Goal: Task Accomplishment & Management: Use online tool/utility

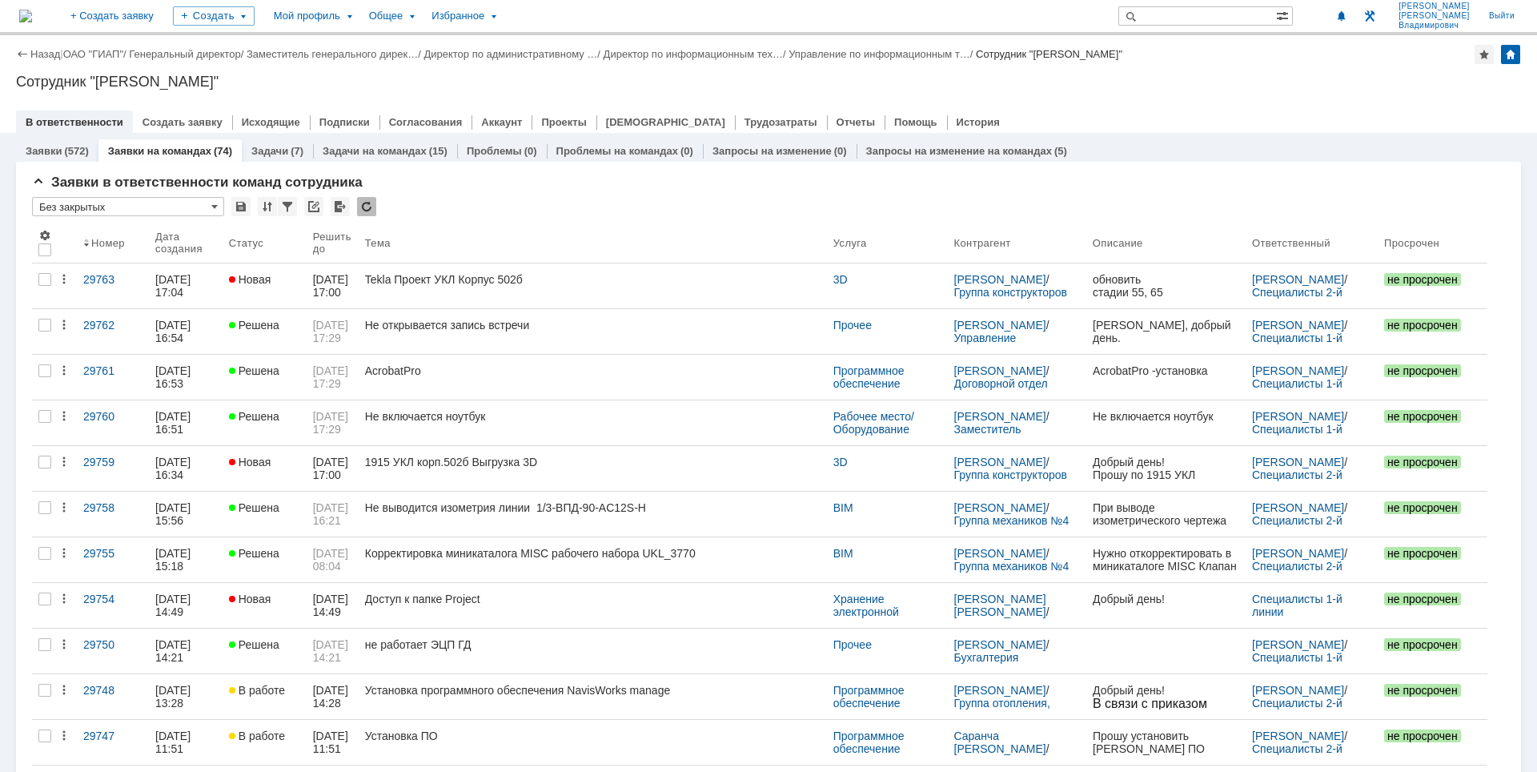
click at [1337, 50] on div "Назад | ОАО "ГИАП" / Генеральный директор / Заместитель генерального дирек… / Д…" at bounding box center [768, 54] width 1505 height 19
click at [908, 50] on link "Управление по информационным т…" at bounding box center [879, 54] width 182 height 12
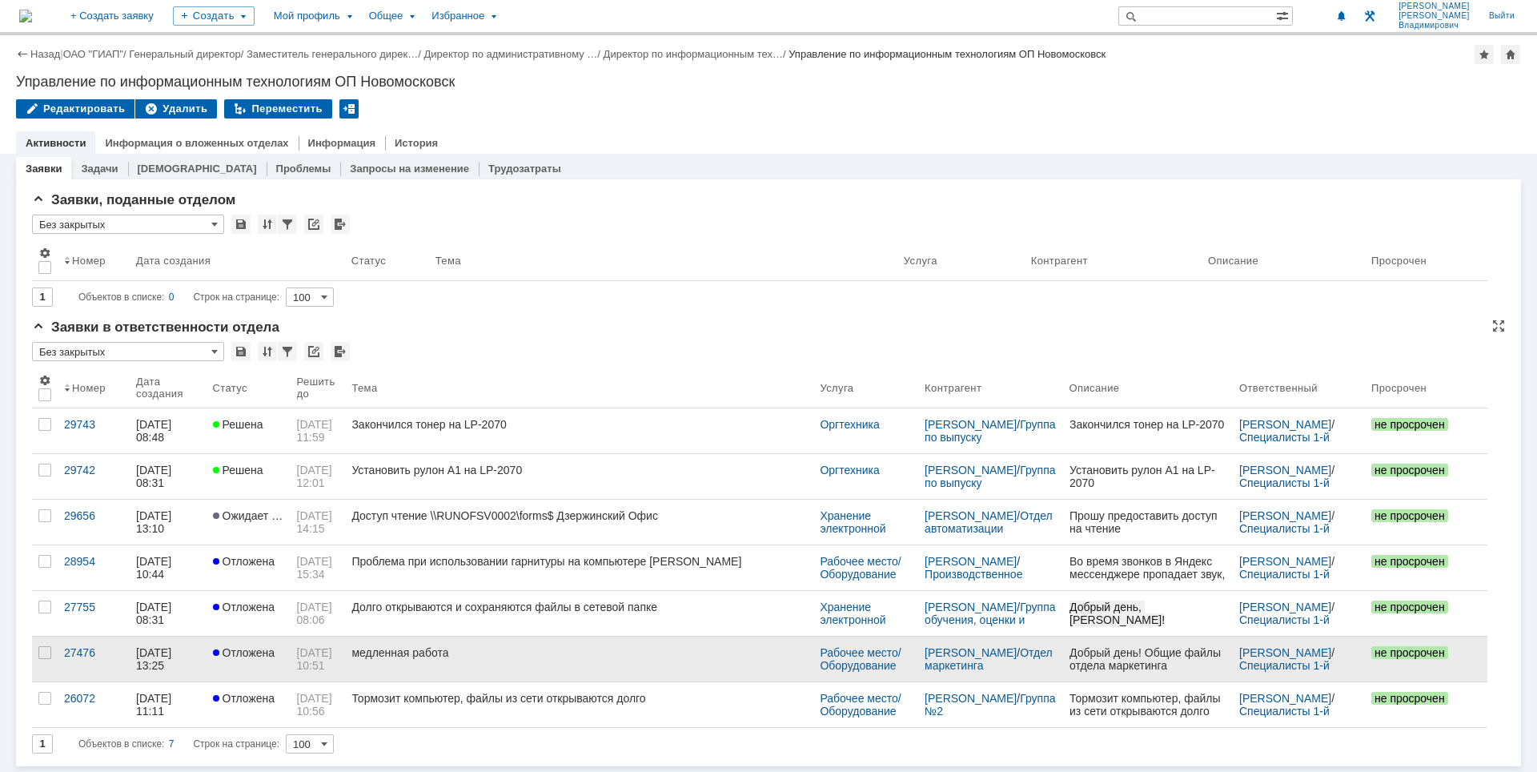
scroll to position [4, 0]
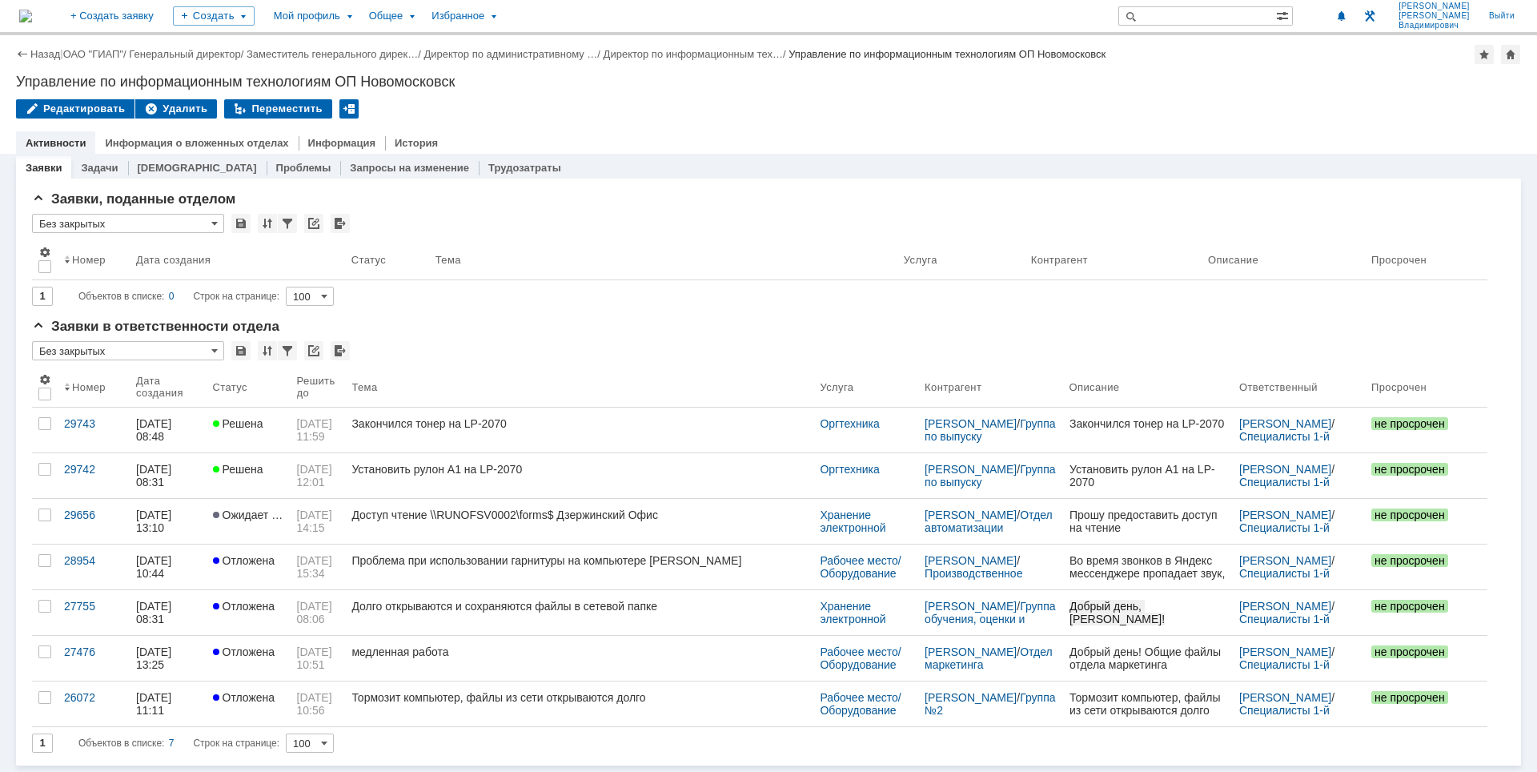
click at [32, 16] on img at bounding box center [25, 16] width 13 height 13
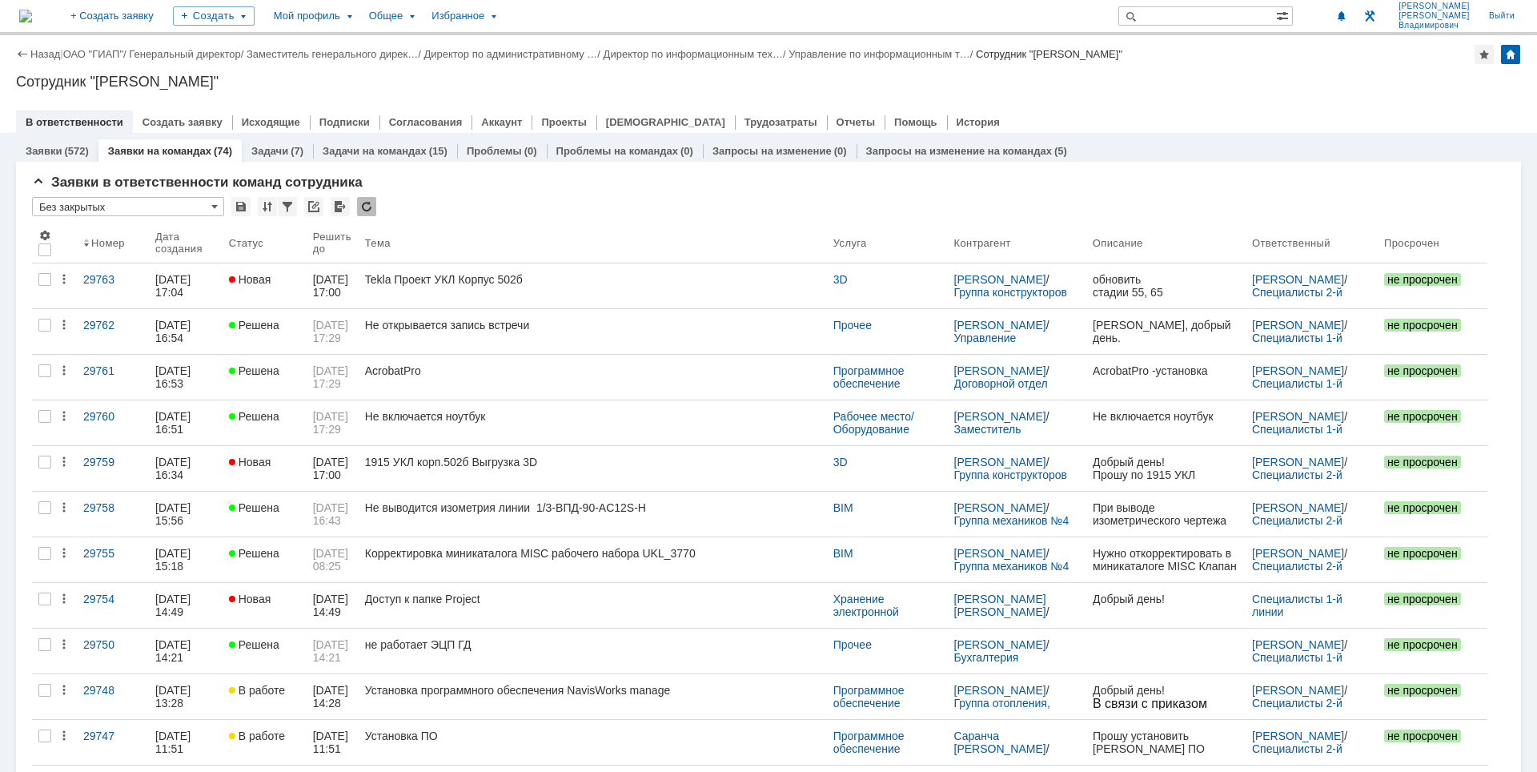
click at [1228, 98] on div "Назад | ОАО "ГИАП" / Генеральный директор / Заместитель генерального дирек… / Д…" at bounding box center [768, 84] width 1537 height 98
click at [1296, 83] on div "Сотрудник "[PERSON_NAME]"" at bounding box center [768, 82] width 1505 height 16
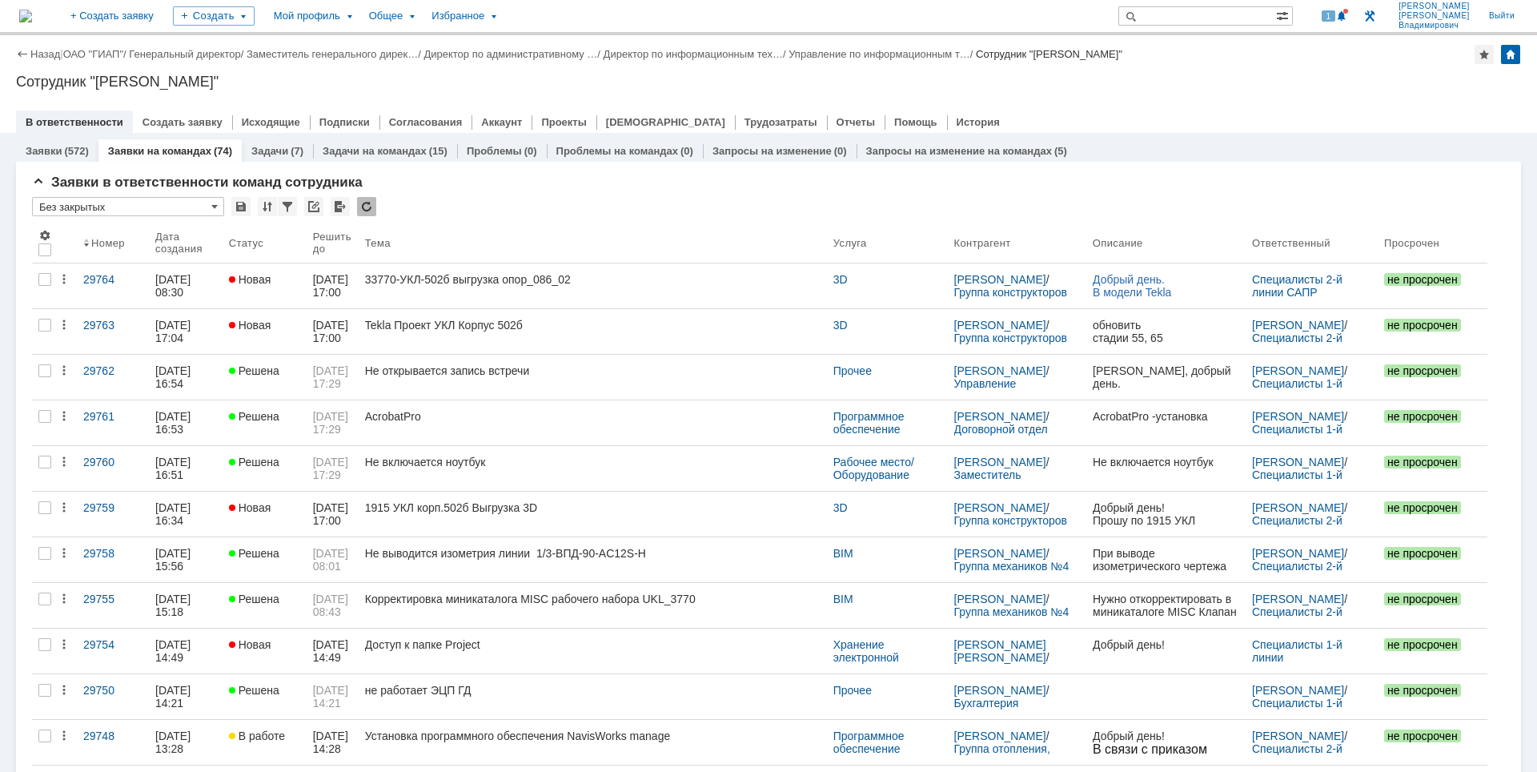
click at [948, 86] on div "Сотрудник "[PERSON_NAME]"" at bounding box center [768, 82] width 1505 height 16
click at [1347, 18] on span at bounding box center [1341, 16] width 11 height 13
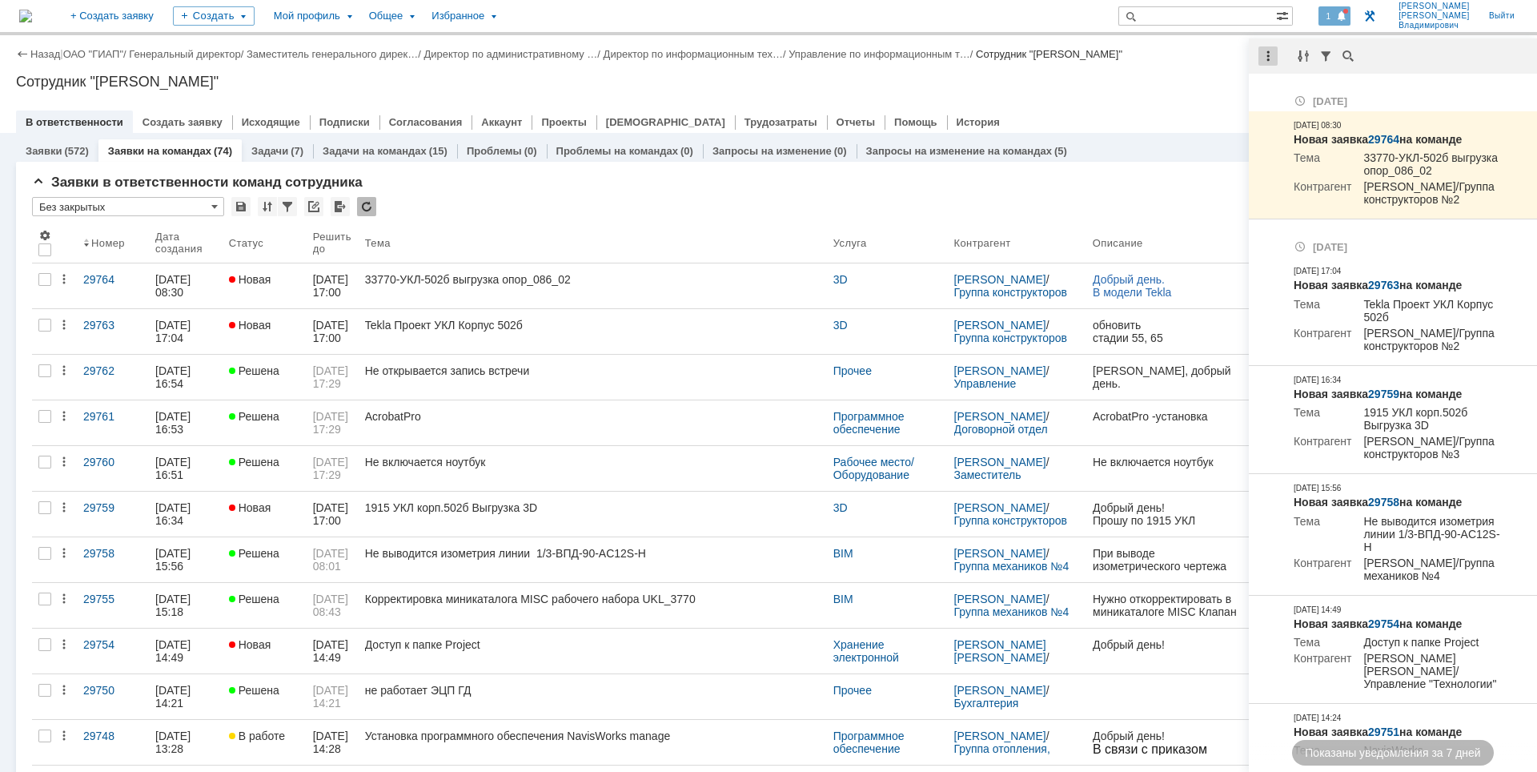
click at [1270, 54] on div at bounding box center [1267, 55] width 19 height 19
click at [1274, 87] on div "Отметить уведомления прочитанными" at bounding box center [1378, 97] width 234 height 24
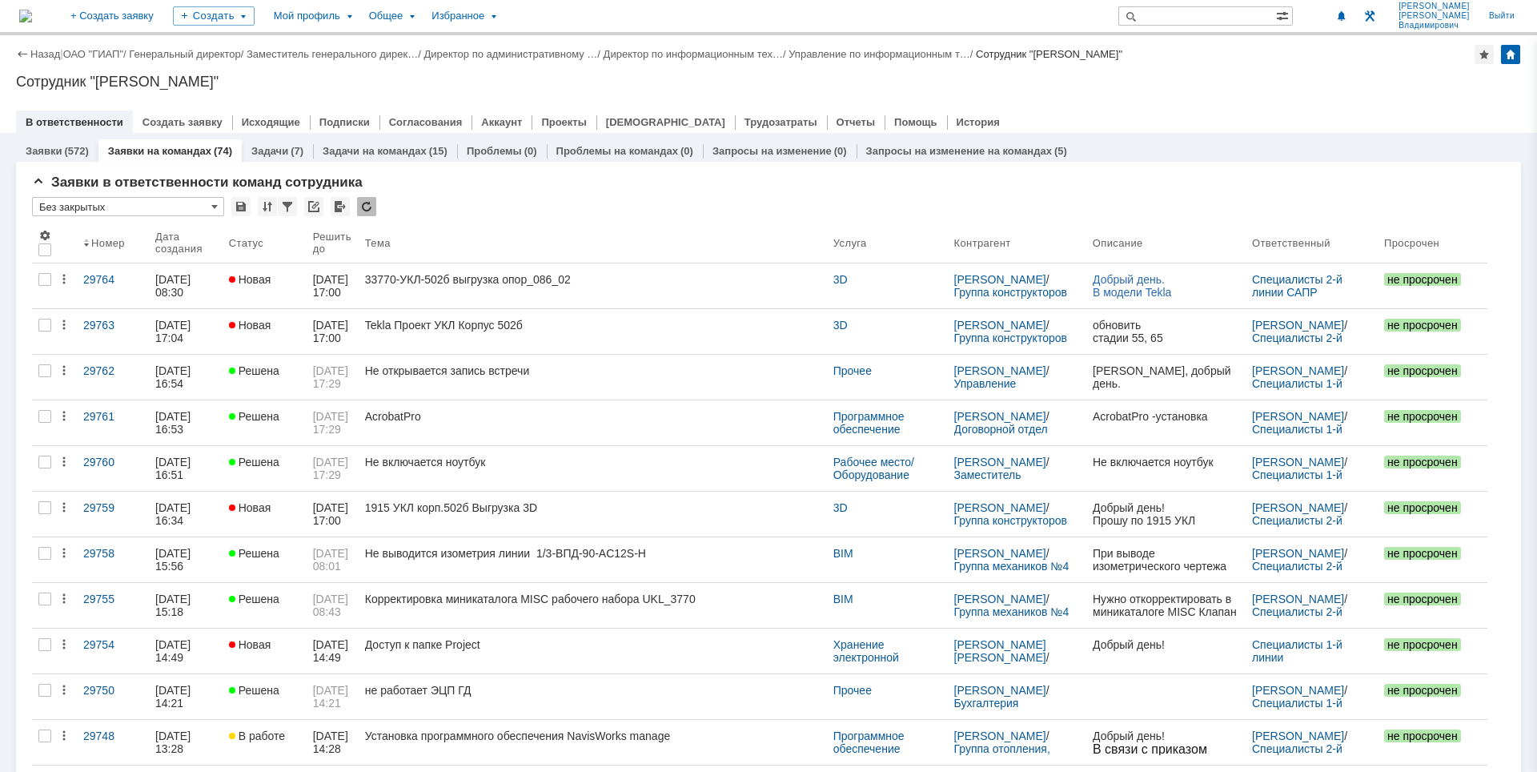
click at [1169, 89] on div "Сотрудник "[PERSON_NAME]"" at bounding box center [768, 82] width 1505 height 16
click at [1189, 18] on input "text" at bounding box center [1197, 15] width 158 height 19
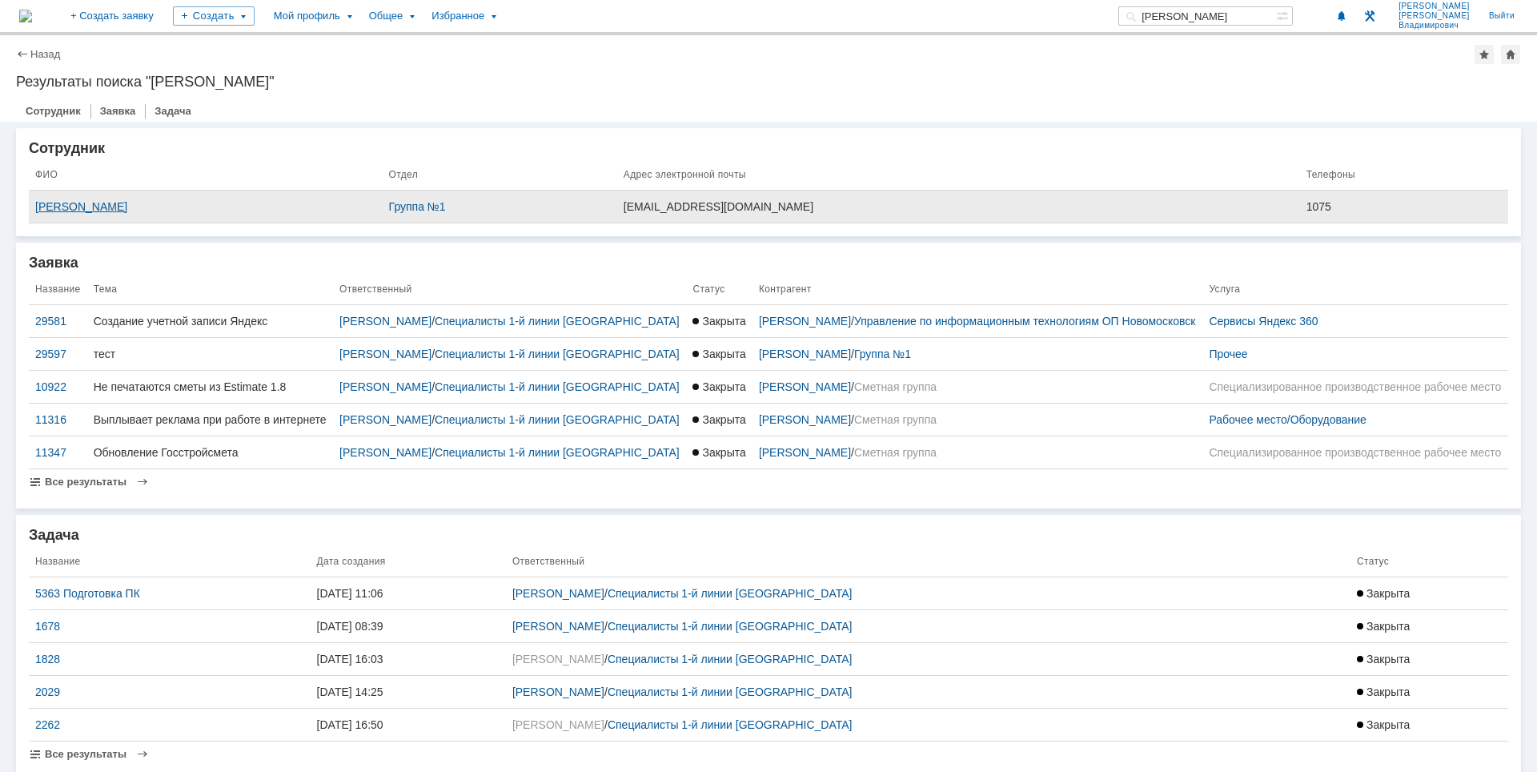
click at [150, 204] on div "Барышева Любовь Анатольевна" at bounding box center [205, 206] width 341 height 13
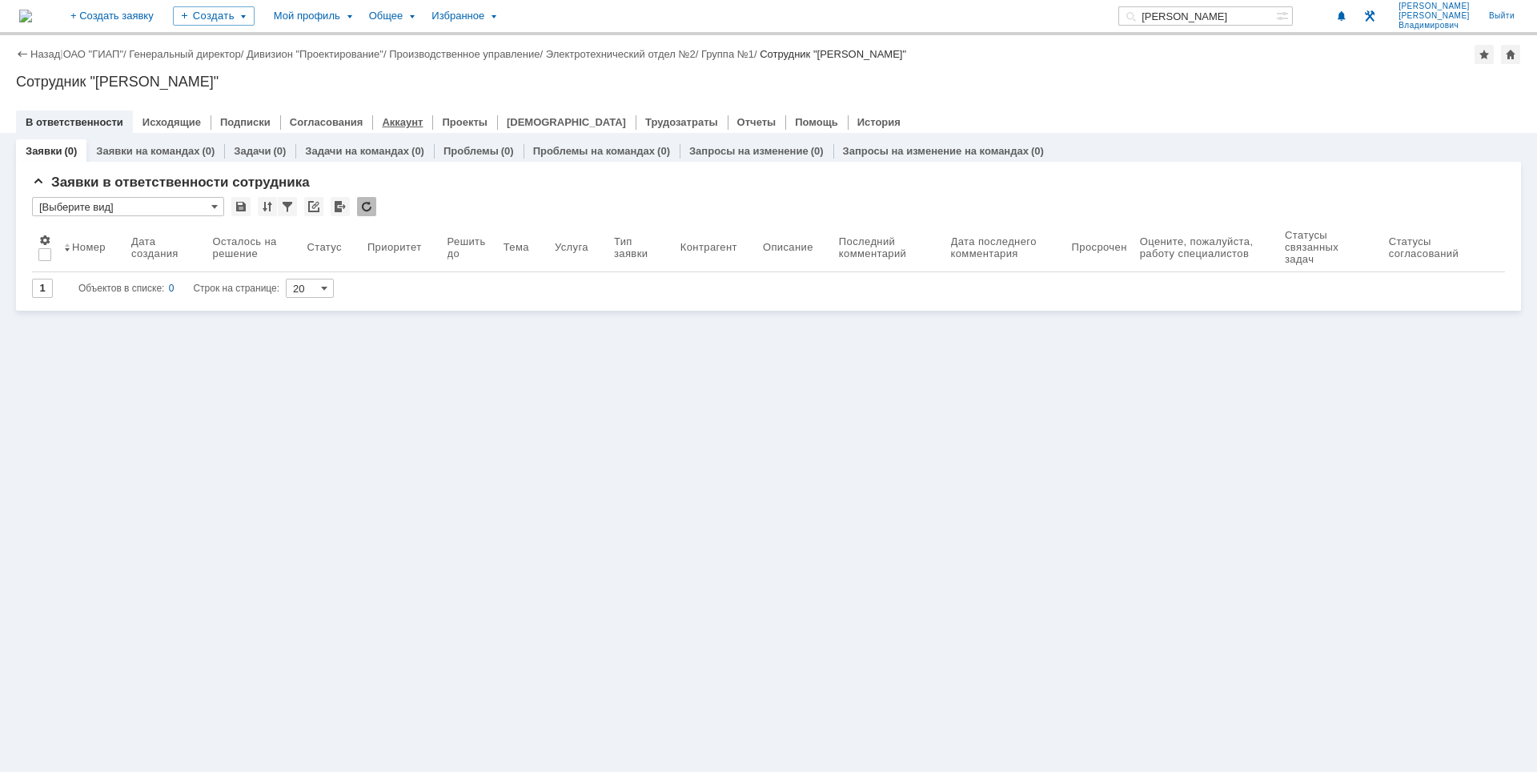
click at [382, 116] on link "Аккаунт" at bounding box center [402, 122] width 41 height 12
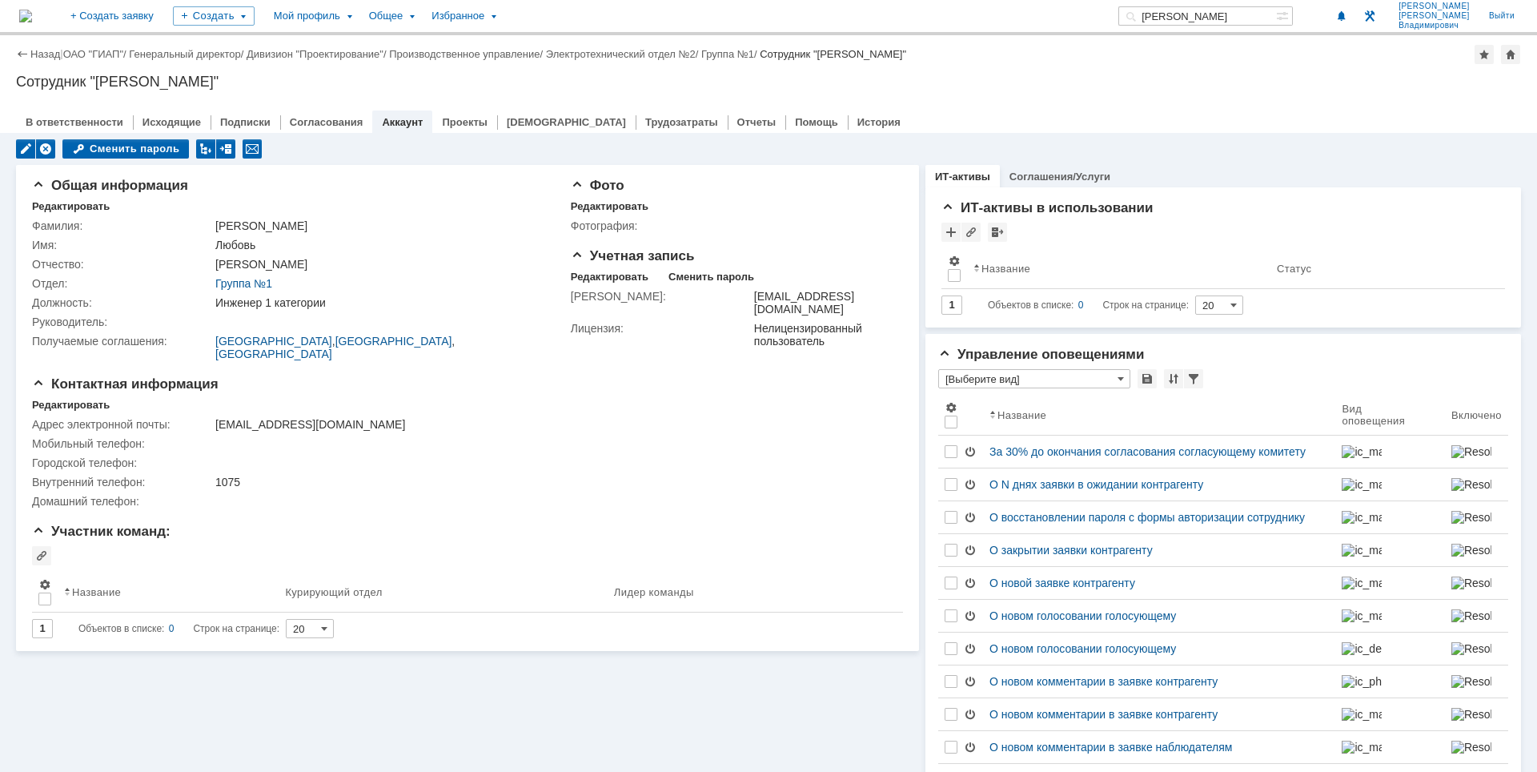
click at [31, 10] on img at bounding box center [25, 16] width 13 height 13
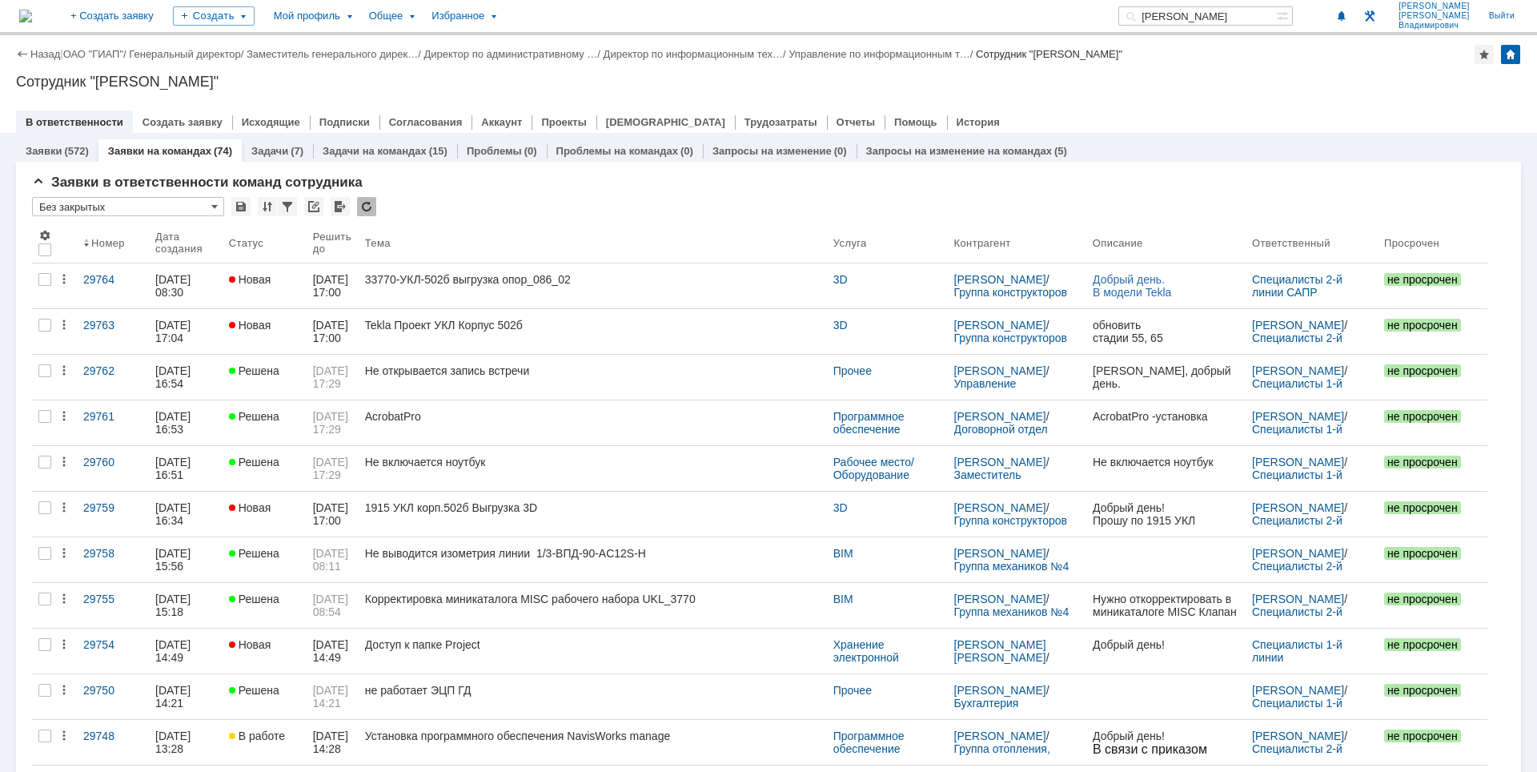
drag, startPoint x: 1233, startPoint y: 17, endPoint x: 1065, endPoint y: 7, distance: 167.6
click at [1065, 9] on div "На домашнюю + Создать заявку Создать Мой профиль Общее Избранное барышева Лузги…" at bounding box center [768, 17] width 1537 height 35
type input "кривова"
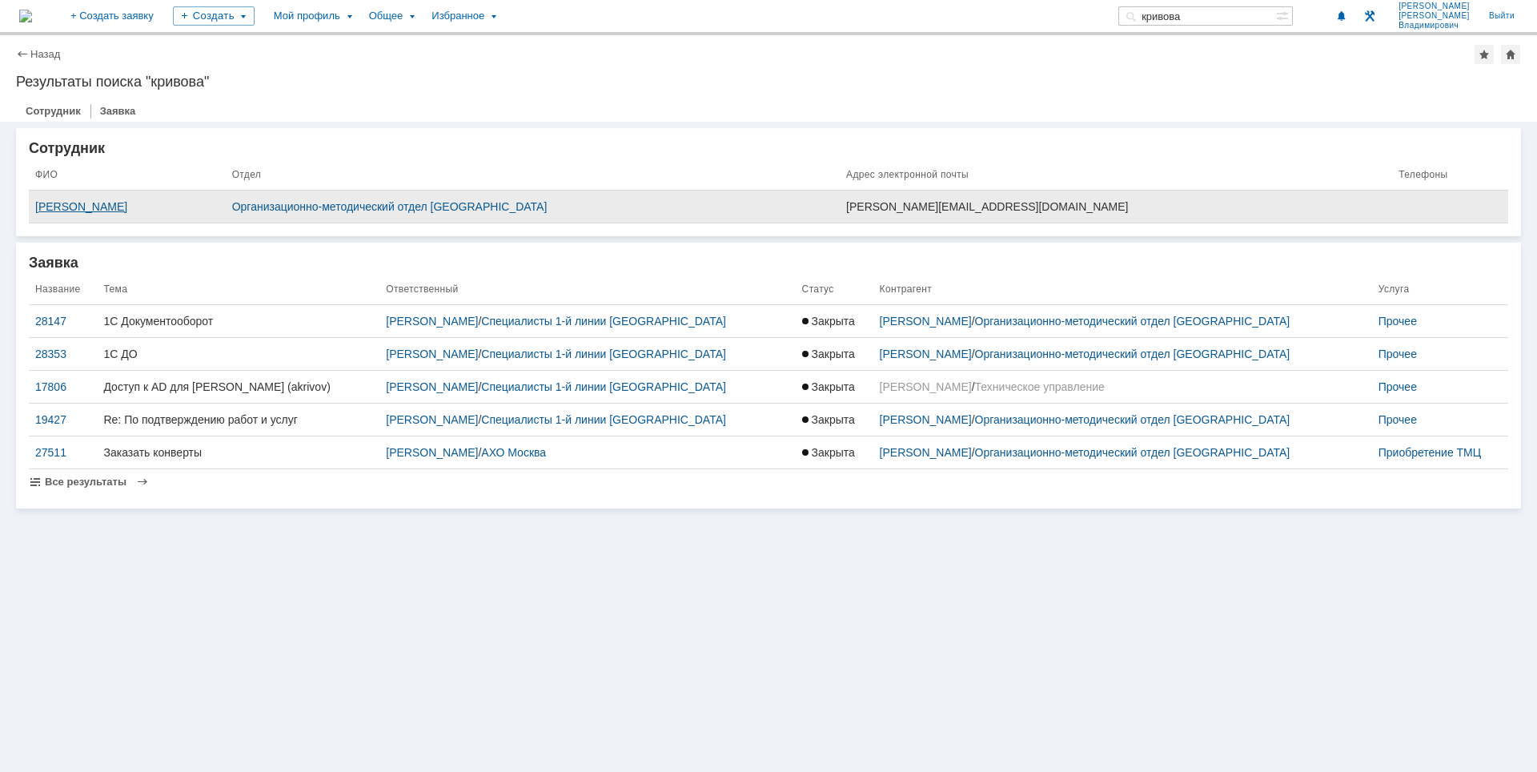
click at [150, 208] on div "Кривова Татьяна Михайловна" at bounding box center [127, 206] width 184 height 13
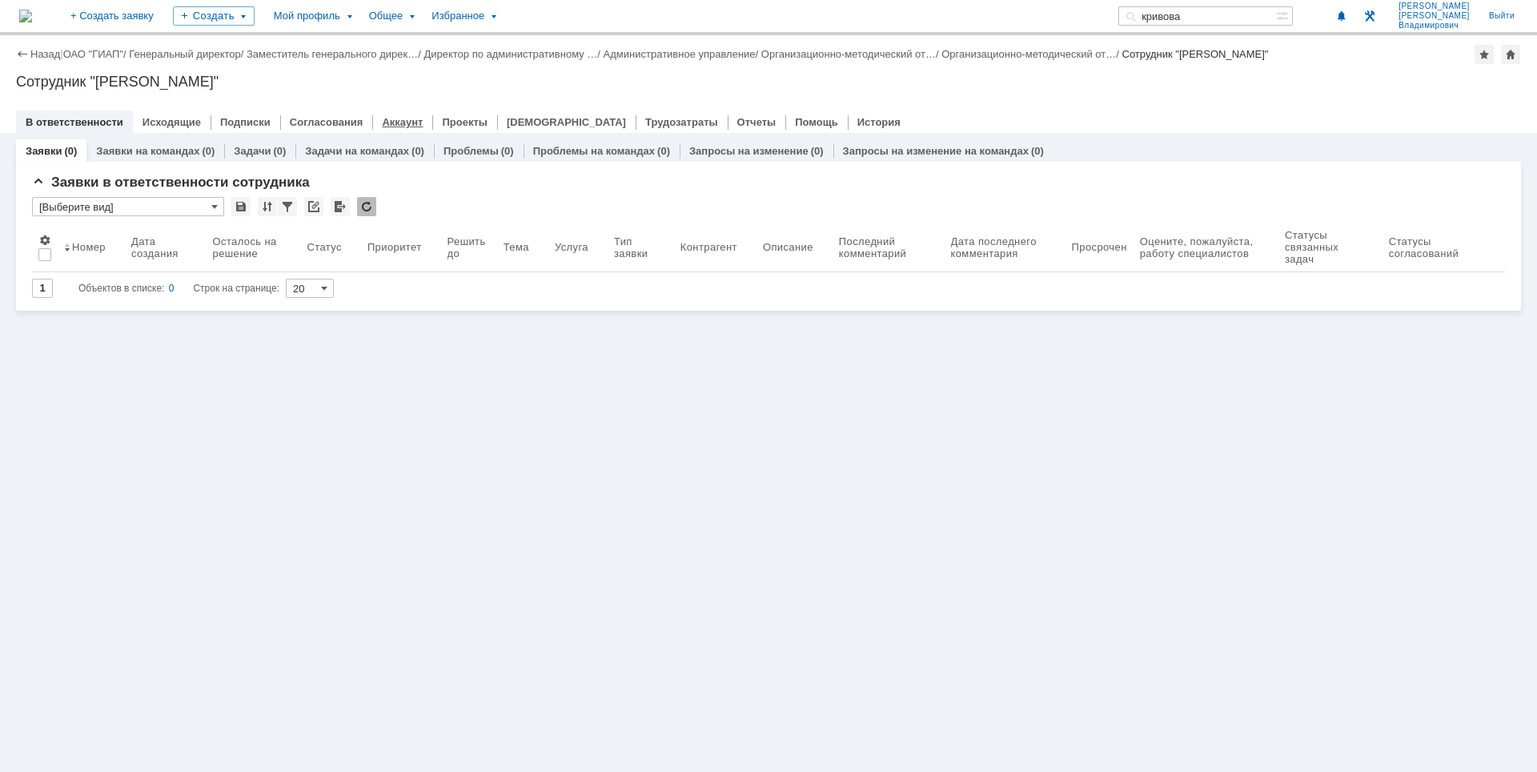
click at [382, 119] on link "Аккаунт" at bounding box center [402, 122] width 41 height 12
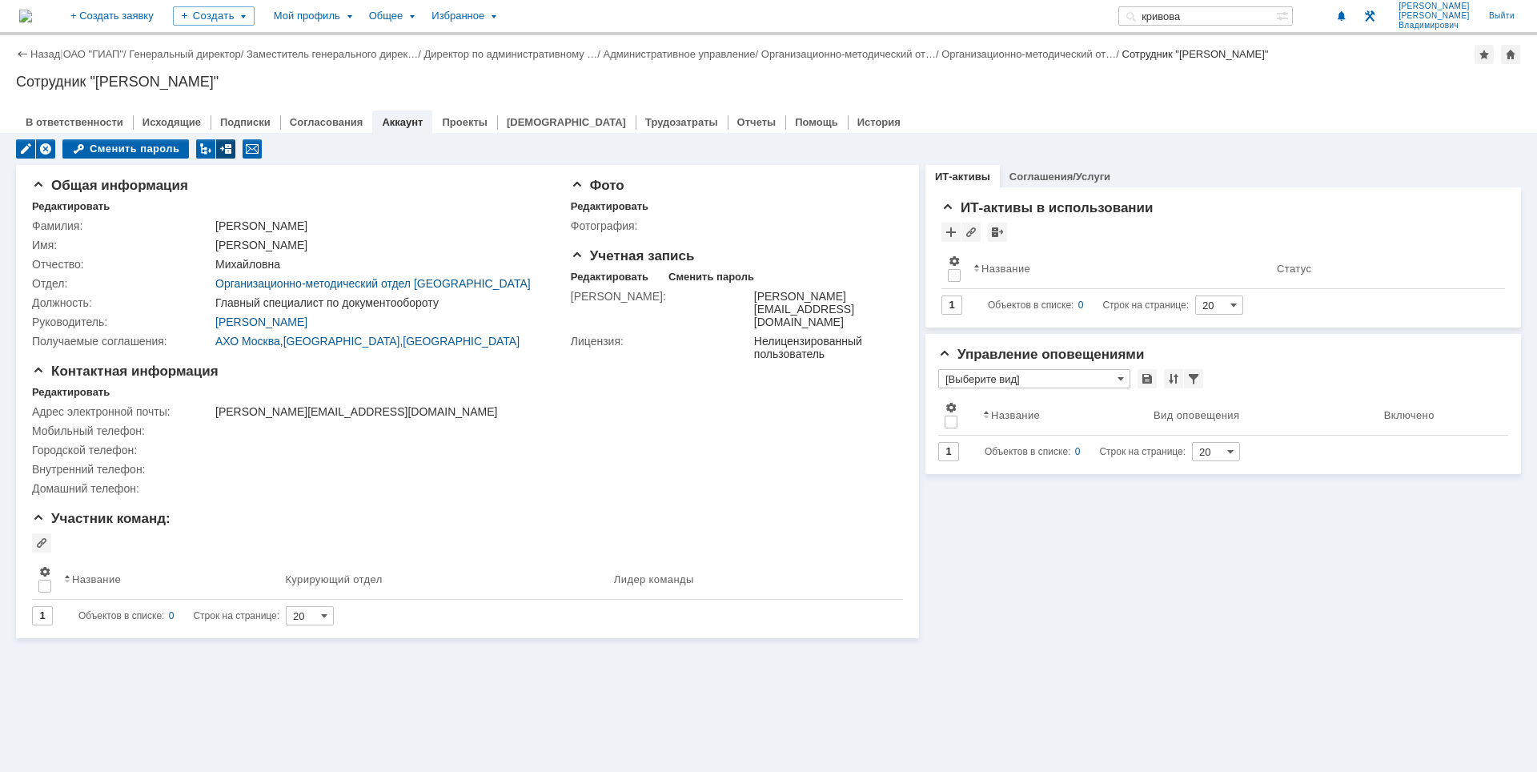
click at [218, 147] on div at bounding box center [225, 148] width 19 height 19
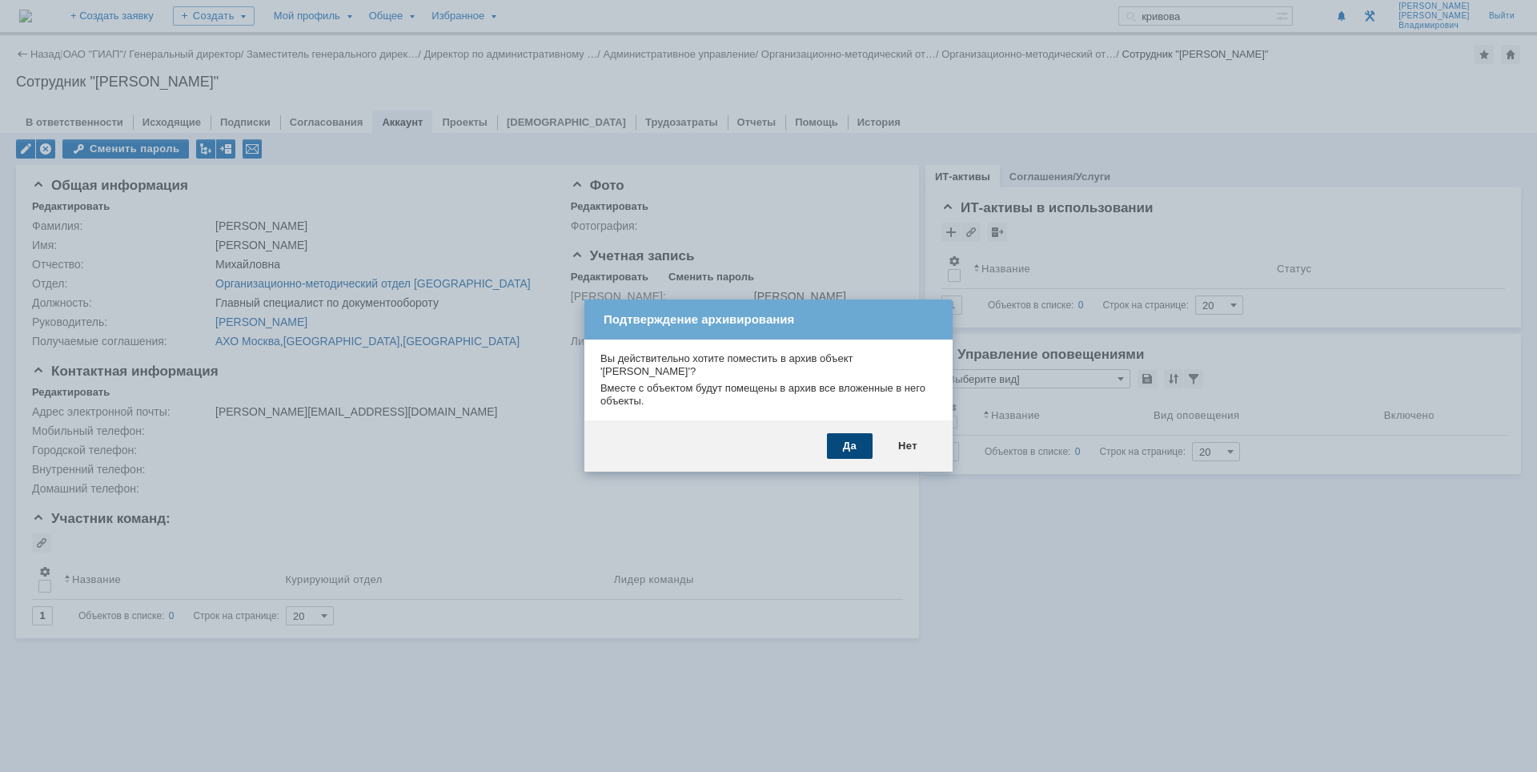
click at [844, 443] on div "Да" at bounding box center [850, 446] width 46 height 26
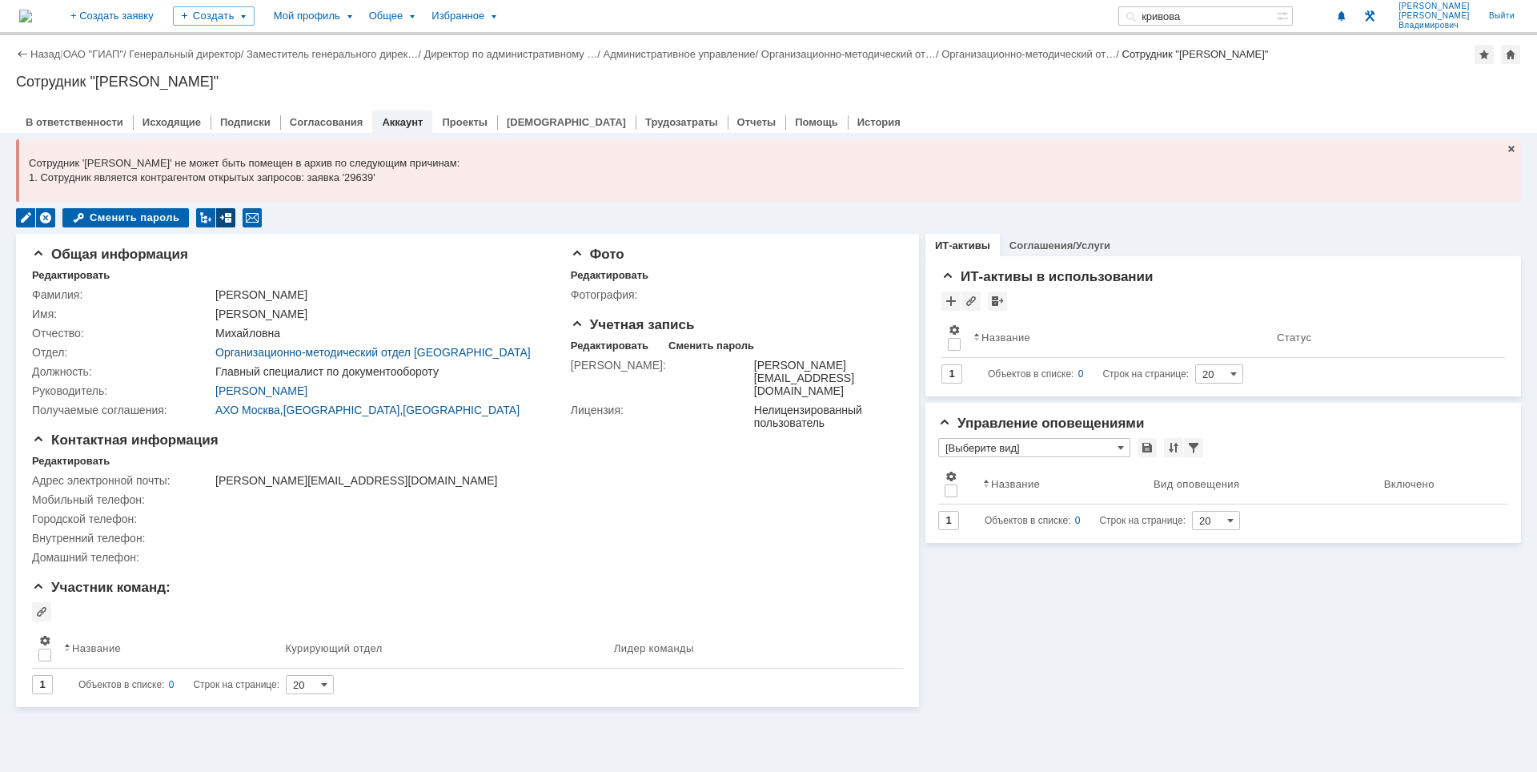
click at [225, 215] on div at bounding box center [225, 217] width 19 height 19
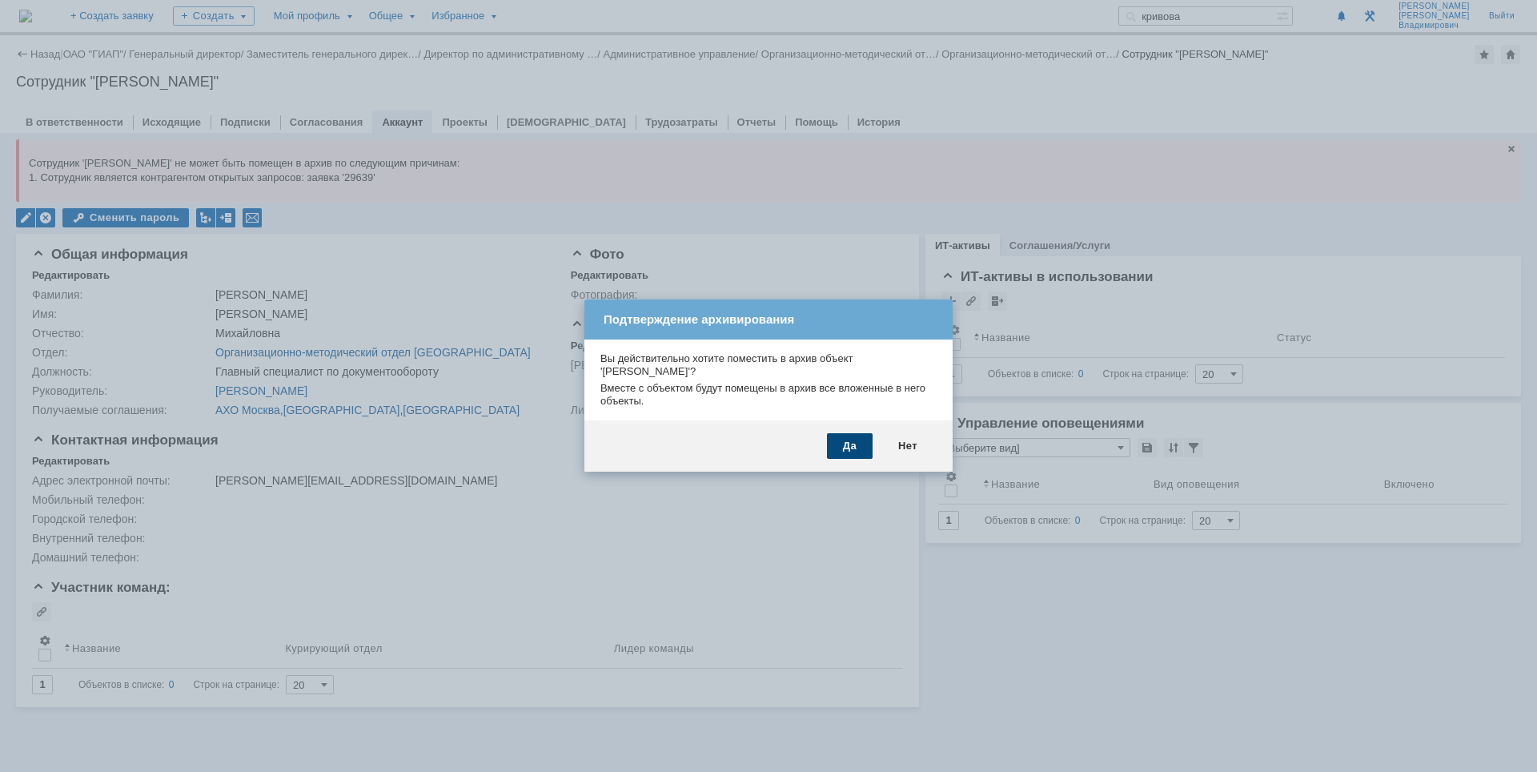
click at [850, 446] on div "Да" at bounding box center [850, 446] width 46 height 26
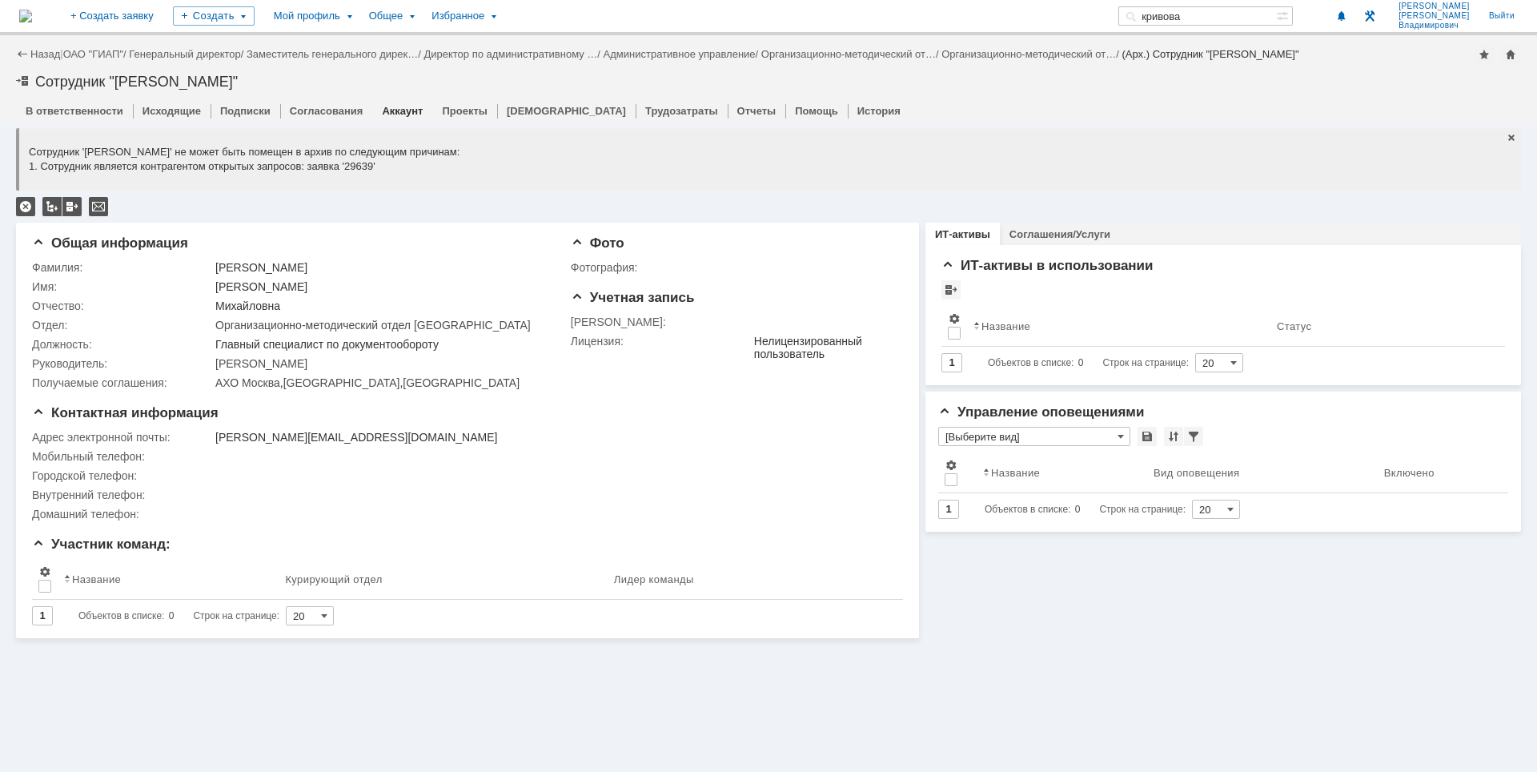
click at [32, 13] on img at bounding box center [25, 16] width 13 height 13
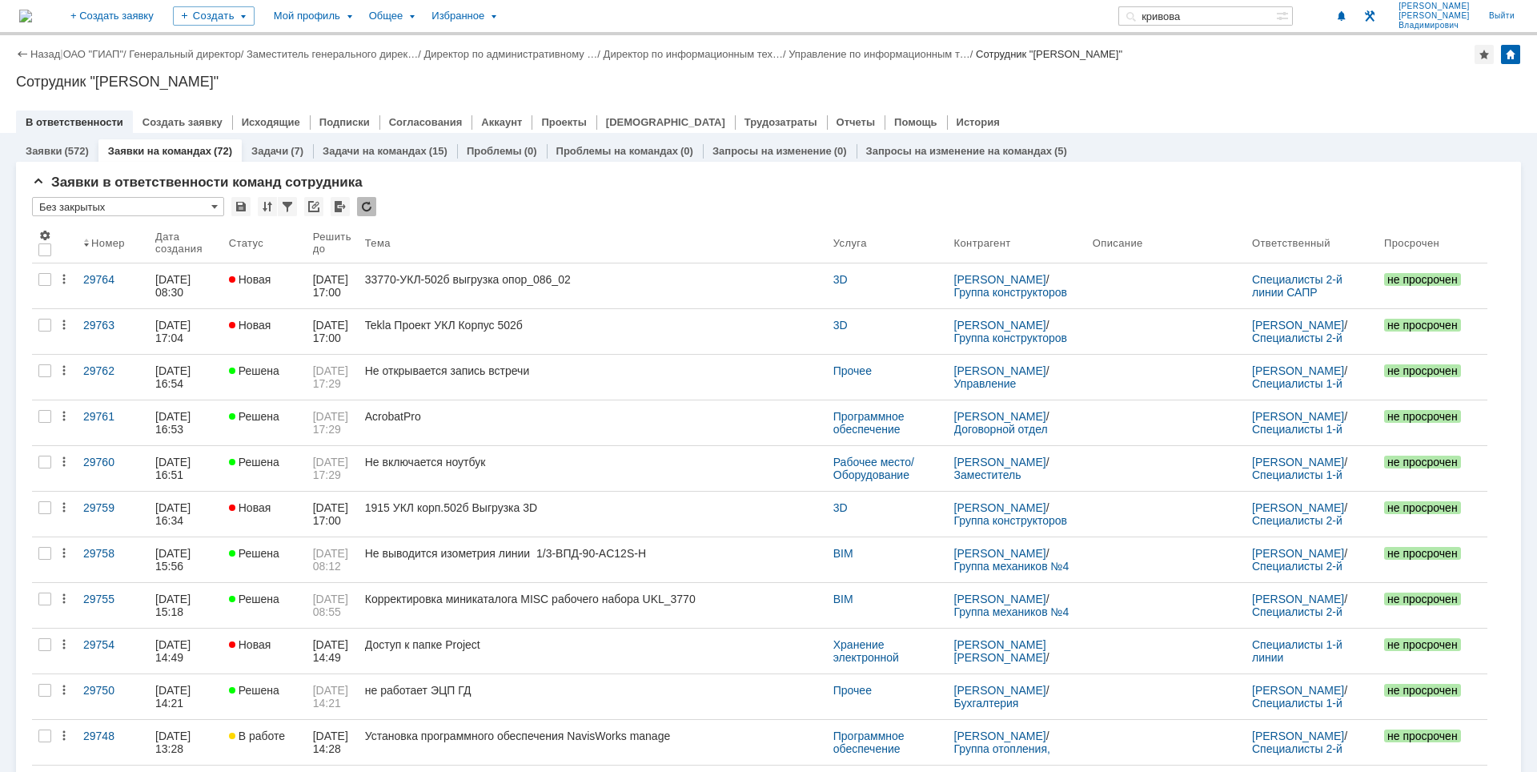
click at [1235, 10] on input "кривова" at bounding box center [1197, 15] width 158 height 19
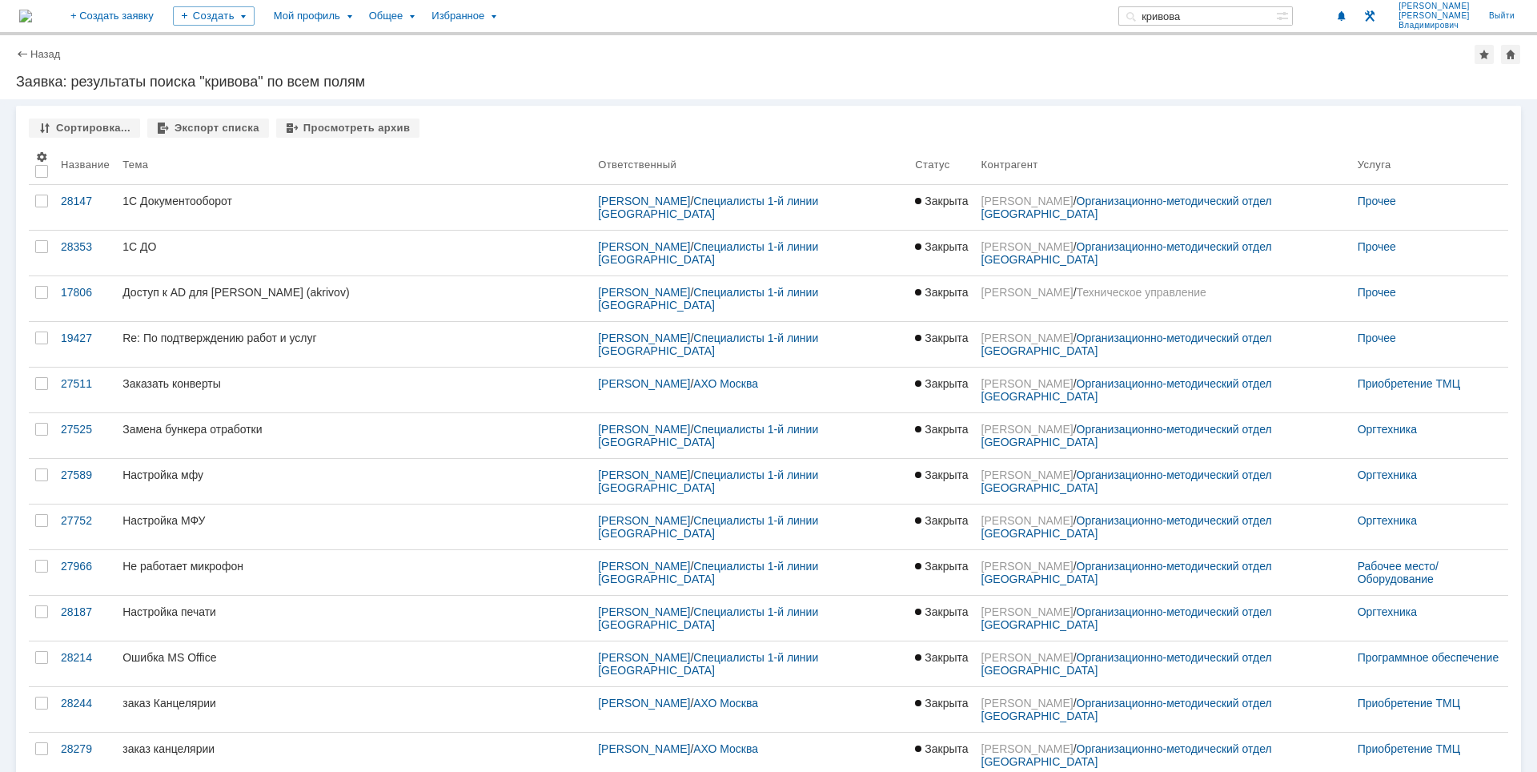
click at [32, 14] on img at bounding box center [25, 16] width 13 height 13
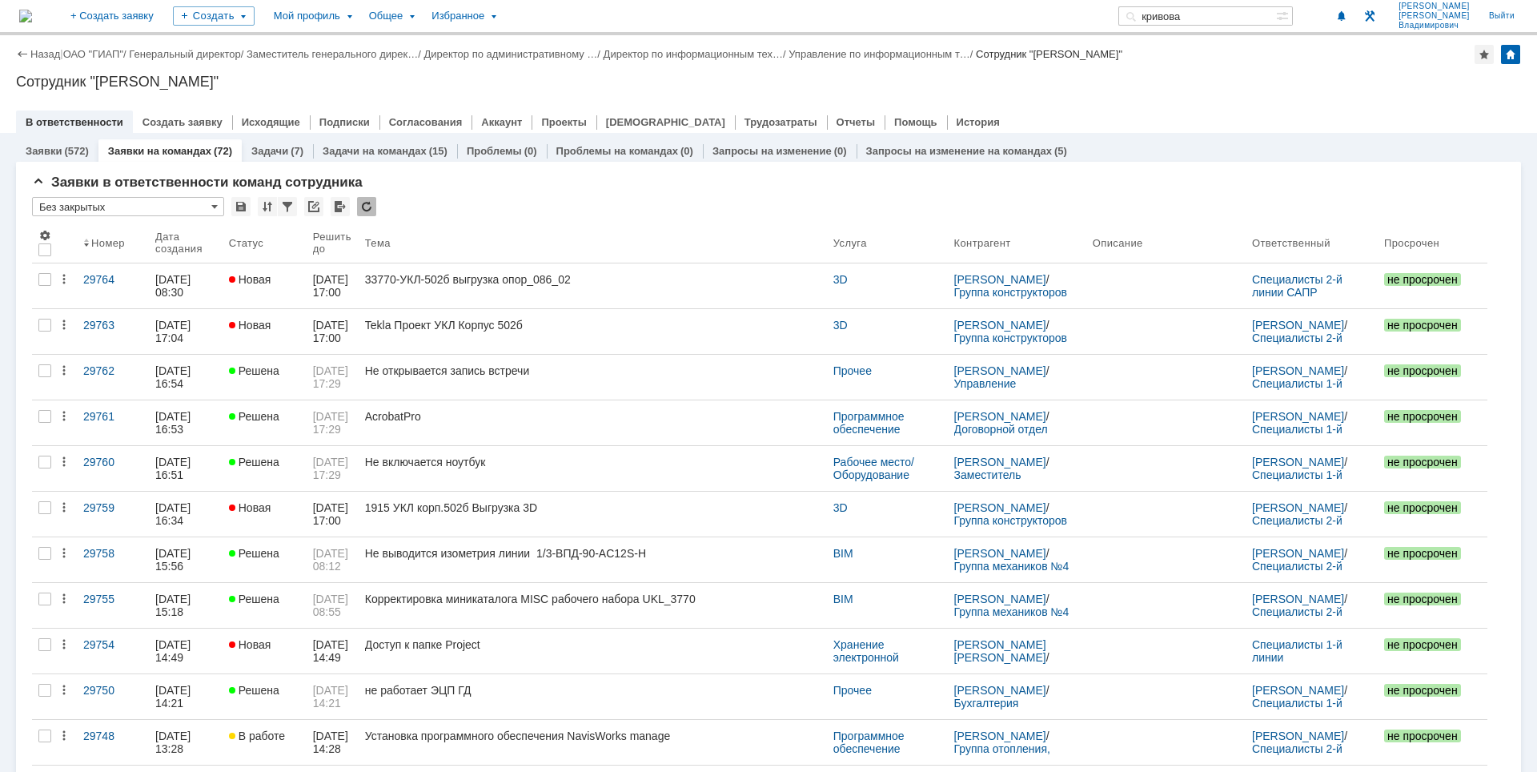
click at [1241, 22] on input "кривова" at bounding box center [1197, 15] width 158 height 19
drag, startPoint x: 1237, startPoint y: 20, endPoint x: 1021, endPoint y: 22, distance: 216.1
click at [1024, 22] on div "На домашнюю + Создать заявку Создать Мой профиль Общее Избранное кривова Лузгин…" at bounding box center [768, 17] width 1537 height 35
click at [1203, 93] on div "Назад | ОАО "ГИАП" / Генеральный директор / Заместитель генерального дирек… / Д…" at bounding box center [768, 84] width 1537 height 98
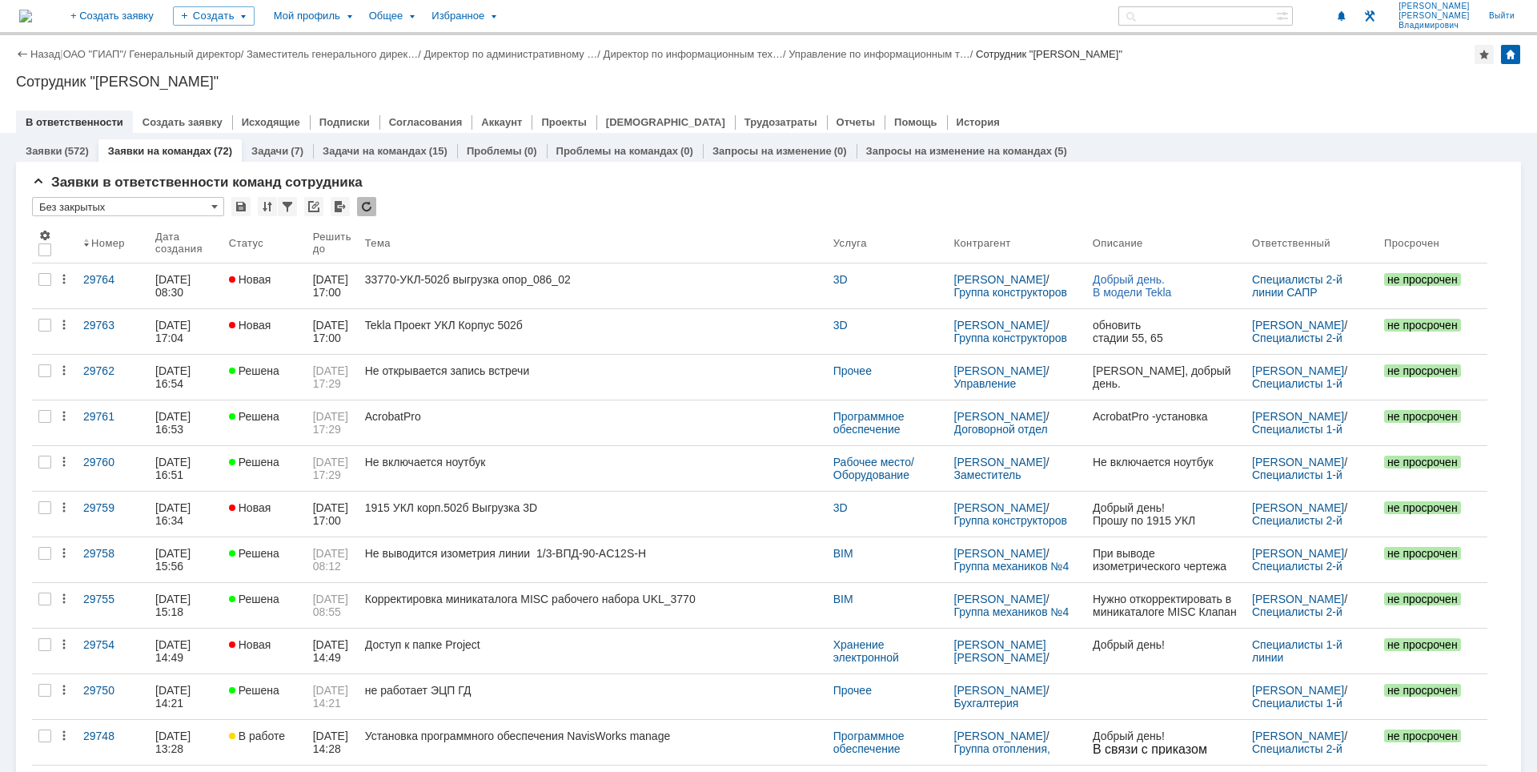
click at [1082, 90] on div "Назад | ОАО "ГИАП" / Генеральный директор / Заместитель генерального дирек… / Д…" at bounding box center [768, 84] width 1537 height 98
click at [1203, 20] on input "text" at bounding box center [1197, 15] width 158 height 19
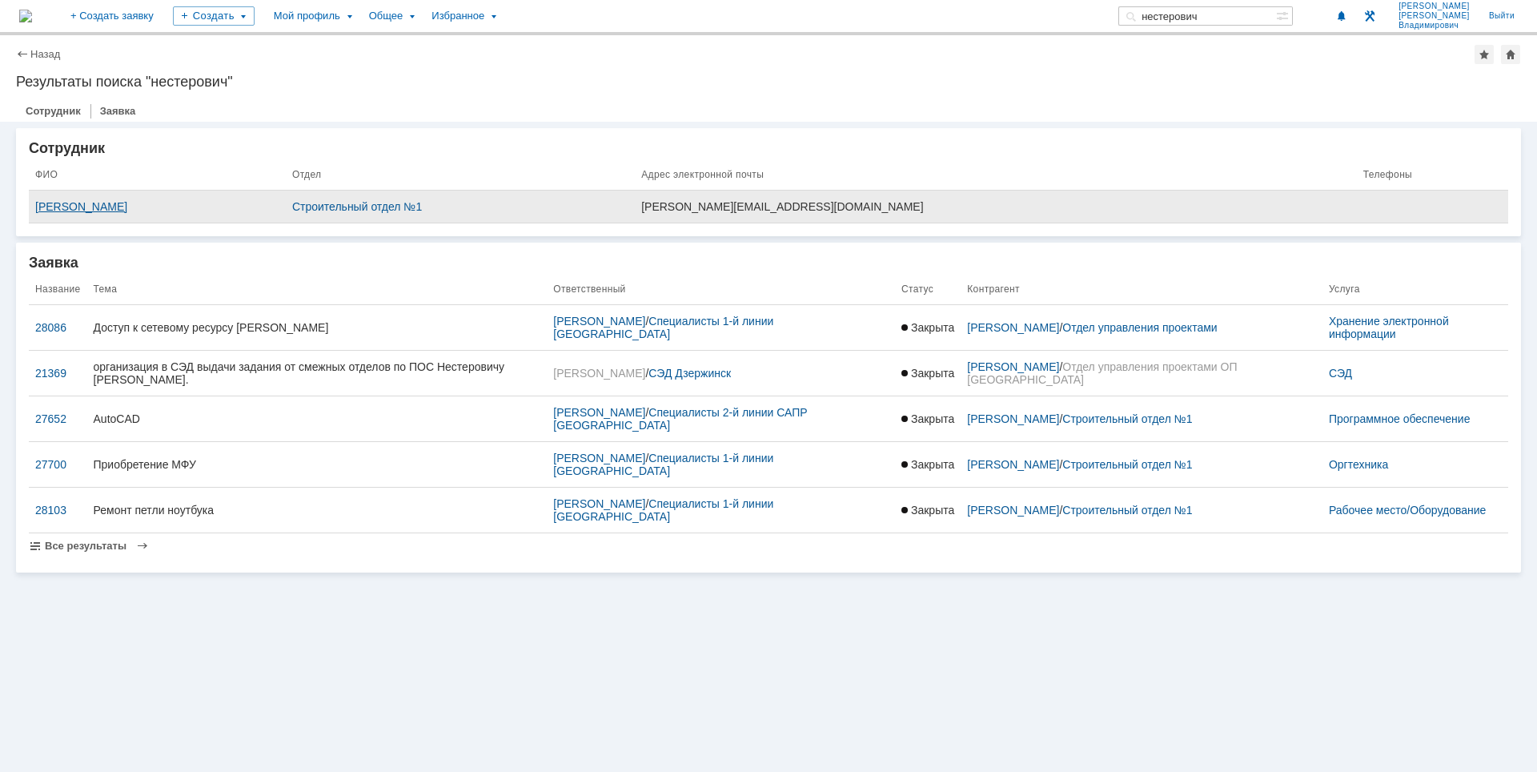
click at [164, 210] on div "[PERSON_NAME]" at bounding box center [157, 206] width 244 height 13
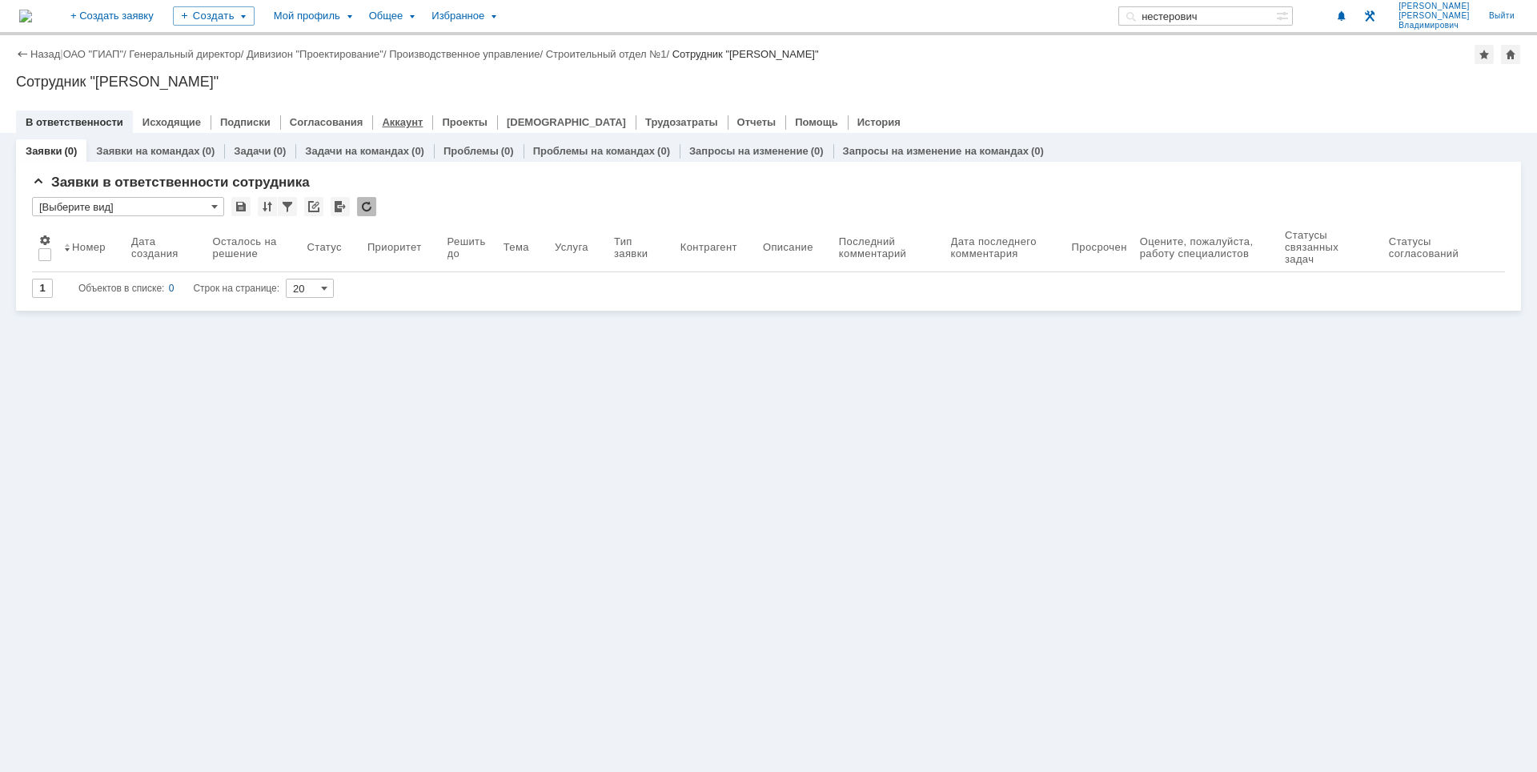
click at [403, 120] on link "Аккаунт" at bounding box center [402, 122] width 41 height 12
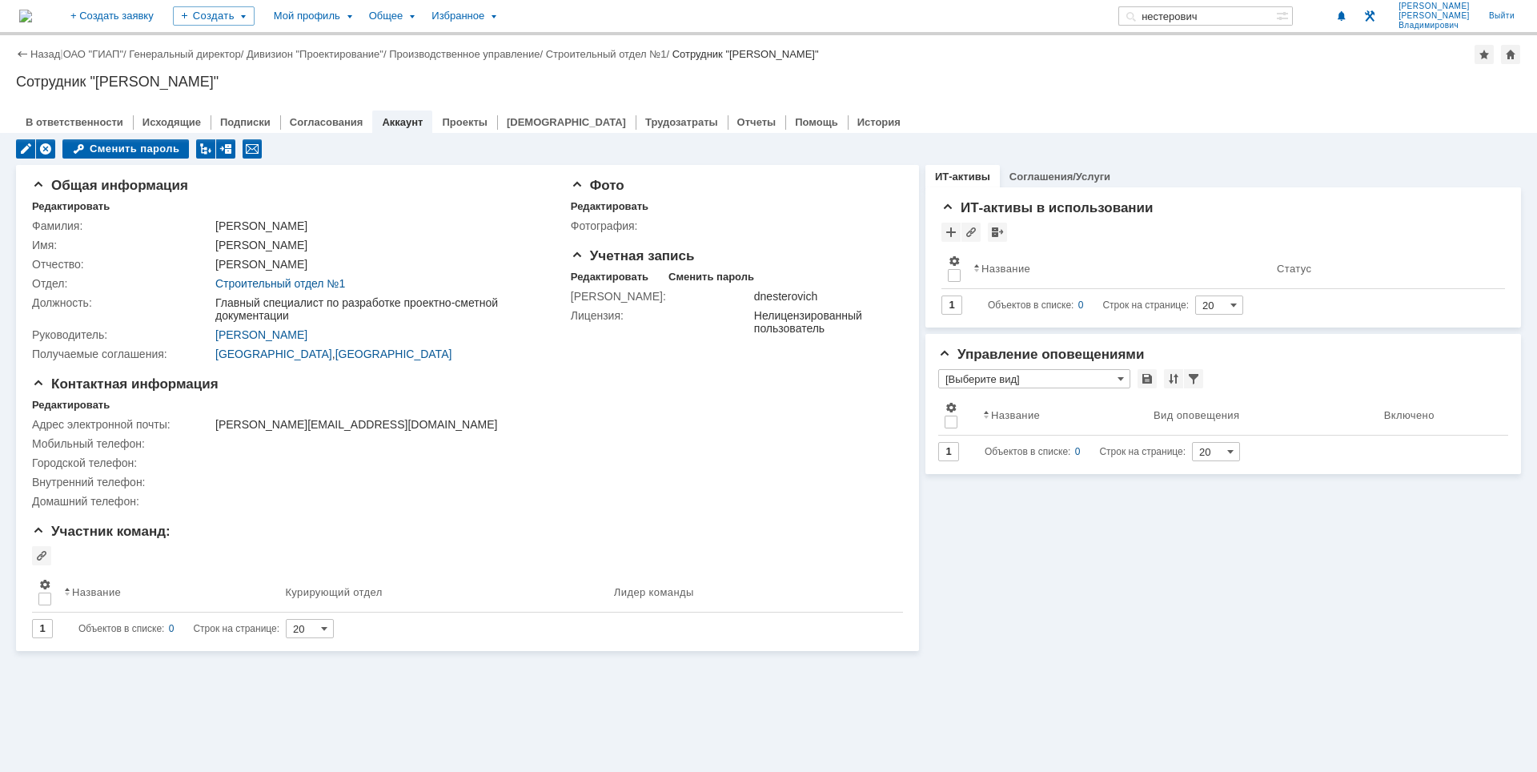
click at [1249, 11] on input "нестерович" at bounding box center [1197, 15] width 158 height 19
type input "лисянский"
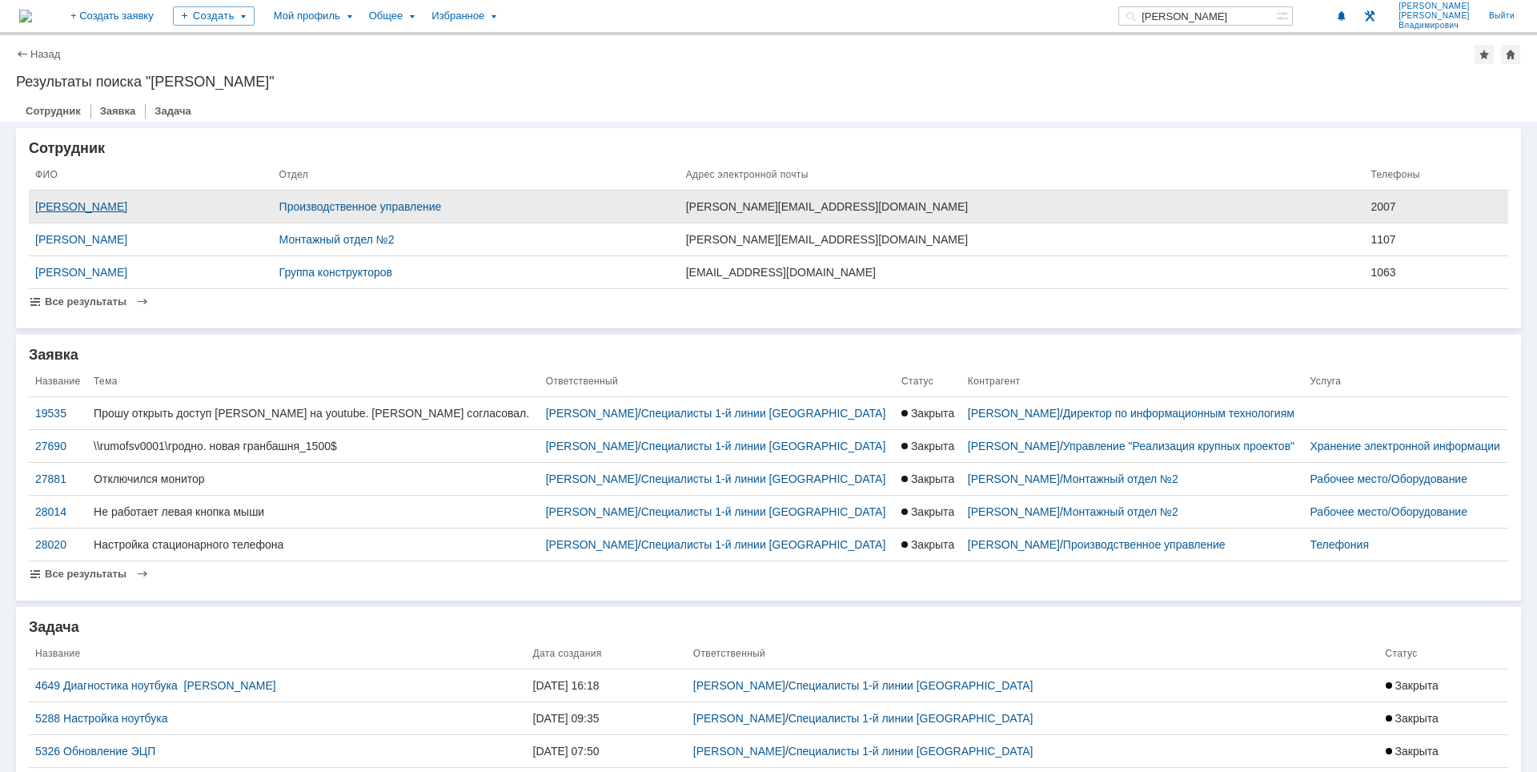
click at [114, 202] on div "Лисянский Игорь Владимирович" at bounding box center [150, 206] width 231 height 13
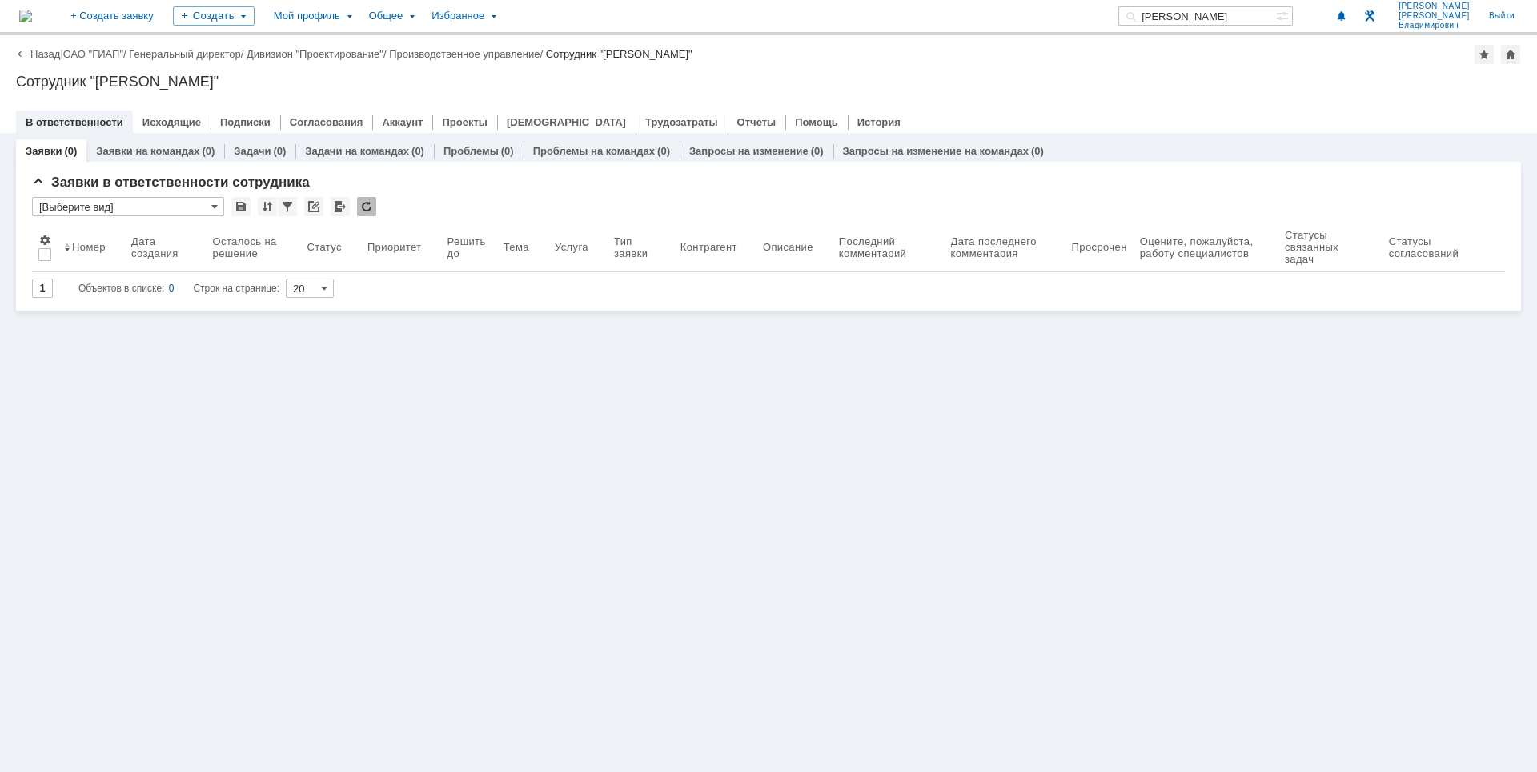
click at [384, 122] on link "Аккаунт" at bounding box center [402, 122] width 41 height 12
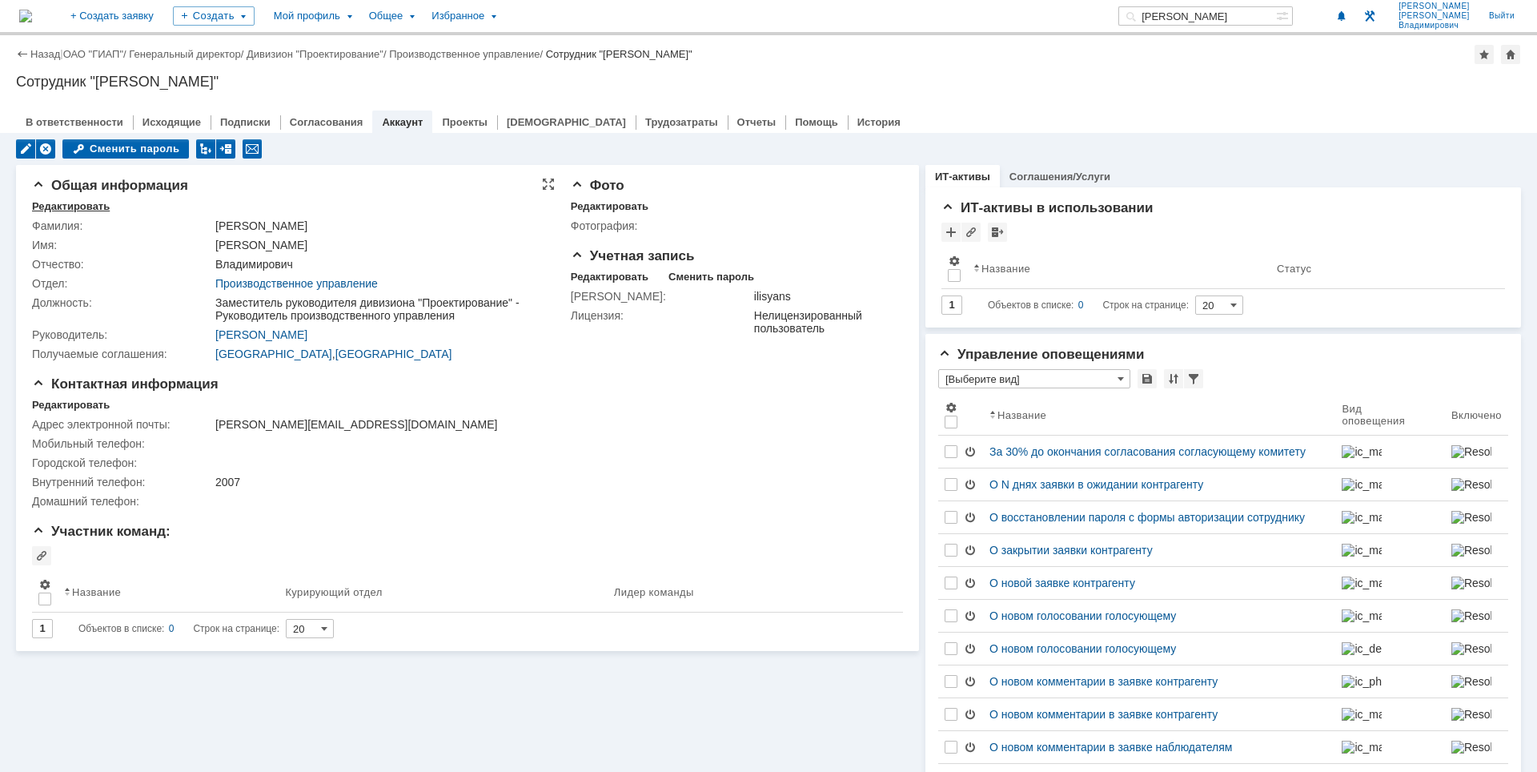
click at [90, 211] on div "Редактировать" at bounding box center [71, 206] width 78 height 13
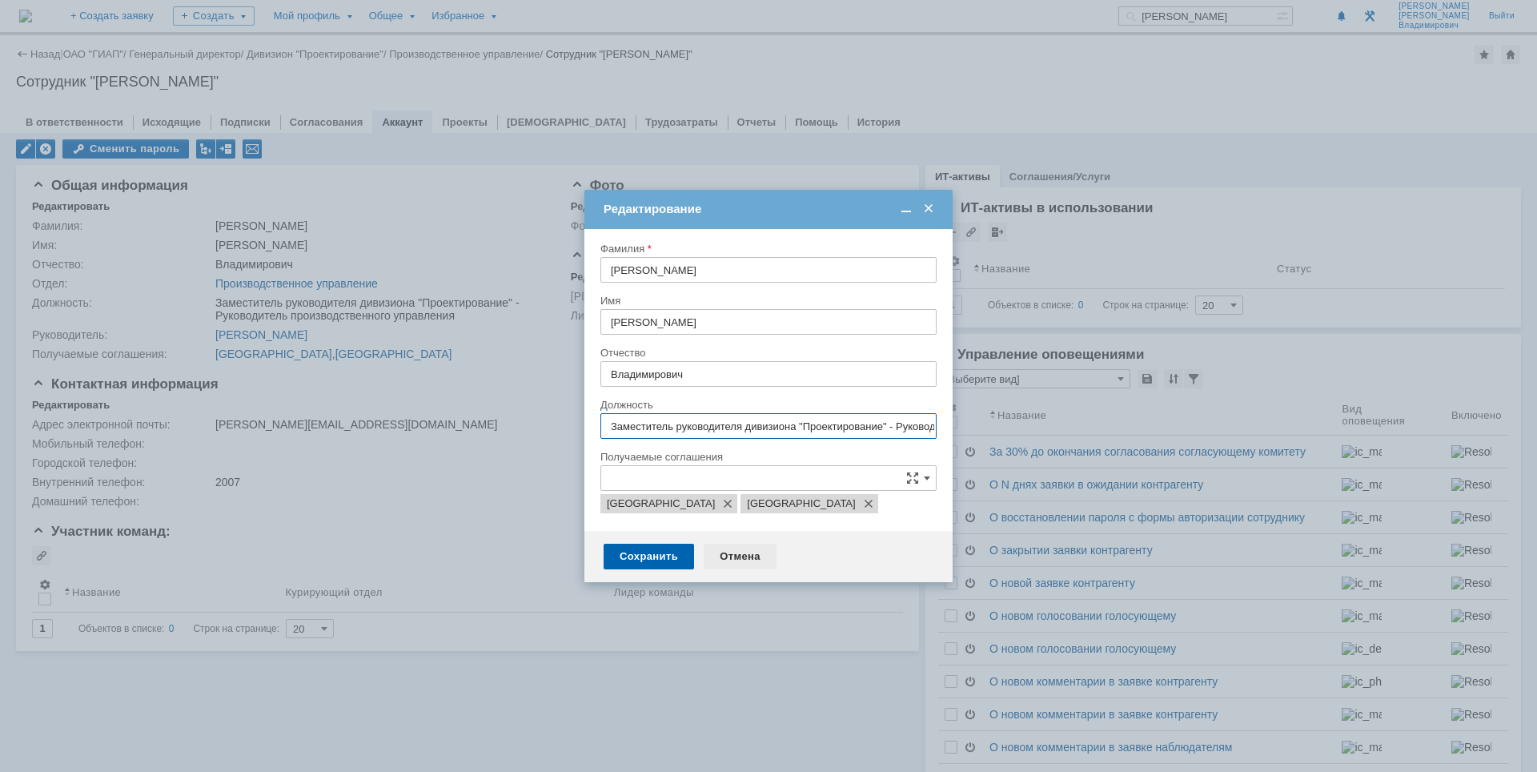
click at [740, 556] on div "Отмена" at bounding box center [740, 556] width 73 height 26
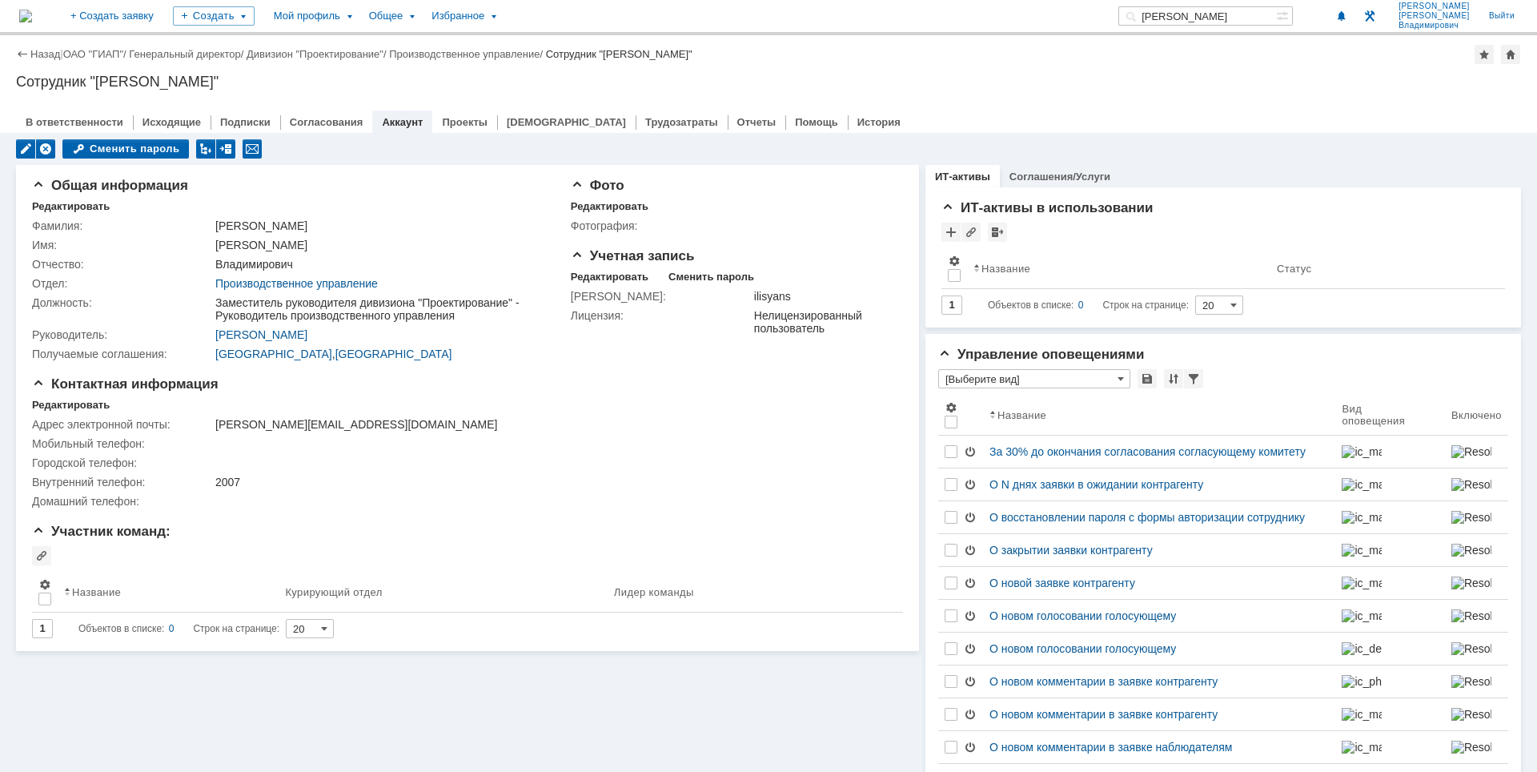
click at [28, 10] on img at bounding box center [25, 16] width 13 height 13
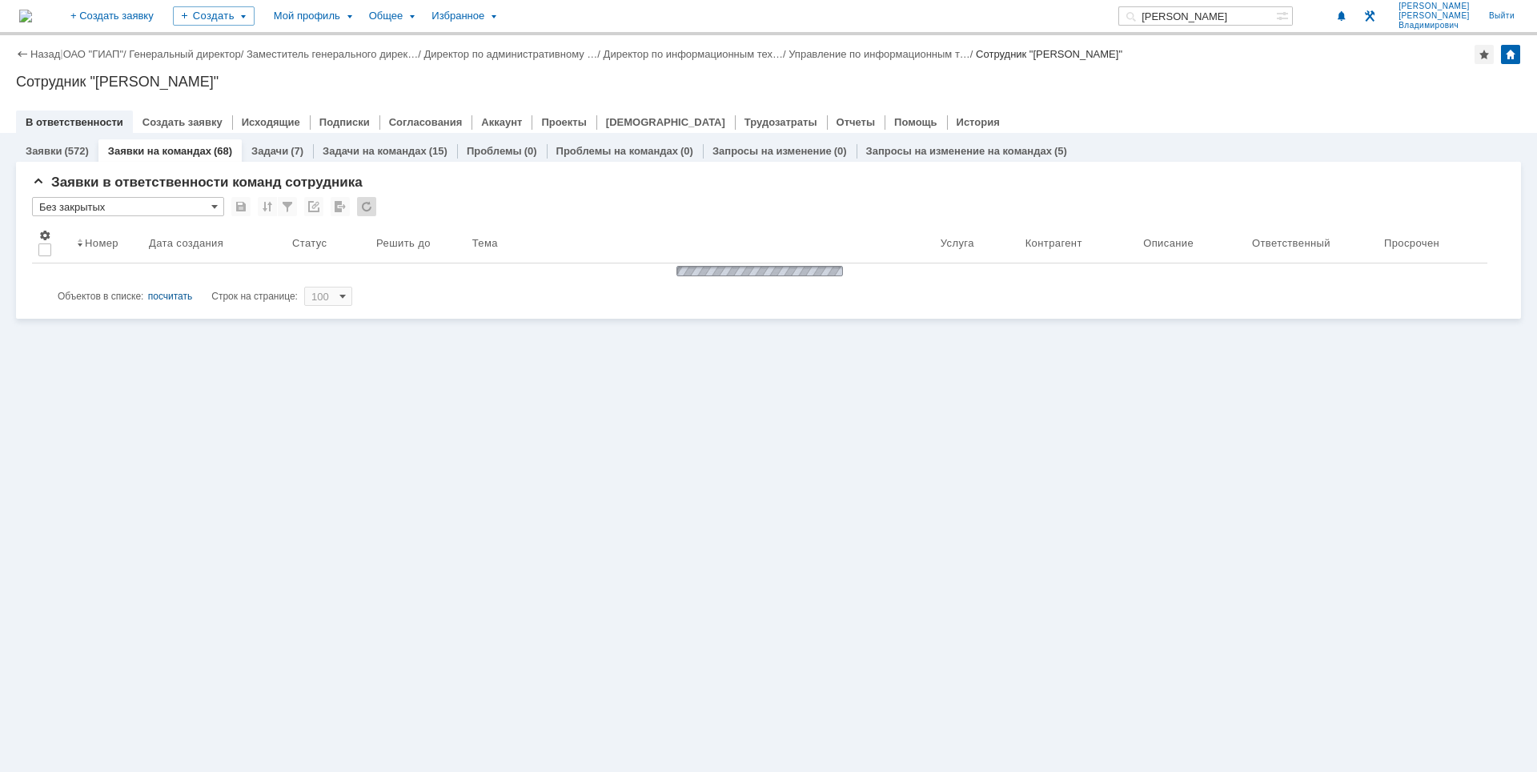
click at [1249, 14] on input "лисянский" at bounding box center [1197, 15] width 158 height 19
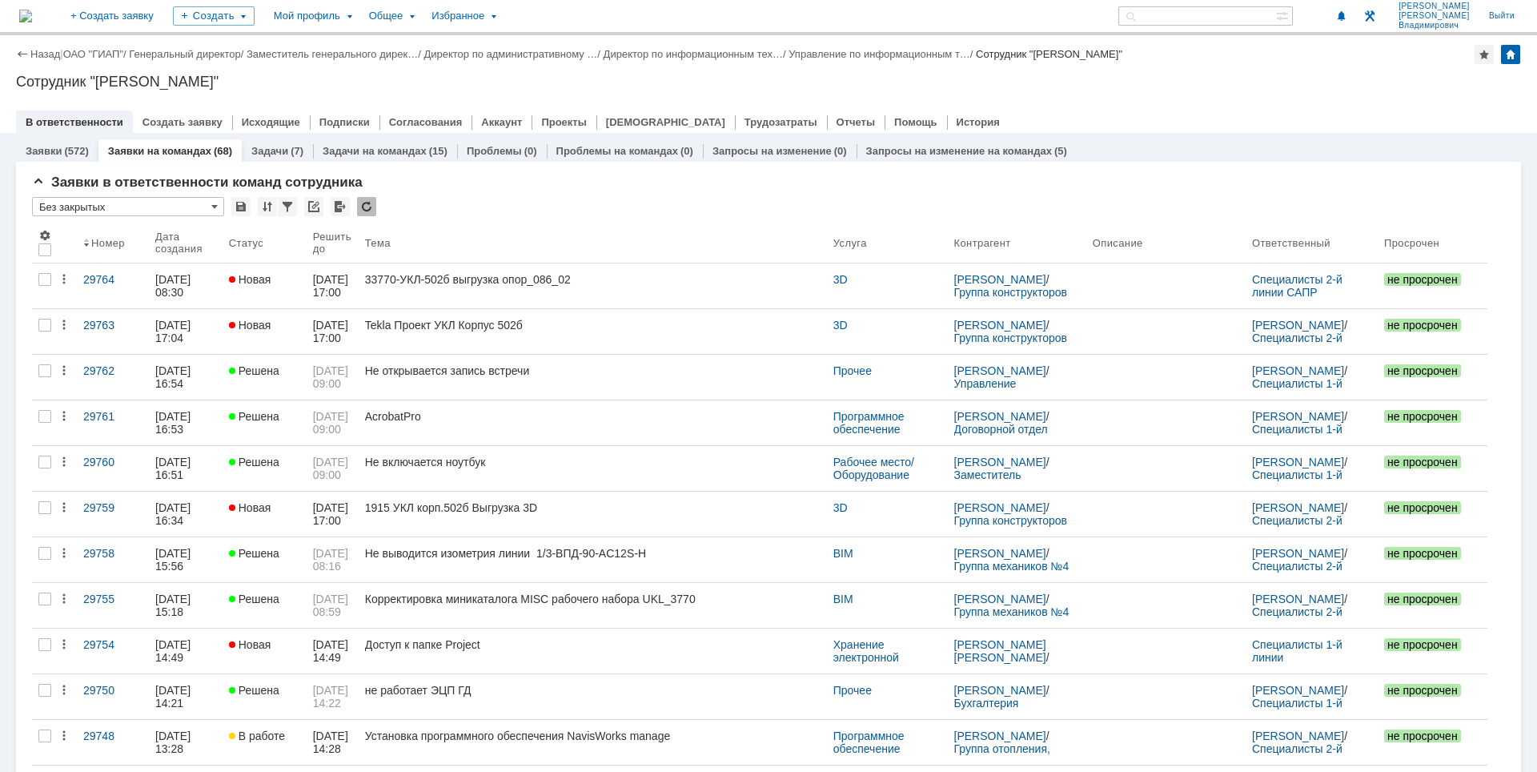
click at [1197, 120] on div "В ответственности Создать заявку Исходящие Подписки Согласования Аккаунт Проект…" at bounding box center [768, 121] width 1505 height 22
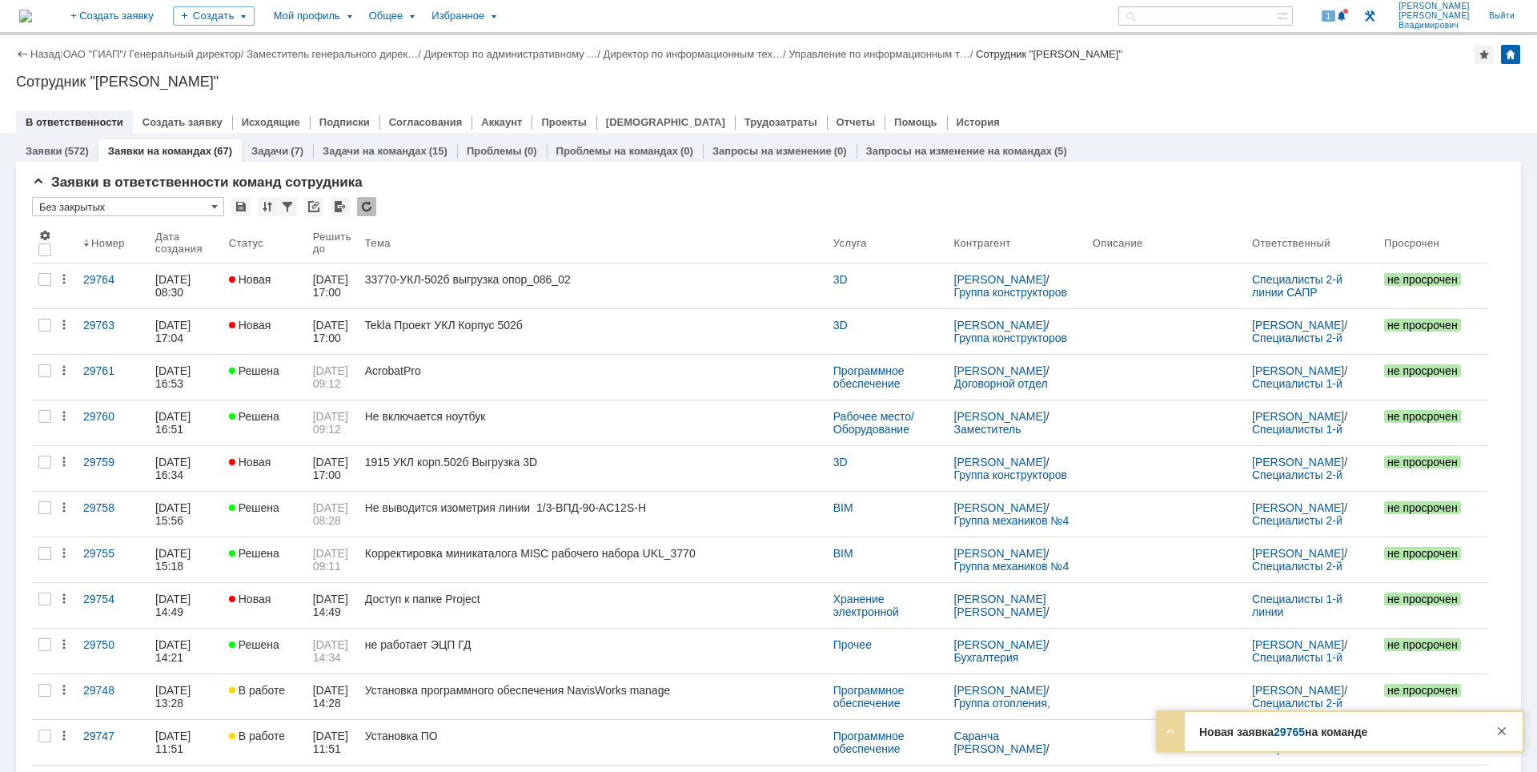
click at [32, 11] on img at bounding box center [25, 16] width 13 height 13
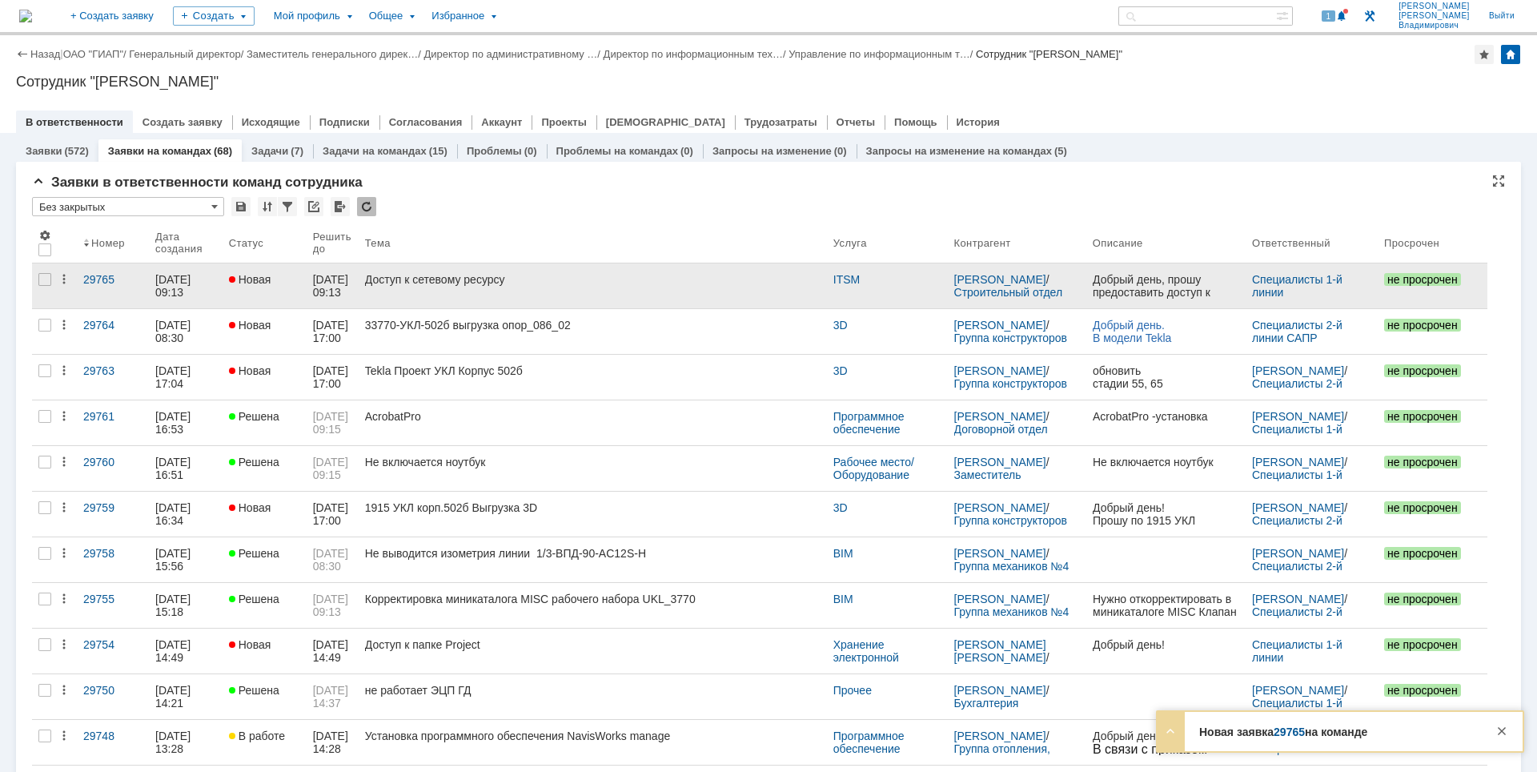
click at [638, 287] on link "Доступ к сетевому ресурсу" at bounding box center [593, 285] width 468 height 45
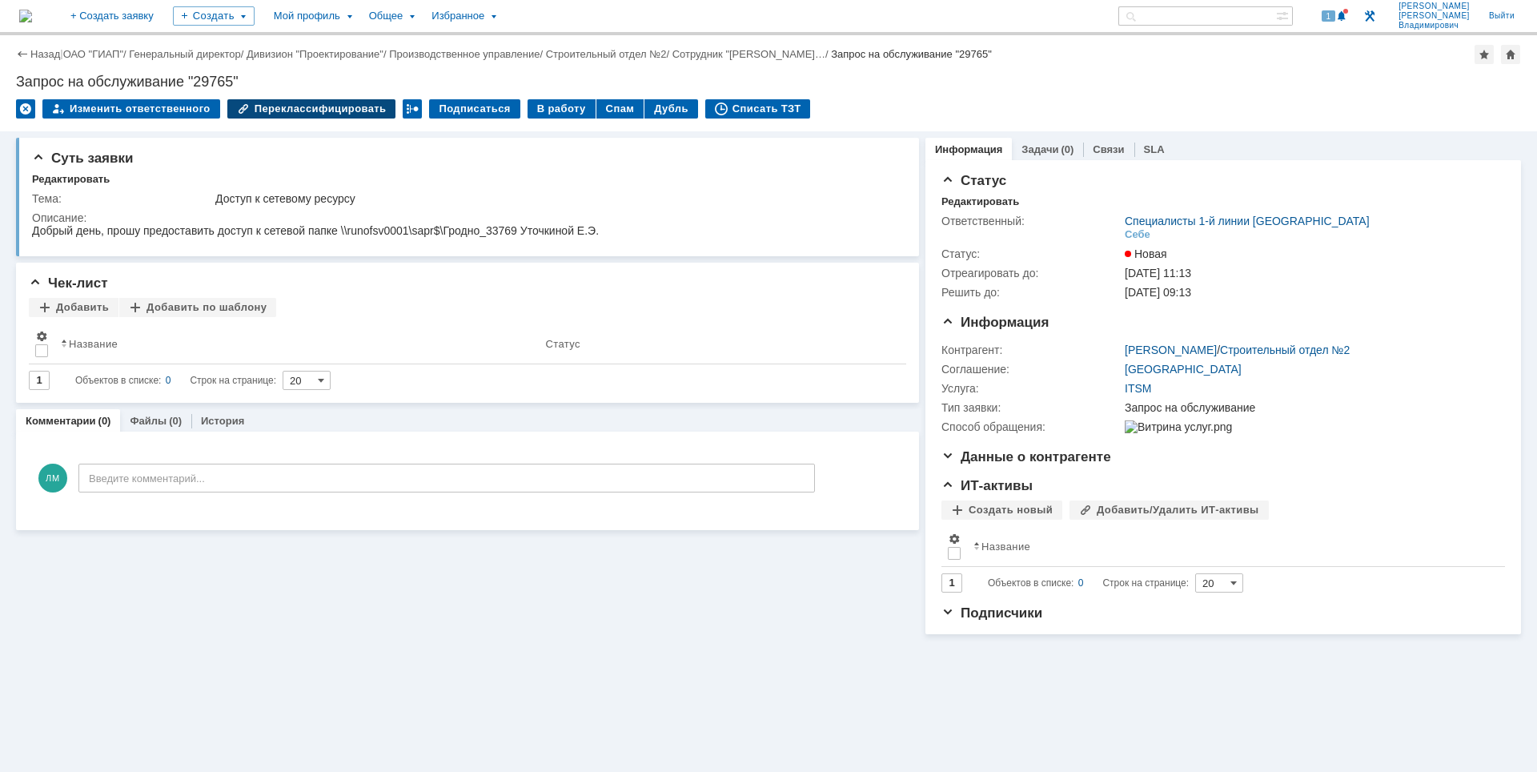
click at [339, 104] on div "Переклассифицировать" at bounding box center [311, 108] width 169 height 19
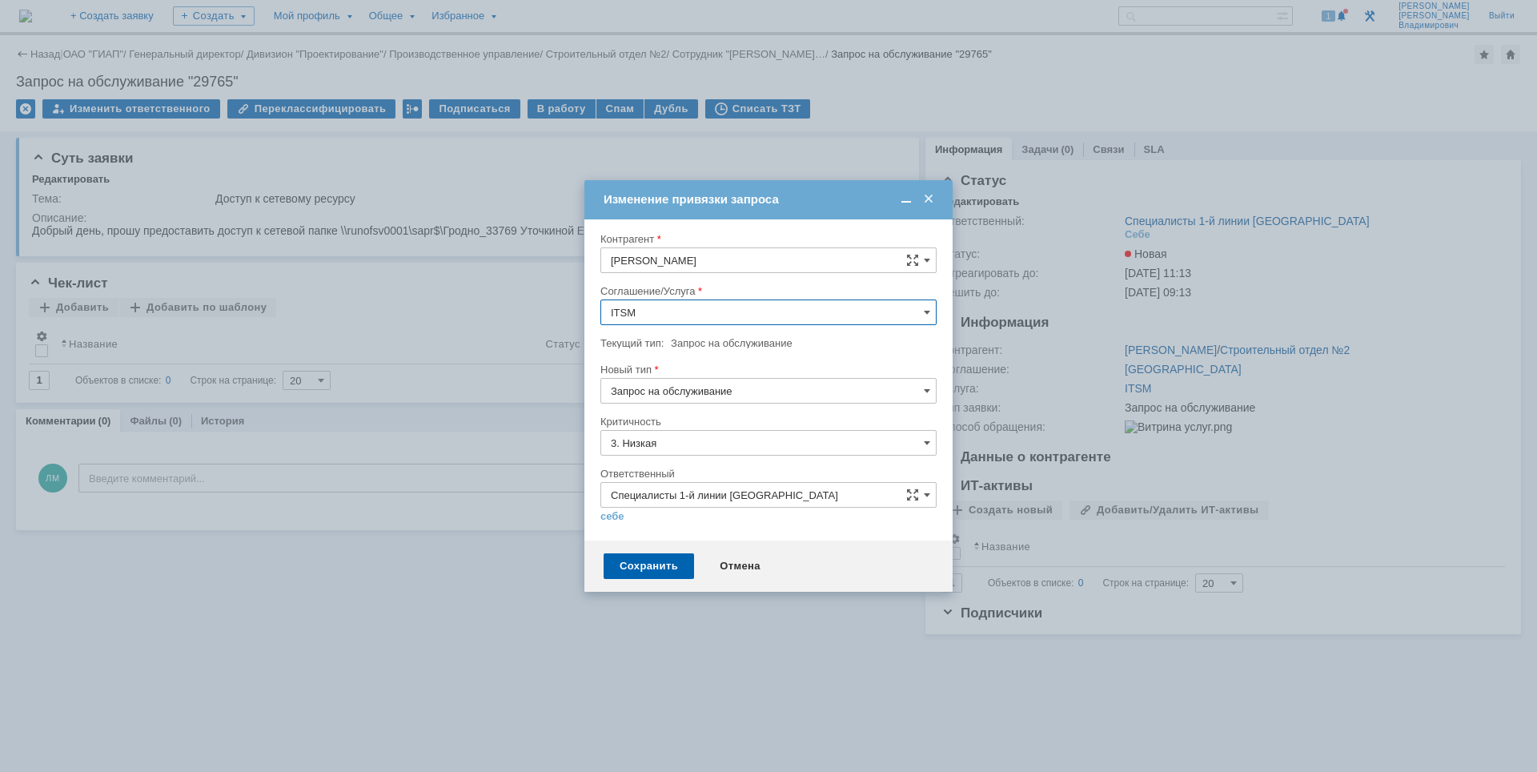
click at [732, 309] on input "ITSM" at bounding box center [768, 312] width 336 height 26
click at [710, 486] on div "Хранение электронной информации" at bounding box center [768, 480] width 335 height 26
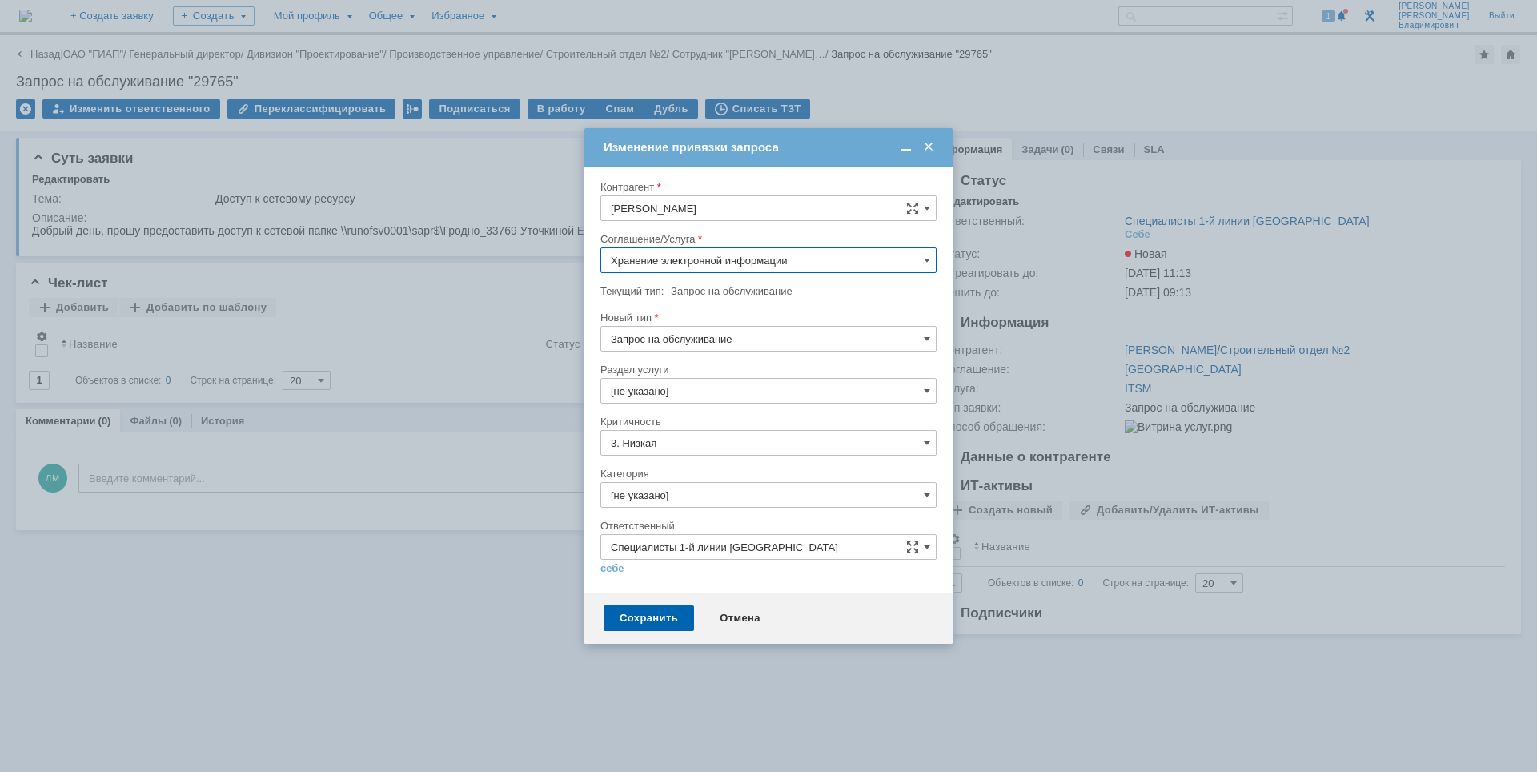
type input "Хранение электронной информации"
click at [712, 392] on input "[не указано]" at bounding box center [768, 391] width 336 height 26
click at [697, 440] on span "Настройка доступа" at bounding box center [768, 446] width 315 height 13
type input "Настройка доступа"
click at [640, 616] on div "Сохранить" at bounding box center [649, 618] width 90 height 26
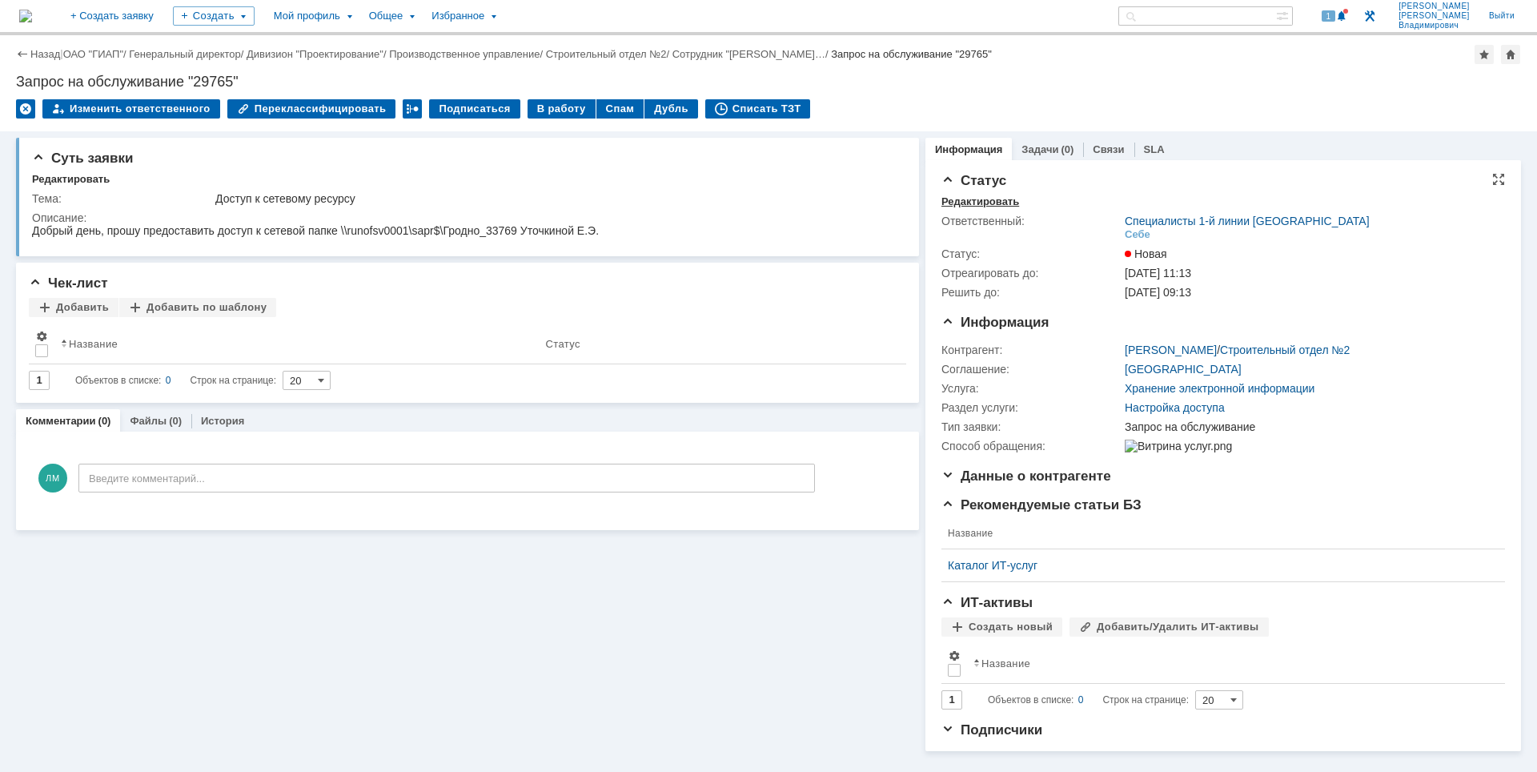
click at [986, 198] on div "Редактировать" at bounding box center [980, 201] width 78 height 13
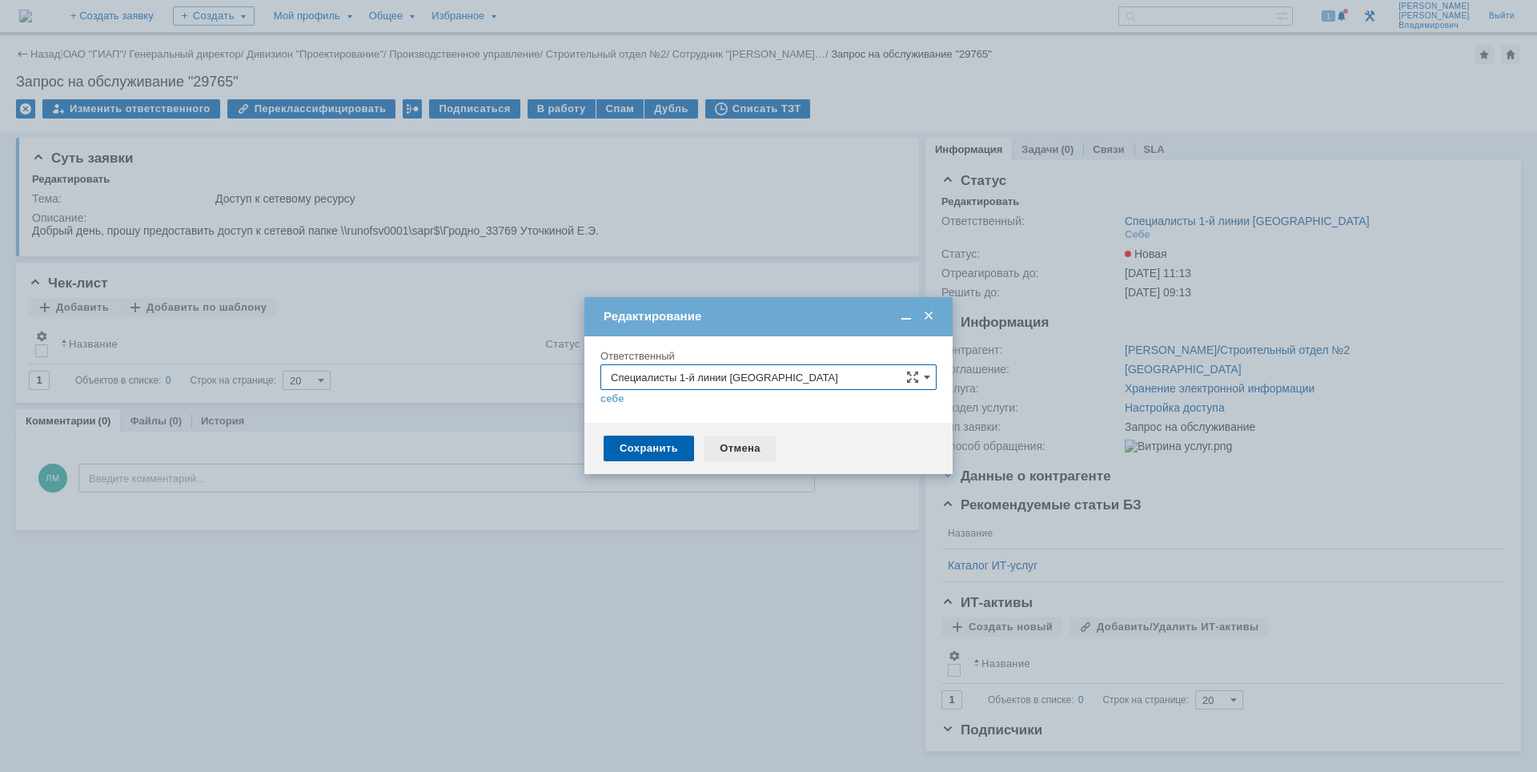
click at [733, 447] on div "Отмена" at bounding box center [740, 448] width 73 height 26
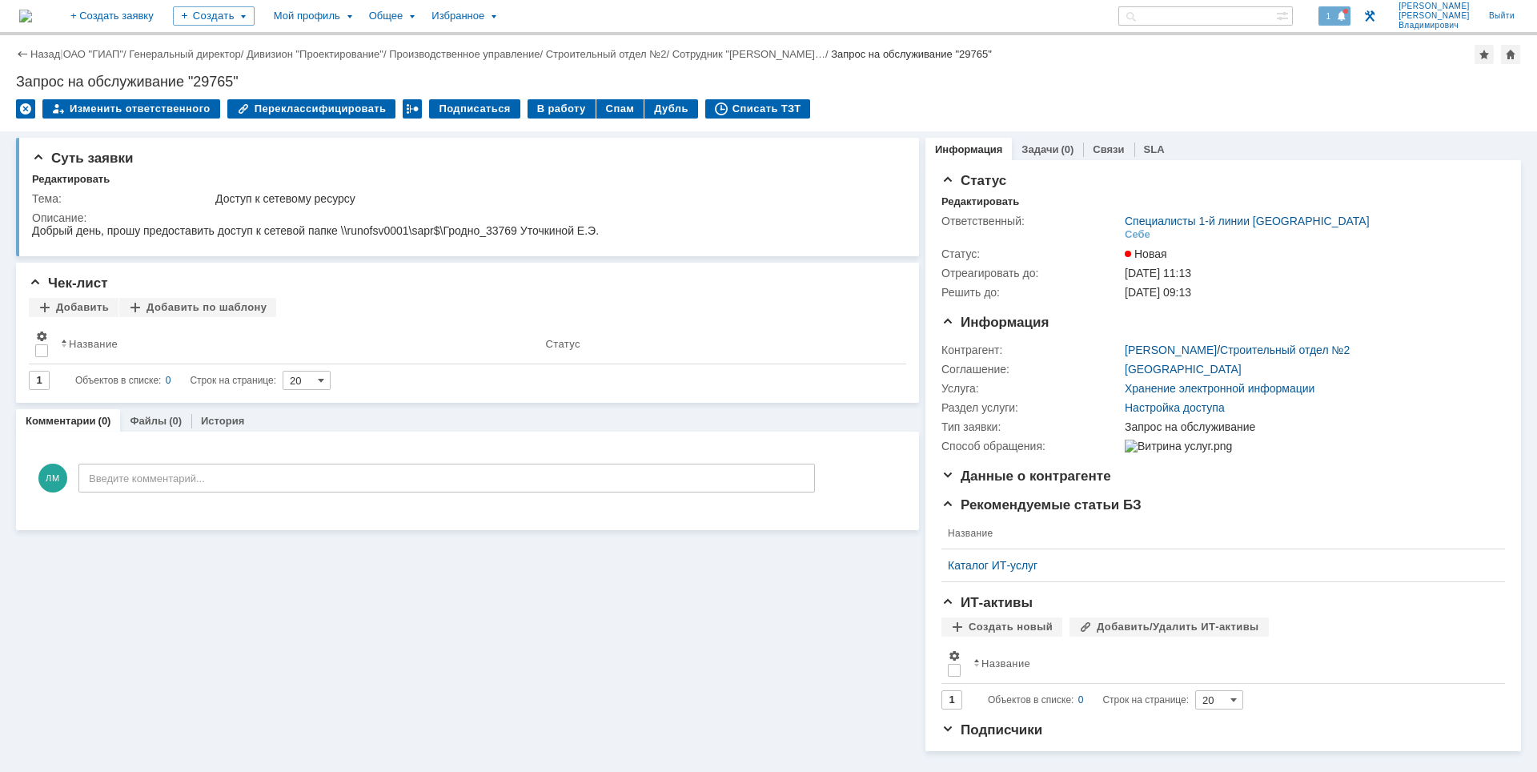
click at [1347, 11] on span at bounding box center [1341, 16] width 11 height 13
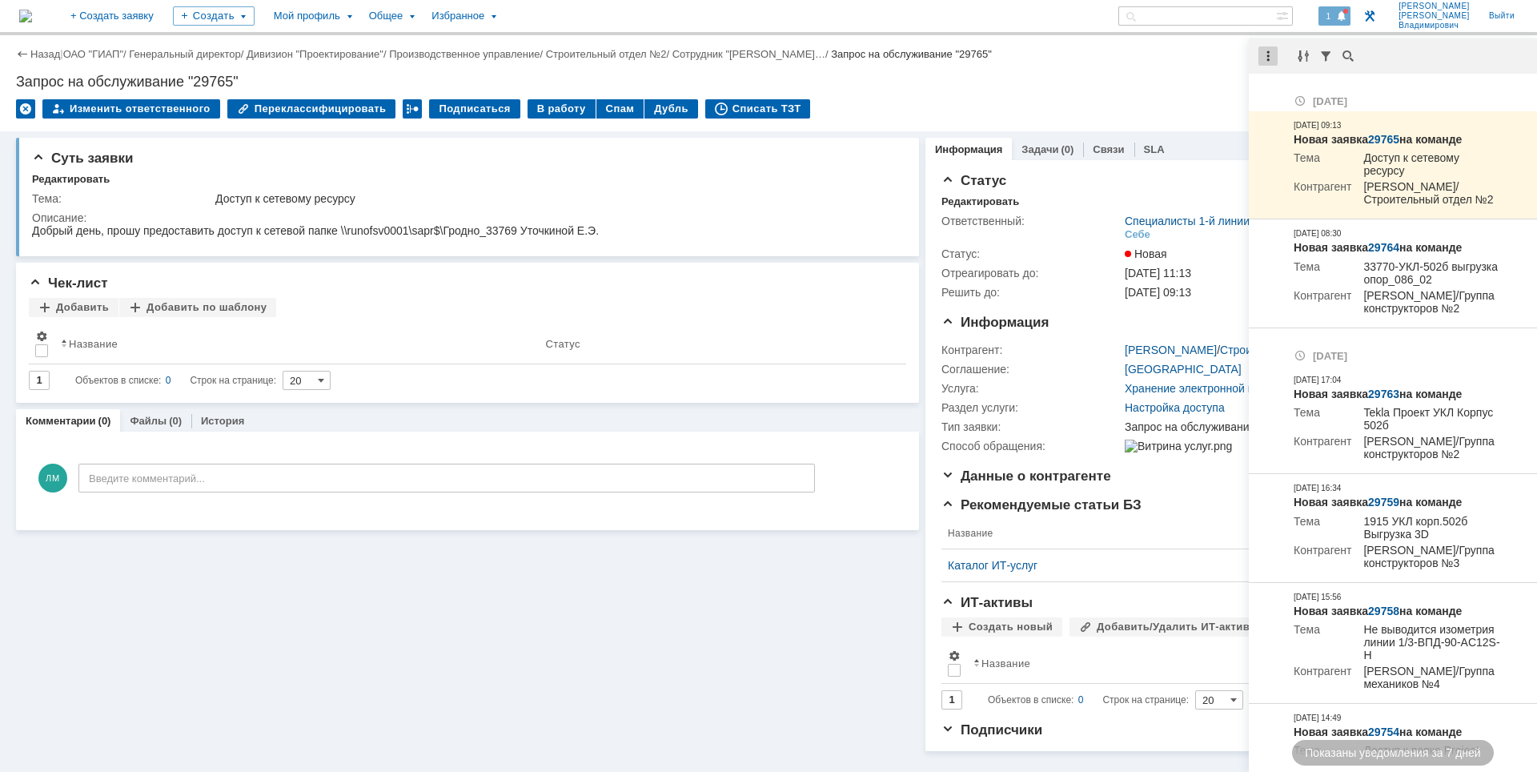
click at [1264, 51] on div at bounding box center [1267, 55] width 19 height 19
click at [1284, 86] on div "Отметить уведомления прочитанными" at bounding box center [1378, 97] width 234 height 24
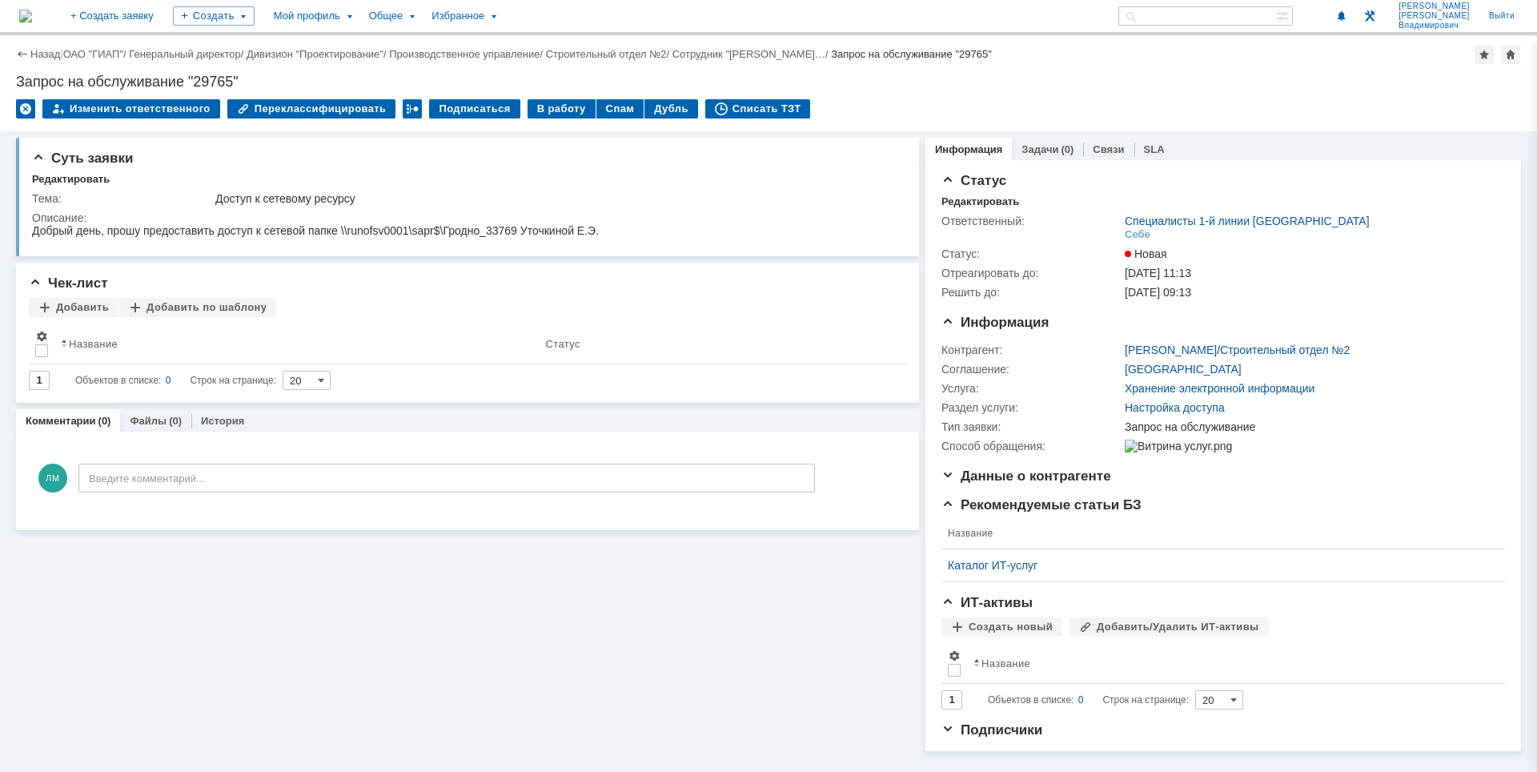
click at [1116, 66] on div "Назад | ОАО "ГИАП" / Генеральный директор / Дивизион "Проектирование" / Произво…" at bounding box center [768, 83] width 1537 height 96
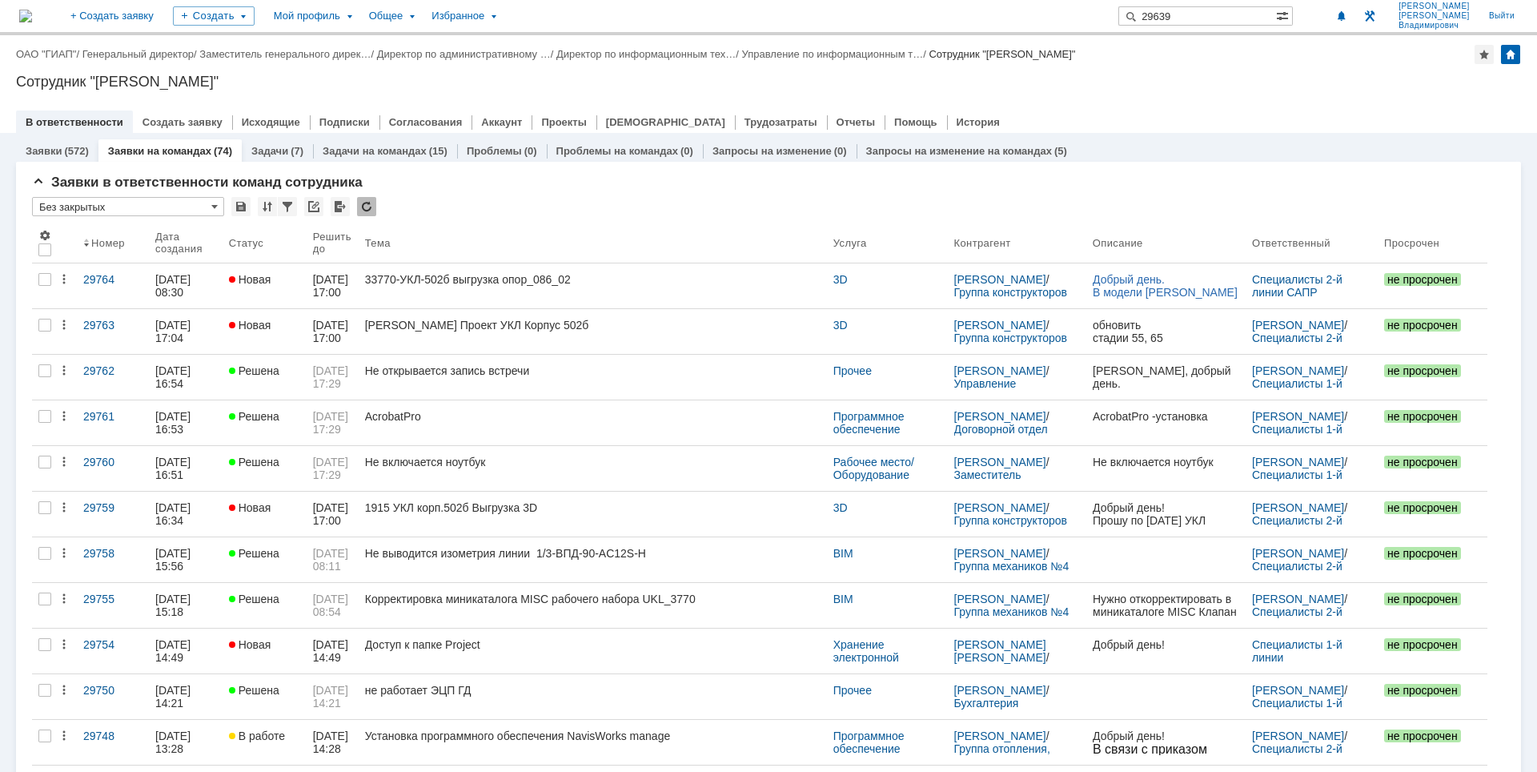
type input "29639"
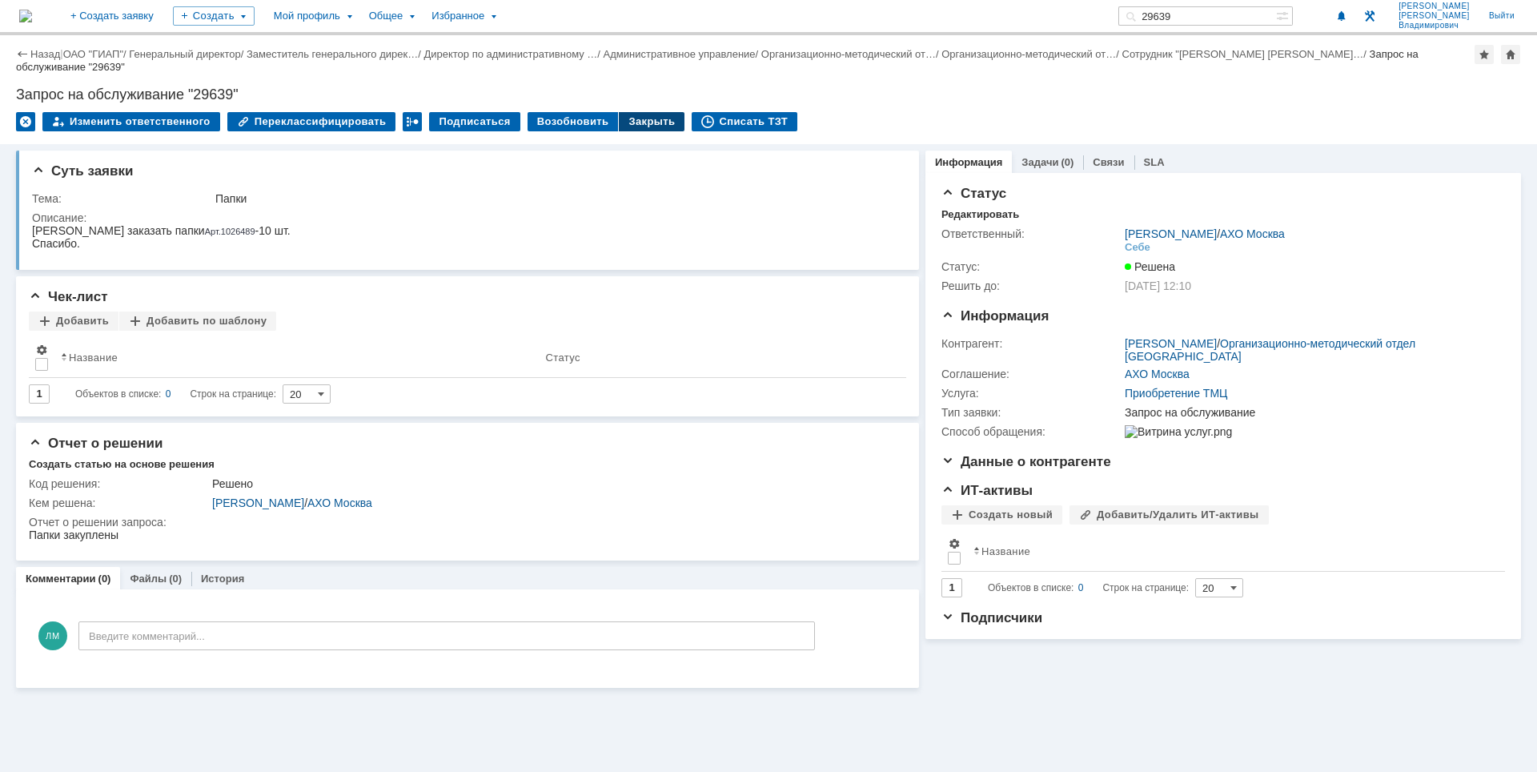
click at [625, 118] on div "Закрыть" at bounding box center [652, 121] width 66 height 19
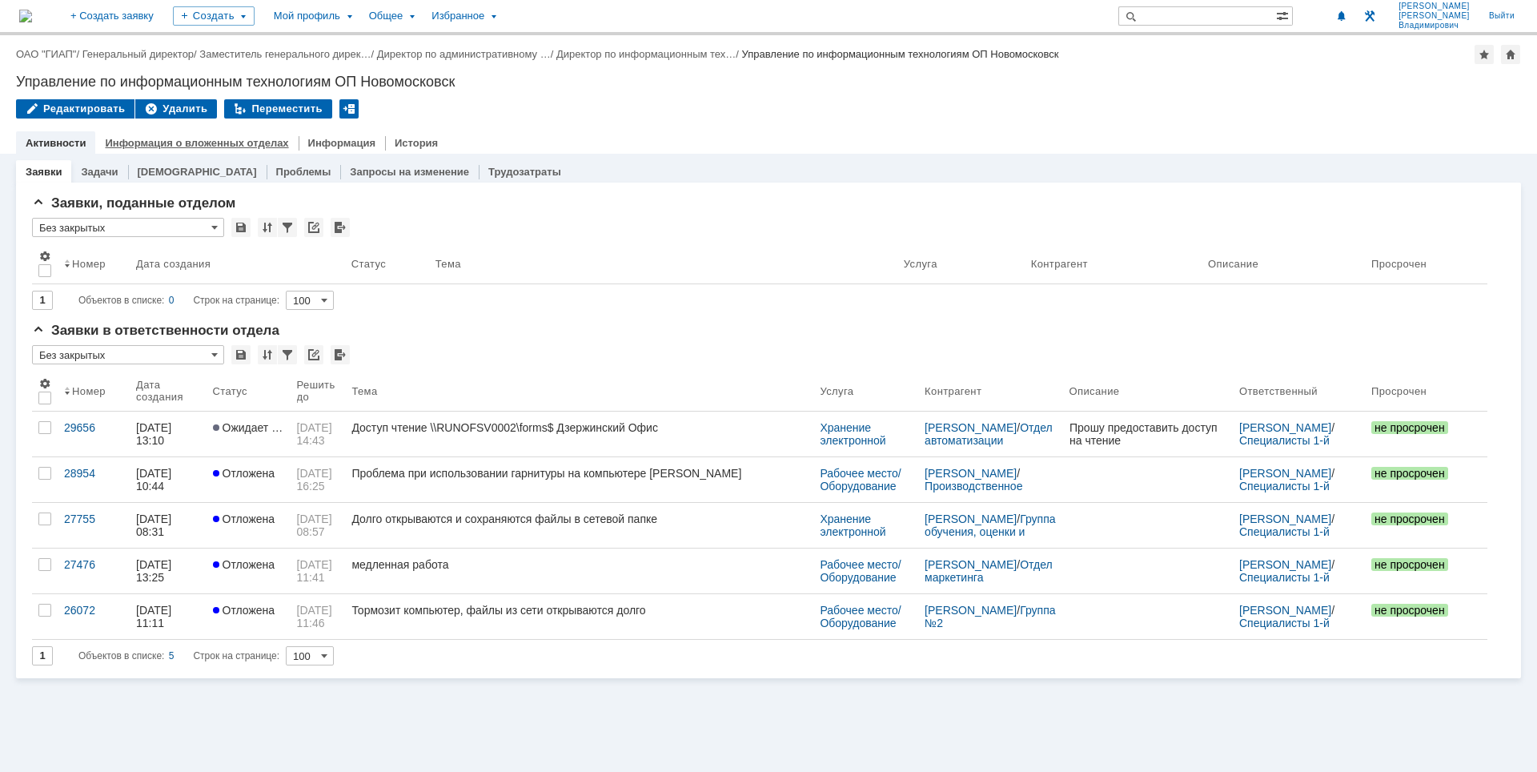
click at [247, 137] on link "Информация о вложенных отделах" at bounding box center [196, 143] width 183 height 12
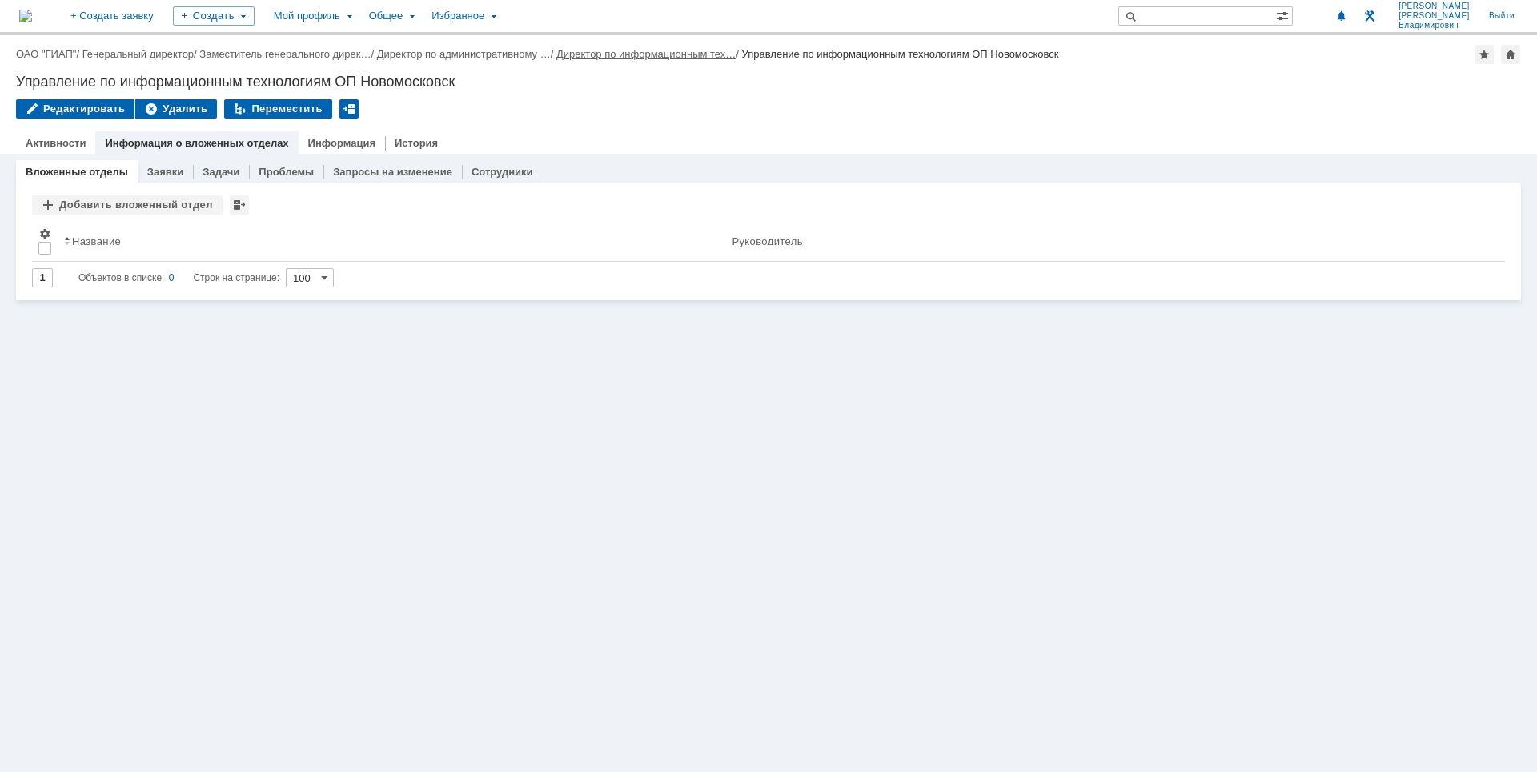
click at [657, 53] on link "Директор по информационным тех…" at bounding box center [645, 54] width 179 height 12
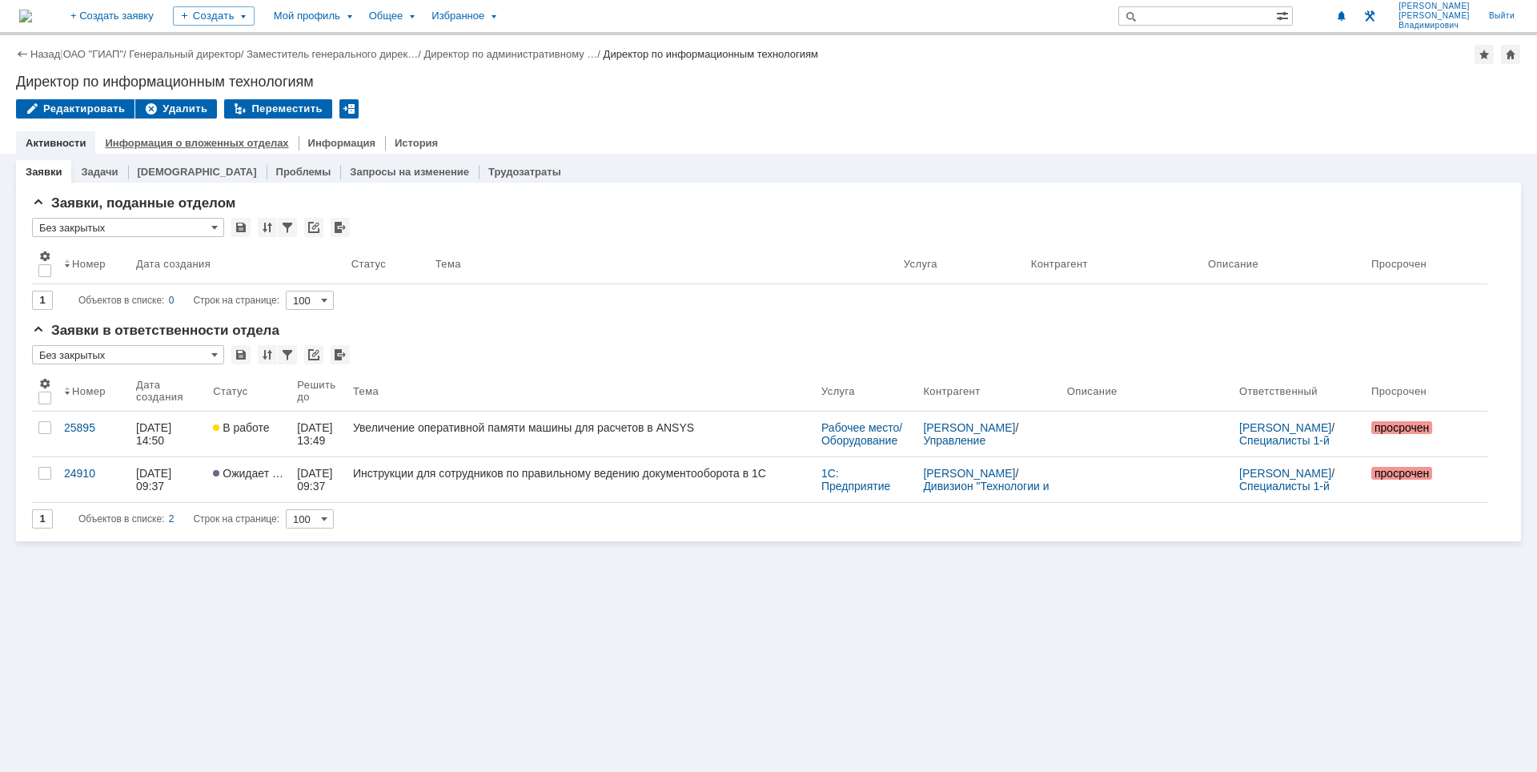
click at [170, 142] on link "Информация о вложенных отделах" at bounding box center [196, 143] width 183 height 12
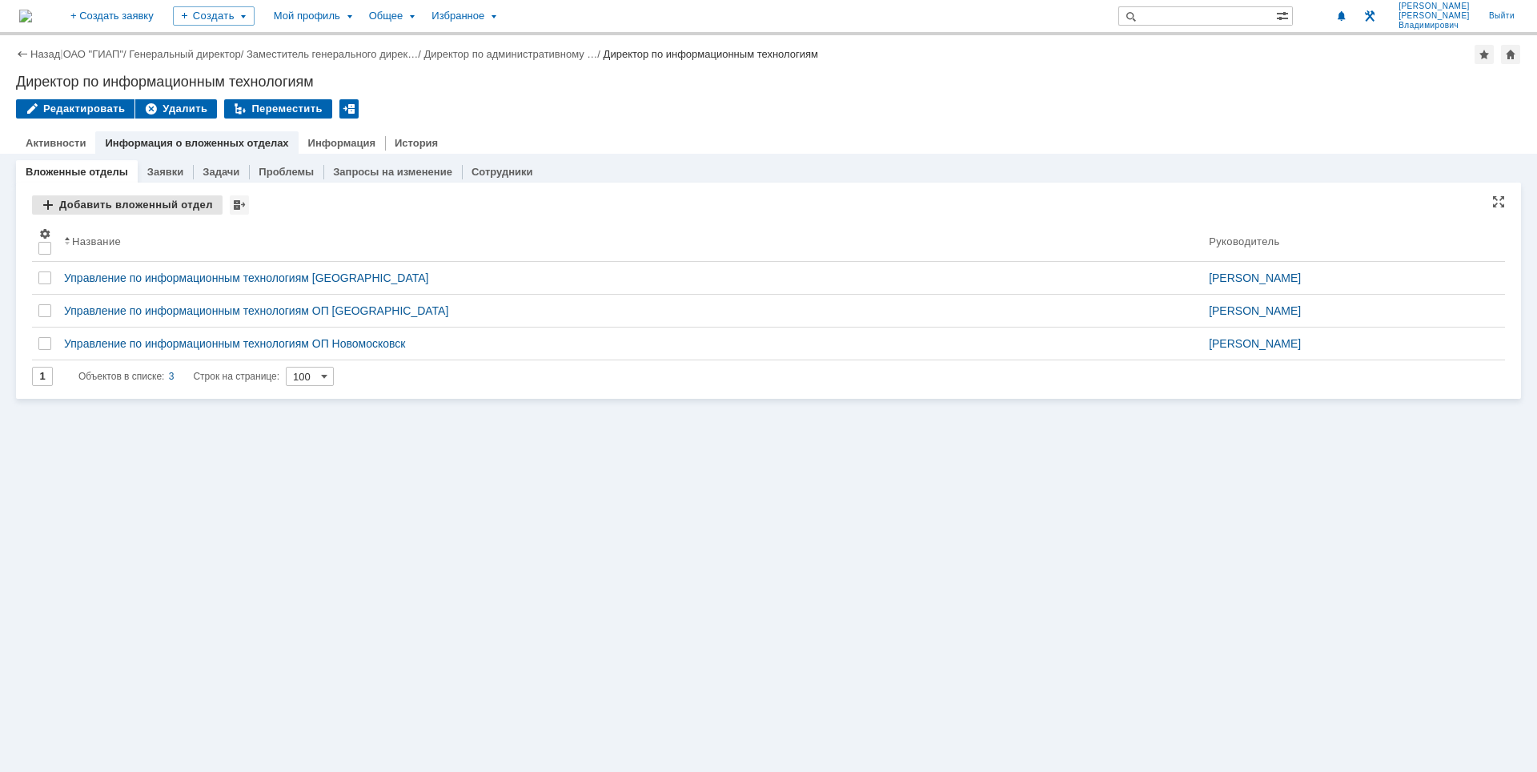
click at [120, 206] on div "Добавить вложенный отдел" at bounding box center [127, 204] width 191 height 19
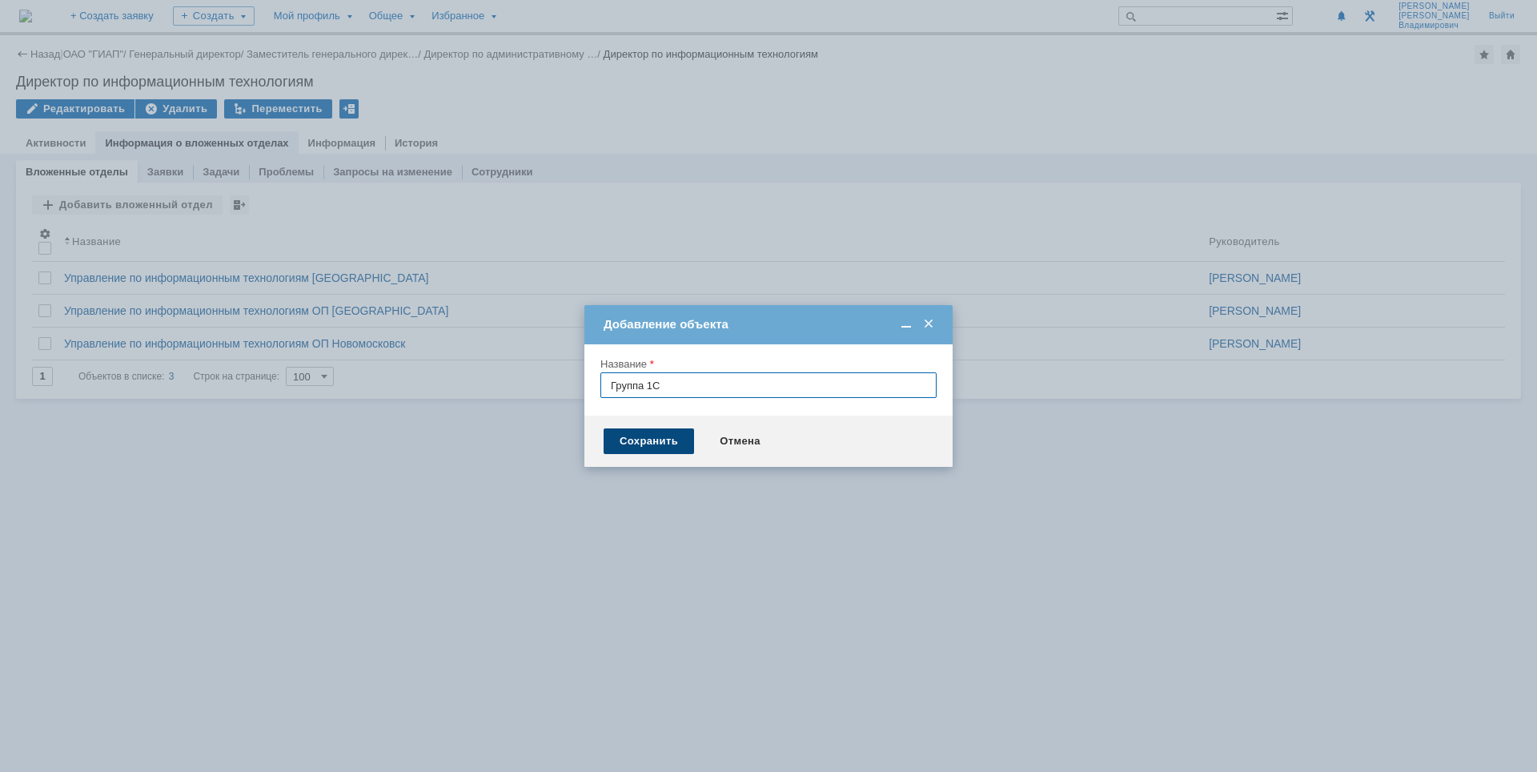
type input "Группа 1С"
click at [645, 440] on div "Сохранить" at bounding box center [649, 441] width 90 height 26
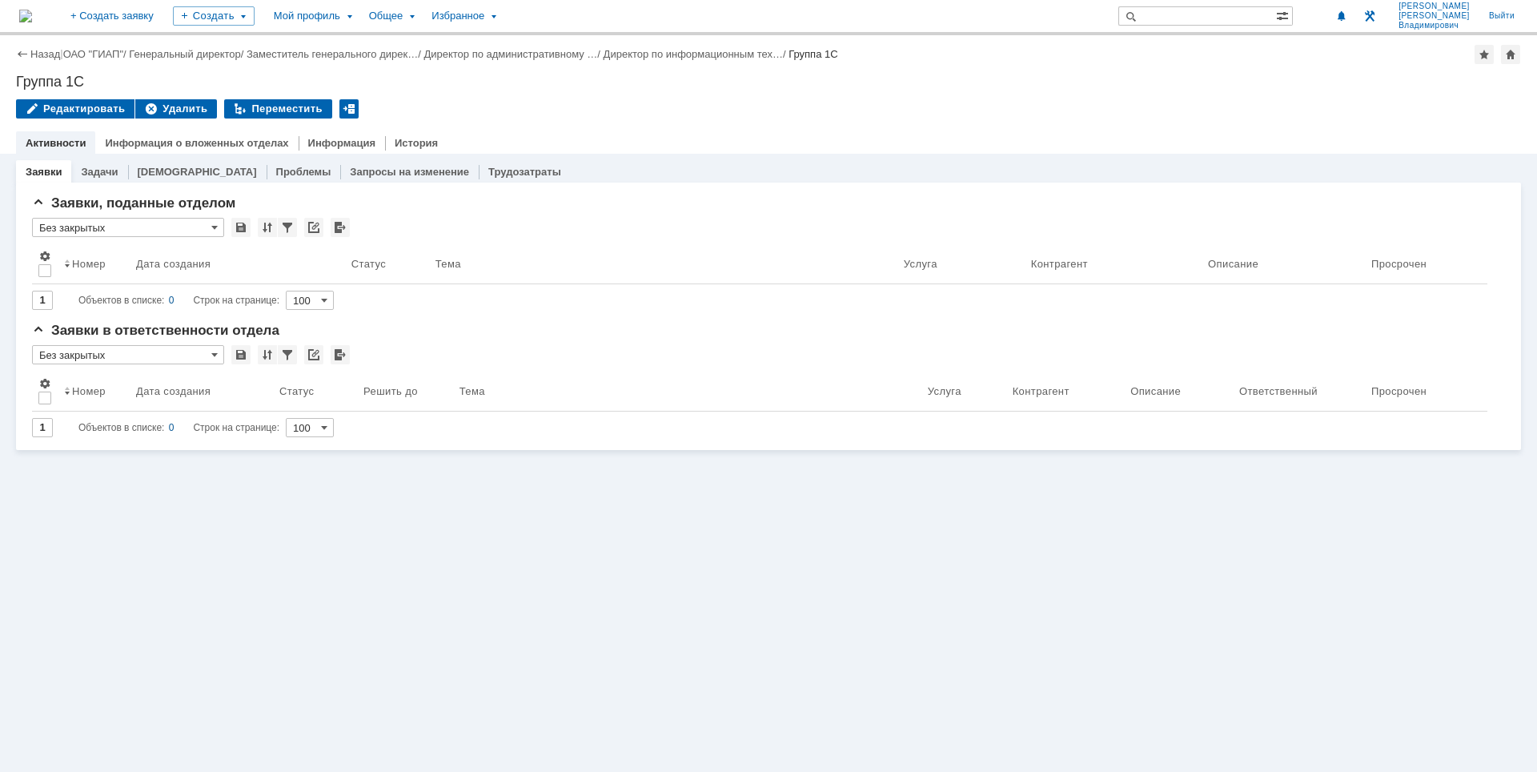
drag, startPoint x: 70, startPoint y: 14, endPoint x: 83, endPoint y: 12, distance: 13.8
click at [310, 142] on link "Информация" at bounding box center [341, 143] width 67 height 12
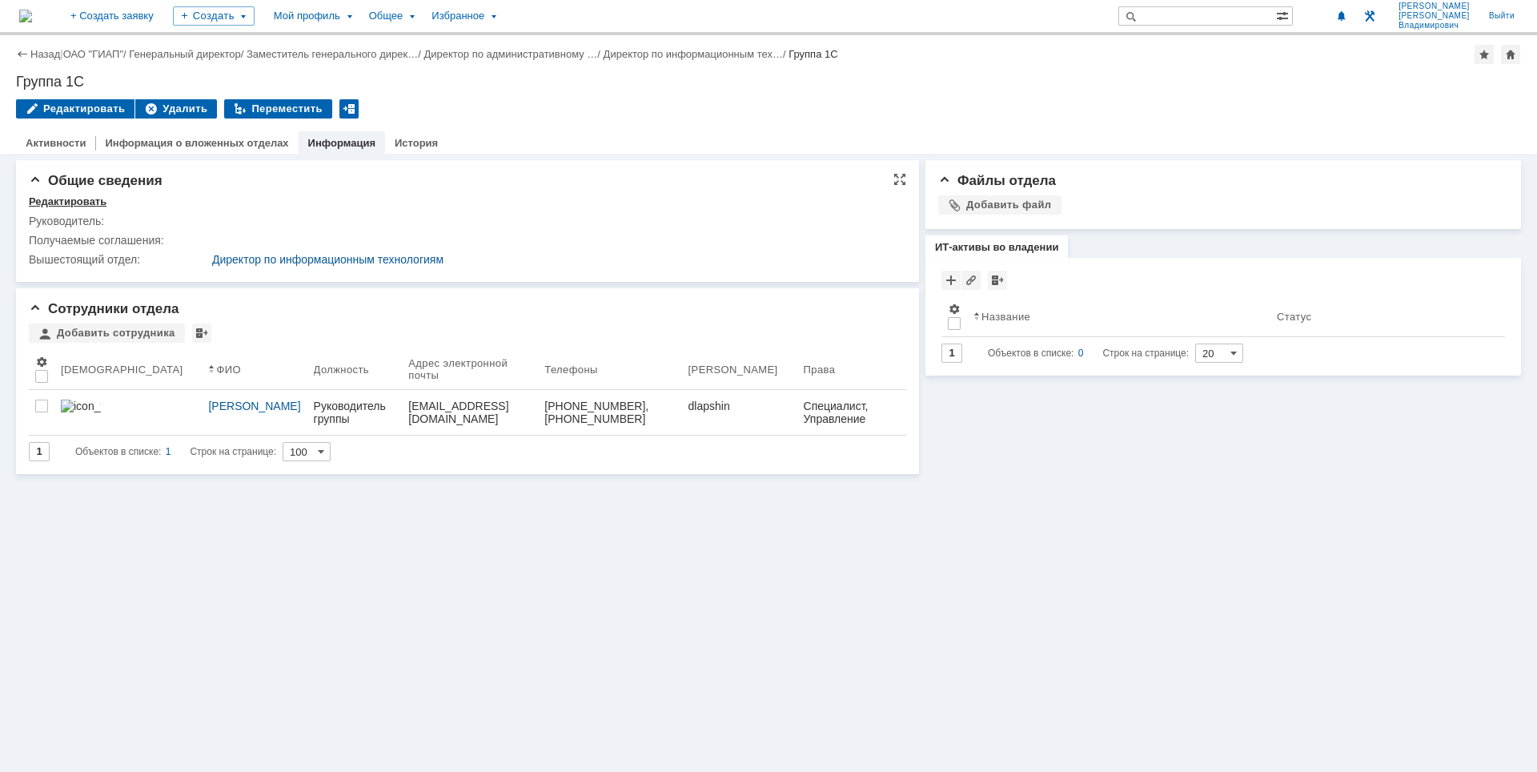
click at [66, 203] on div "Редактировать" at bounding box center [68, 201] width 78 height 13
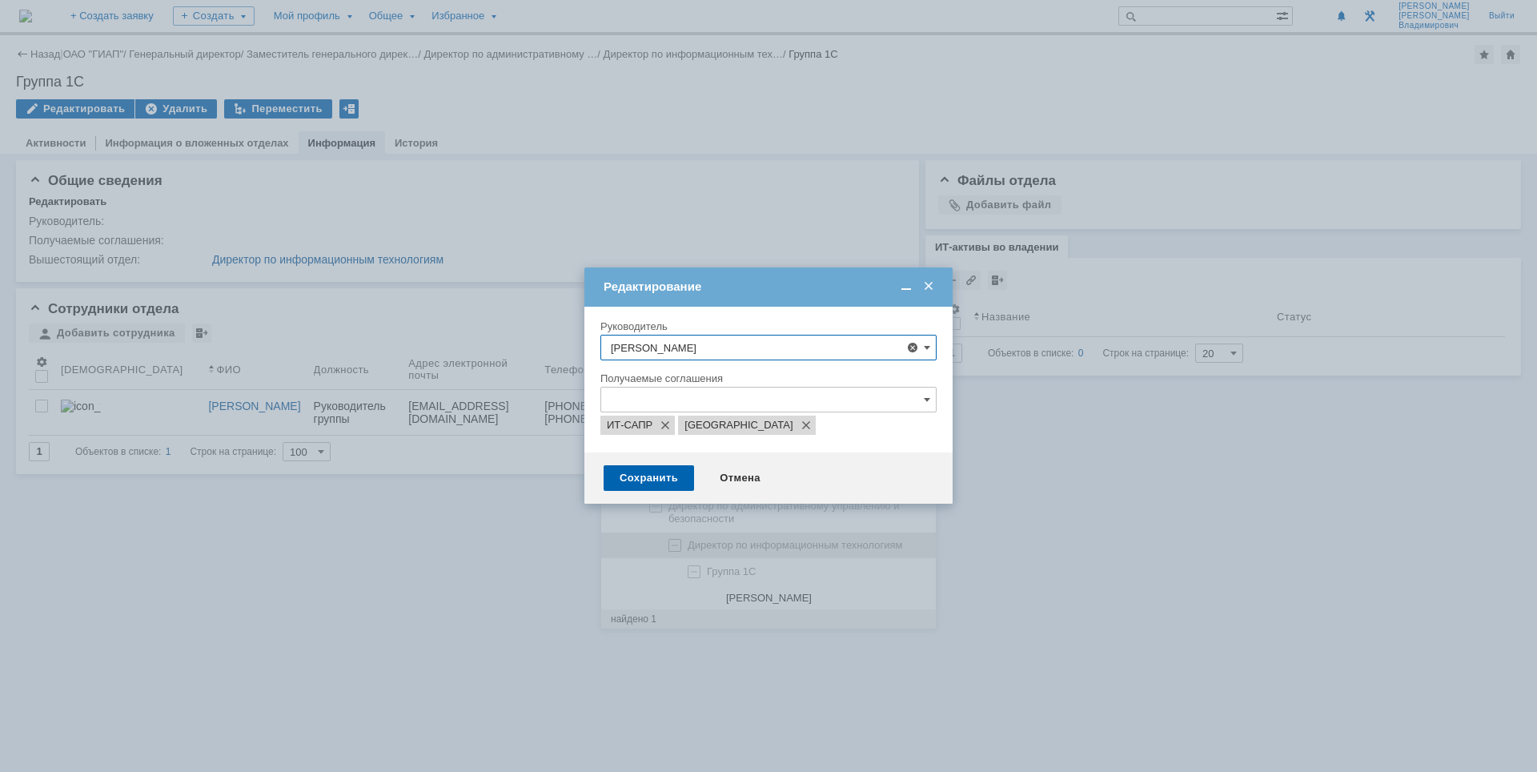
scroll to position [9, 0]
click at [812, 587] on span "[PERSON_NAME]" at bounding box center [769, 589] width 86 height 12
type input "[PERSON_NAME]"
click at [645, 483] on div "Сохранить" at bounding box center [649, 478] width 90 height 26
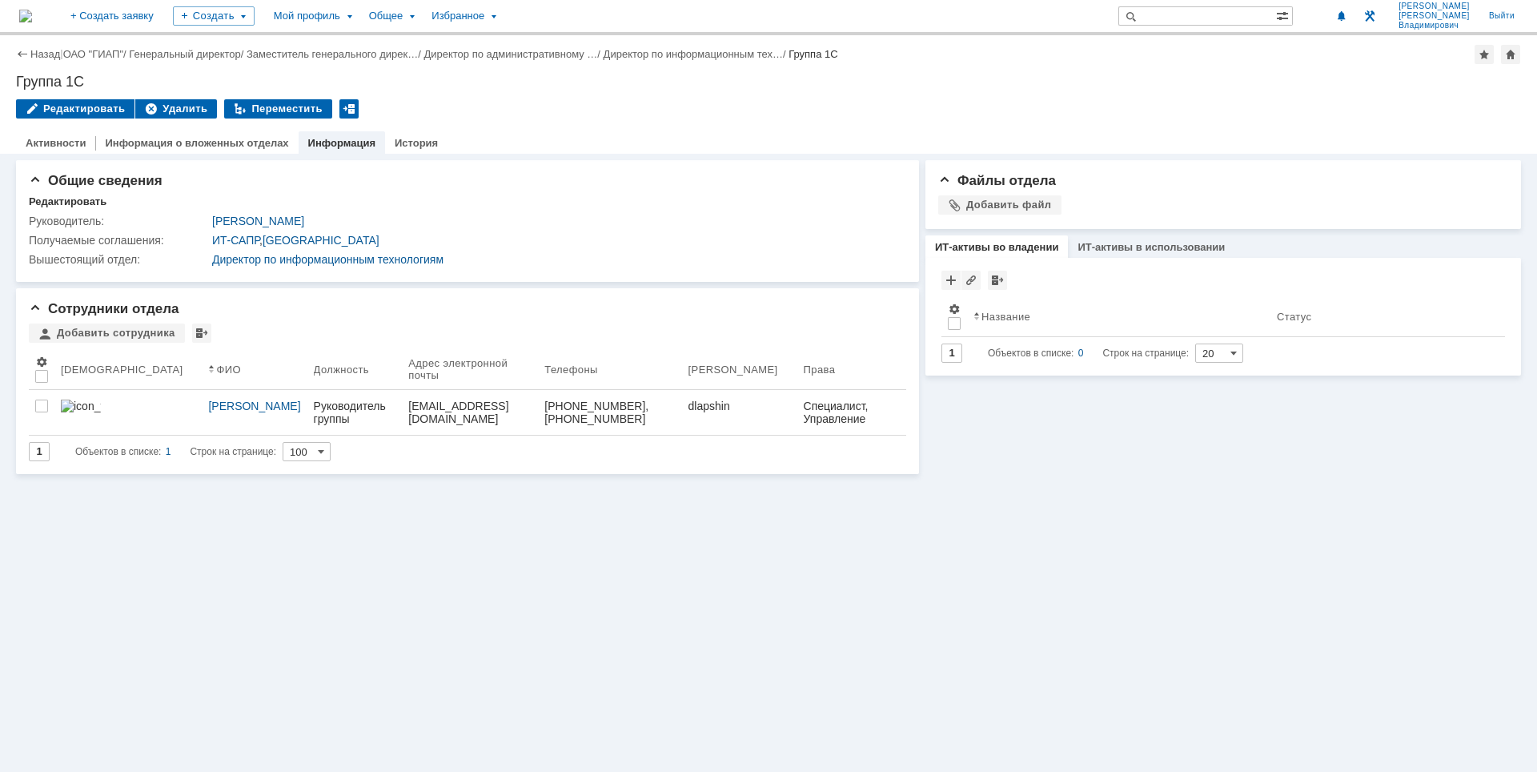
scroll to position [0, 0]
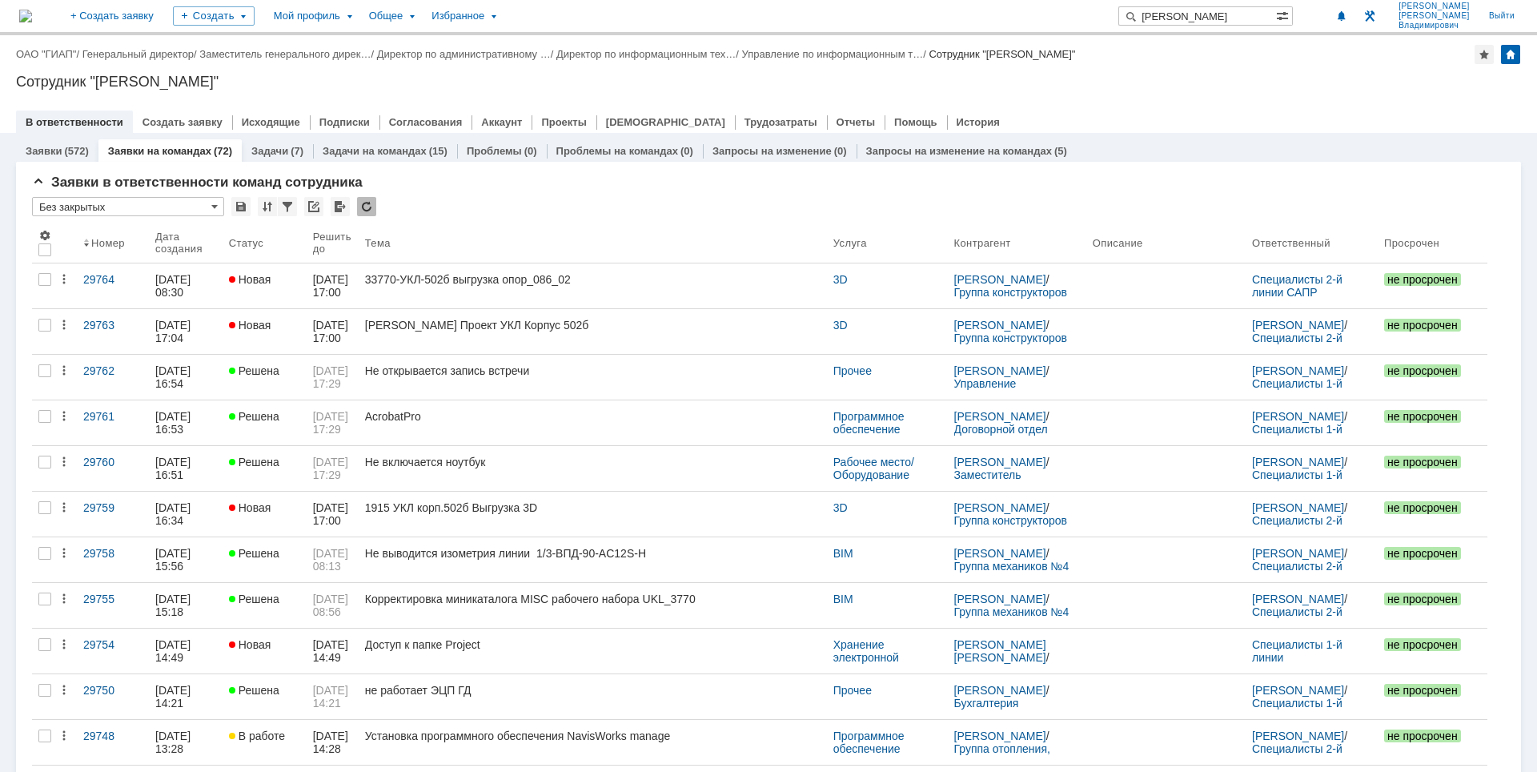
type input "лапшин"
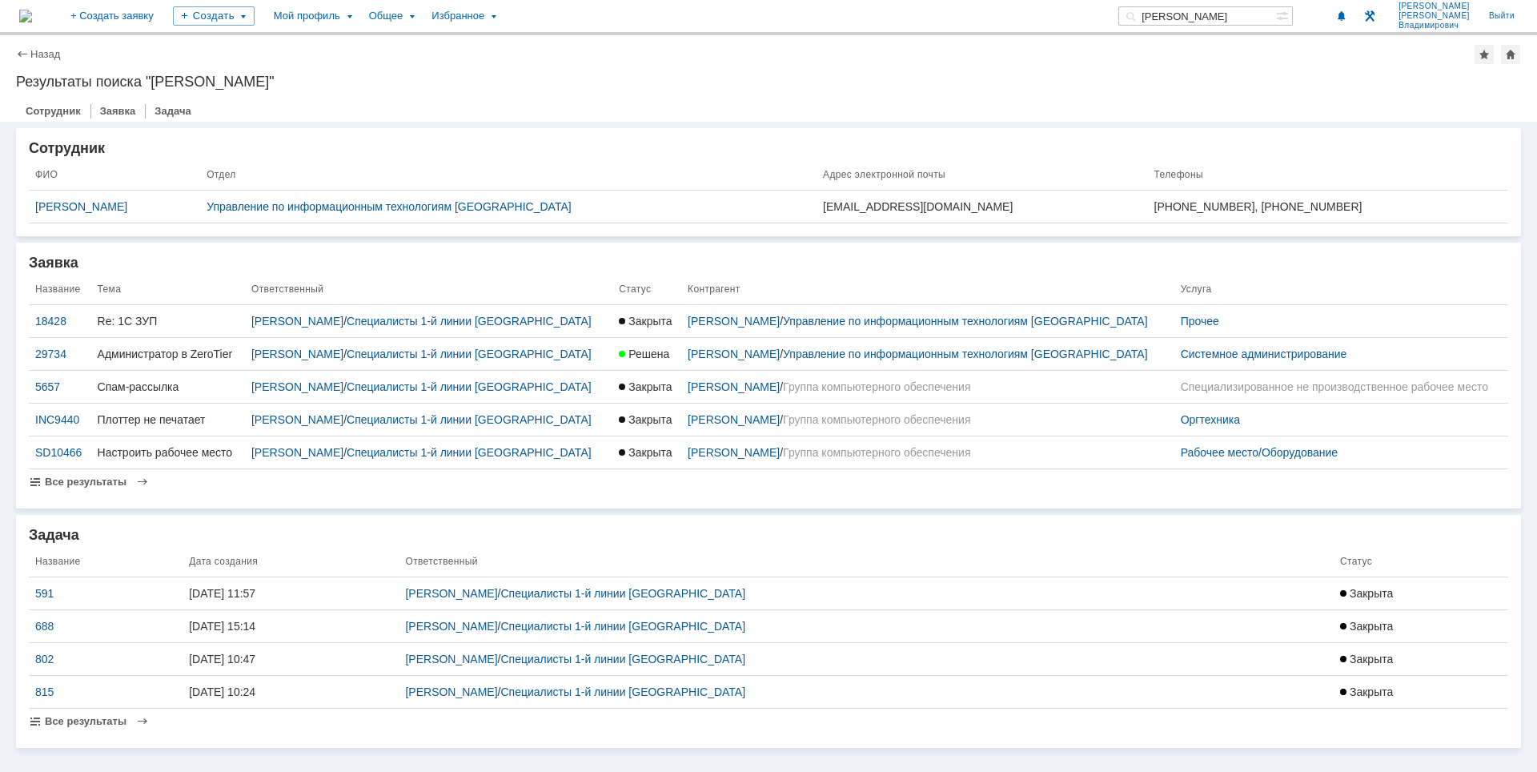
click at [161, 203] on div "[PERSON_NAME]" at bounding box center [114, 206] width 158 height 13
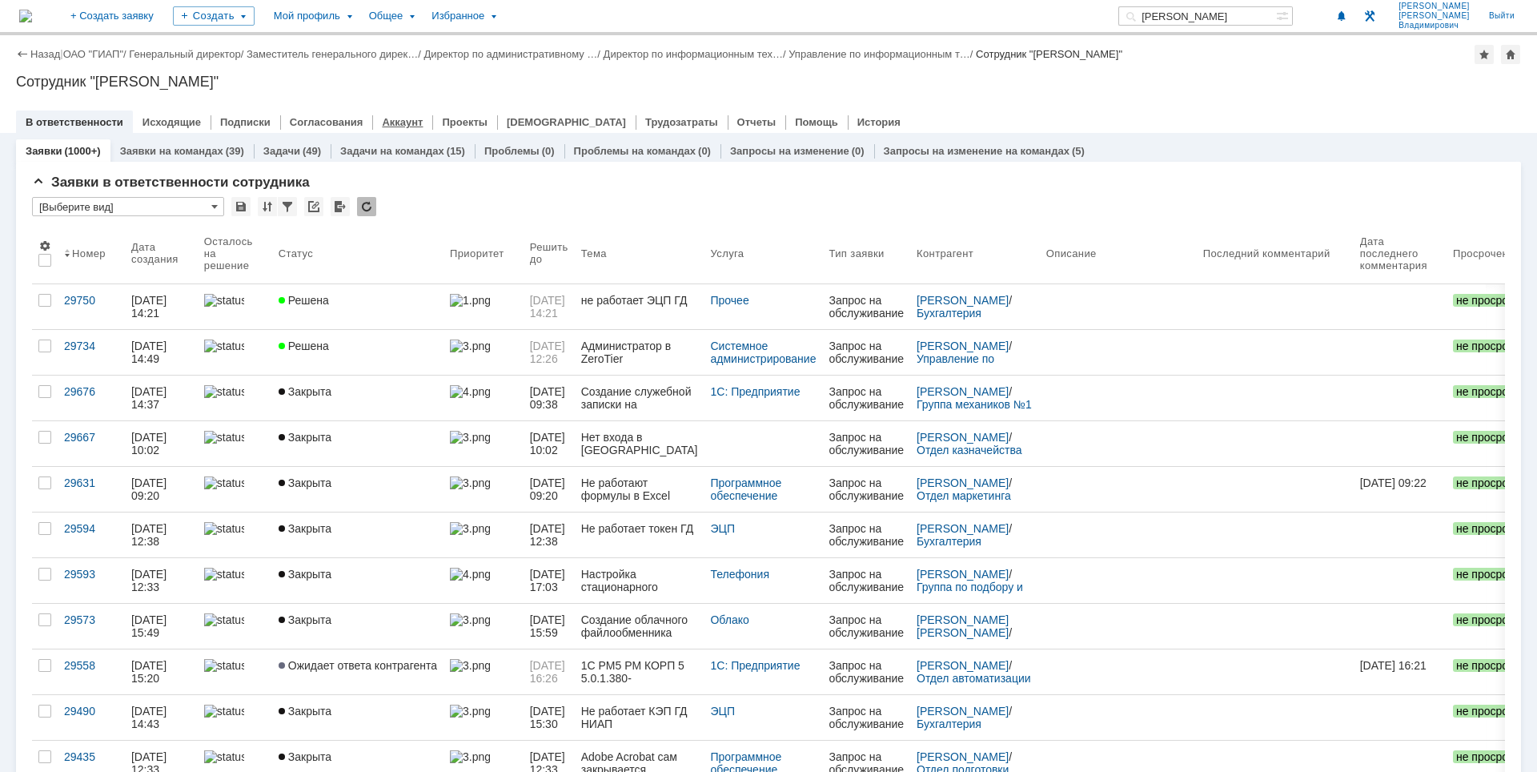
click at [401, 122] on link "Аккаунт" at bounding box center [402, 122] width 41 height 12
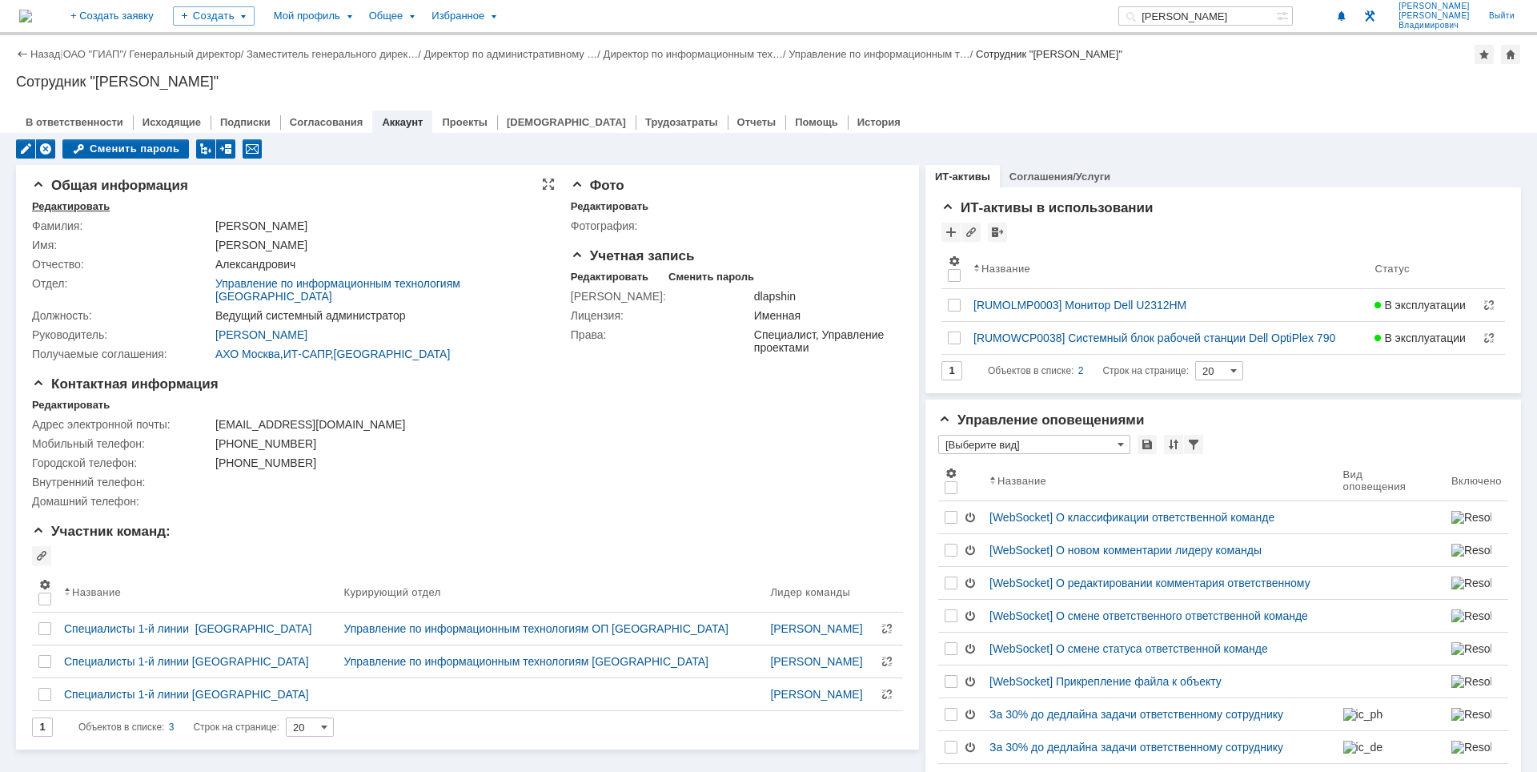
click at [90, 203] on div "Редактировать" at bounding box center [71, 206] width 78 height 13
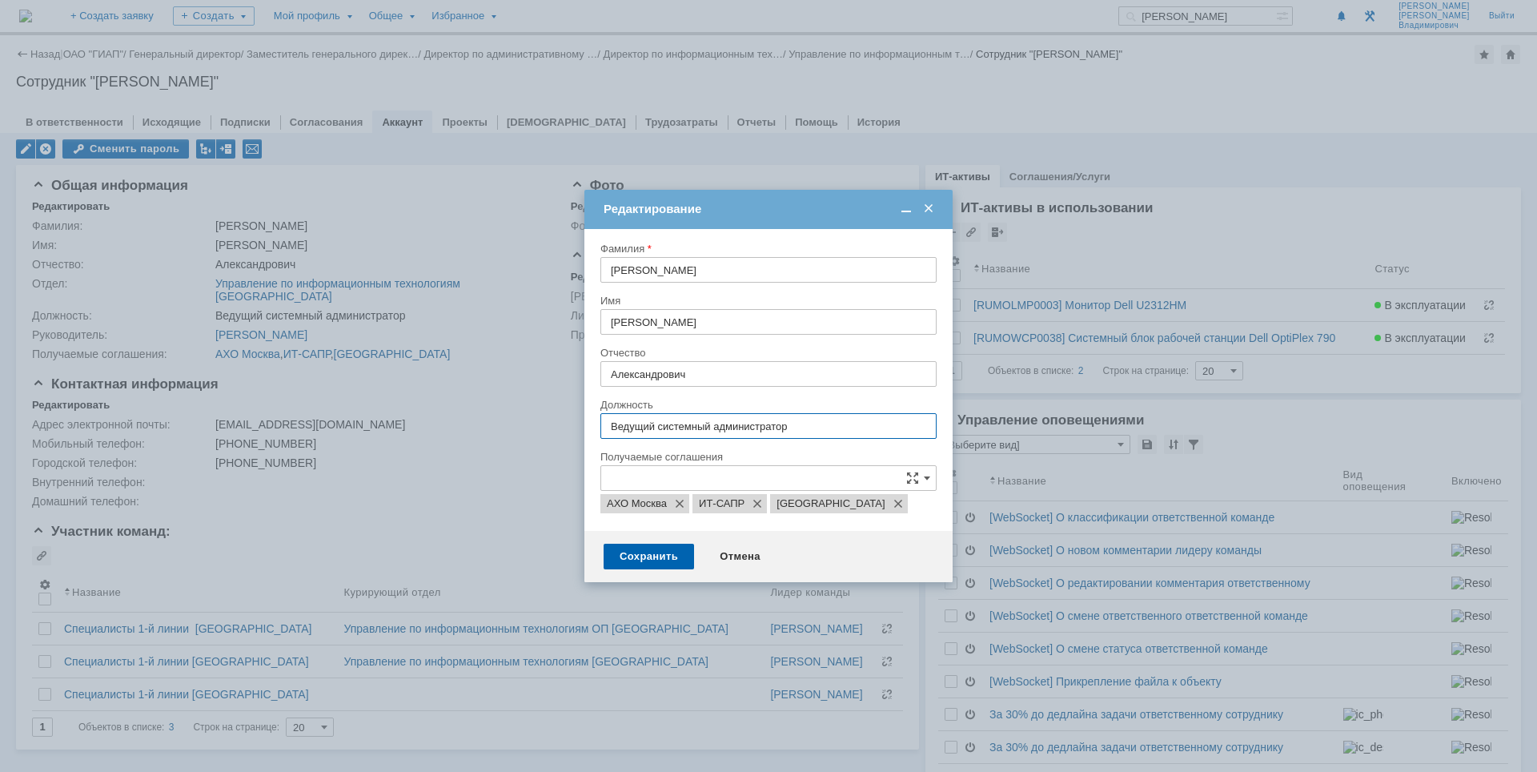
paste input "уководитель группы"
type input "Руководитель группы"
click at [646, 554] on div "Сохранить" at bounding box center [649, 556] width 90 height 26
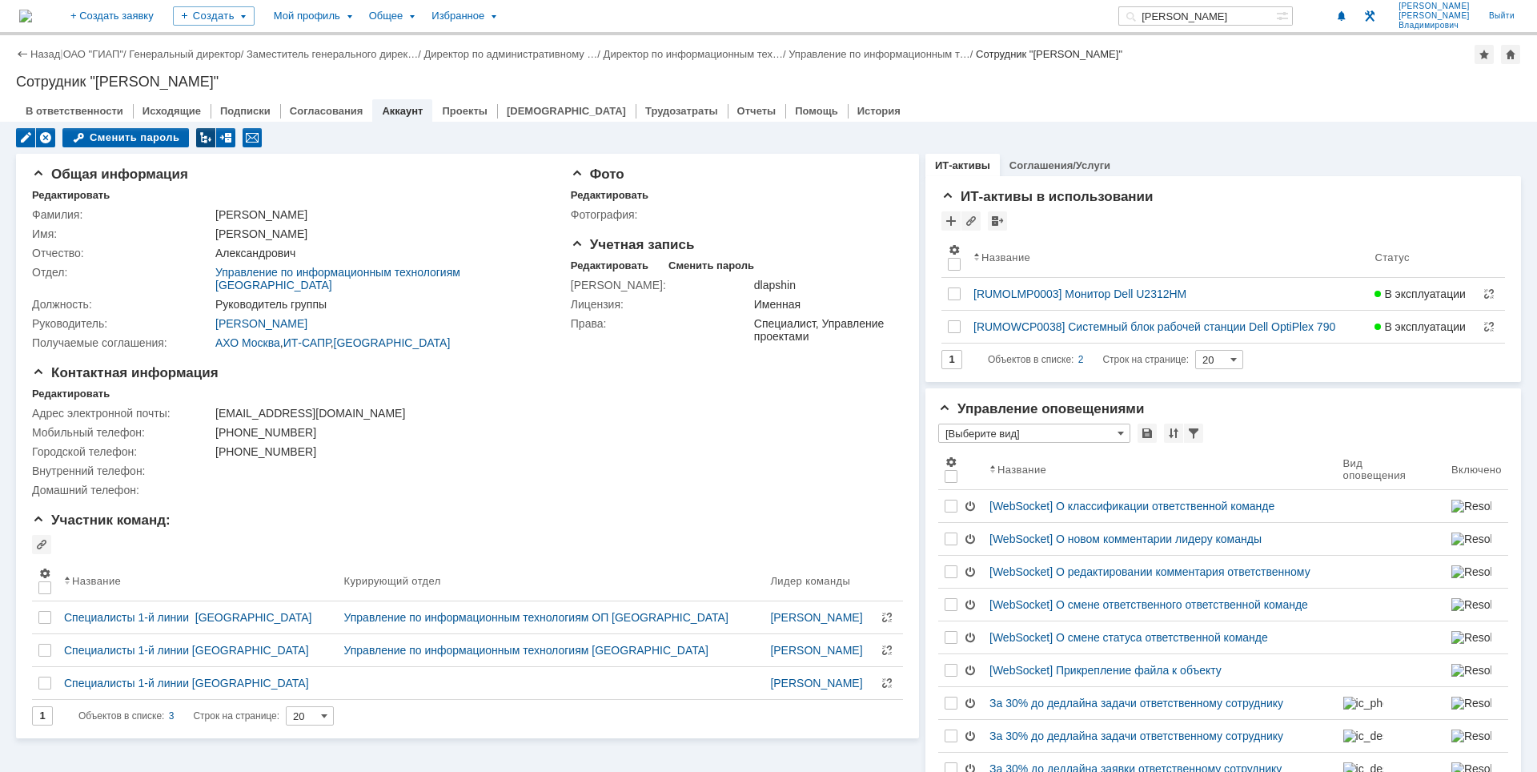
click at [200, 140] on div at bounding box center [205, 137] width 19 height 19
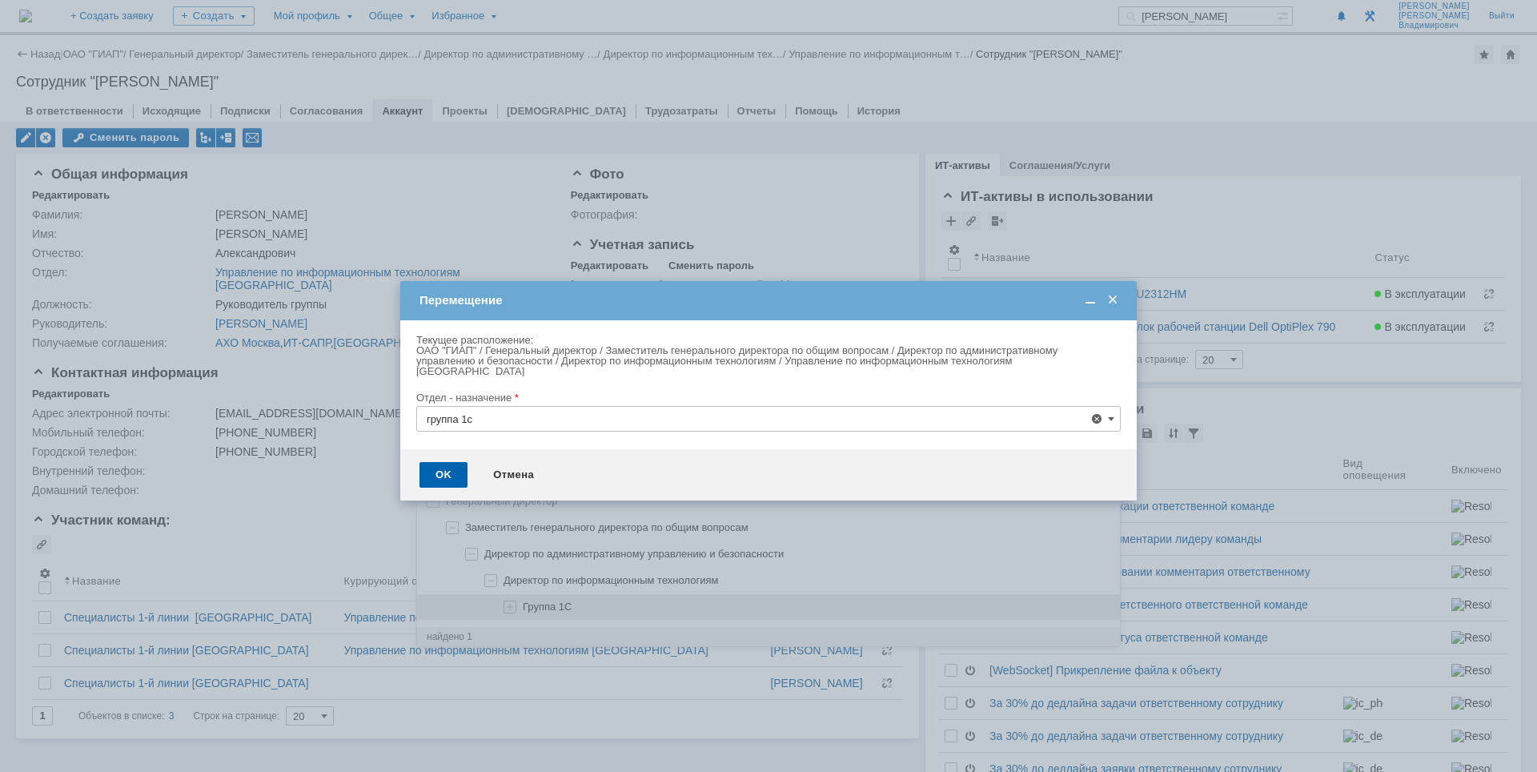
click at [572, 610] on div "Группа 1С" at bounding box center [817, 606] width 588 height 13
type input "Группа 1С"
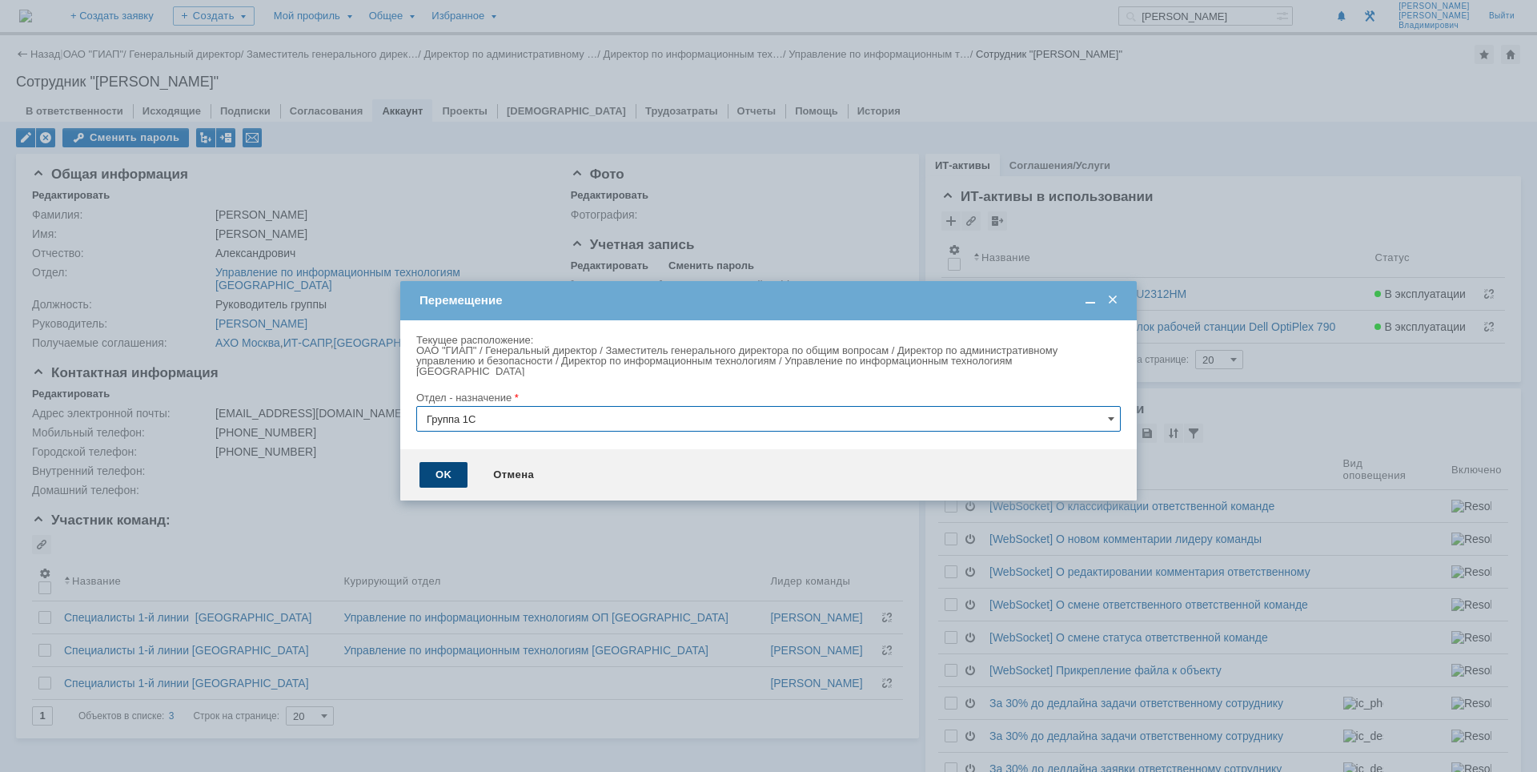
click at [433, 466] on div "OK" at bounding box center [443, 475] width 48 height 26
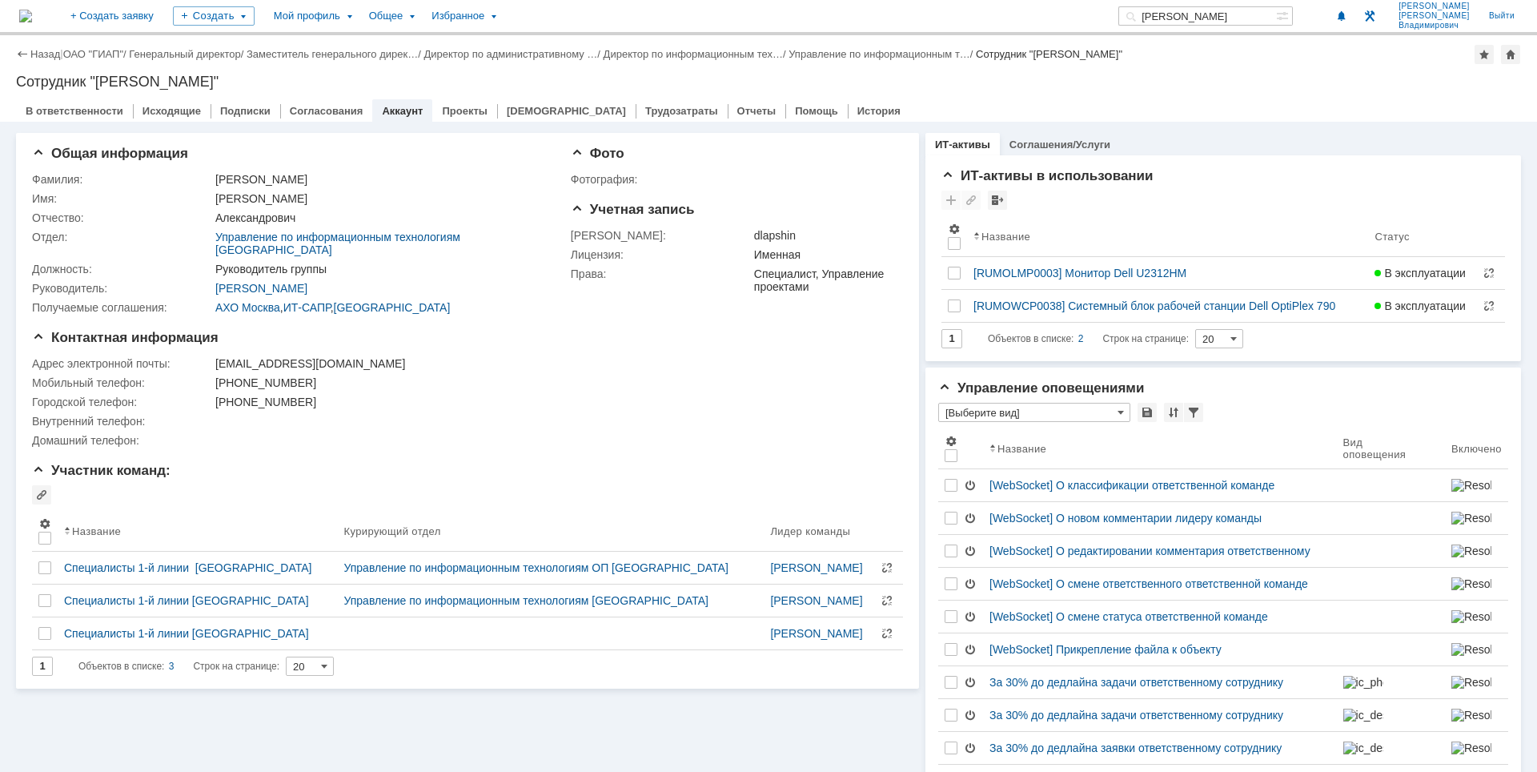
type input "[Выберите вид]"
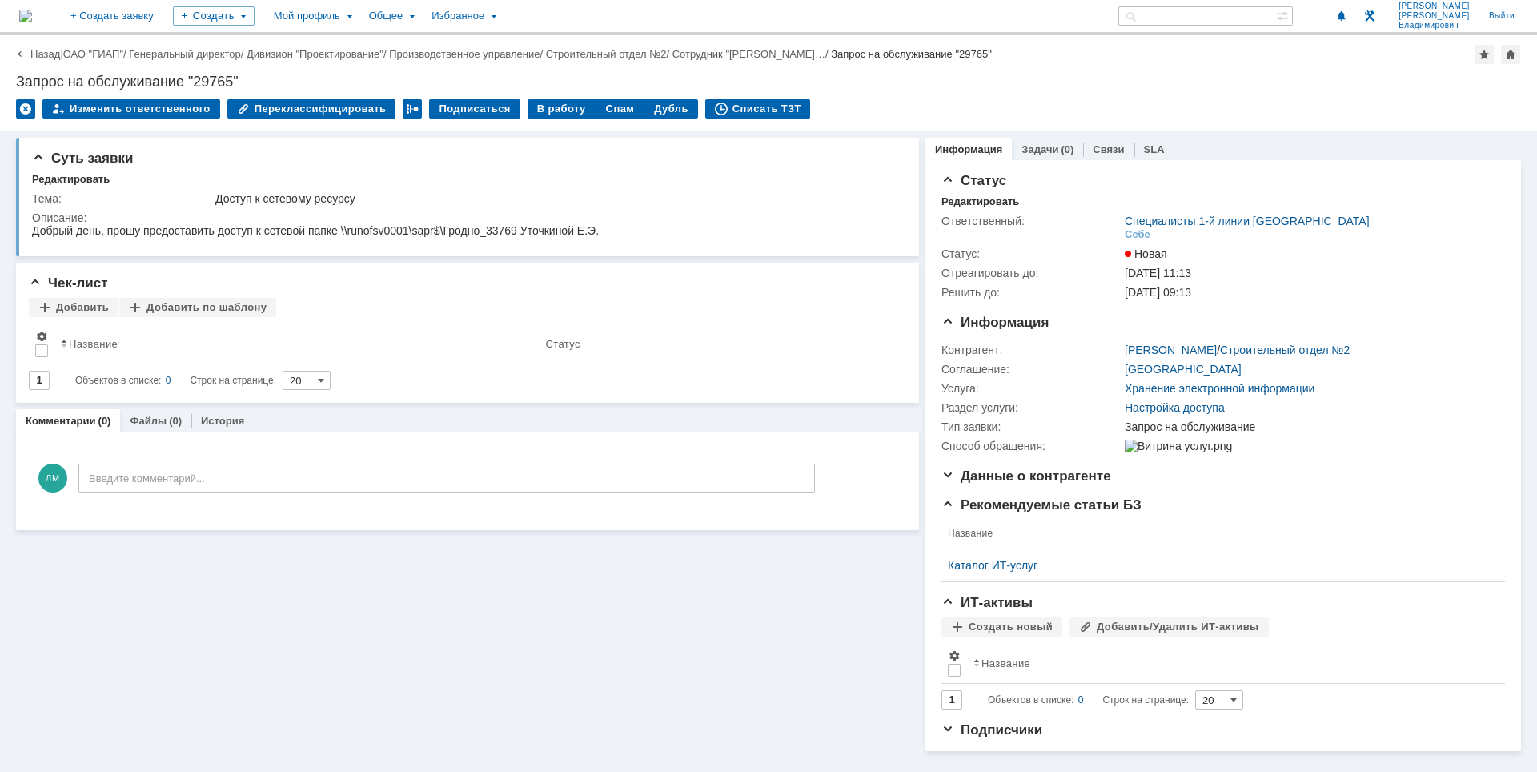
drag, startPoint x: 0, startPoint y: 0, endPoint x: 64, endPoint y: 14, distance: 65.5
click at [32, 14] on img at bounding box center [25, 16] width 13 height 13
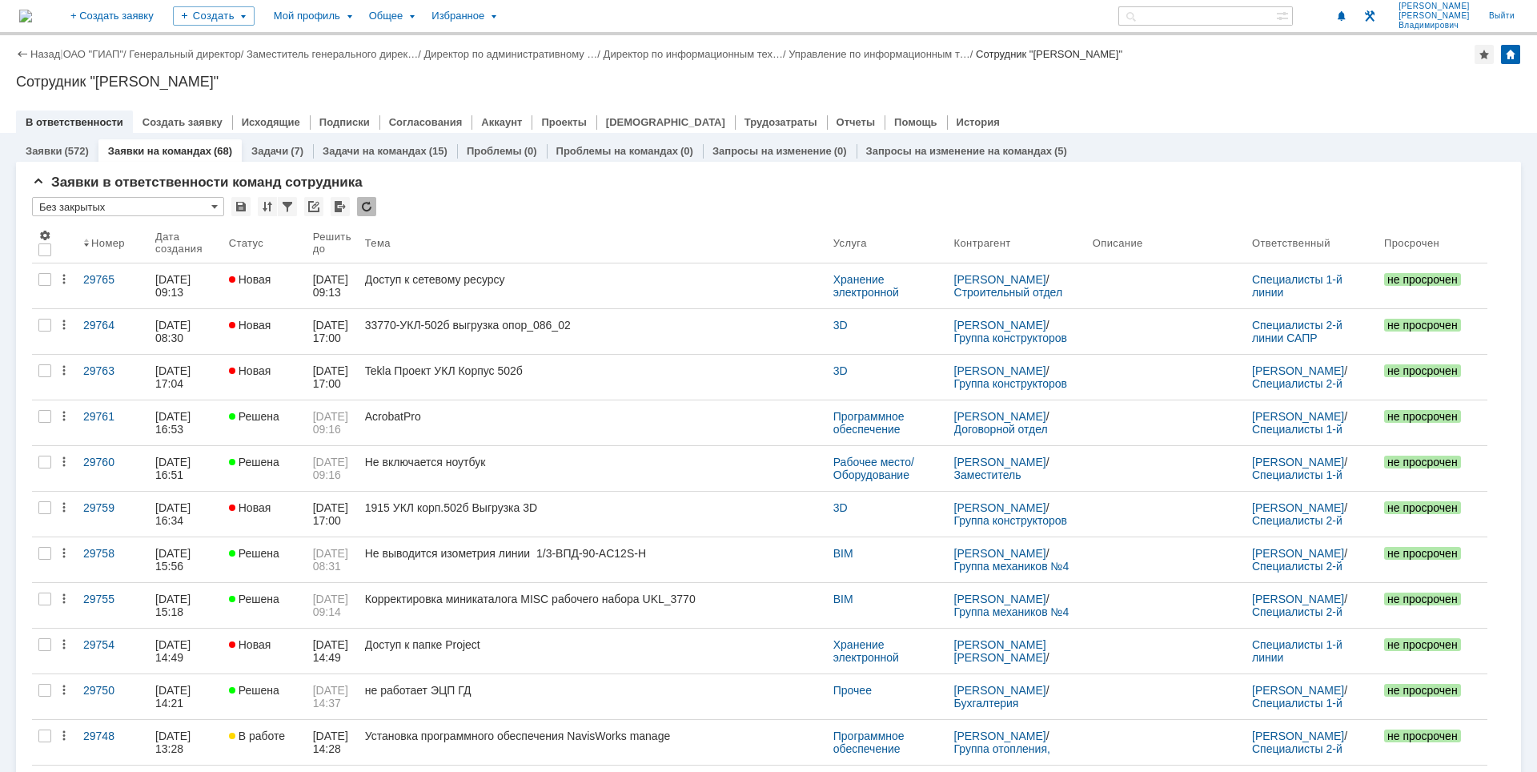
click at [1127, 95] on div "Назад | ОАО "ГИАП" / Генеральный директор / Заместитель генерального дирек… / Д…" at bounding box center [768, 84] width 1537 height 98
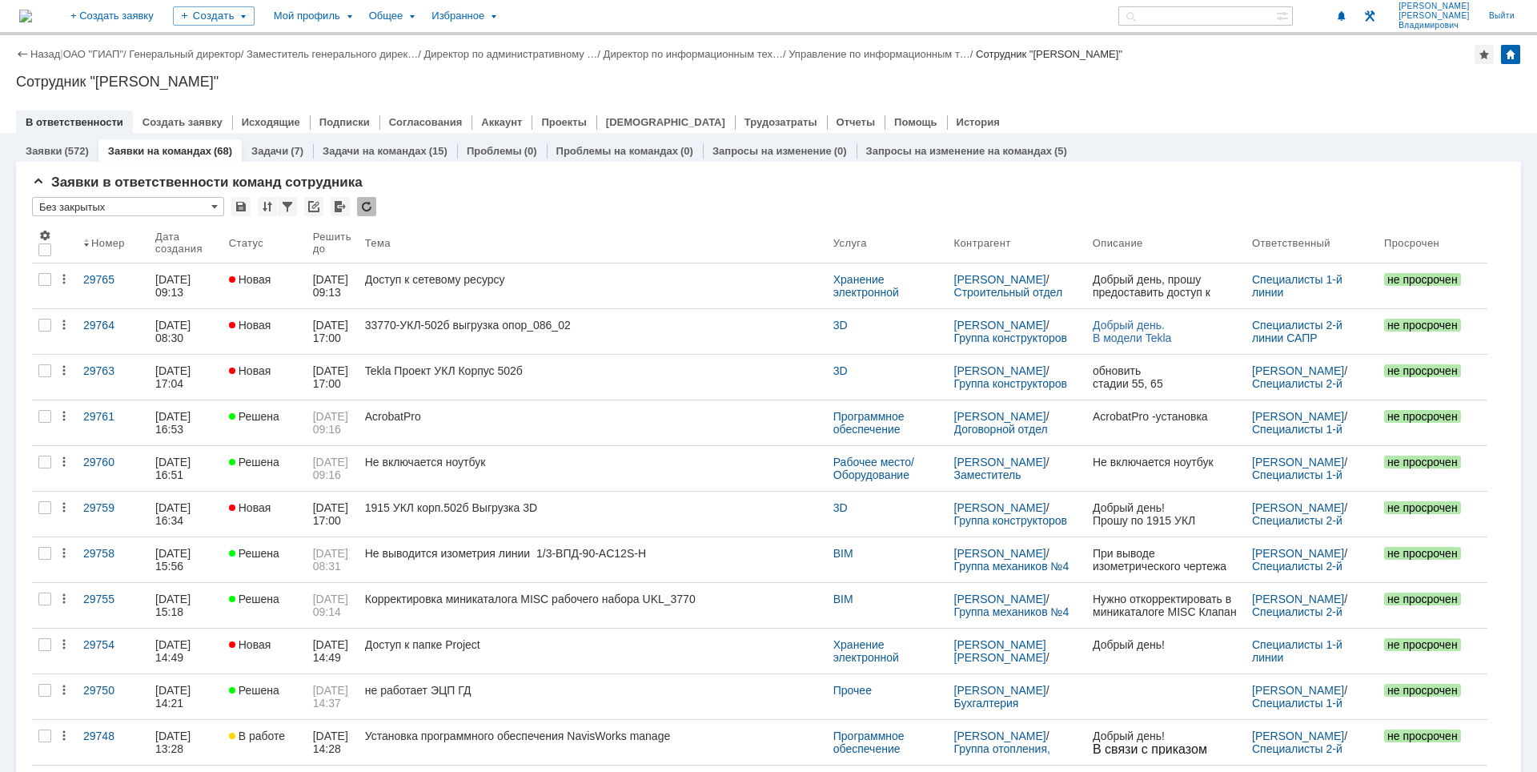
click at [1273, 93] on div "Назад | ОАО "ГИАП" / Генеральный директор / Заместитель генерального дирек… / Д…" at bounding box center [768, 84] width 1537 height 98
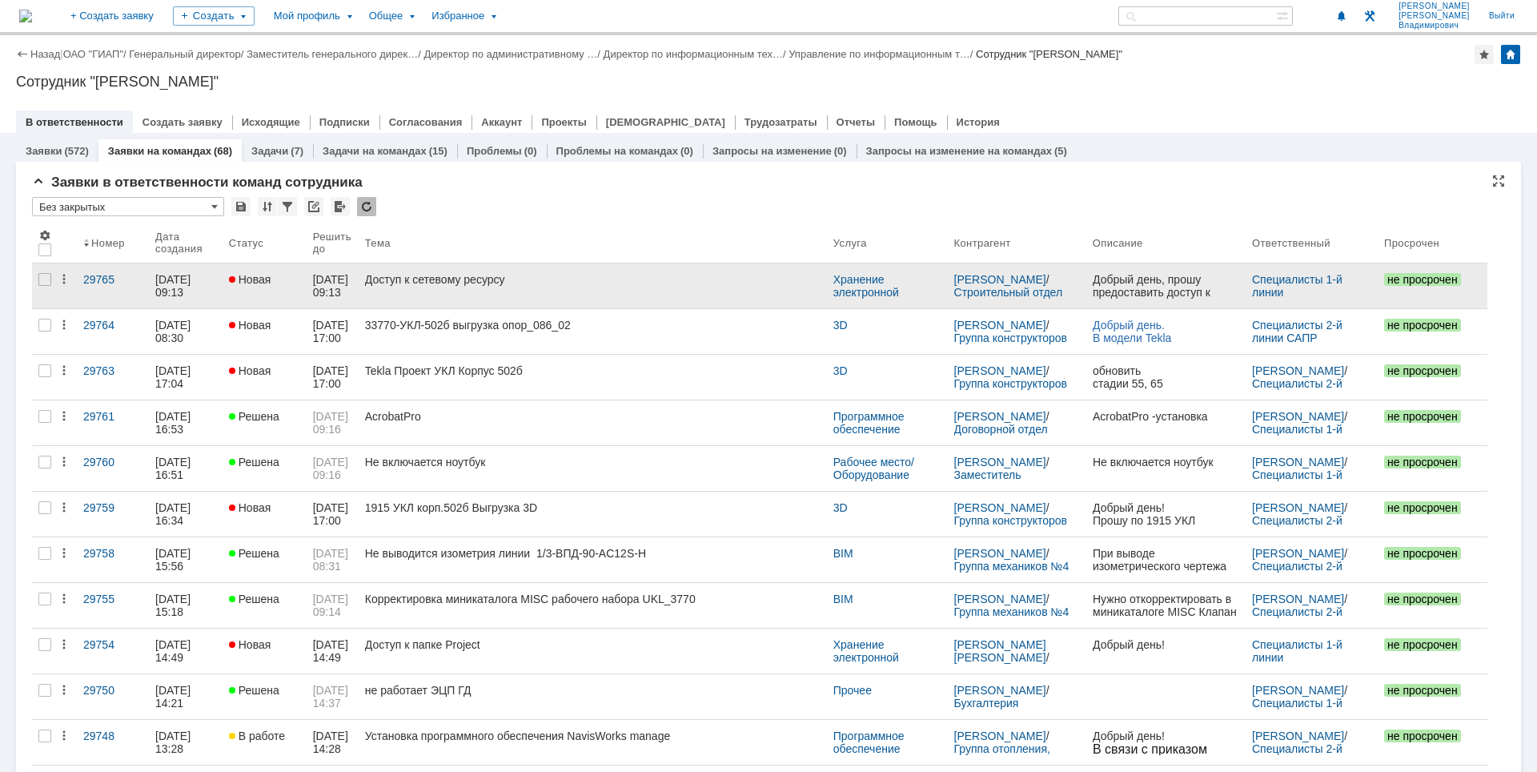
click at [561, 291] on link "Доступ к сетевому ресурсу" at bounding box center [593, 285] width 468 height 45
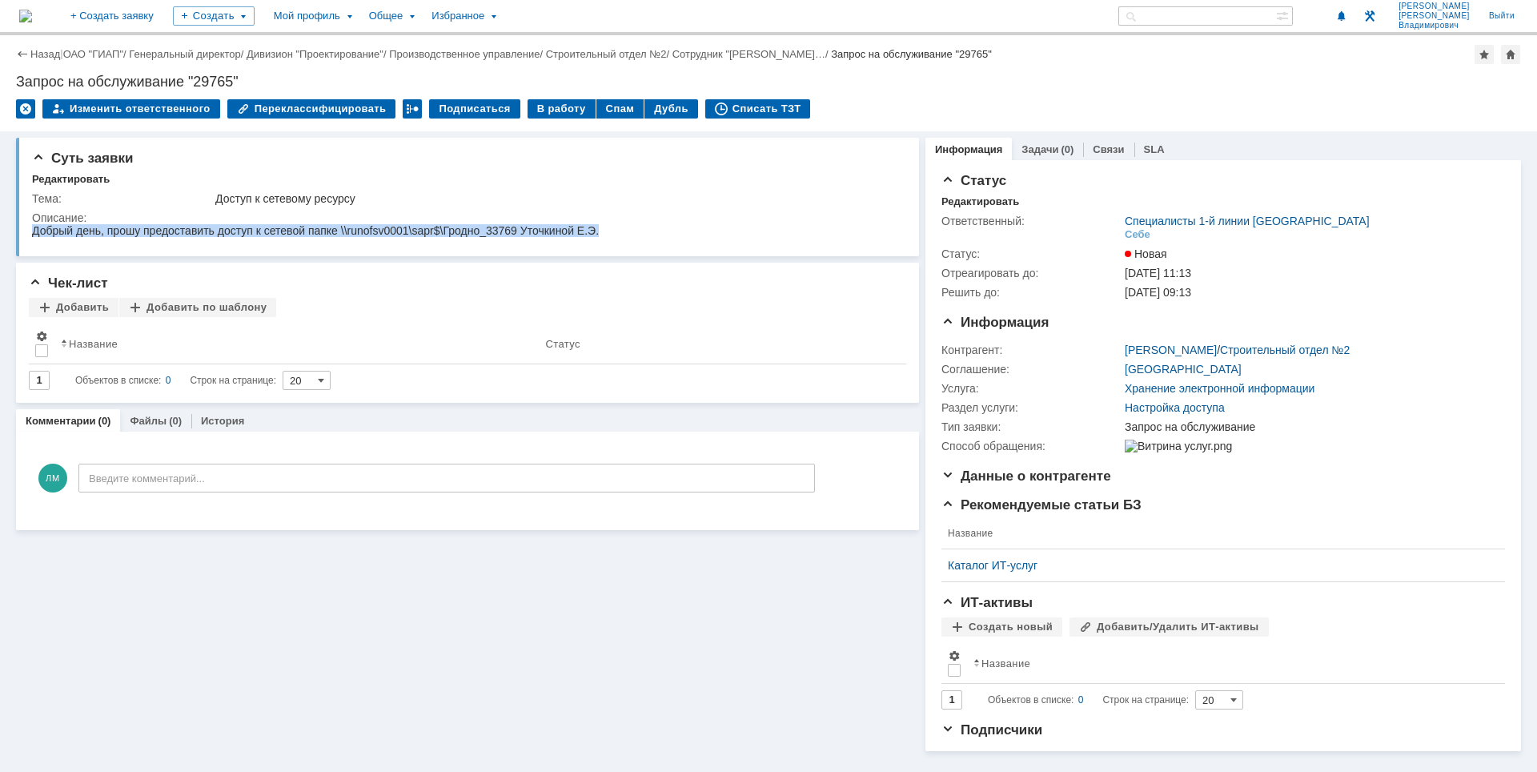
drag, startPoint x: 34, startPoint y: 231, endPoint x: 688, endPoint y: 463, distance: 693.9
click at [656, 239] on html "Добрый день, прошу предоставить доступ к сетевой папке \\runofsv0001\sapr$\Грод…" at bounding box center [464, 231] width 864 height 14
copy div "Добрый день, прошу предоставить доступ к сетевой папке \\runofsv0001\sapr$\Грод…"
click at [743, 214] on div "Описание:" at bounding box center [464, 217] width 865 height 13
click at [153, 221] on div "Описание:" at bounding box center [464, 217] width 865 height 13
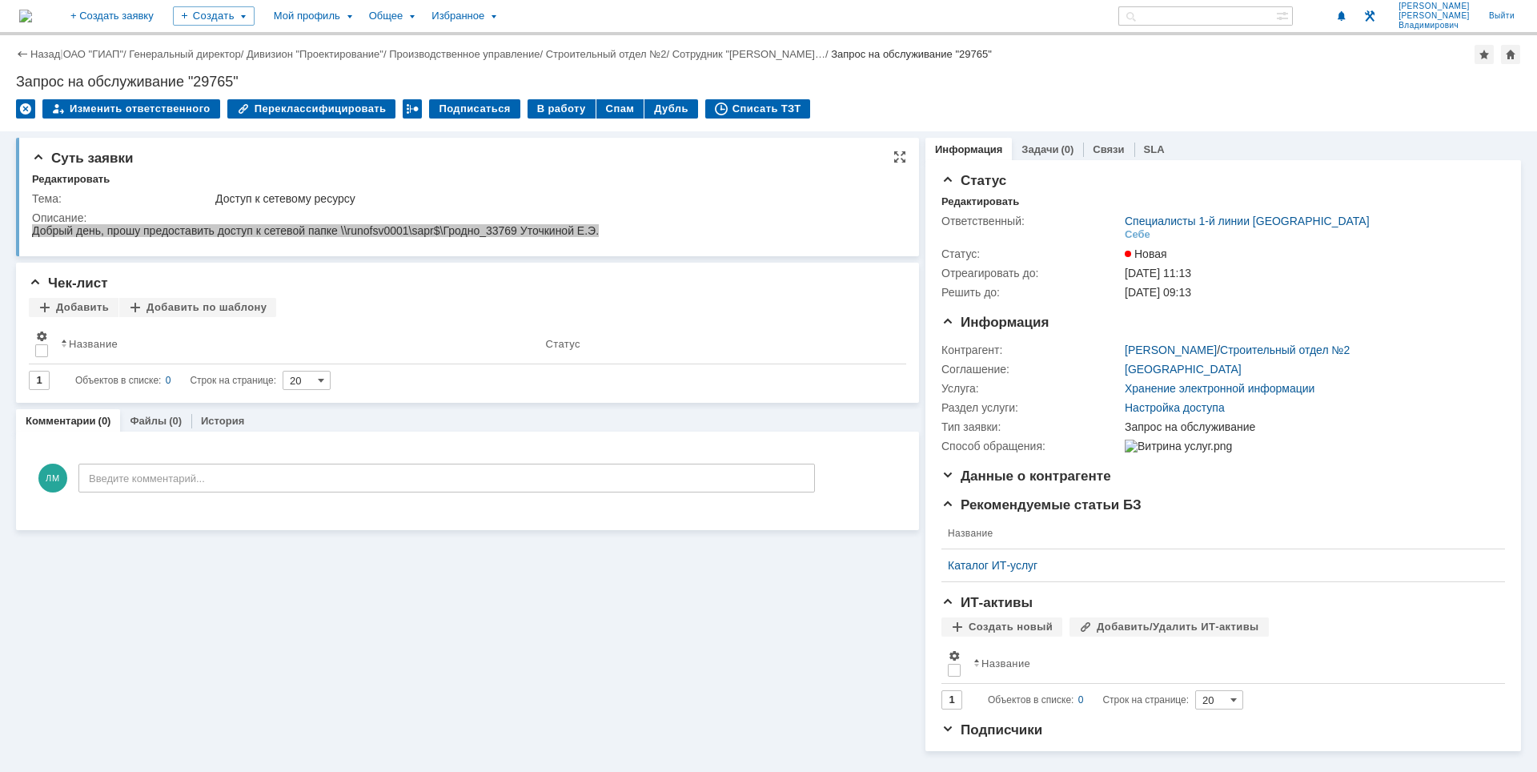
click at [327, 221] on div "Описание:" at bounding box center [464, 217] width 865 height 13
click at [331, 234] on div "Добрый день, прошу предоставить доступ к сетевой папке \\runofsv0001\sapr$\Грод…" at bounding box center [315, 230] width 567 height 13
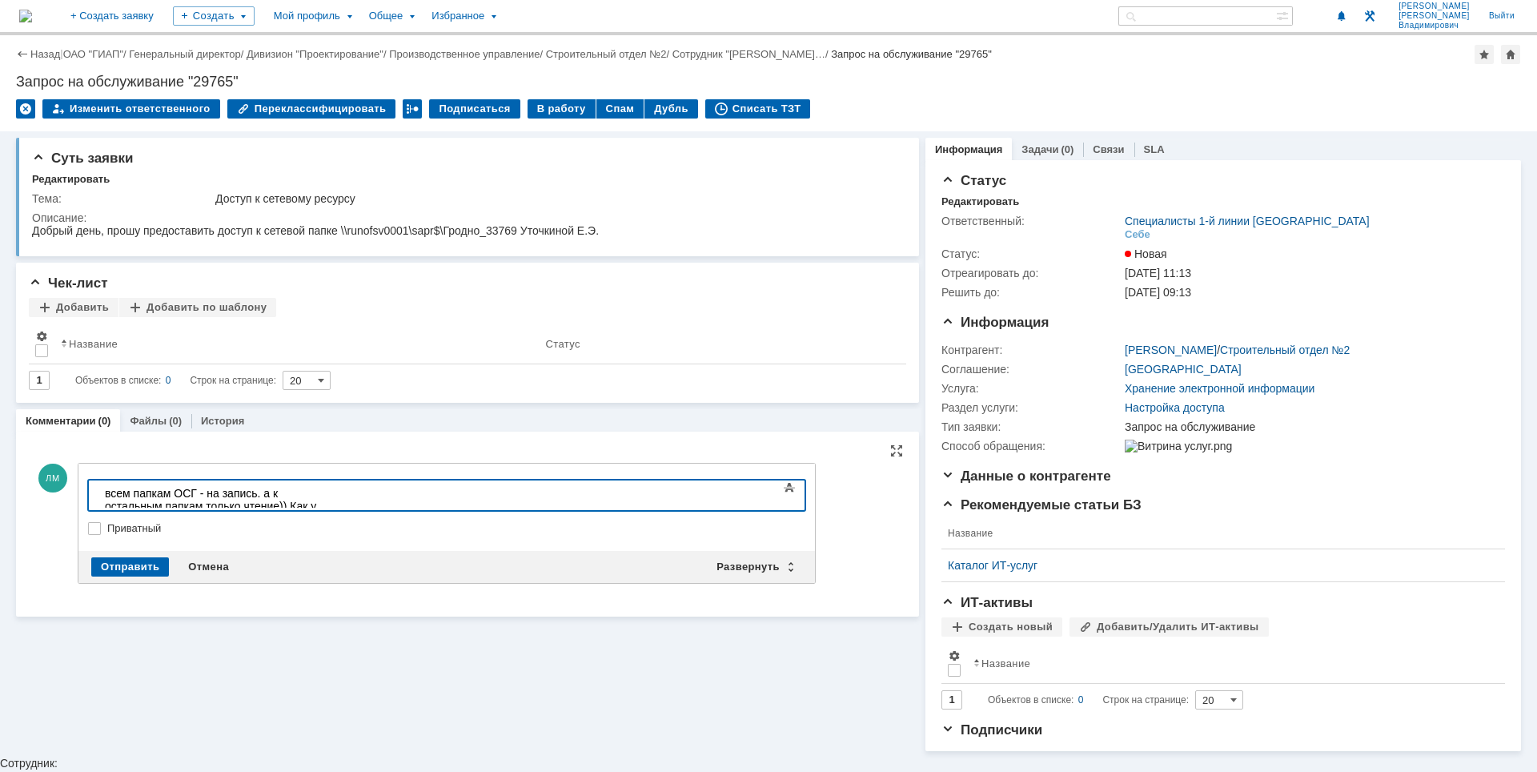
scroll to position [1298, 6]
click at [146, 567] on div "Отправить" at bounding box center [130, 566] width 78 height 19
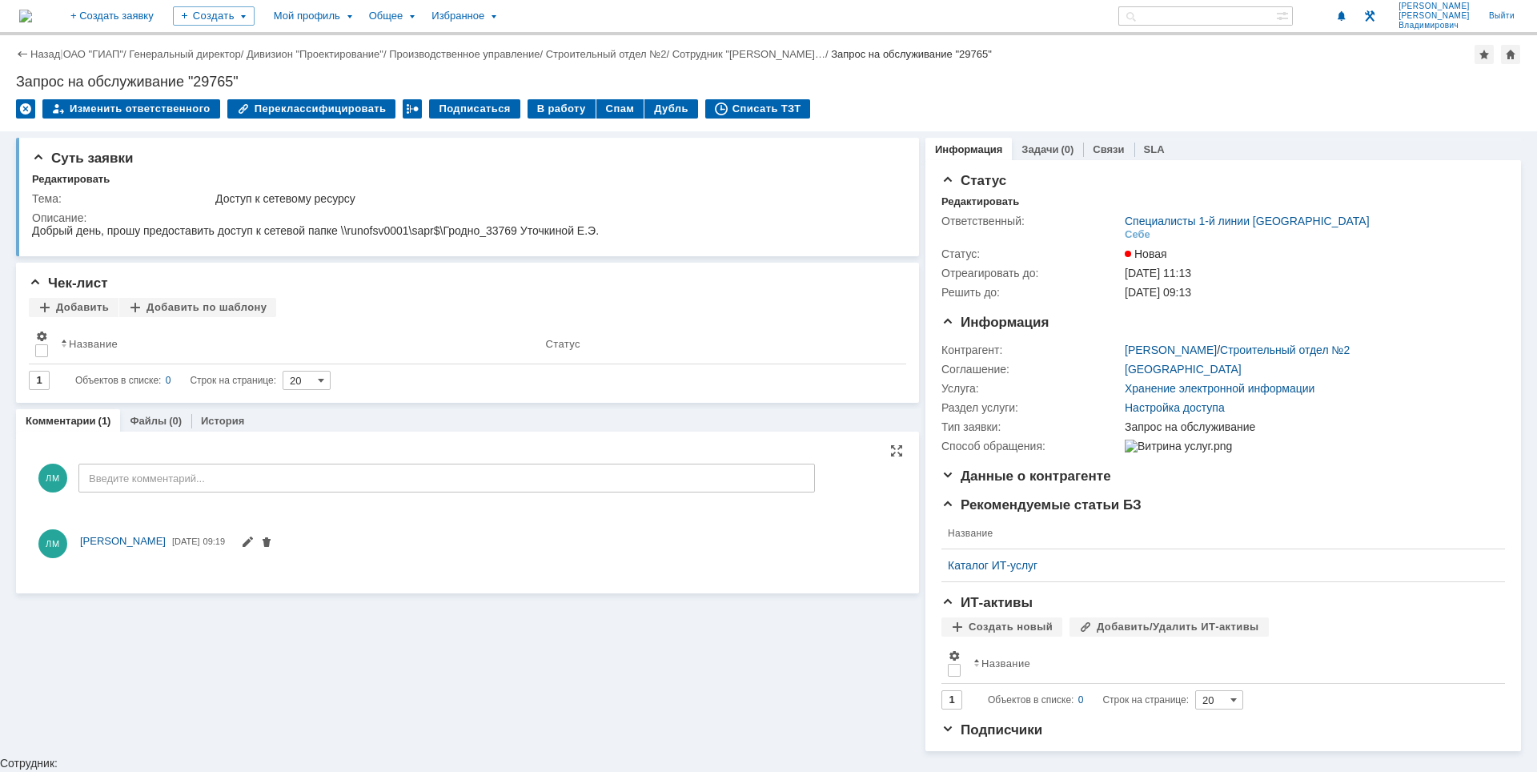
scroll to position [0, 0]
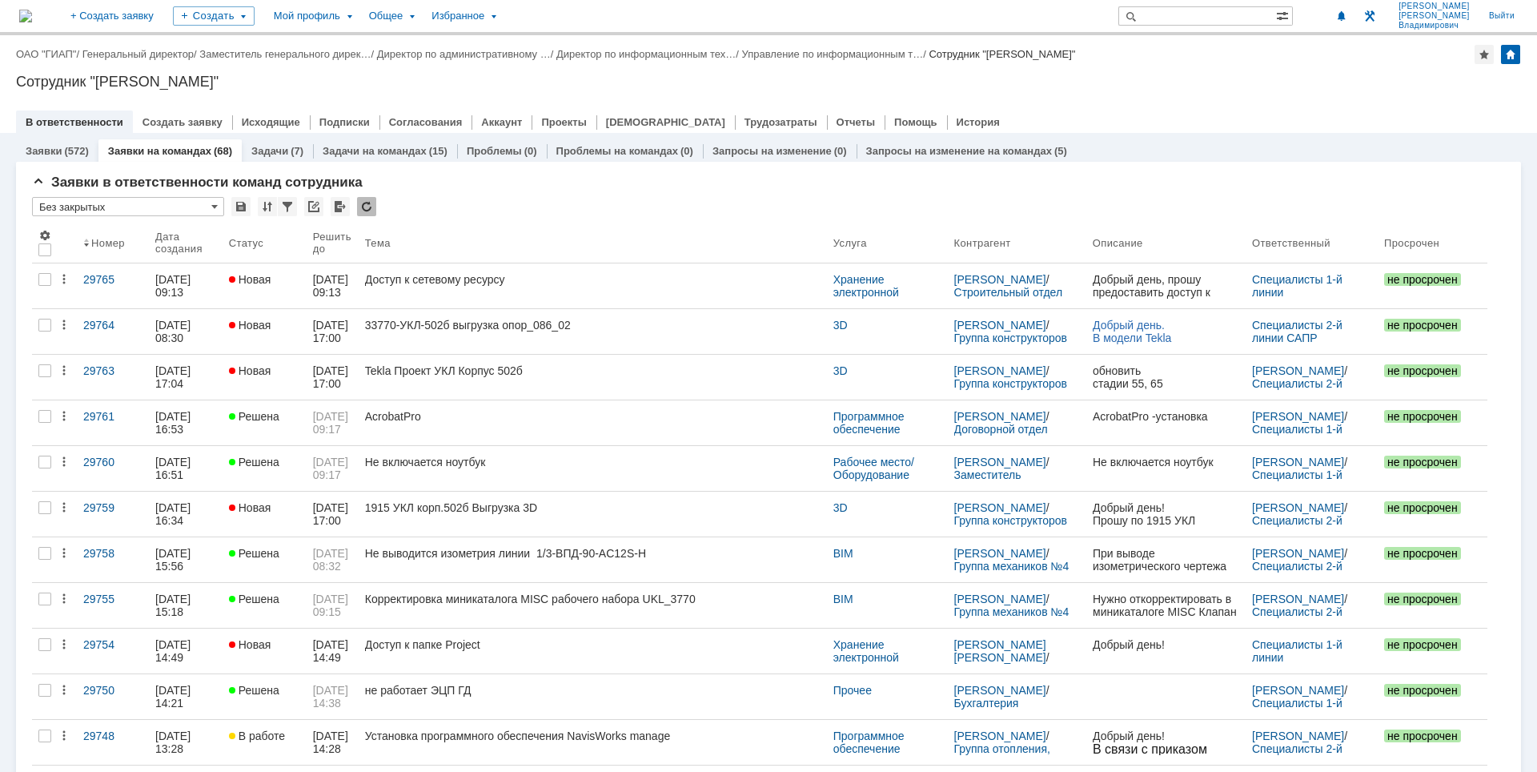
click at [1157, 62] on div "Назад | ОАО "ГИАП" / Генеральный директор / Заместитель генерального дирек… / Д…" at bounding box center [768, 54] width 1505 height 19
click at [1244, 79] on div "Сотрудник "[PERSON_NAME]"" at bounding box center [768, 82] width 1505 height 16
click at [1197, 82] on div "Сотрудник "[PERSON_NAME]"" at bounding box center [768, 82] width 1505 height 16
click at [1028, 79] on div "Сотрудник "[PERSON_NAME]"" at bounding box center [768, 82] width 1505 height 16
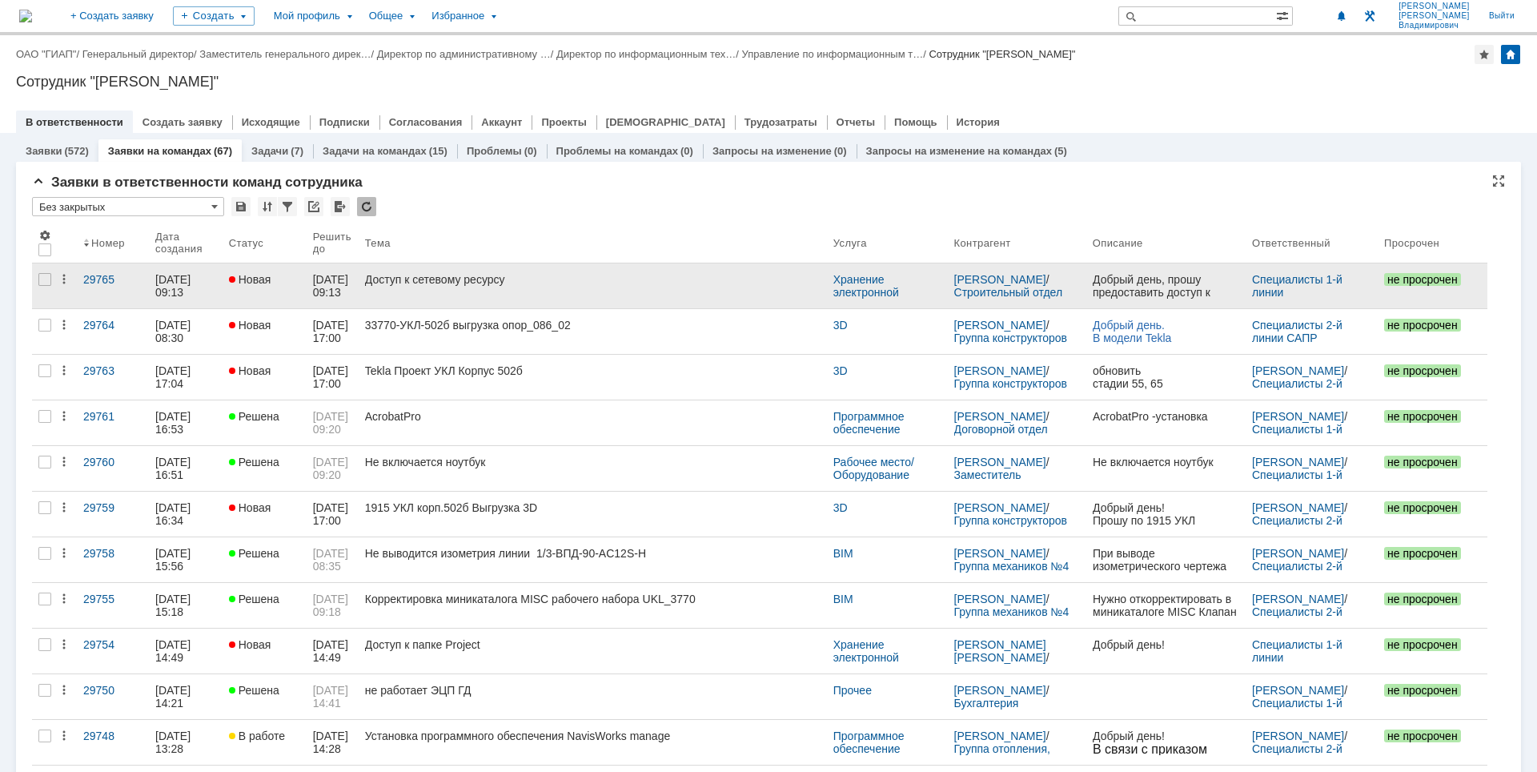
click at [504, 285] on div "Доступ к сетевому ресурсу" at bounding box center [592, 279] width 455 height 13
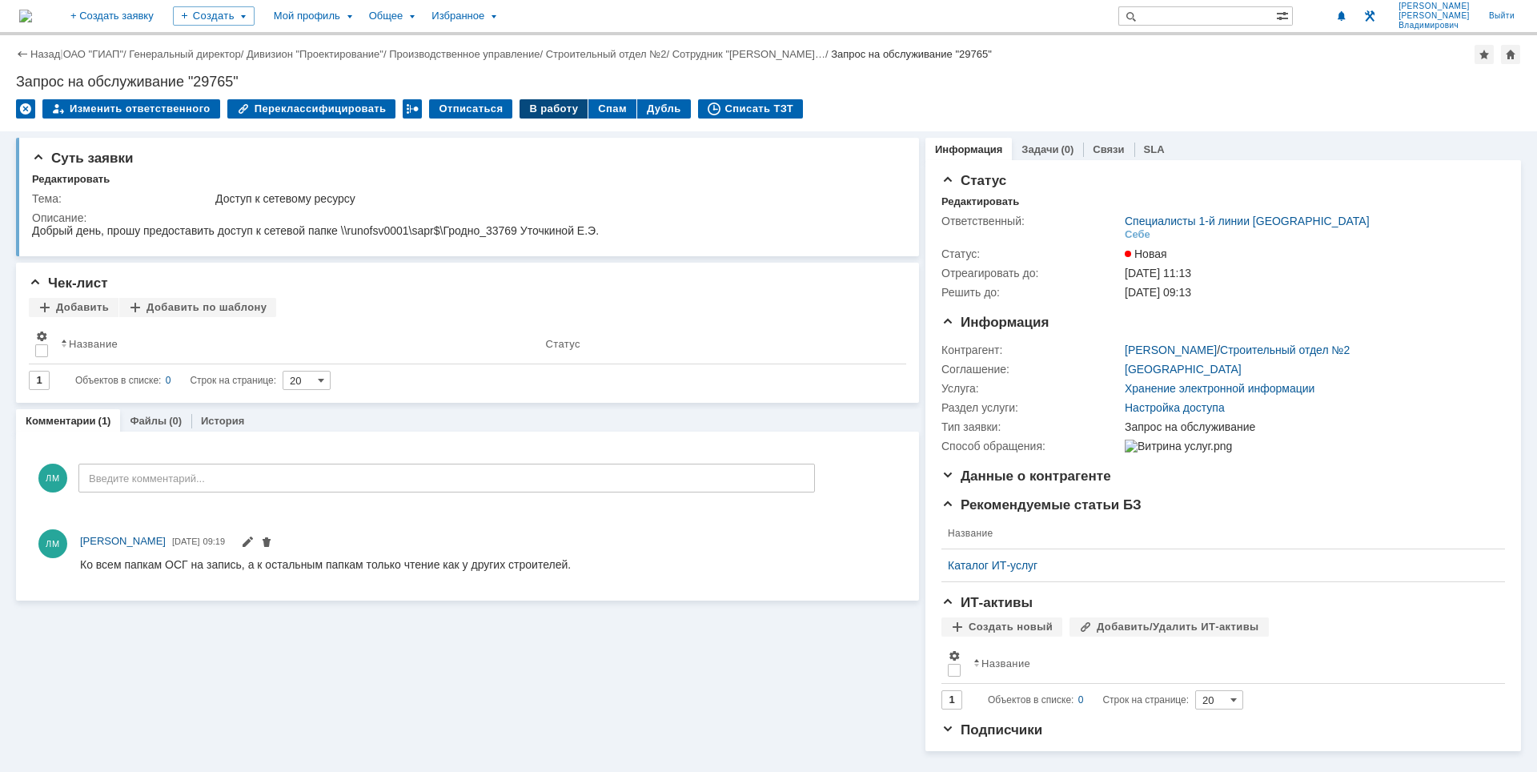
click at [535, 106] on div "В работу" at bounding box center [553, 108] width 68 height 19
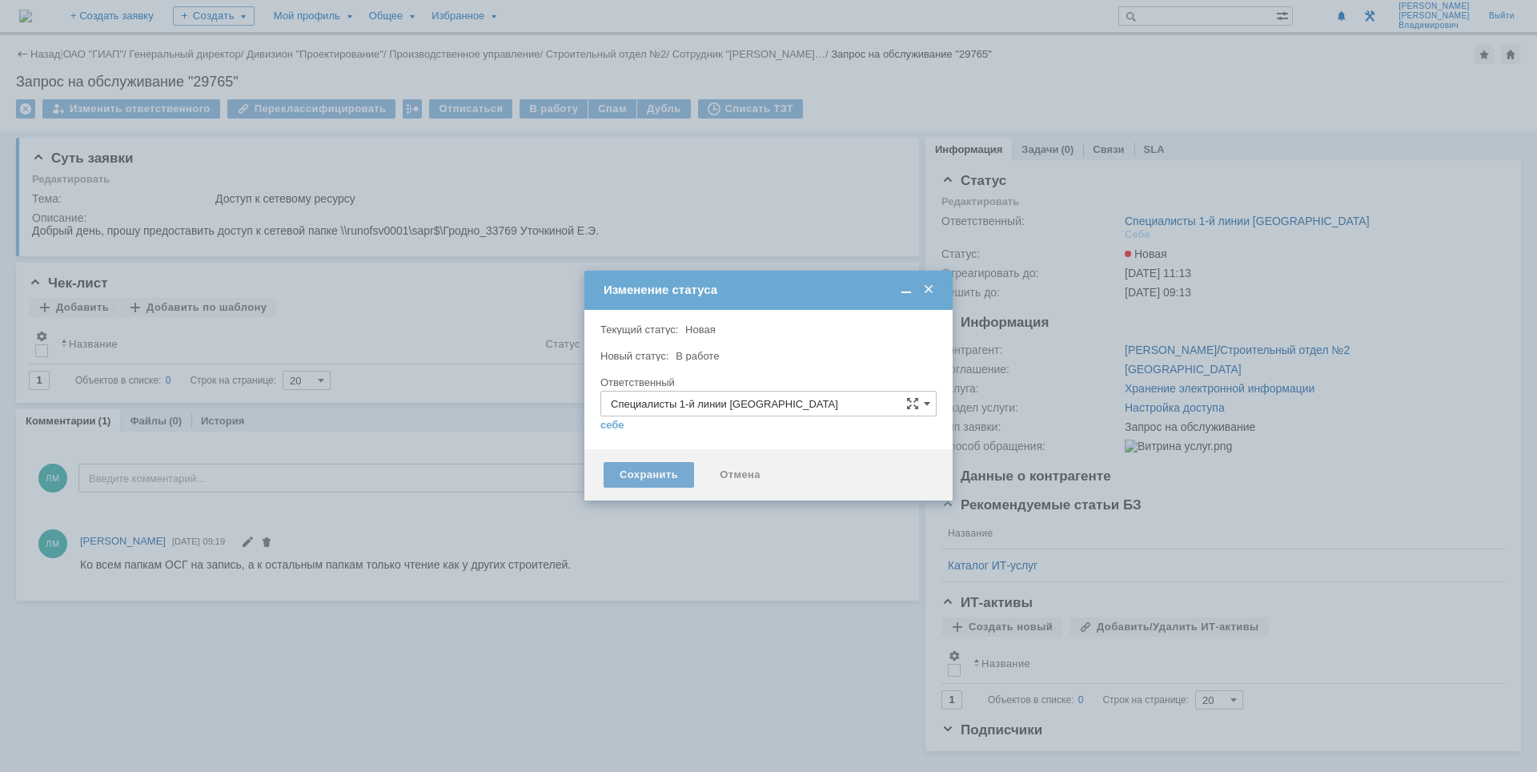
type input "[PERSON_NAME]"
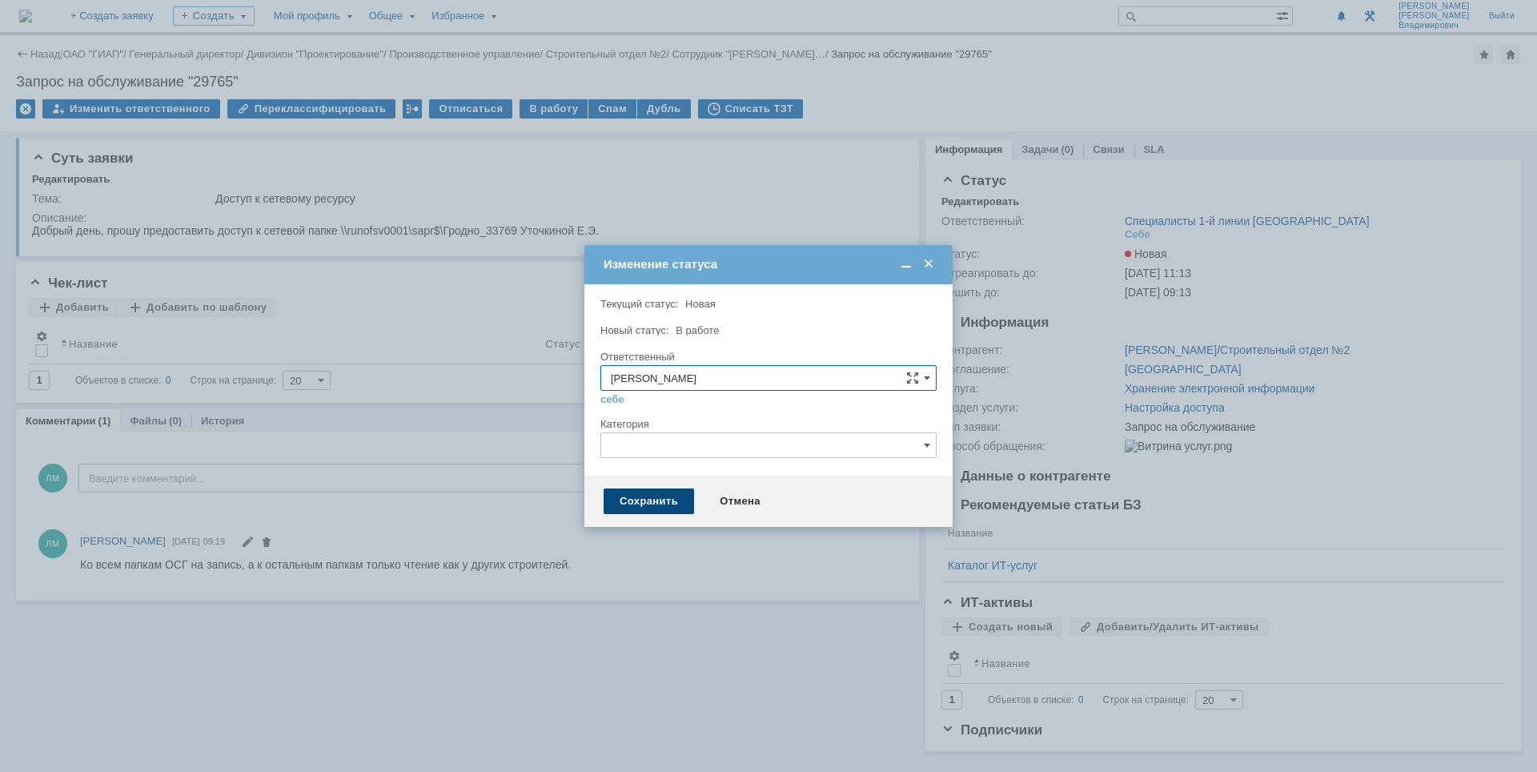
click at [649, 495] on div "Сохранить" at bounding box center [649, 501] width 90 height 26
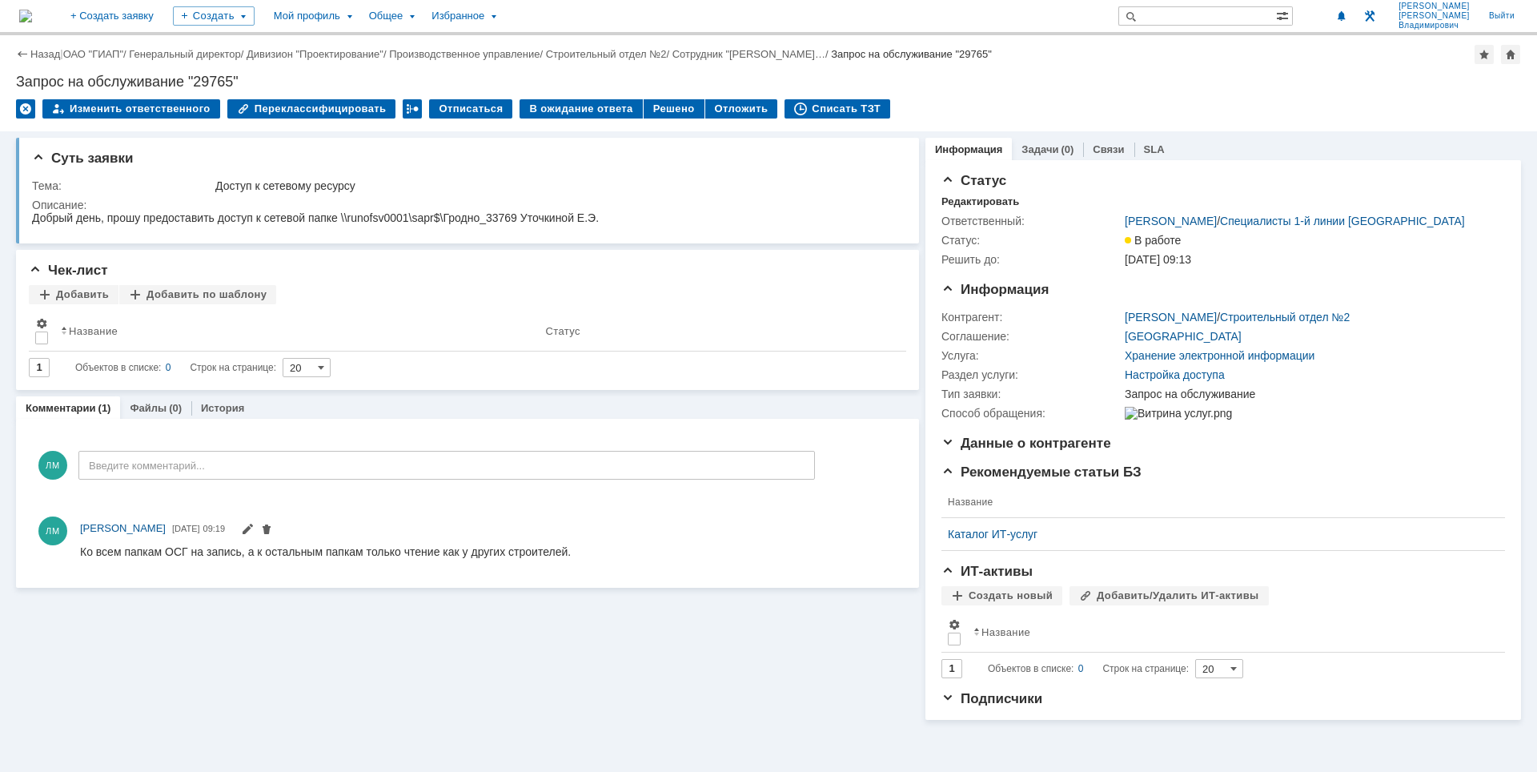
click at [429, 640] on div "Суть заявки Тема: Доступ к сетевому ресурсу Описание: Чек-лист Добавить Добавит…" at bounding box center [467, 425] width 903 height 588
click at [815, 110] on div "Списать ТЗТ" at bounding box center [837, 108] width 106 height 19
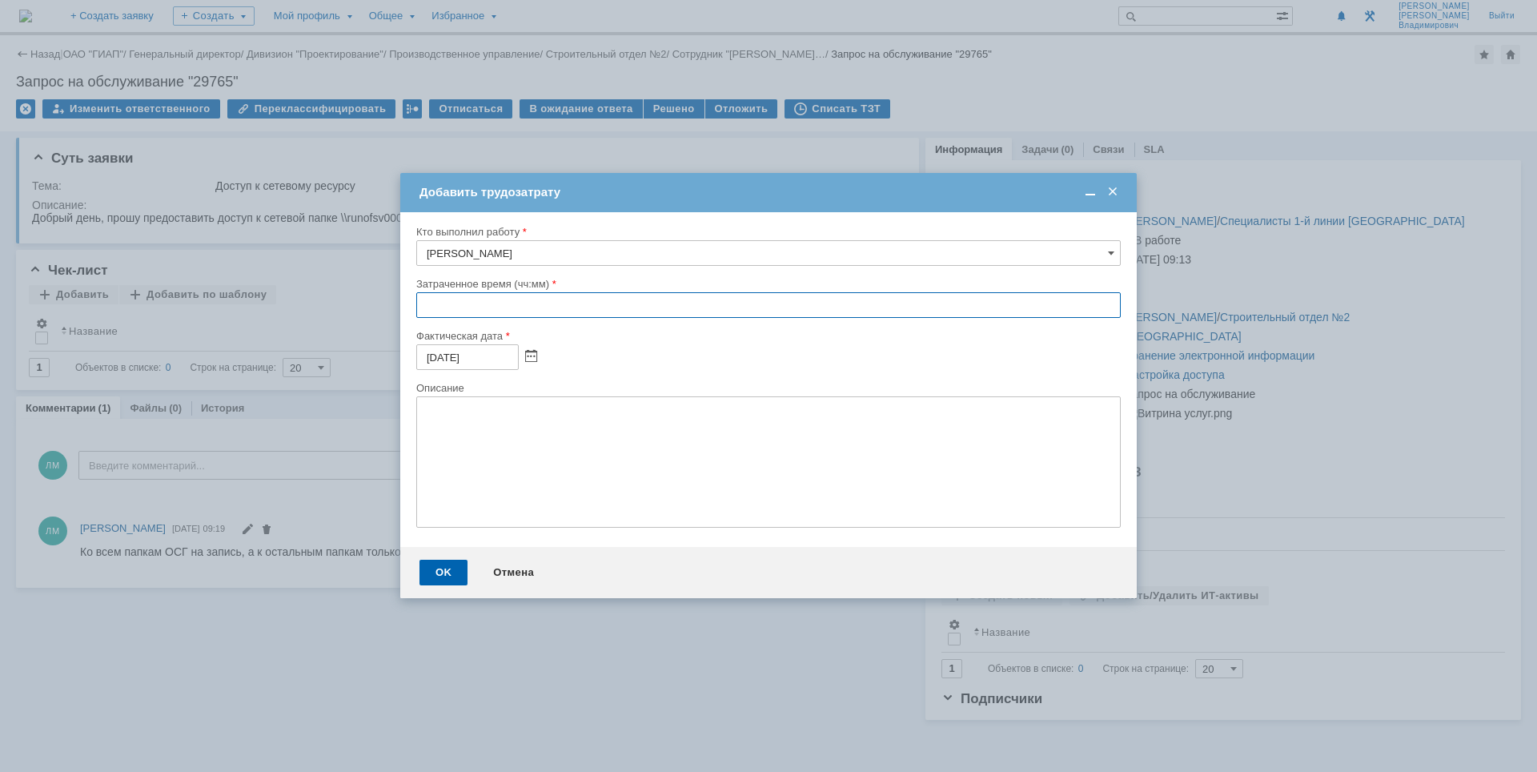
click at [430, 304] on input "text" at bounding box center [768, 305] width 704 height 26
type input "0:30"
type textarea "C"
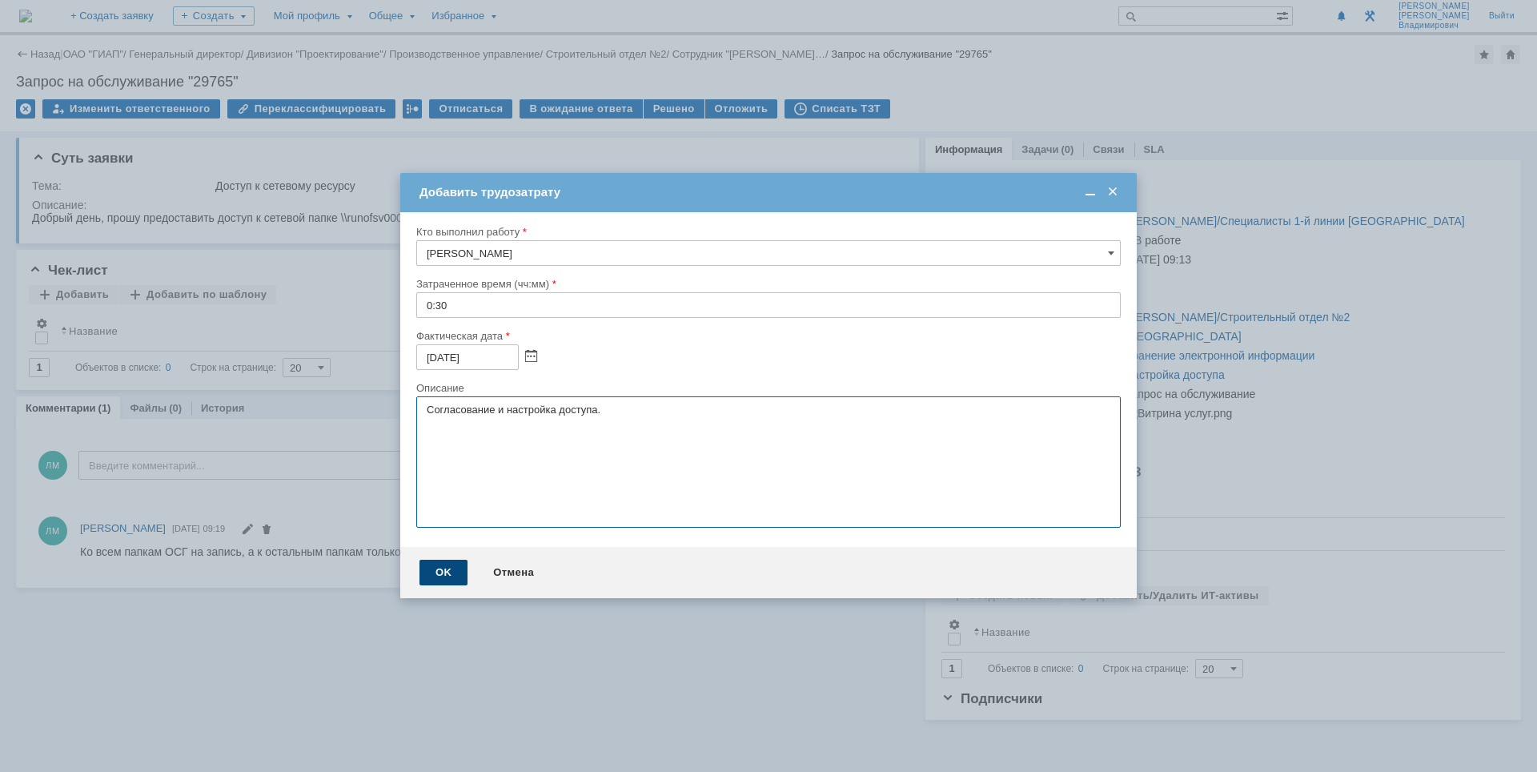
type textarea "Согласование и настройка доступа."
click at [435, 574] on div "OK" at bounding box center [443, 573] width 48 height 26
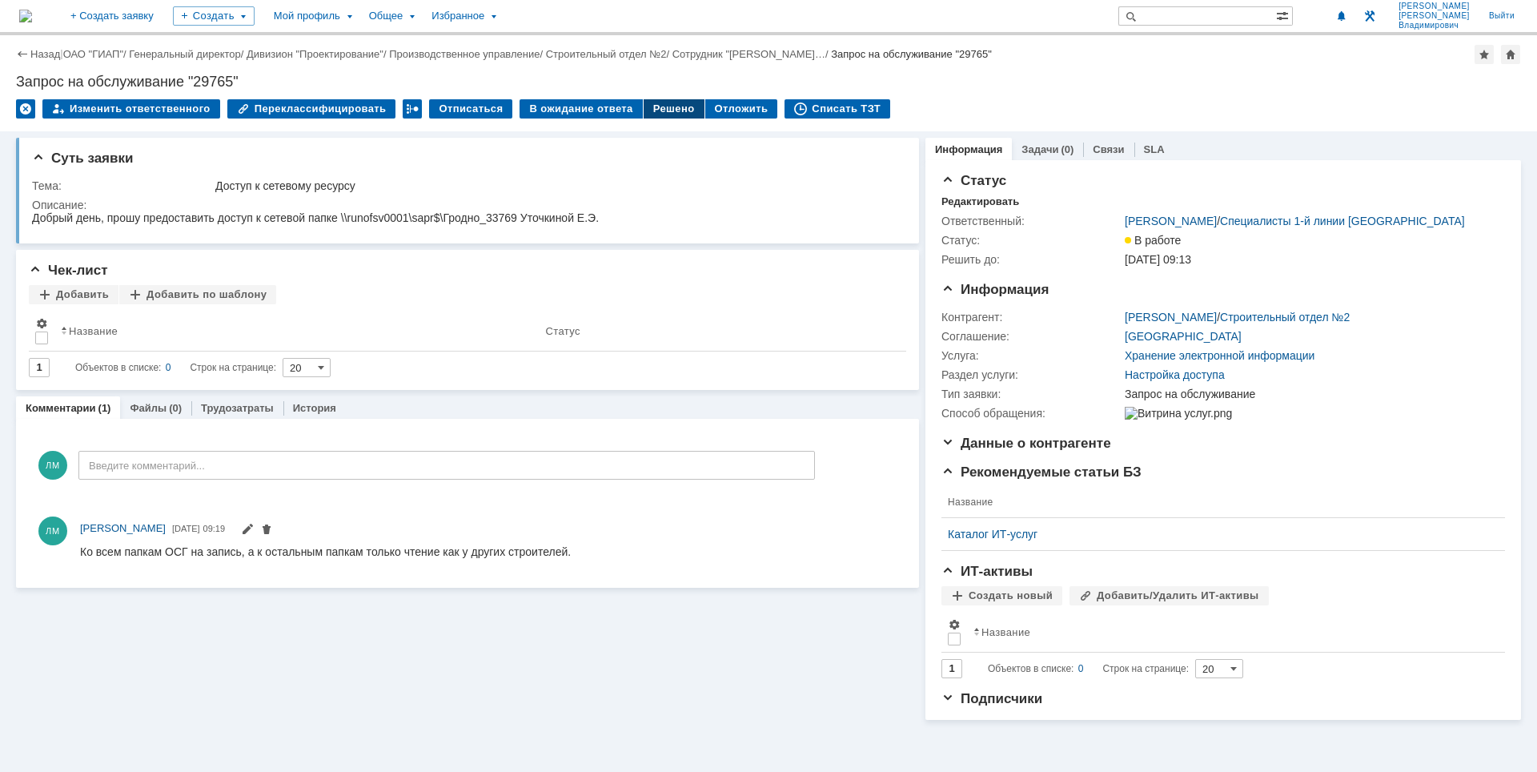
click at [668, 112] on div "Решено" at bounding box center [674, 108] width 61 height 19
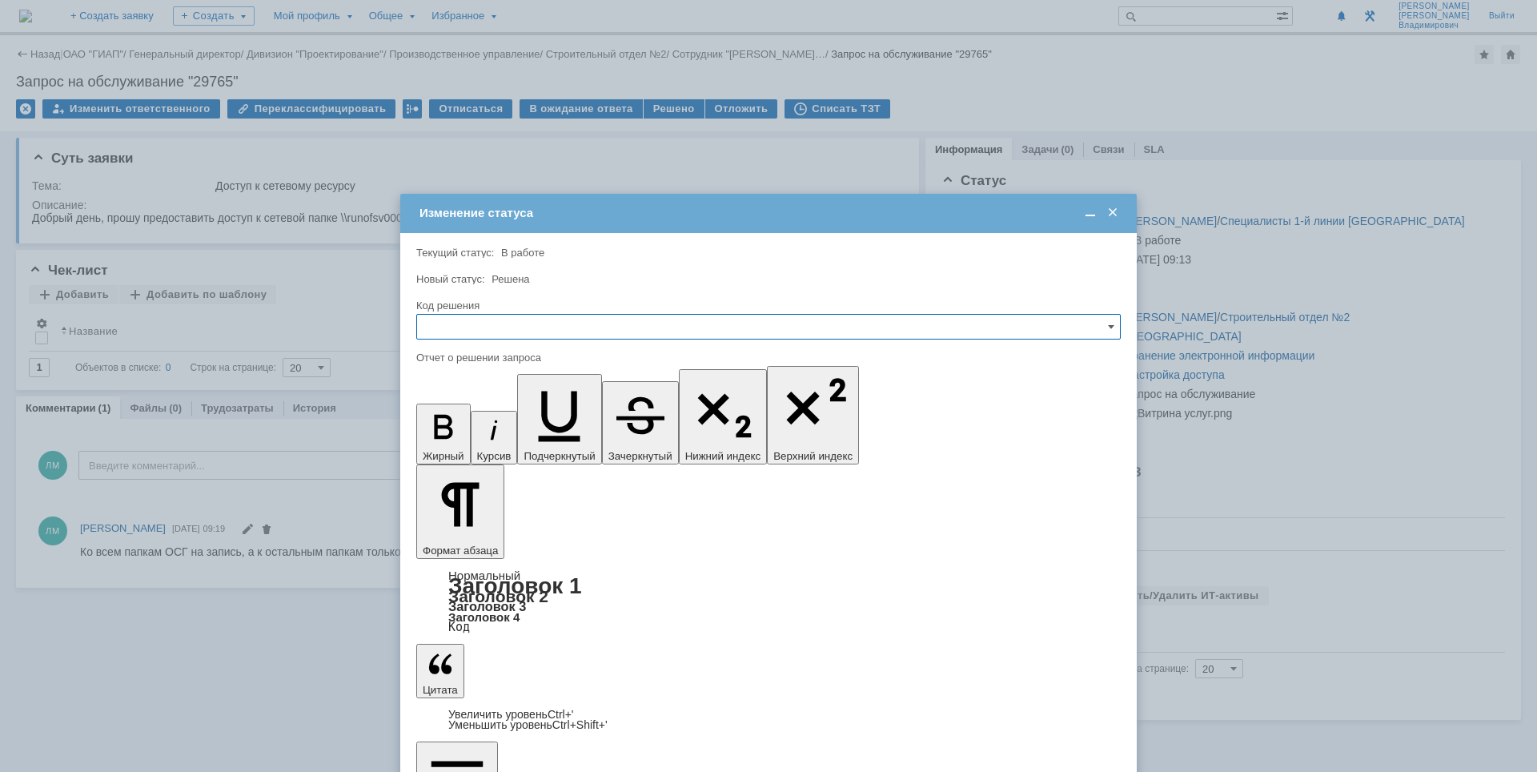
click at [501, 327] on input "text" at bounding box center [768, 327] width 704 height 26
click at [455, 433] on span "Решено" at bounding box center [769, 435] width 684 height 13
type input "Решено"
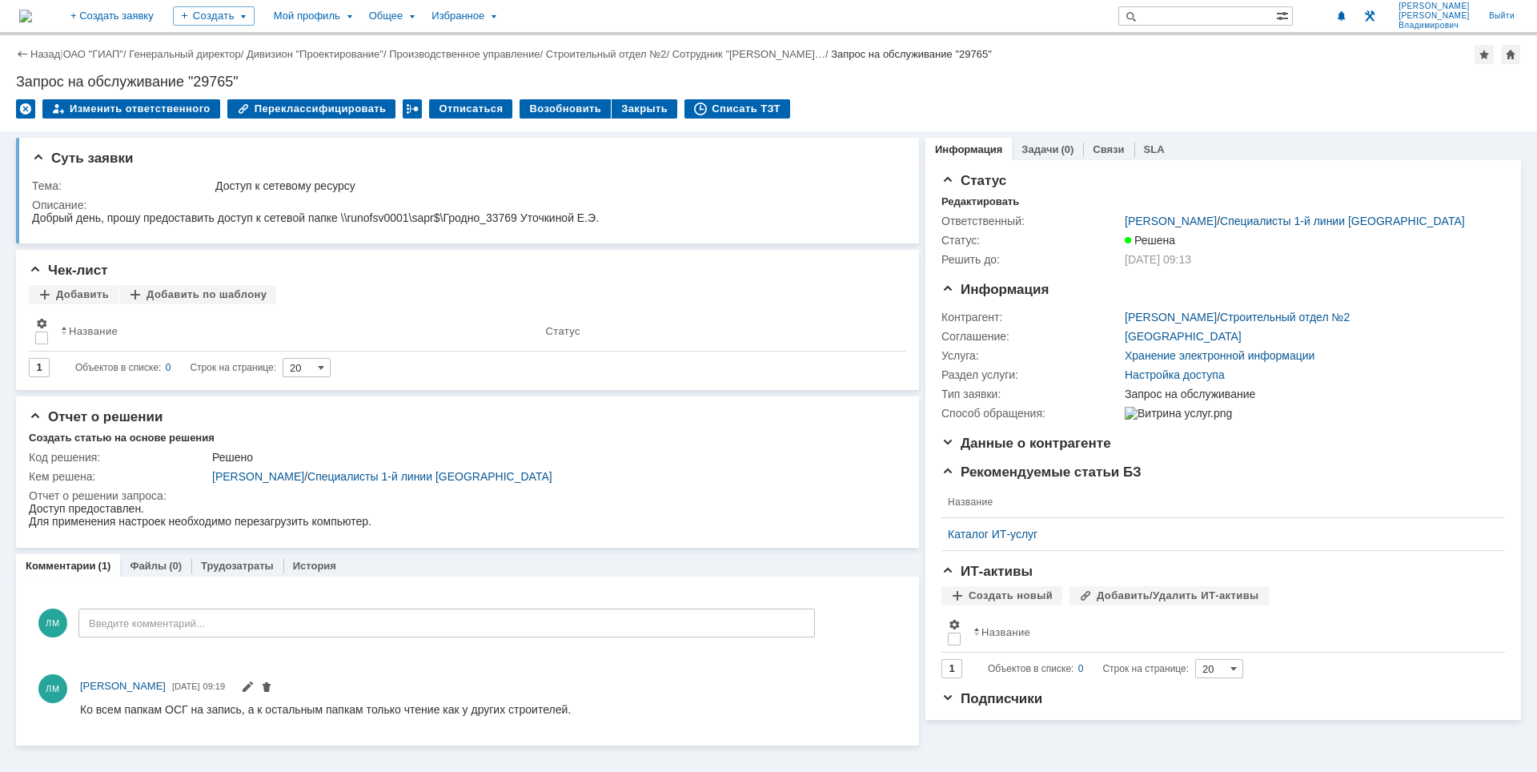
click at [32, 22] on img at bounding box center [25, 16] width 13 height 13
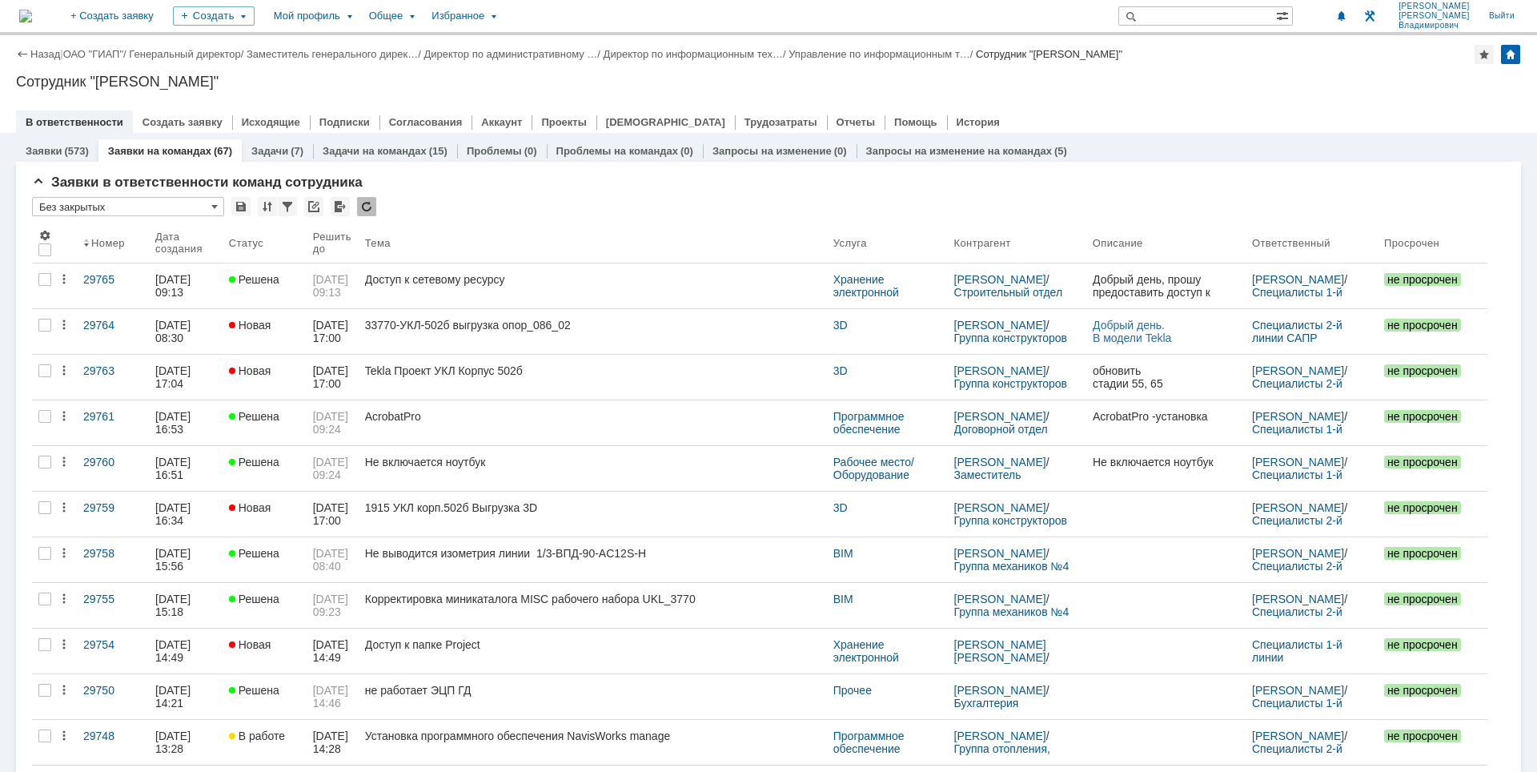
click at [1208, 96] on div "Назад | ОАО "ГИАП" / Генеральный директор / Заместитель генерального дирек… / Д…" at bounding box center [768, 84] width 1537 height 98
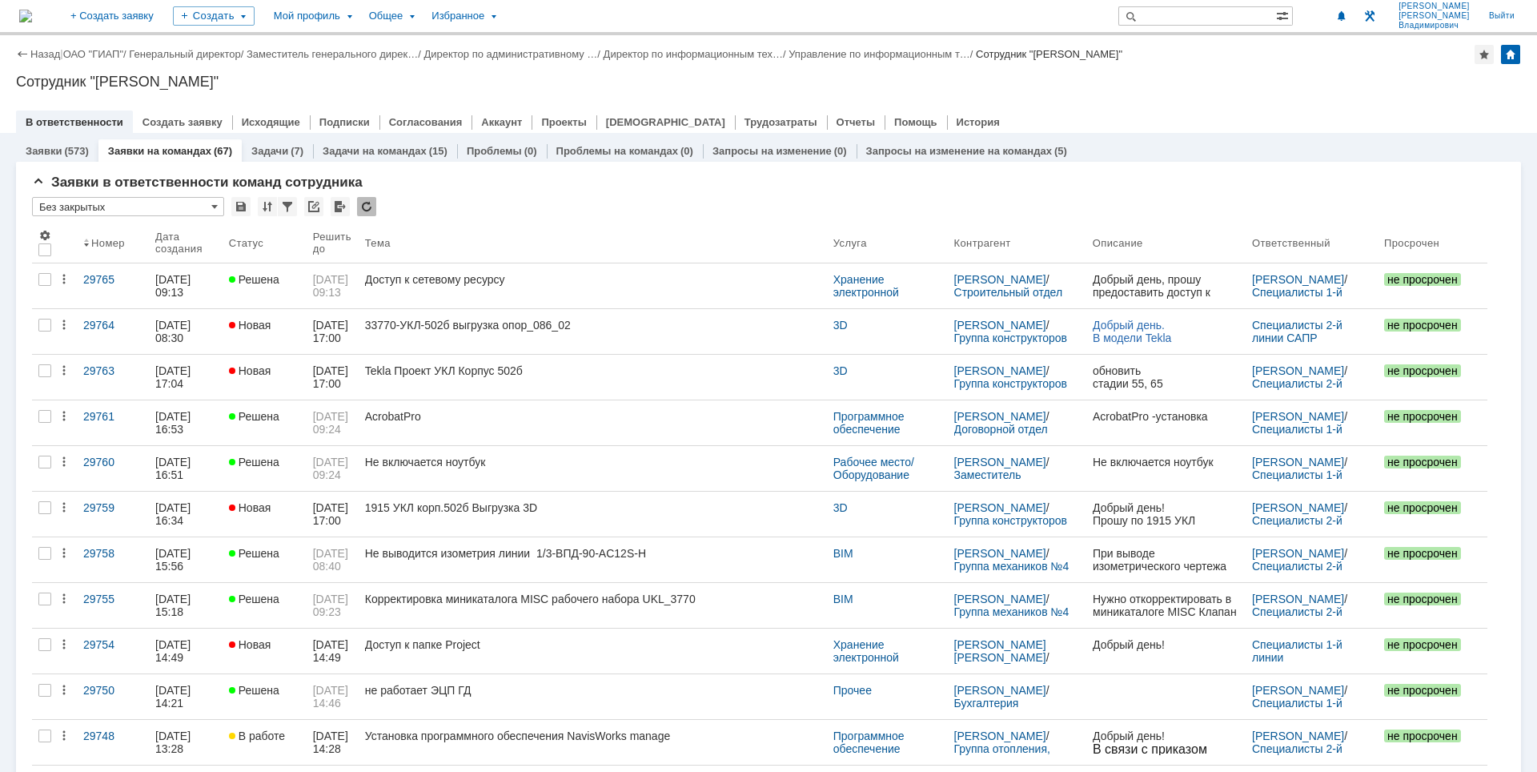
click at [1136, 94] on div "Назад | ОАО "ГИАП" / Генеральный директор / Заместитель генерального дирек… / Д…" at bounding box center [768, 84] width 1537 height 98
click at [1276, 96] on div "Назад | ОАО "ГИАП" / Генеральный директор / Заместитель генерального дирек… / Д…" at bounding box center [768, 84] width 1537 height 98
click at [1278, 82] on div "Сотрудник "[PERSON_NAME]"" at bounding box center [768, 82] width 1505 height 16
click at [1331, 105] on div at bounding box center [768, 105] width 1505 height 13
click at [1157, 89] on div "Сотрудник "[PERSON_NAME]"" at bounding box center [768, 82] width 1505 height 16
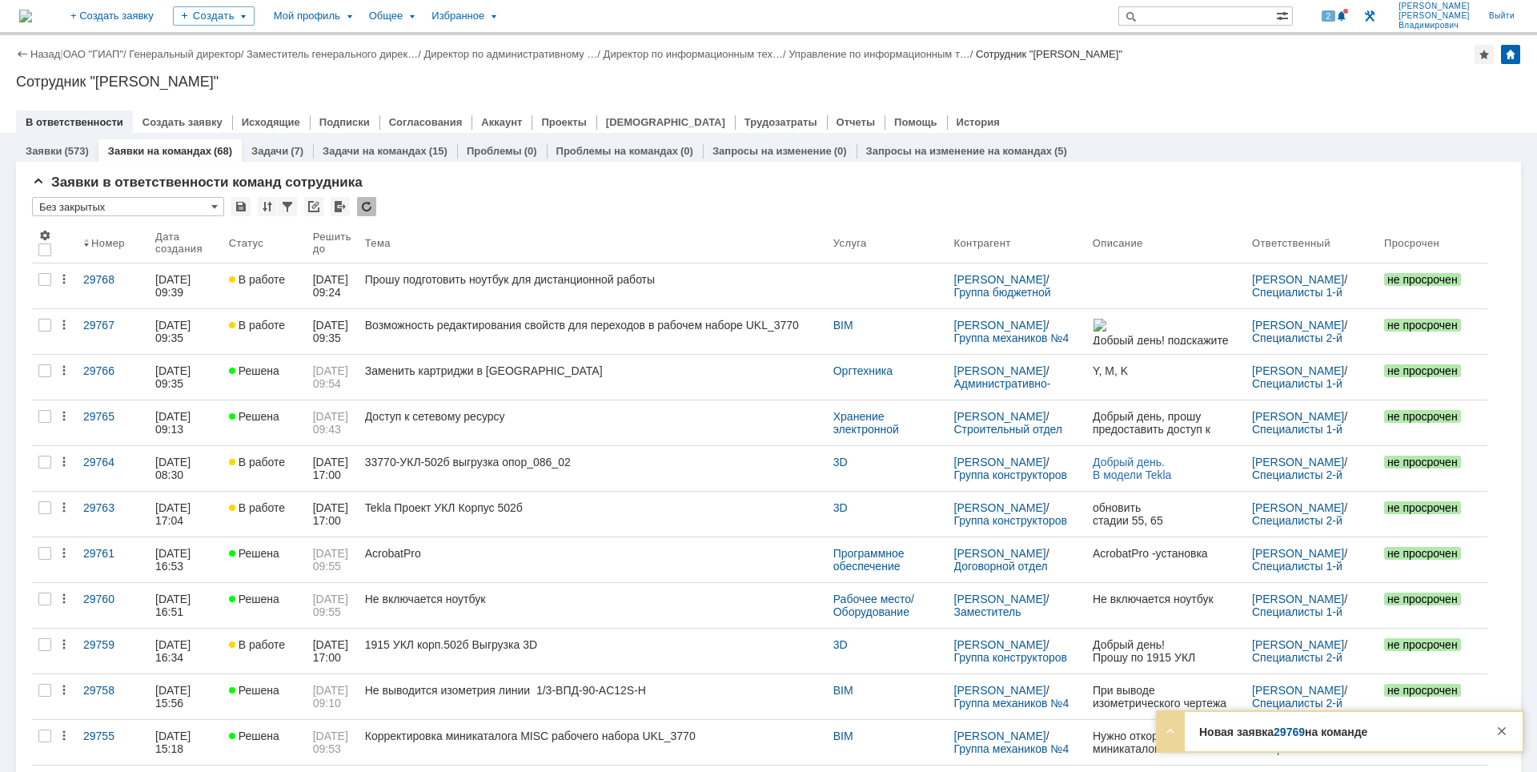
click at [32, 11] on img at bounding box center [25, 16] width 13 height 13
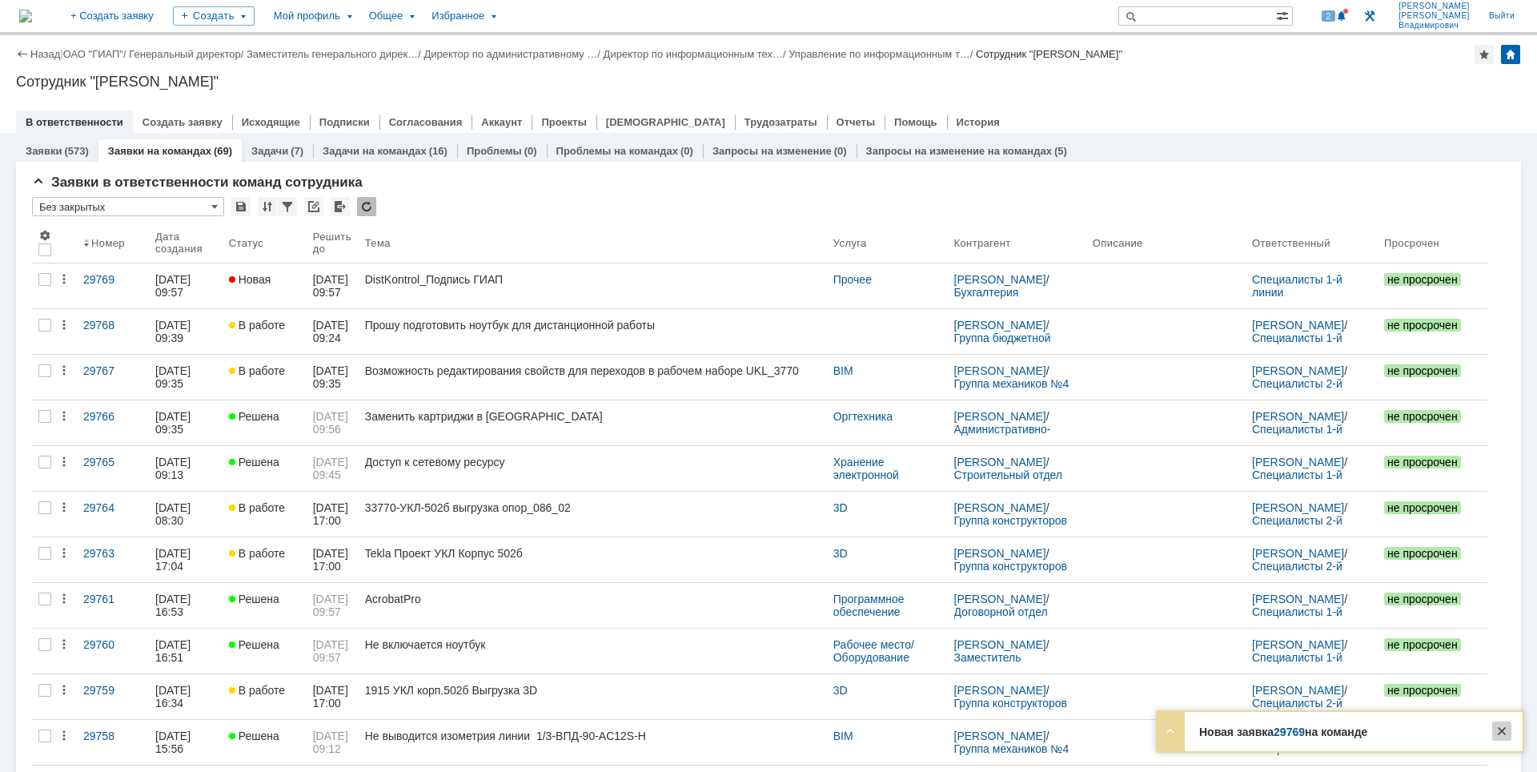
click at [1501, 726] on div at bounding box center [1501, 730] width 19 height 19
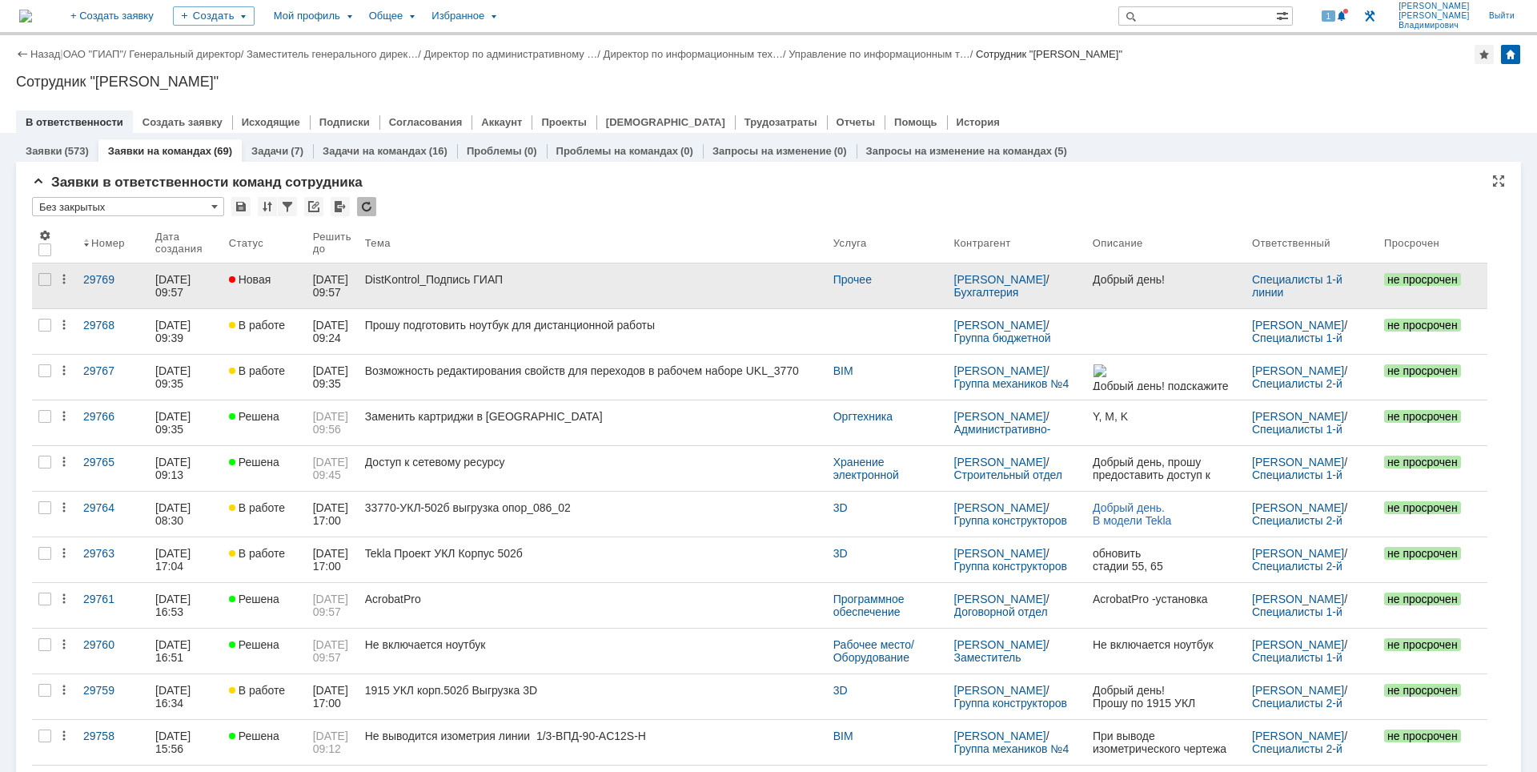
click at [616, 284] on div "DistKontrol_Подпись ГИАП" at bounding box center [592, 279] width 455 height 13
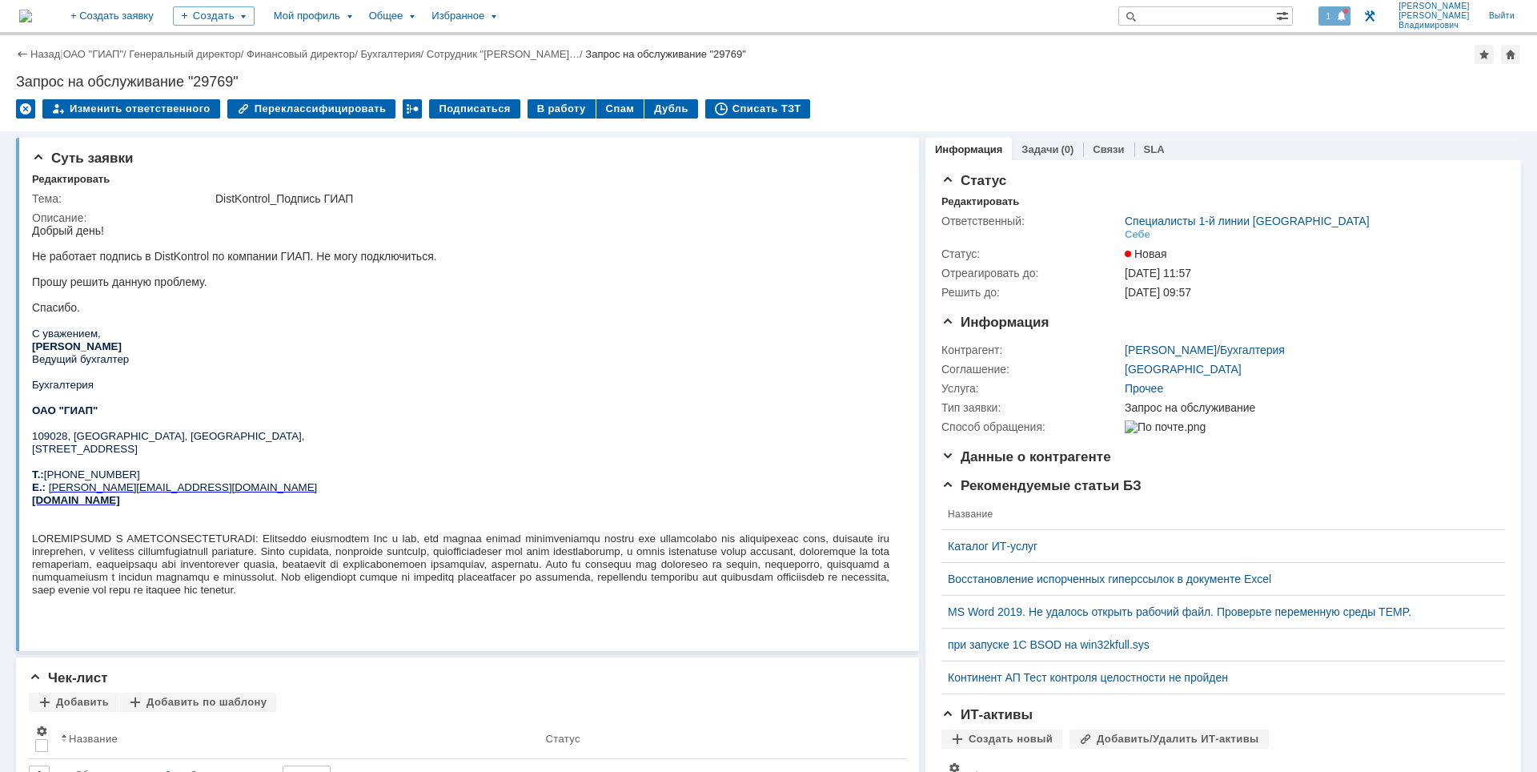
click at [1336, 13] on span "1" at bounding box center [1329, 15] width 14 height 11
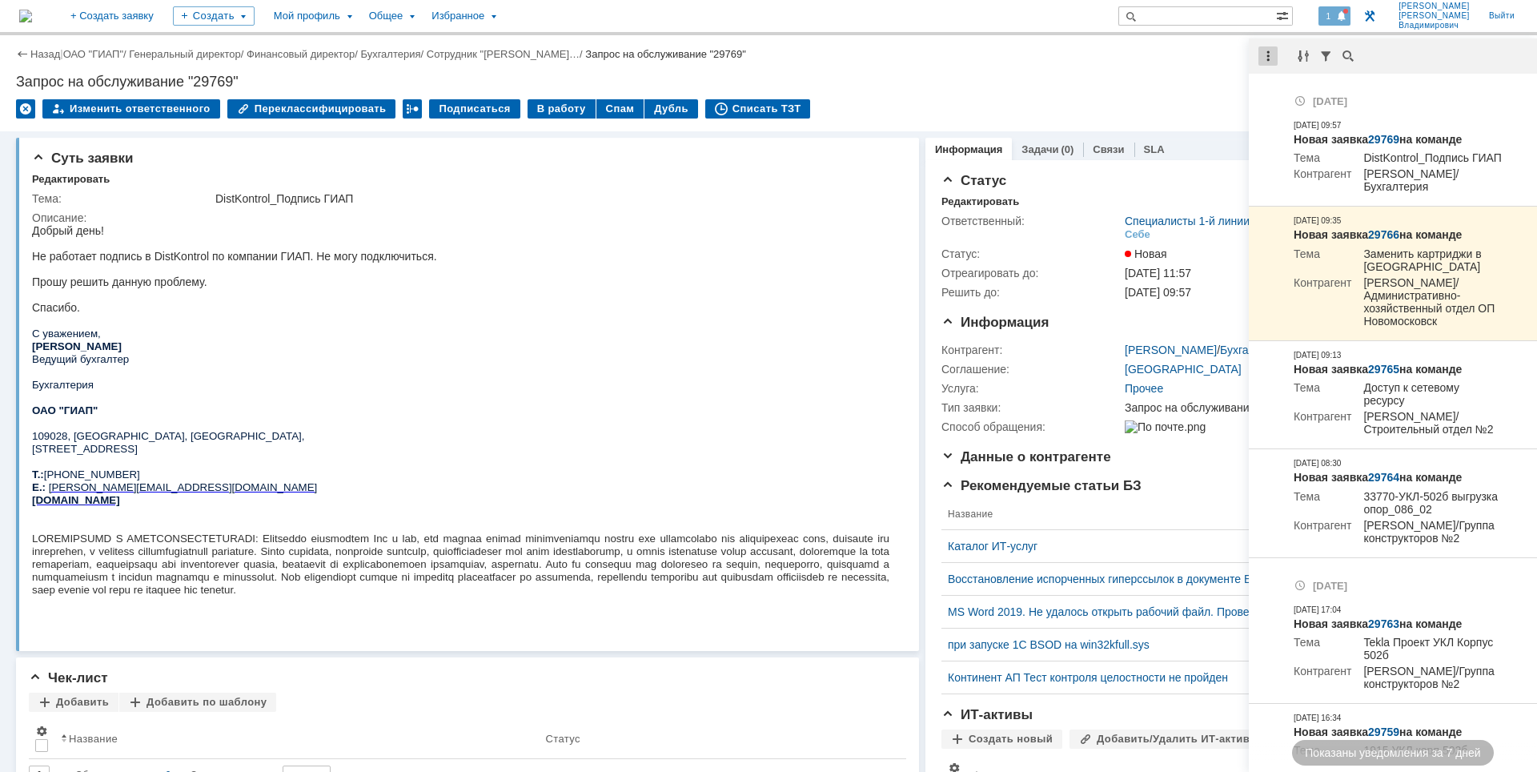
click at [1273, 50] on div at bounding box center [1267, 55] width 19 height 19
click at [1281, 87] on div "Отметить уведомления прочитанными" at bounding box center [1378, 97] width 234 height 24
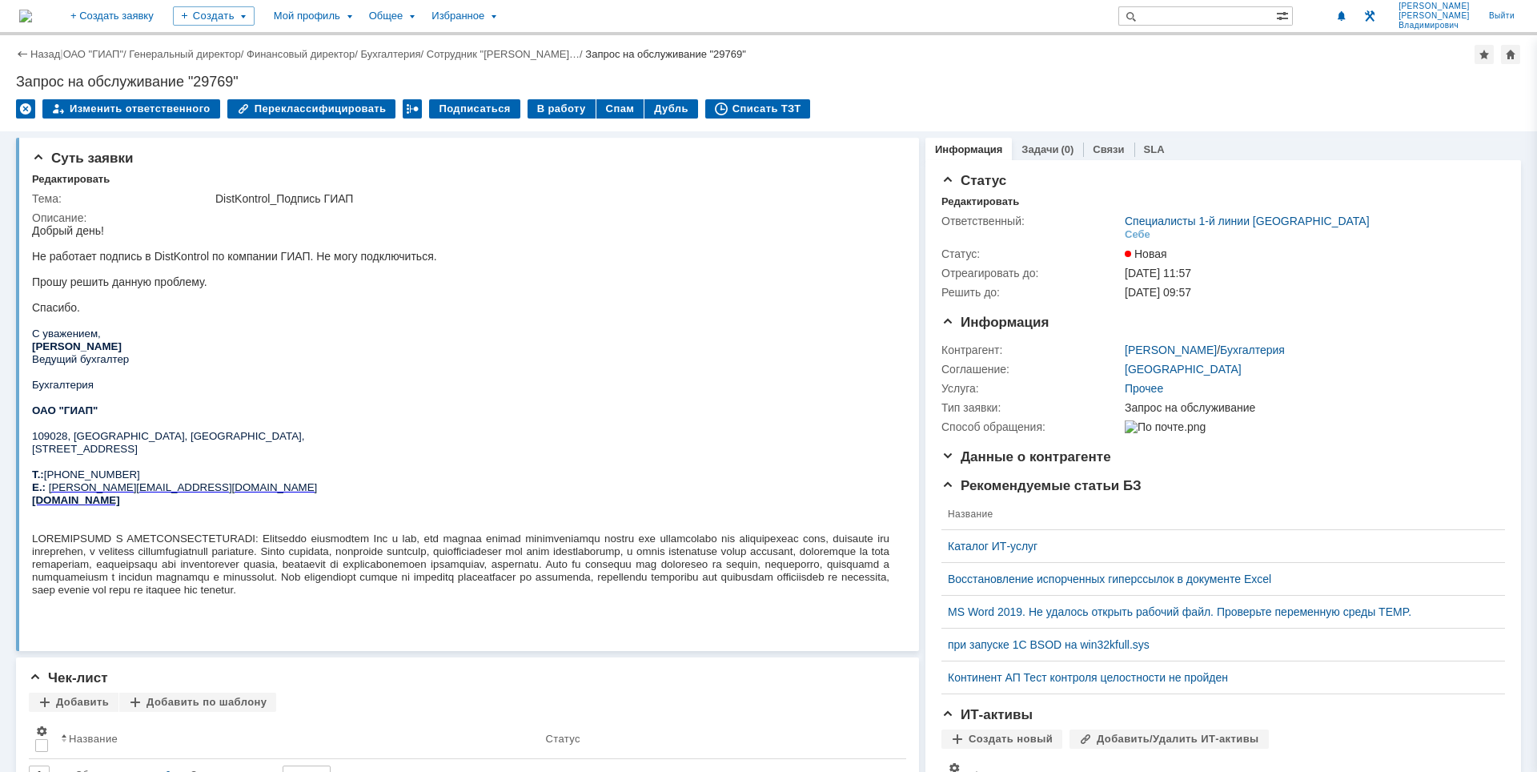
click at [1076, 50] on div "Назад | ОАО "ГИАП" / Генеральный директор / Финансовый директор / Бухгалтерия /…" at bounding box center [768, 54] width 1505 height 19
click at [301, 106] on div "Переклассифицировать" at bounding box center [311, 108] width 169 height 19
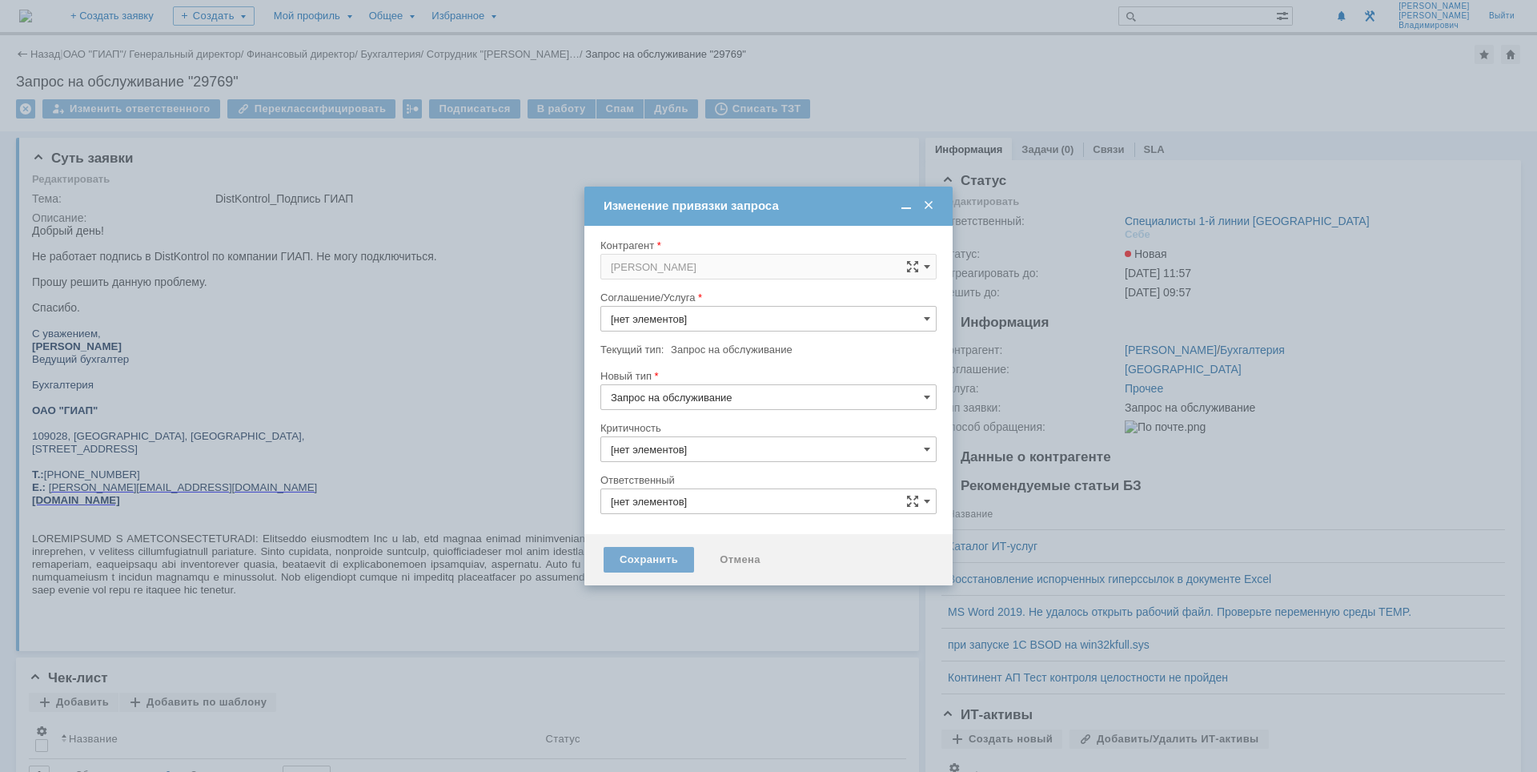
type input "3. Низкая"
type input "Специалисты 1-й линии [GEOGRAPHIC_DATA]"
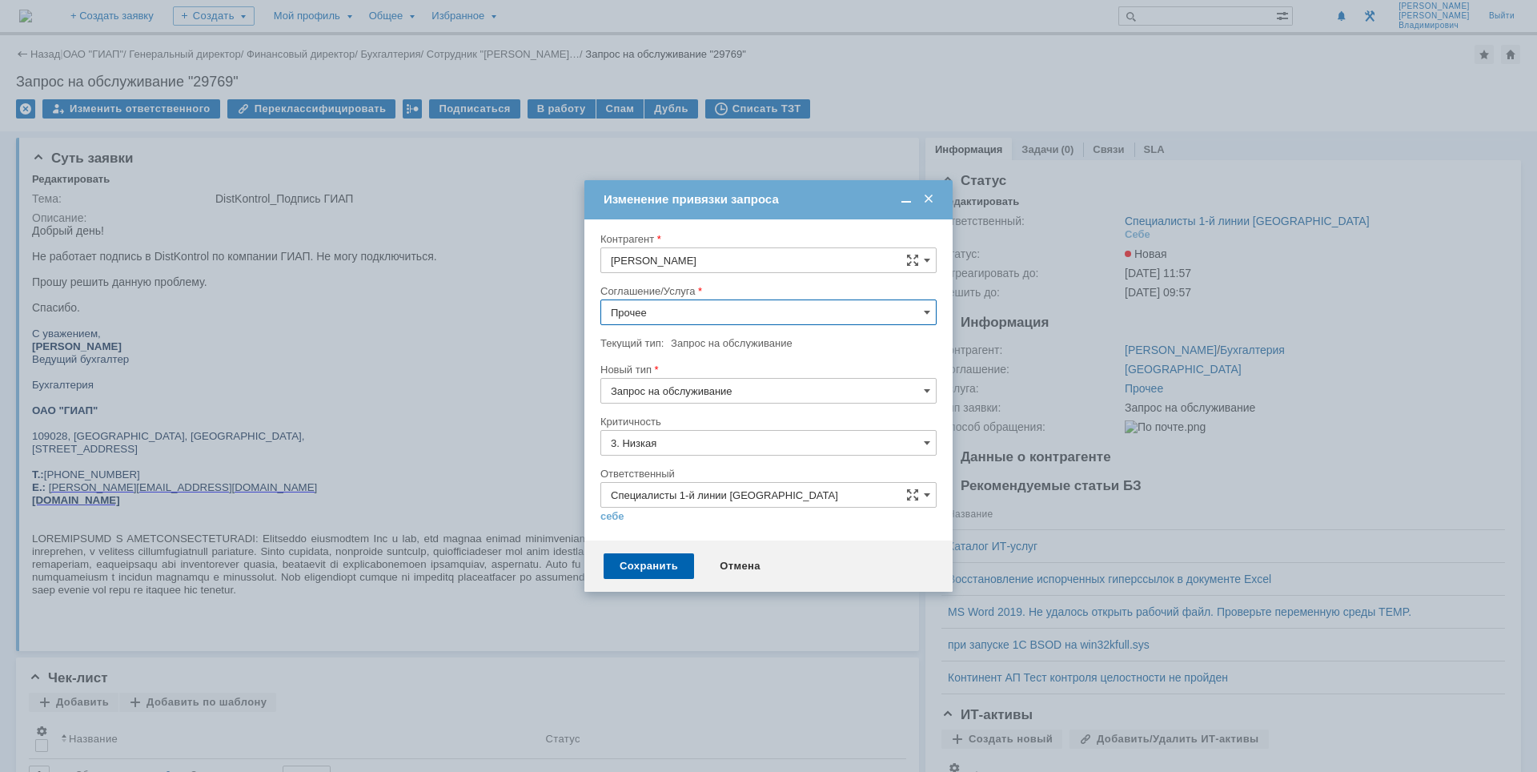
click at [704, 320] on input "Прочее" at bounding box center [768, 312] width 336 height 26
click at [696, 495] on div "ЭЦП" at bounding box center [768, 507] width 335 height 26
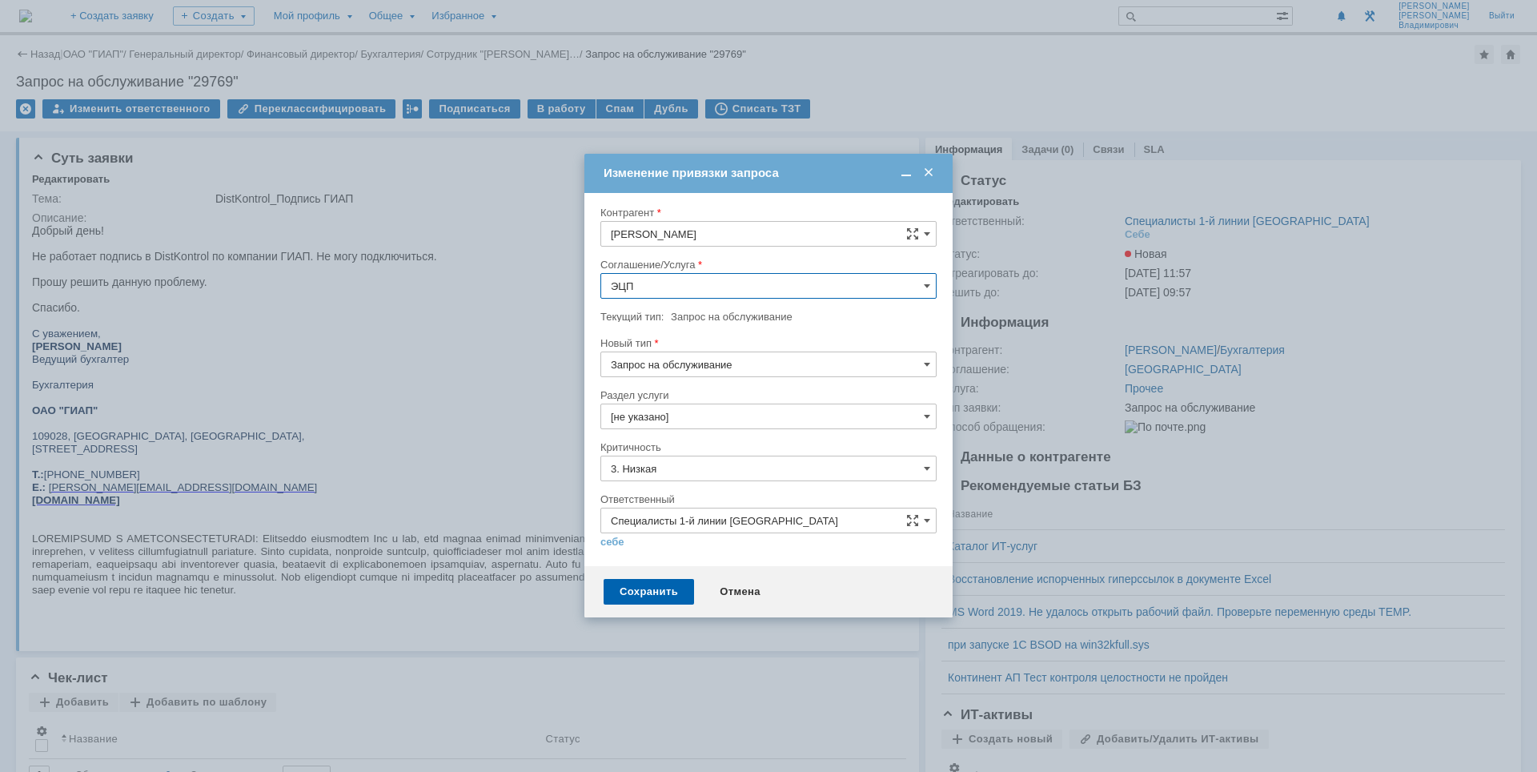
type input "ЭЦП"
click at [712, 414] on input "[не указано]" at bounding box center [768, 416] width 336 height 26
click at [696, 545] on span "ЭЦП не работает" at bounding box center [768, 551] width 315 height 13
type input "ЭЦП не работает"
click at [693, 472] on input "3. Низкая" at bounding box center [768, 468] width 336 height 26
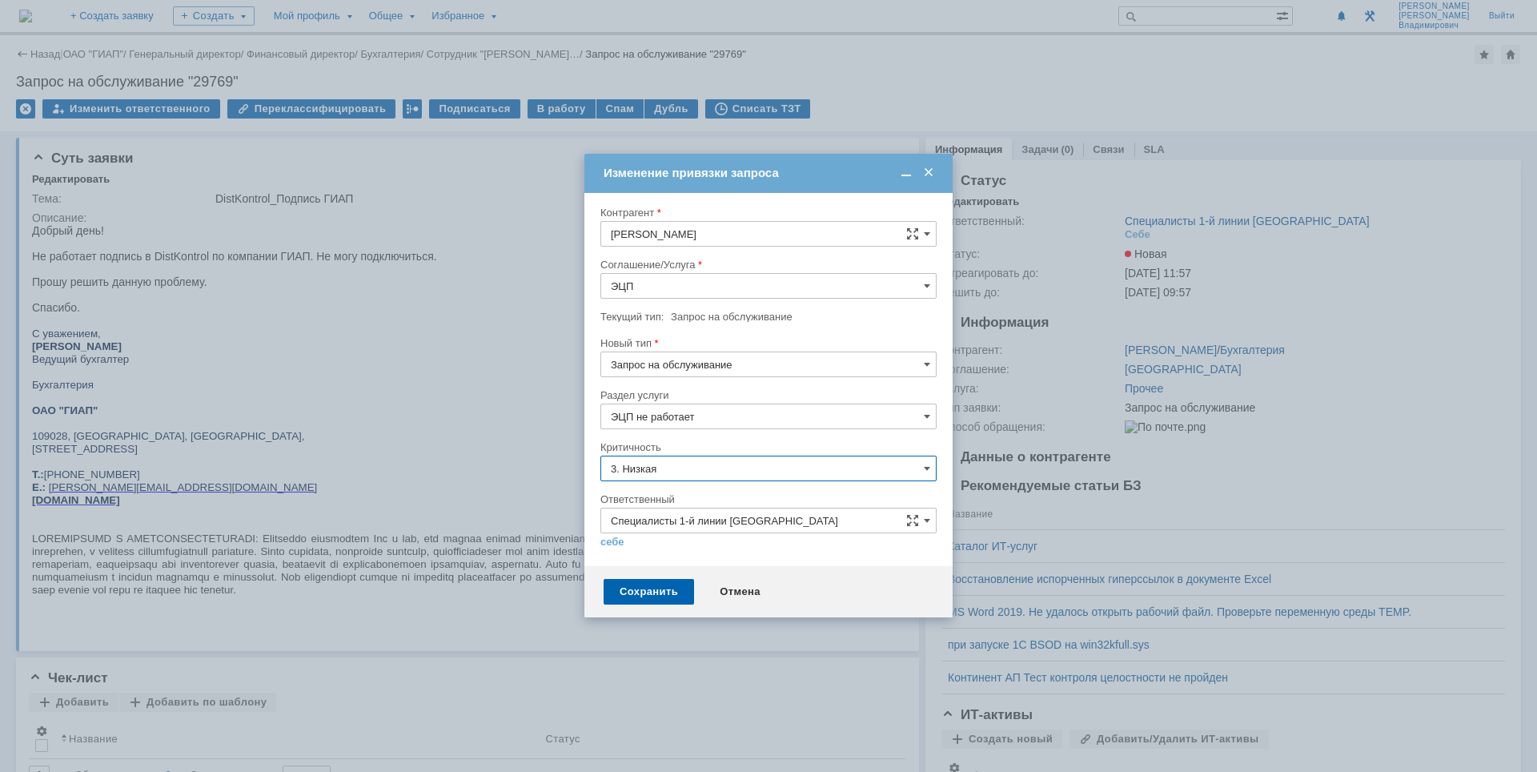
click at [656, 545] on span "2. Средняя" at bounding box center [768, 550] width 315 height 13
click at [637, 600] on div "Сохранить" at bounding box center [649, 592] width 90 height 26
type input "2. Средняя"
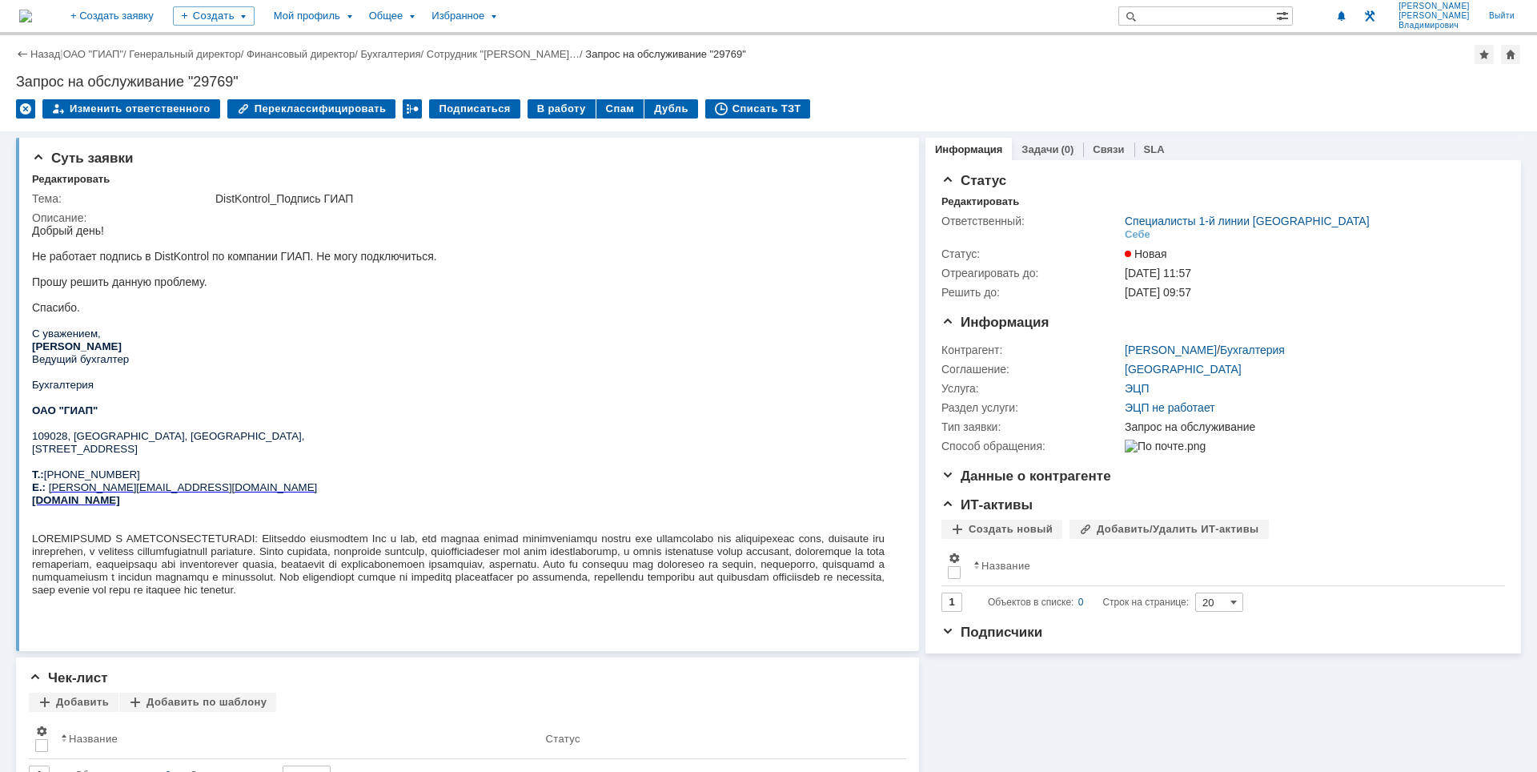
click at [32, 16] on img at bounding box center [25, 16] width 13 height 13
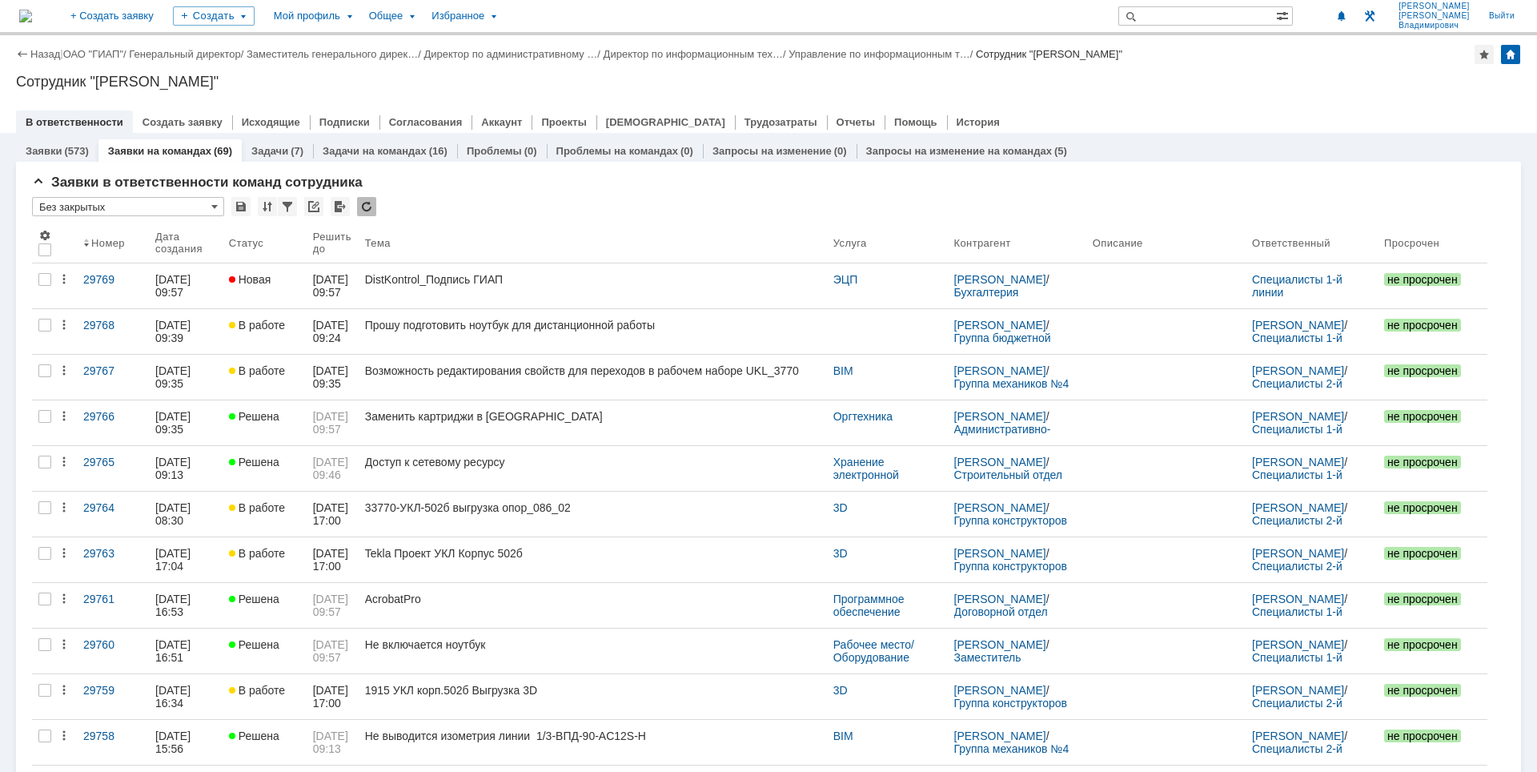
click at [1118, 84] on div "Сотрудник "[PERSON_NAME]"" at bounding box center [768, 82] width 1505 height 16
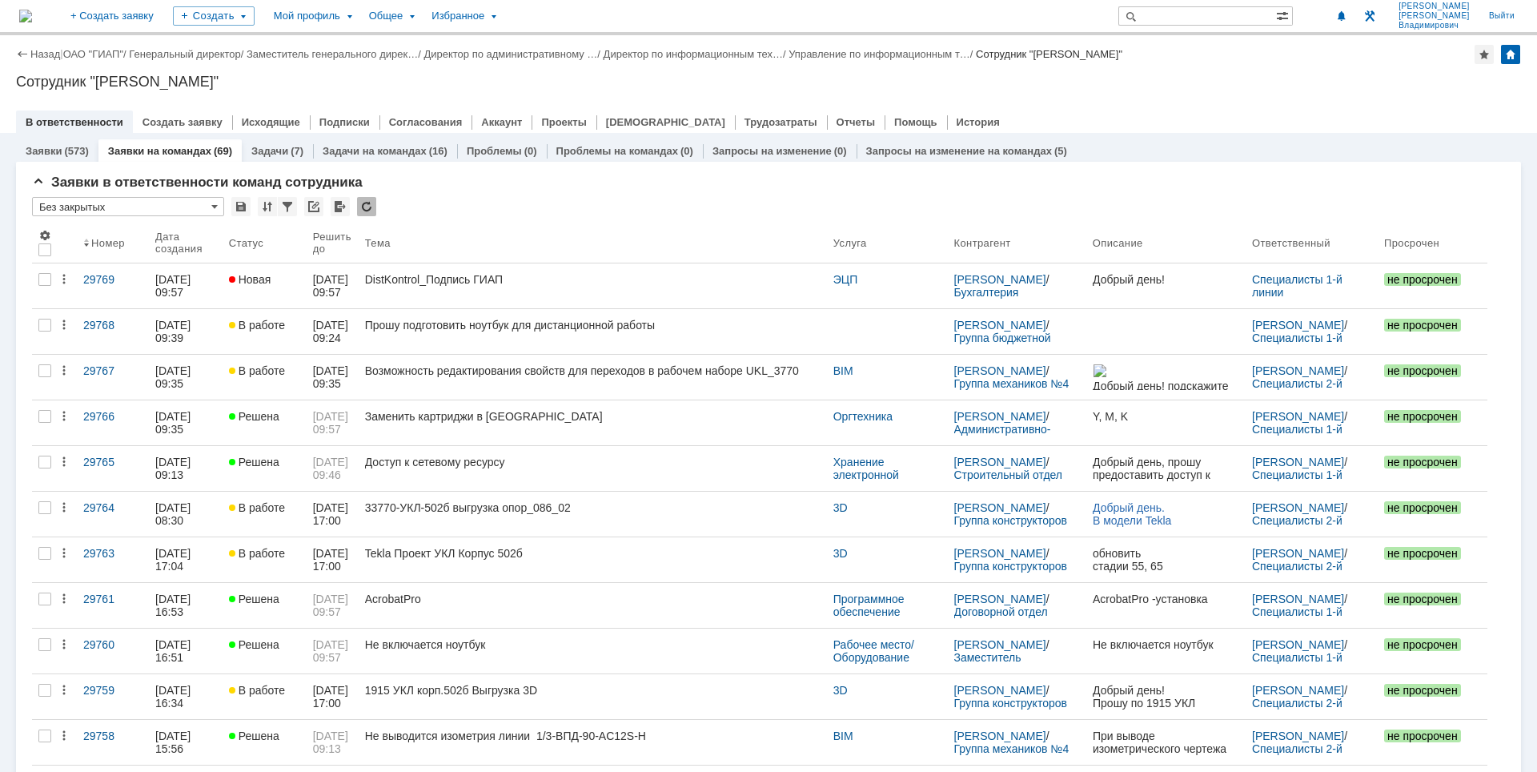
click at [1125, 111] on div "В ответственности Создать заявку Исходящие Подписки Согласования Аккаунт Проект…" at bounding box center [768, 121] width 1505 height 22
click at [1133, 100] on div at bounding box center [768, 105] width 1505 height 13
click at [1342, 70] on div "Назад | ОАО "ГИАП" / Генеральный директор / Заместитель генерального дирек… / Д…" at bounding box center [768, 84] width 1537 height 98
click at [1283, 59] on div "Назад | ОАО "ГИАП" / Генеральный директор / Заместитель генерального дирек… / Д…" at bounding box center [768, 54] width 1505 height 19
click at [32, 18] on img at bounding box center [25, 16] width 13 height 13
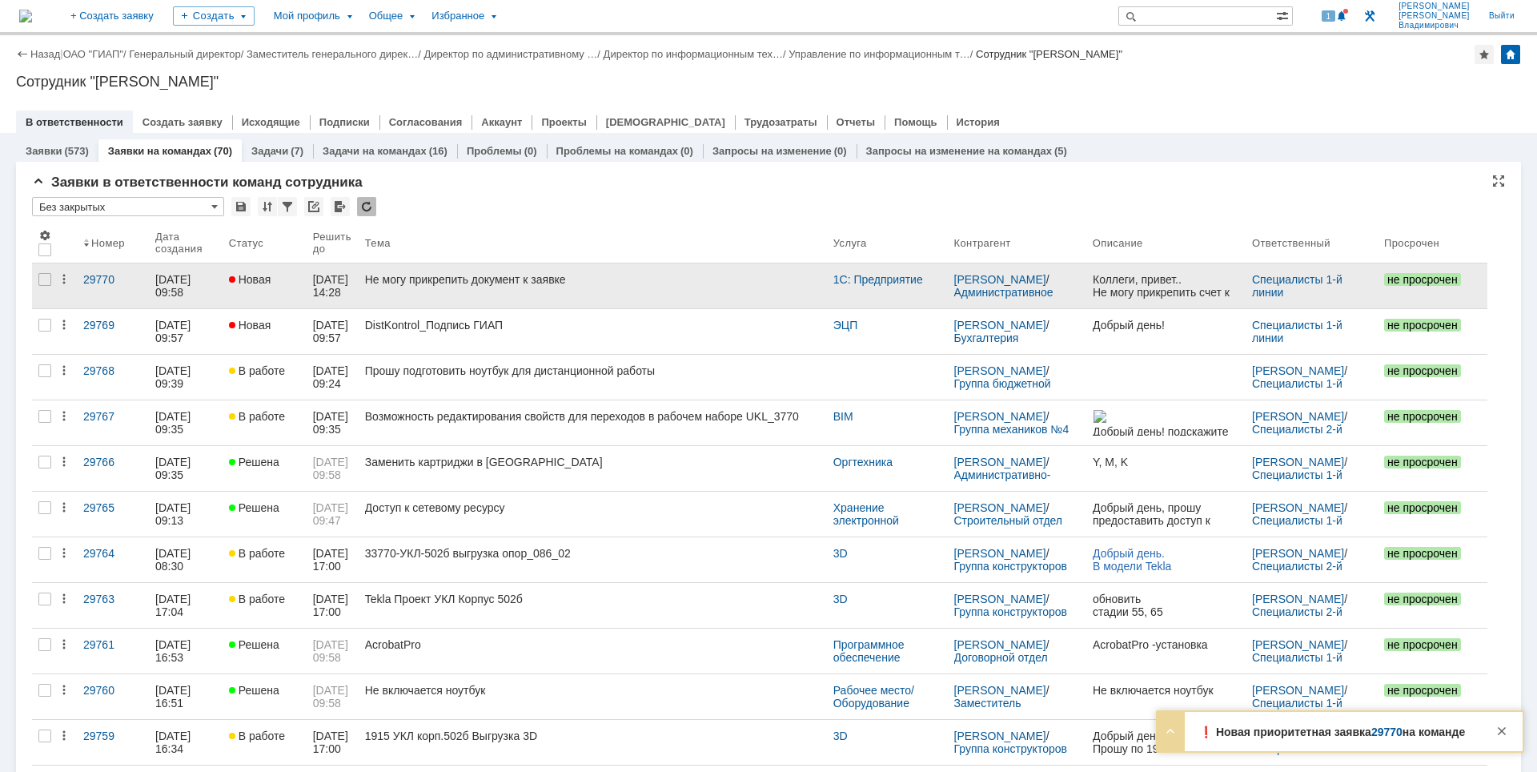
click at [620, 276] on div "Не могу прикрепить документ к заявке" at bounding box center [592, 279] width 455 height 13
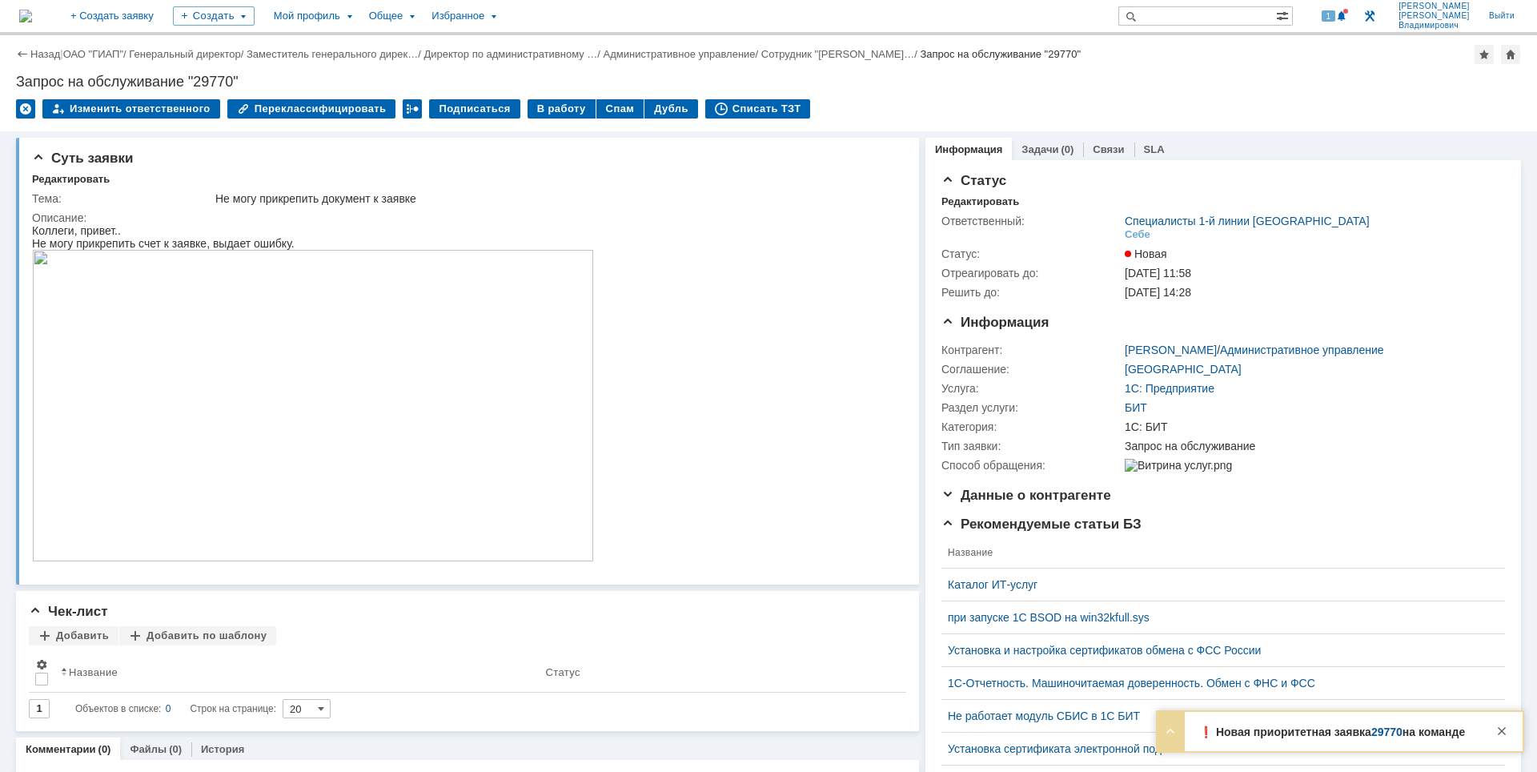
click at [373, 387] on img at bounding box center [313, 405] width 562 height 311
click at [387, 395] on img at bounding box center [313, 405] width 562 height 311
click at [1501, 733] on div at bounding box center [1501, 730] width 19 height 19
click at [997, 91] on div "Назад | ОАО "ГИАП" / Генеральный директор / Заместитель генерального дирек… / Д…" at bounding box center [768, 83] width 1537 height 96
click at [307, 316] on img at bounding box center [313, 405] width 562 height 311
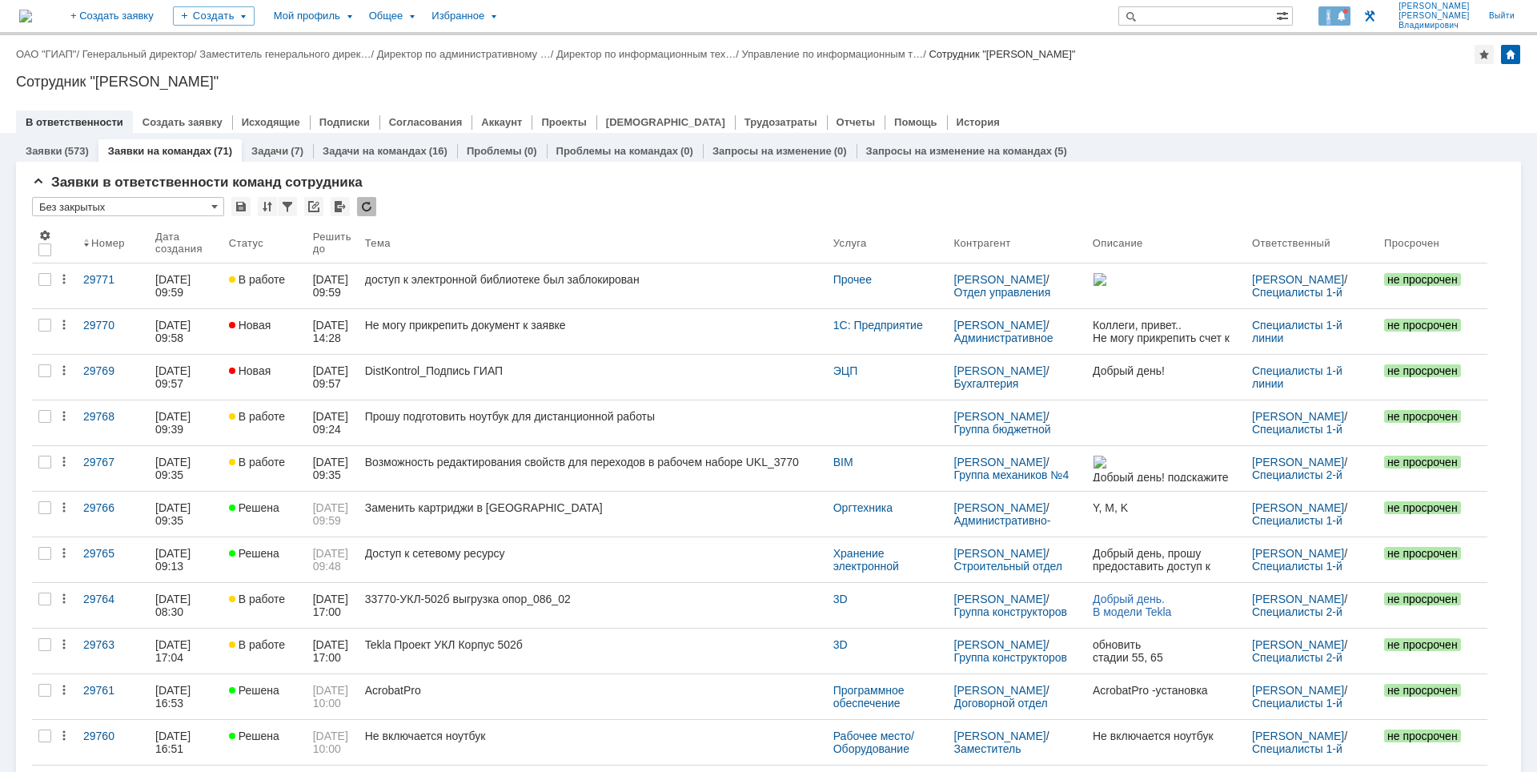
drag, startPoint x: 1337, startPoint y: 16, endPoint x: 1341, endPoint y: 23, distance: 8.2
click at [1336, 16] on span "1" at bounding box center [1329, 15] width 14 height 11
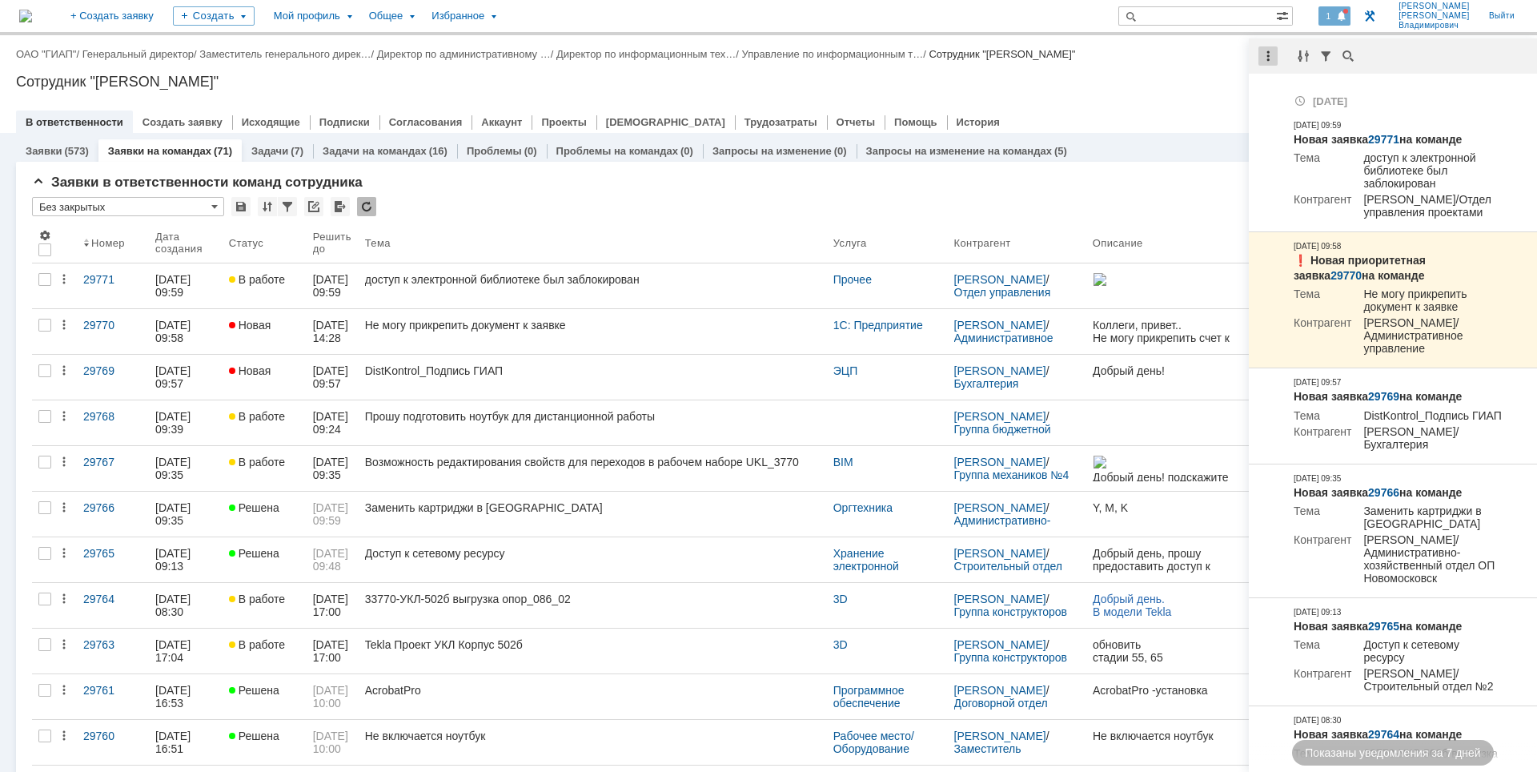
click at [1261, 58] on div at bounding box center [1267, 55] width 19 height 19
click at [1275, 94] on div "Отметить уведомления прочитанными" at bounding box center [1378, 96] width 215 height 11
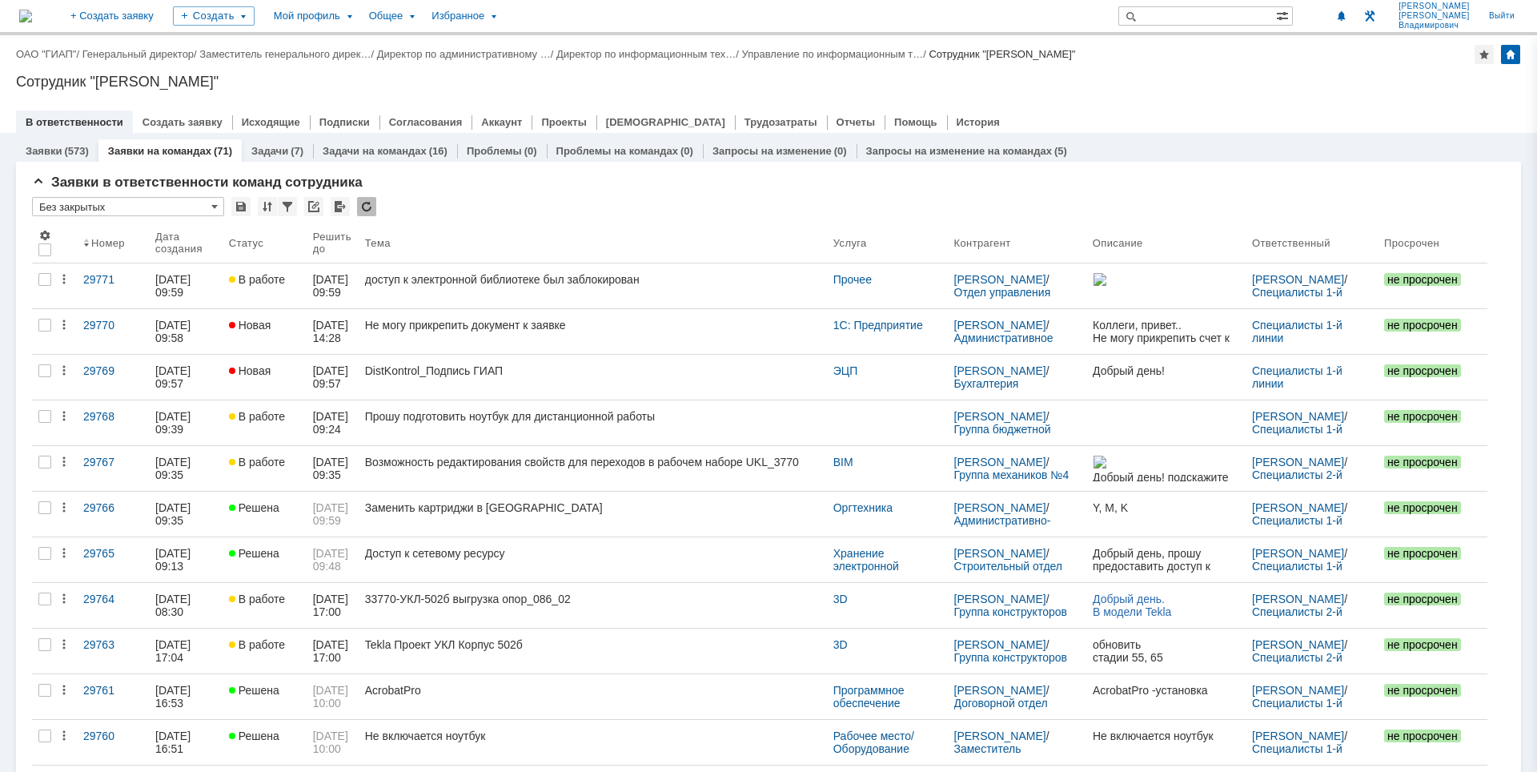
click at [1161, 90] on div "Назад | ОАО "ГИАП" / Генеральный директор / Заместитель генерального дирек… / Д…" at bounding box center [768, 84] width 1537 height 98
click at [1061, 100] on div at bounding box center [768, 105] width 1505 height 13
click at [1142, 104] on div at bounding box center [768, 105] width 1505 height 13
click at [816, 54] on link "Управление по информационным т…" at bounding box center [833, 54] width 182 height 12
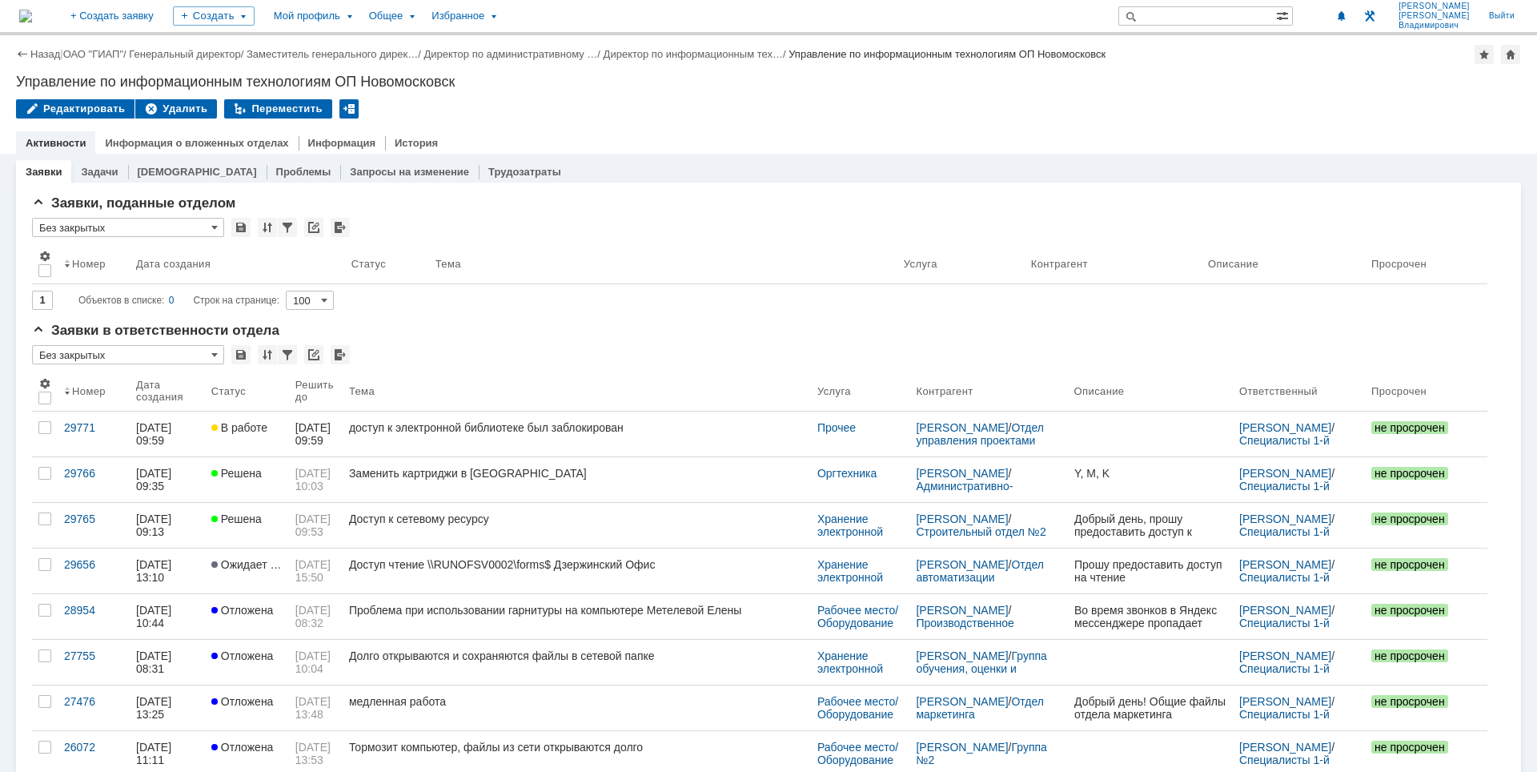
click at [32, 14] on img at bounding box center [25, 16] width 13 height 13
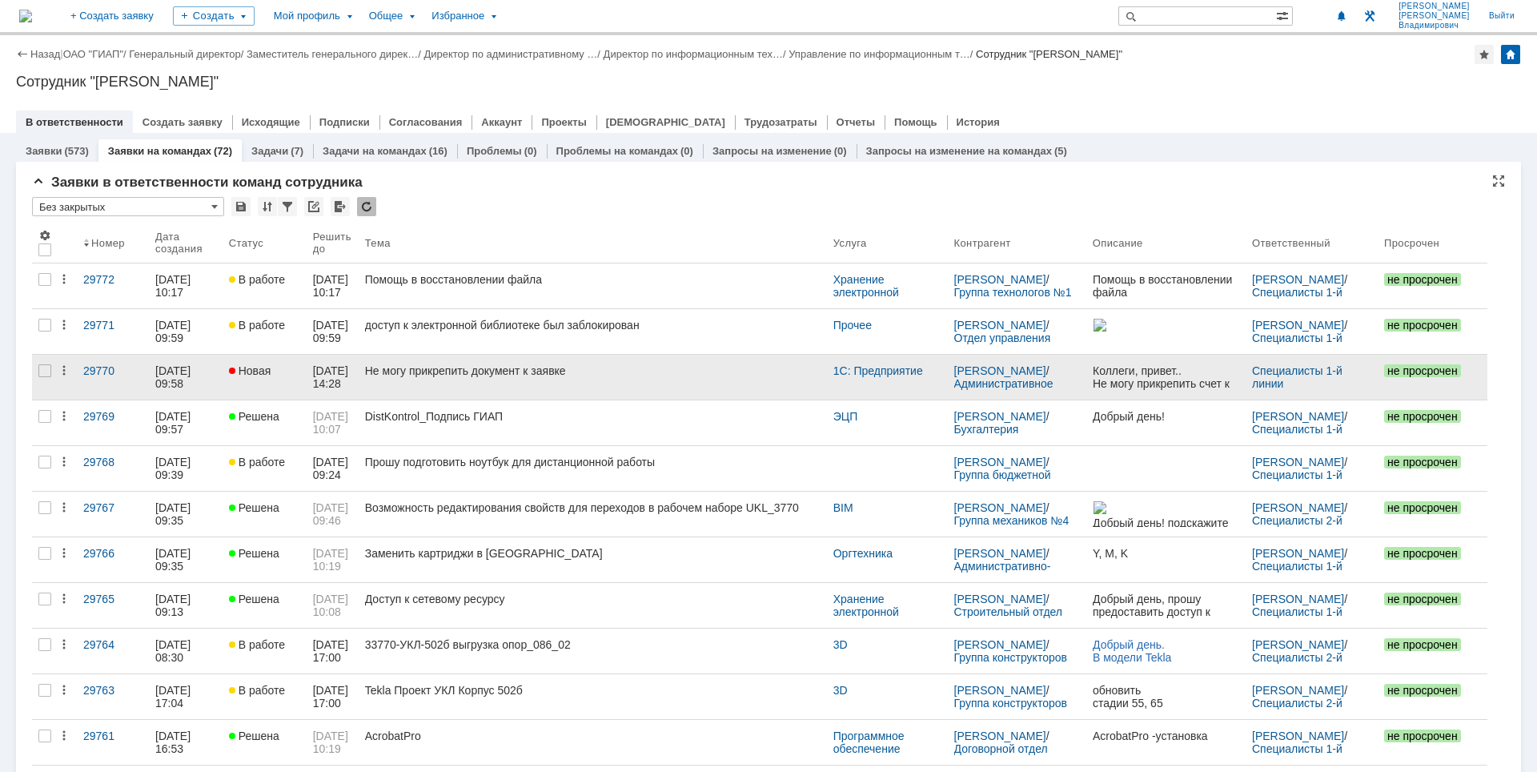
click at [488, 367] on div "Не могу прикрепить документ к заявке" at bounding box center [592, 370] width 455 height 13
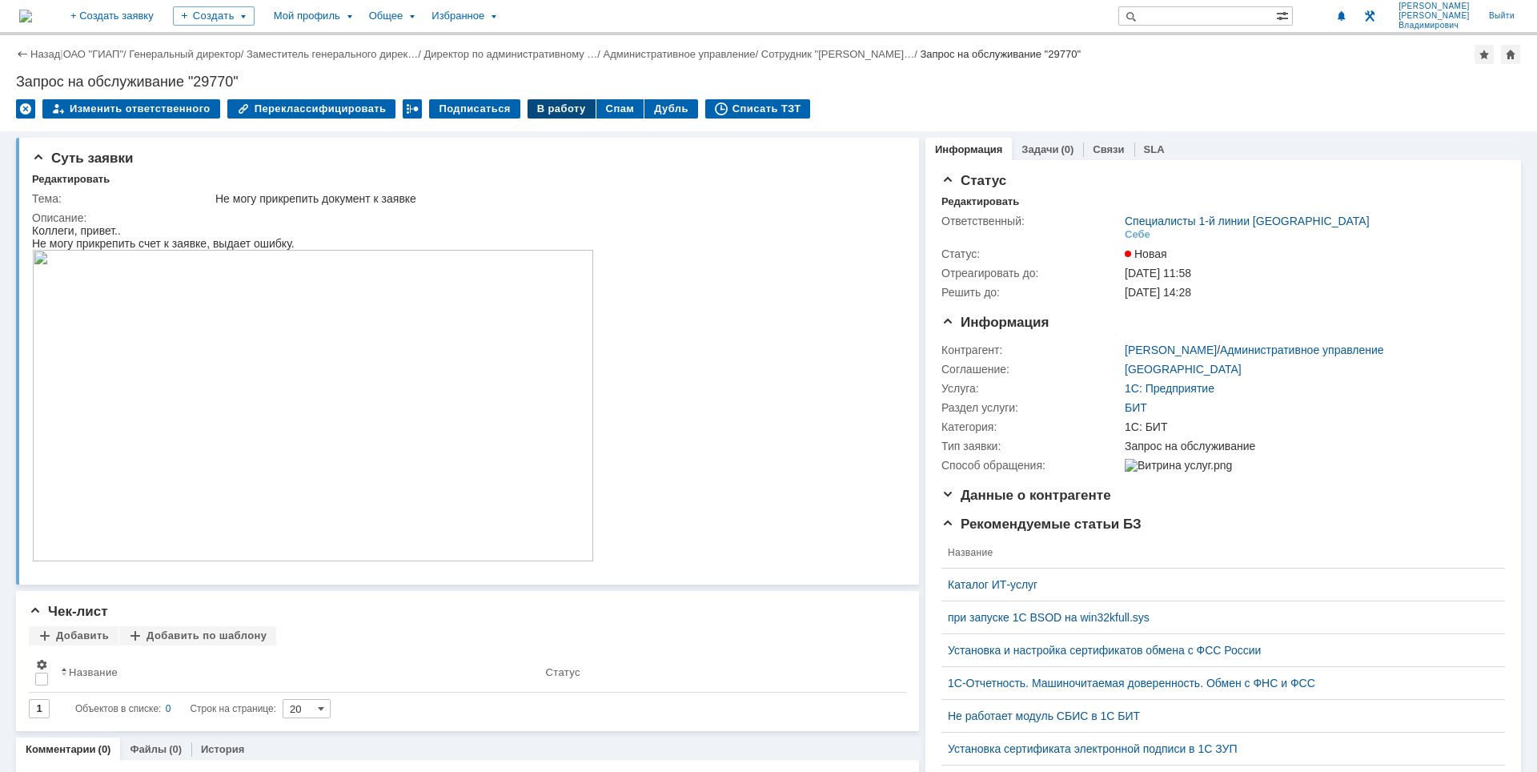
click at [533, 102] on div "В работу" at bounding box center [561, 108] width 68 height 19
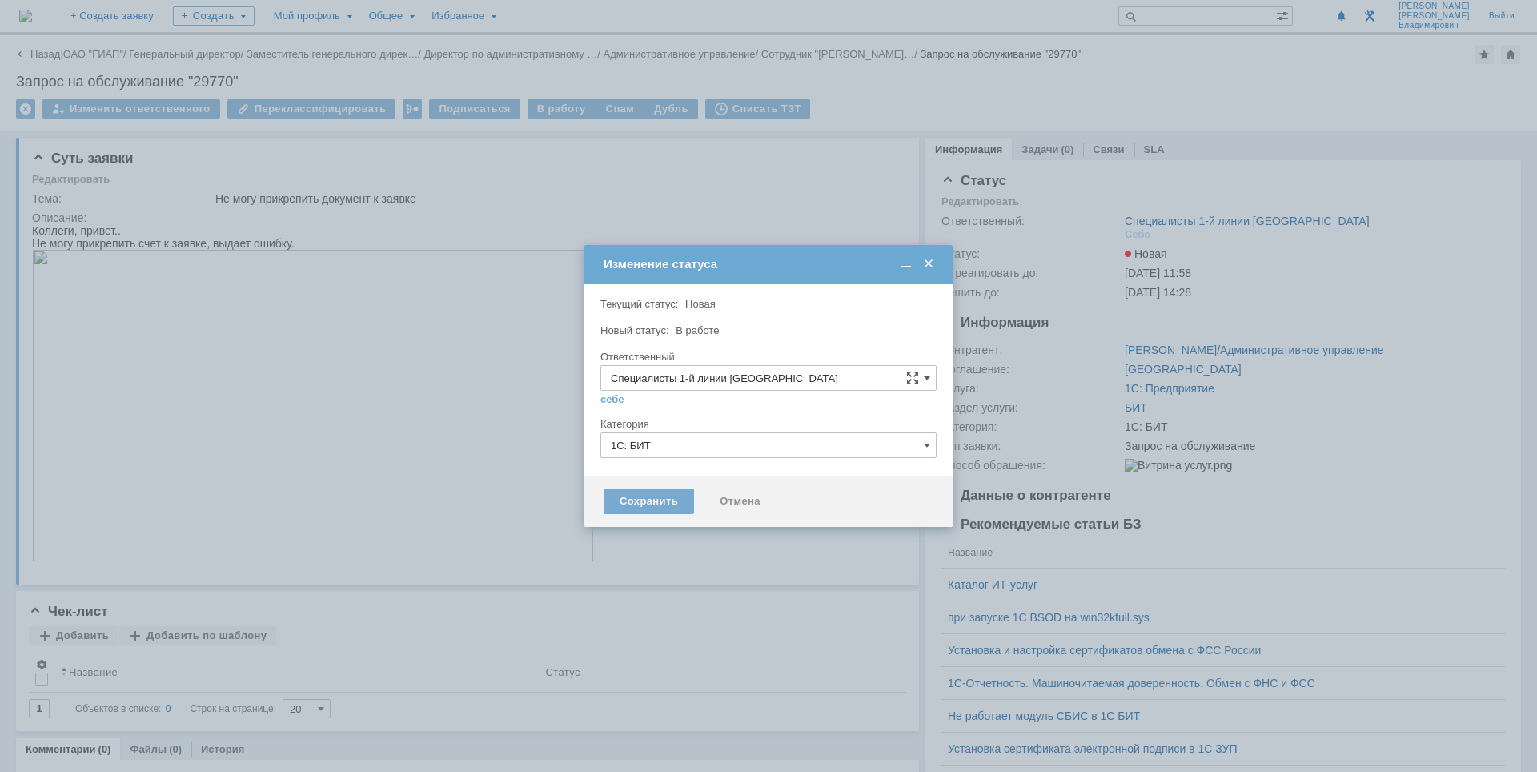
type input "[PERSON_NAME]"
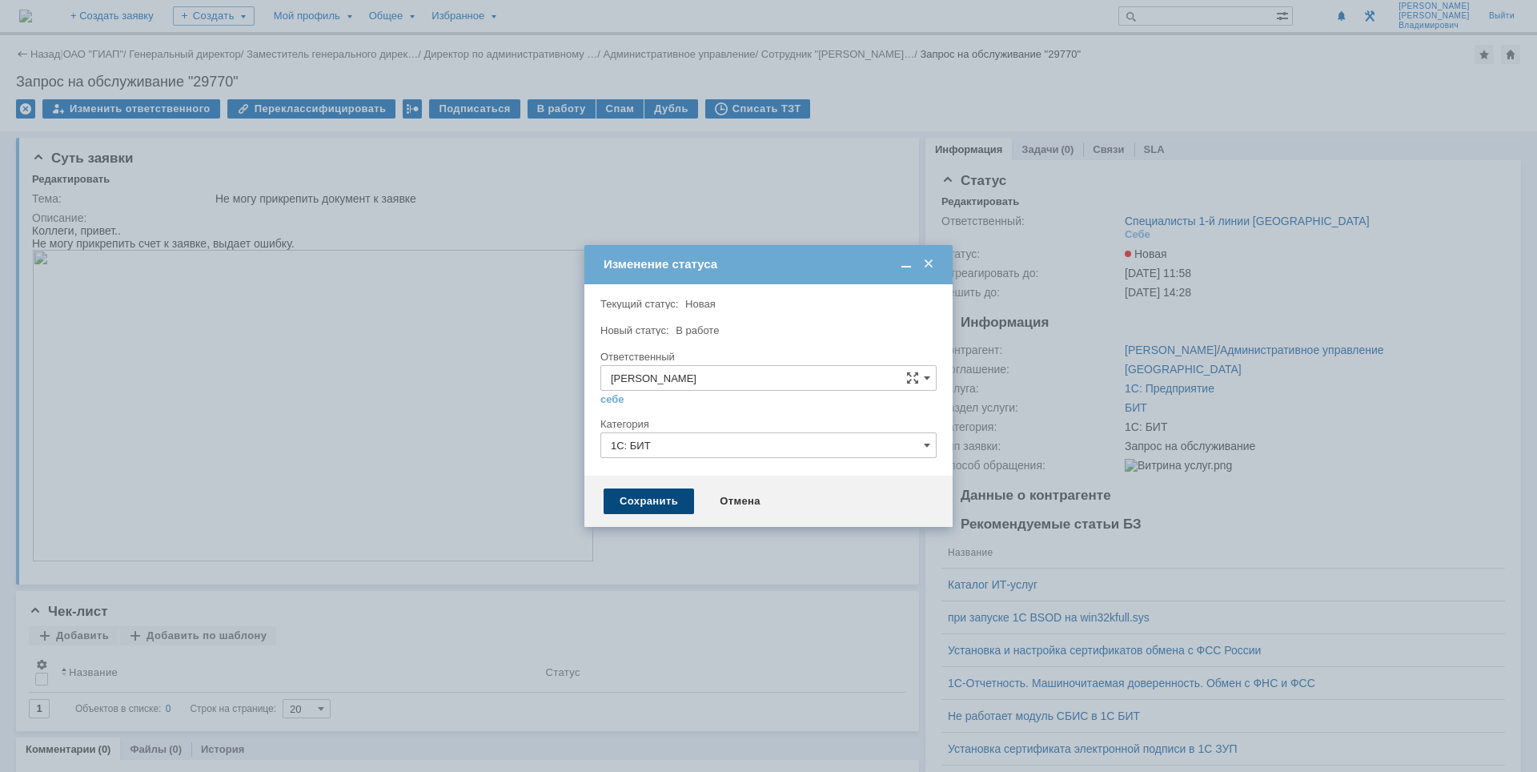
click at [664, 501] on div "Сохранить" at bounding box center [649, 501] width 90 height 26
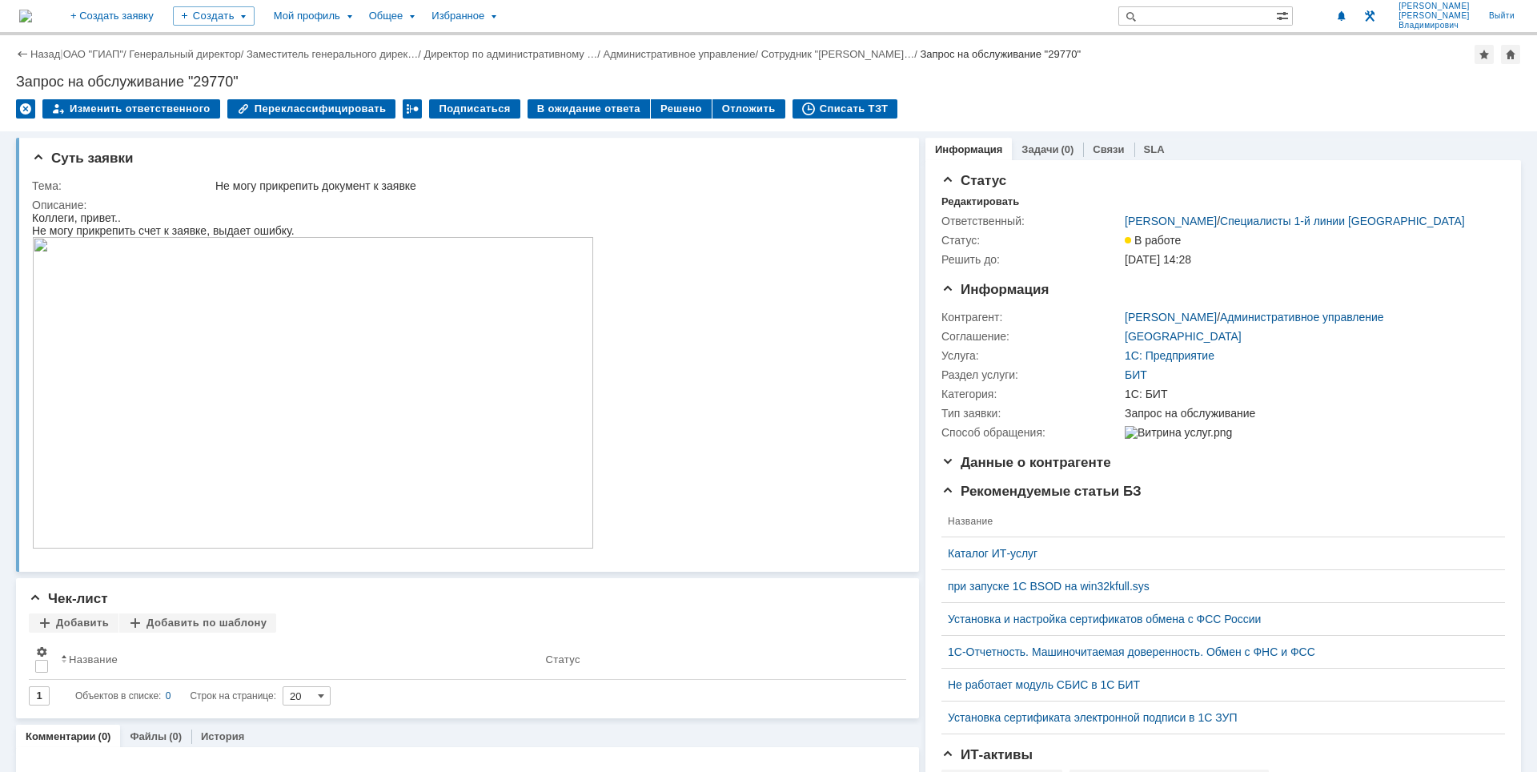
click at [32, 11] on img at bounding box center [25, 16] width 13 height 13
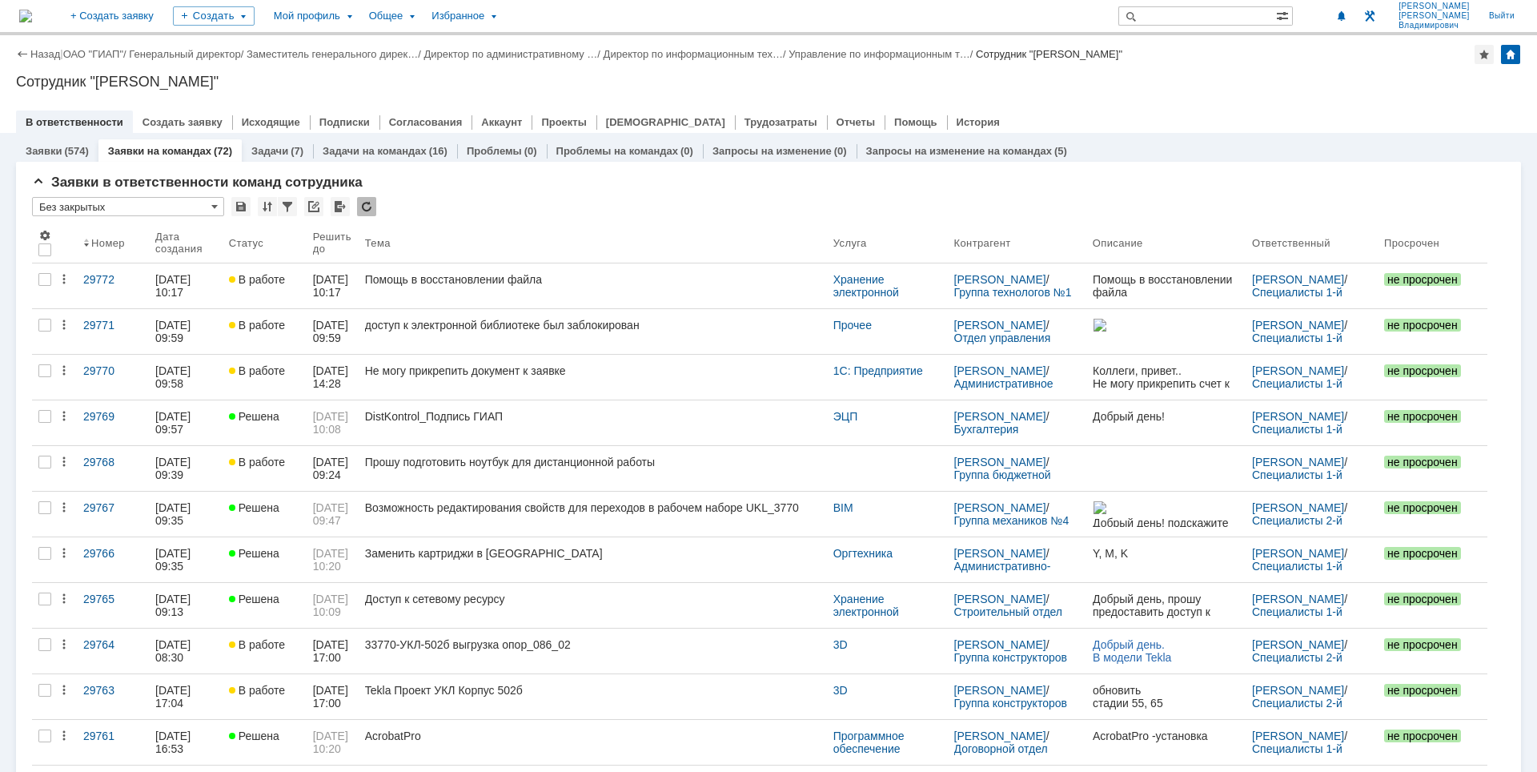
click at [1218, 83] on div "Сотрудник "[PERSON_NAME]"" at bounding box center [768, 82] width 1505 height 16
click at [1347, 15] on span at bounding box center [1341, 16] width 11 height 13
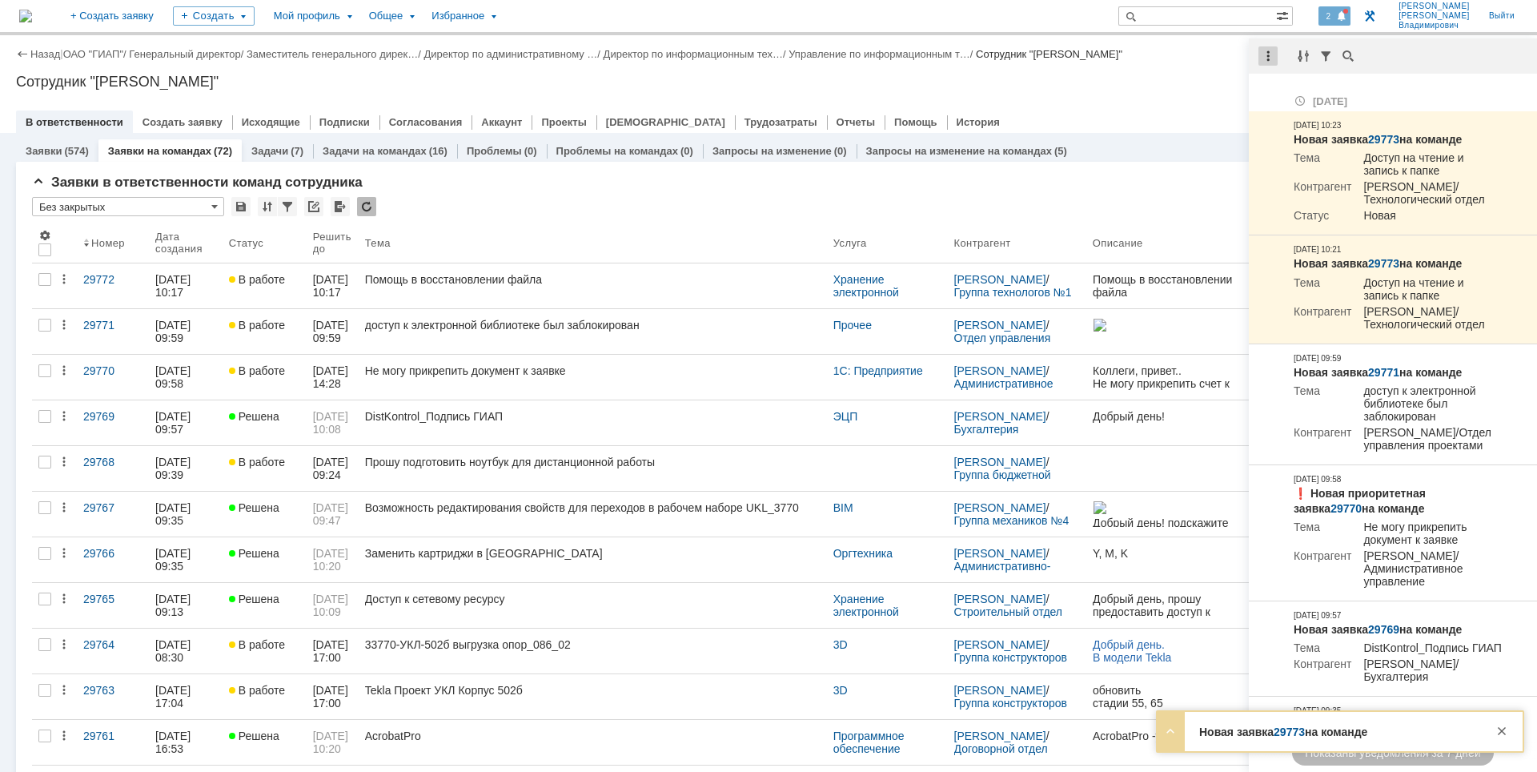
click at [1271, 59] on div at bounding box center [1267, 55] width 19 height 19
drag, startPoint x: 1281, startPoint y: 90, endPoint x: 1159, endPoint y: 88, distance: 122.5
click at [1282, 91] on div "Отметить уведомления прочитанными" at bounding box center [1378, 96] width 215 height 11
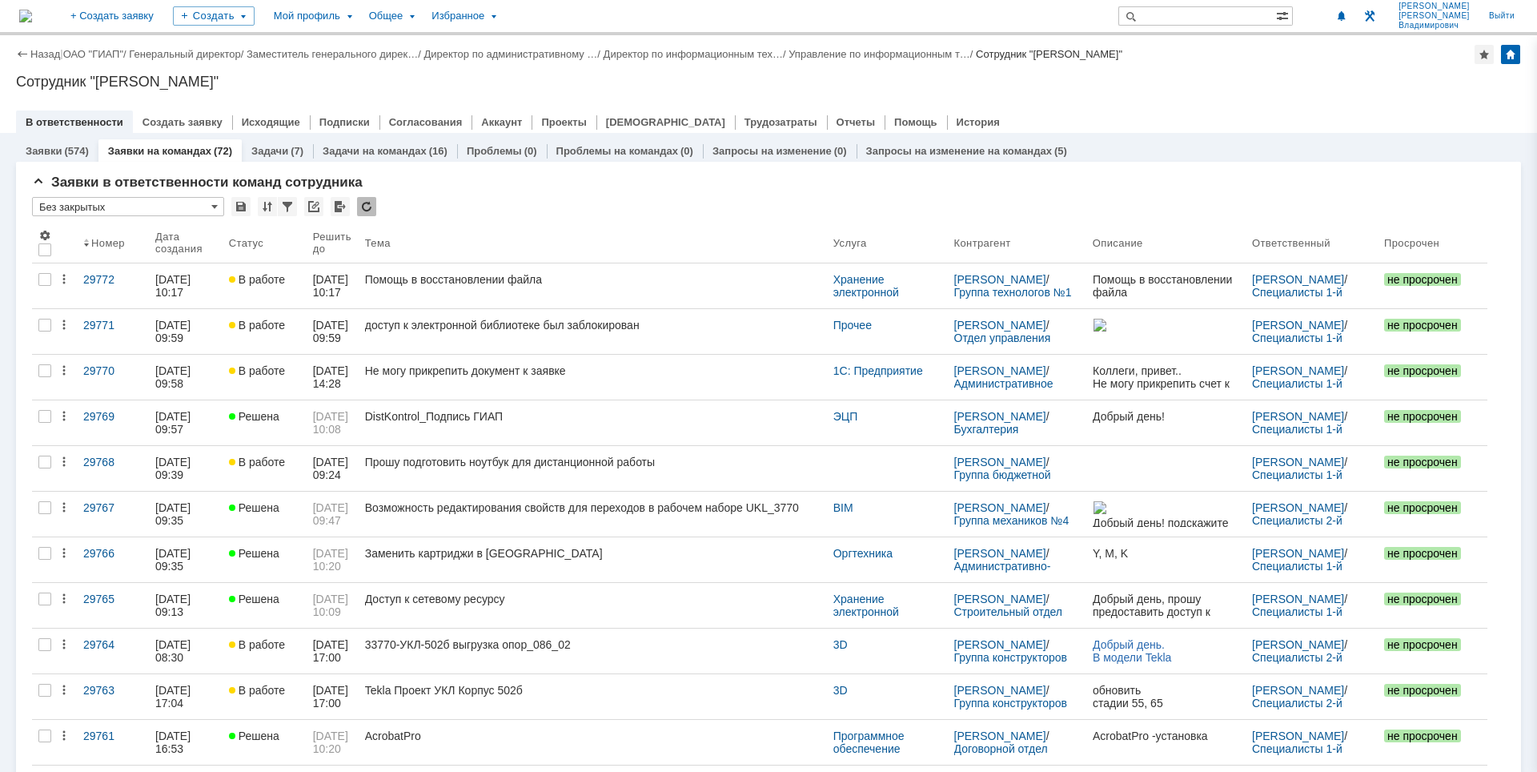
click at [1159, 88] on div "Сотрудник "[PERSON_NAME]"" at bounding box center [768, 82] width 1505 height 16
click at [884, 57] on link "Управление по информационным т…" at bounding box center [879, 54] width 182 height 12
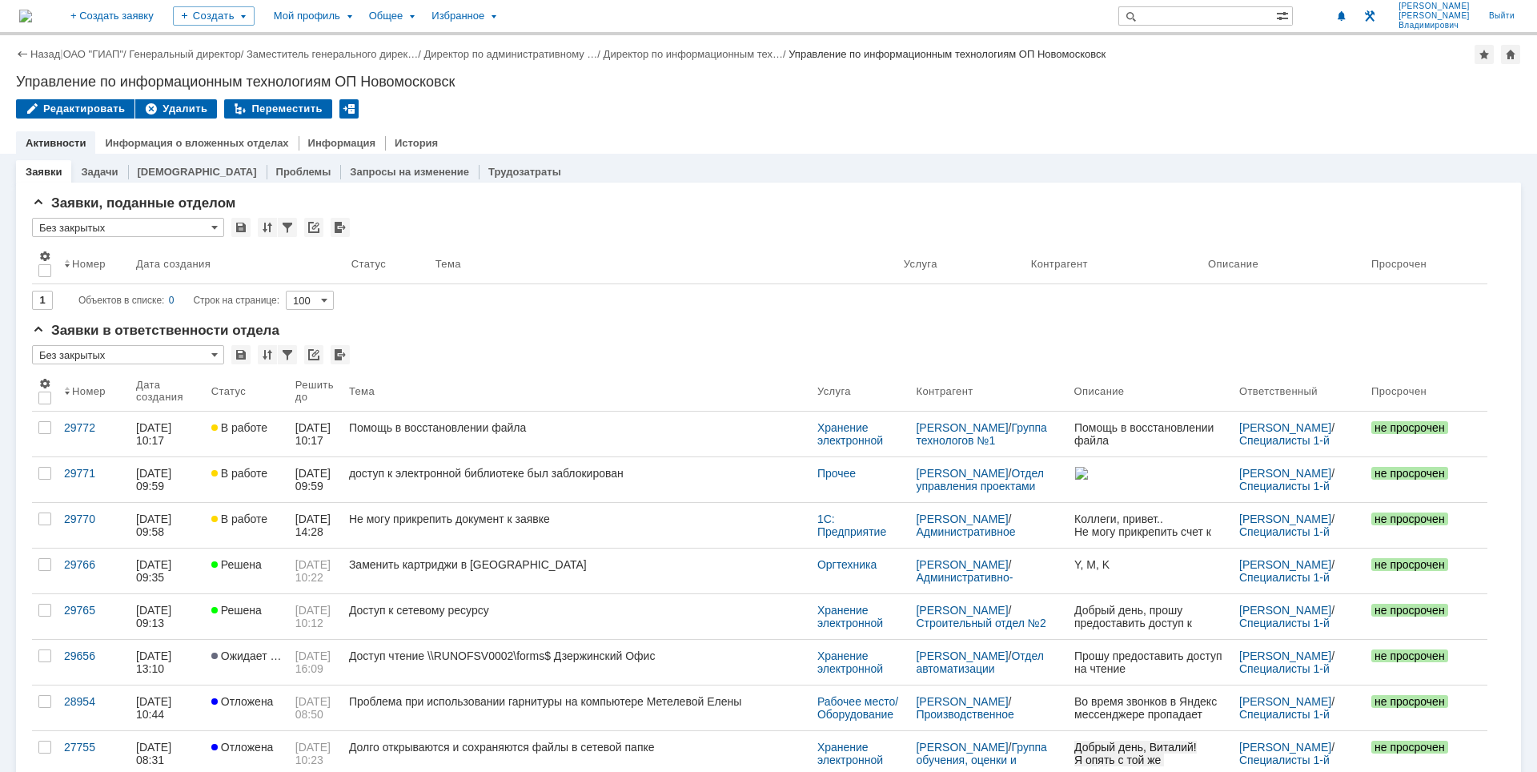
click at [32, 14] on img at bounding box center [25, 16] width 13 height 13
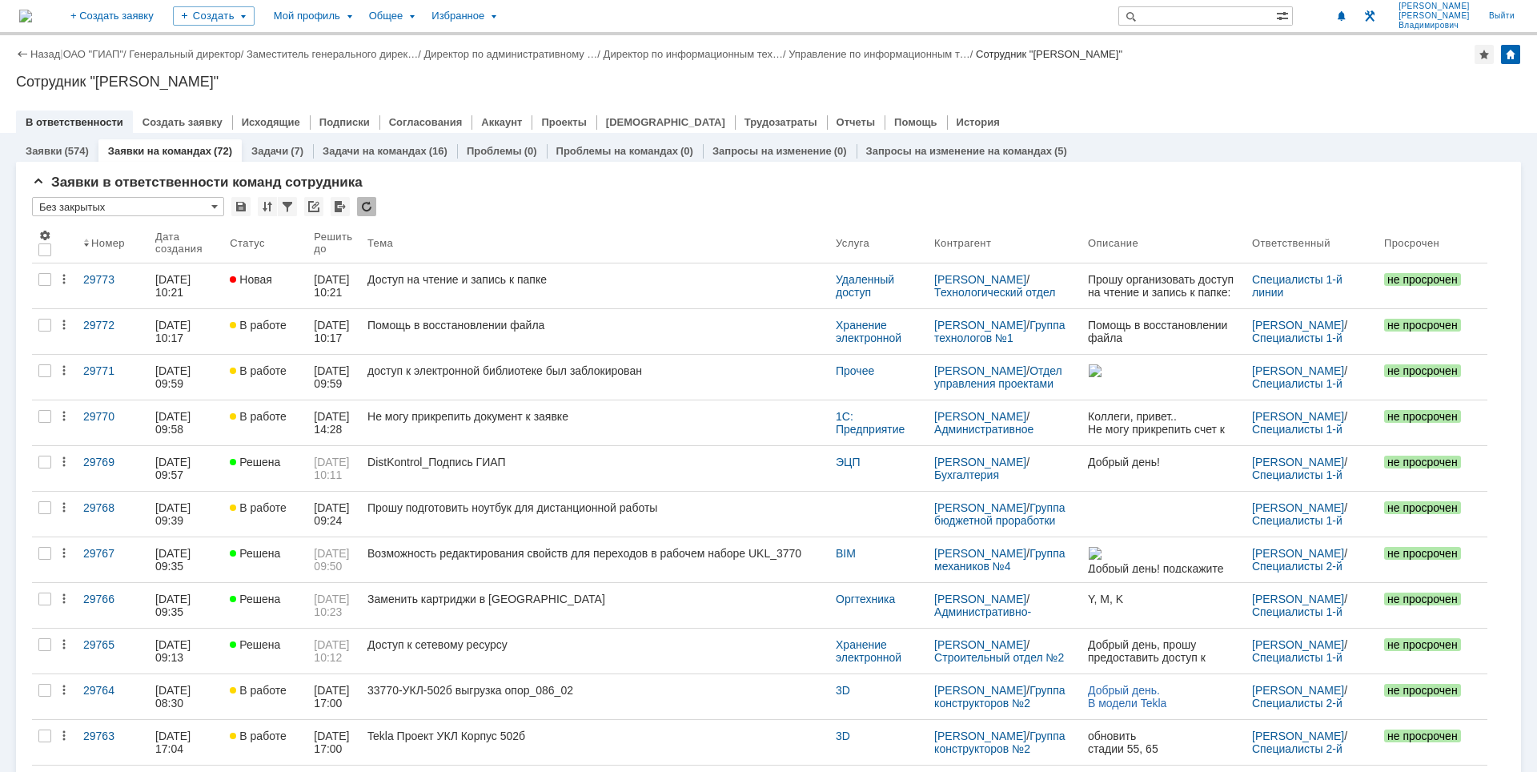
click at [1021, 65] on div "Назад | ОАО "ГИАП" / Генеральный директор / Заместитель генерального дирек… / Д…" at bounding box center [768, 84] width 1537 height 98
click at [1157, 82] on div "Сотрудник "[PERSON_NAME]"" at bounding box center [768, 82] width 1505 height 16
click at [1205, 96] on div "Назад | ОАО "ГИАП" / Генеральный директор / Заместитель генерального дирек… / Д…" at bounding box center [768, 84] width 1537 height 98
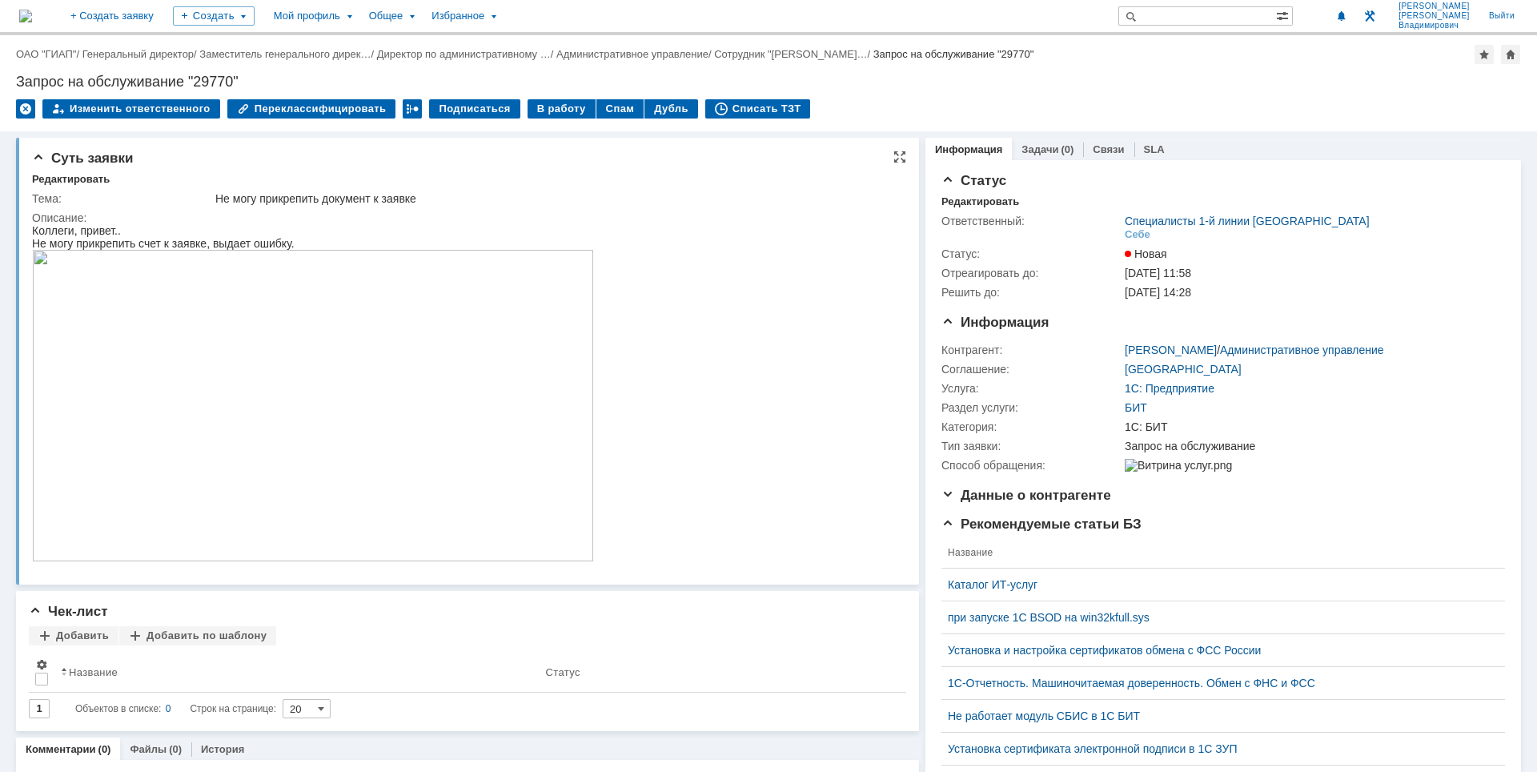
click at [344, 327] on img at bounding box center [313, 405] width 562 height 311
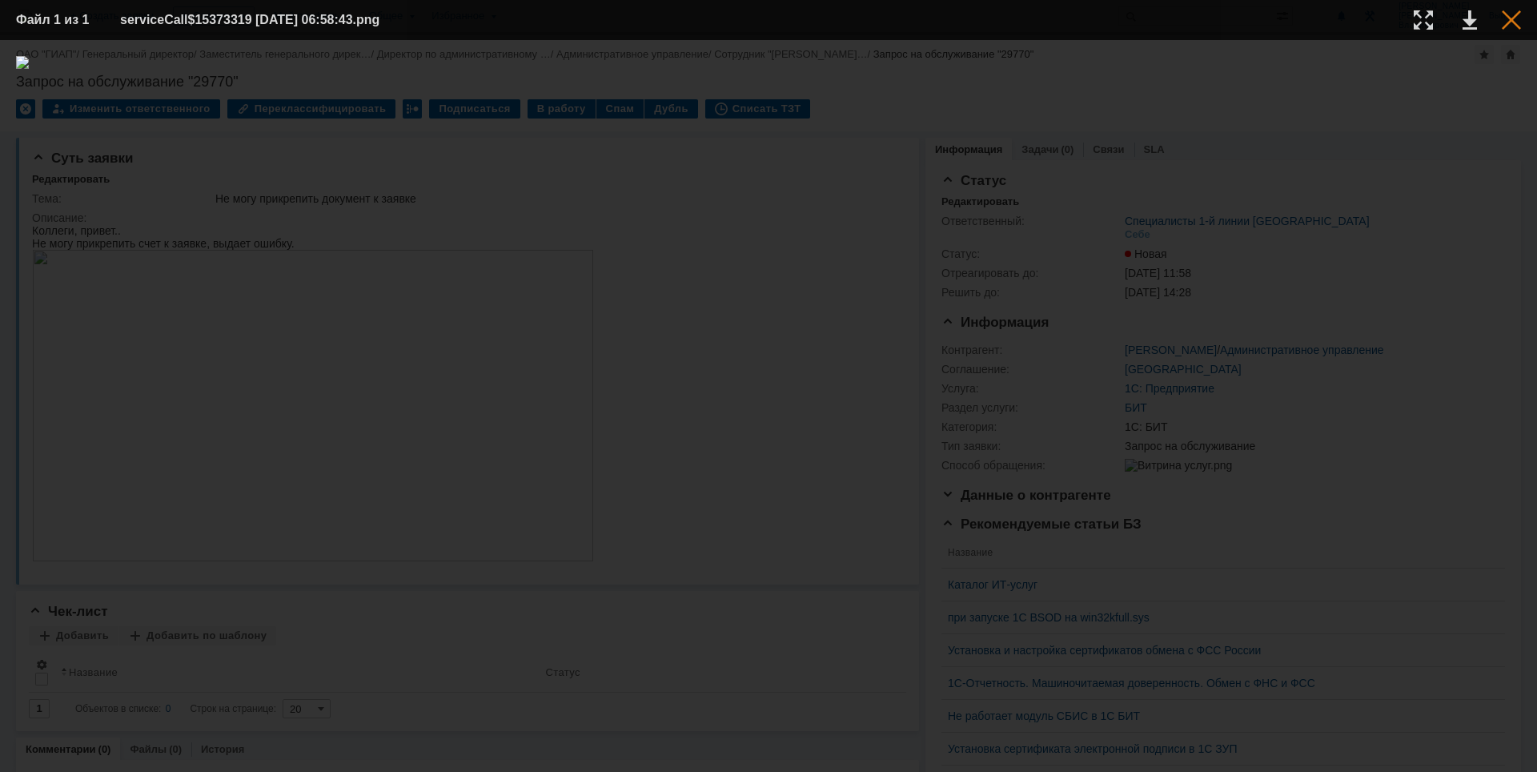
click at [1510, 16] on div at bounding box center [1511, 19] width 19 height 19
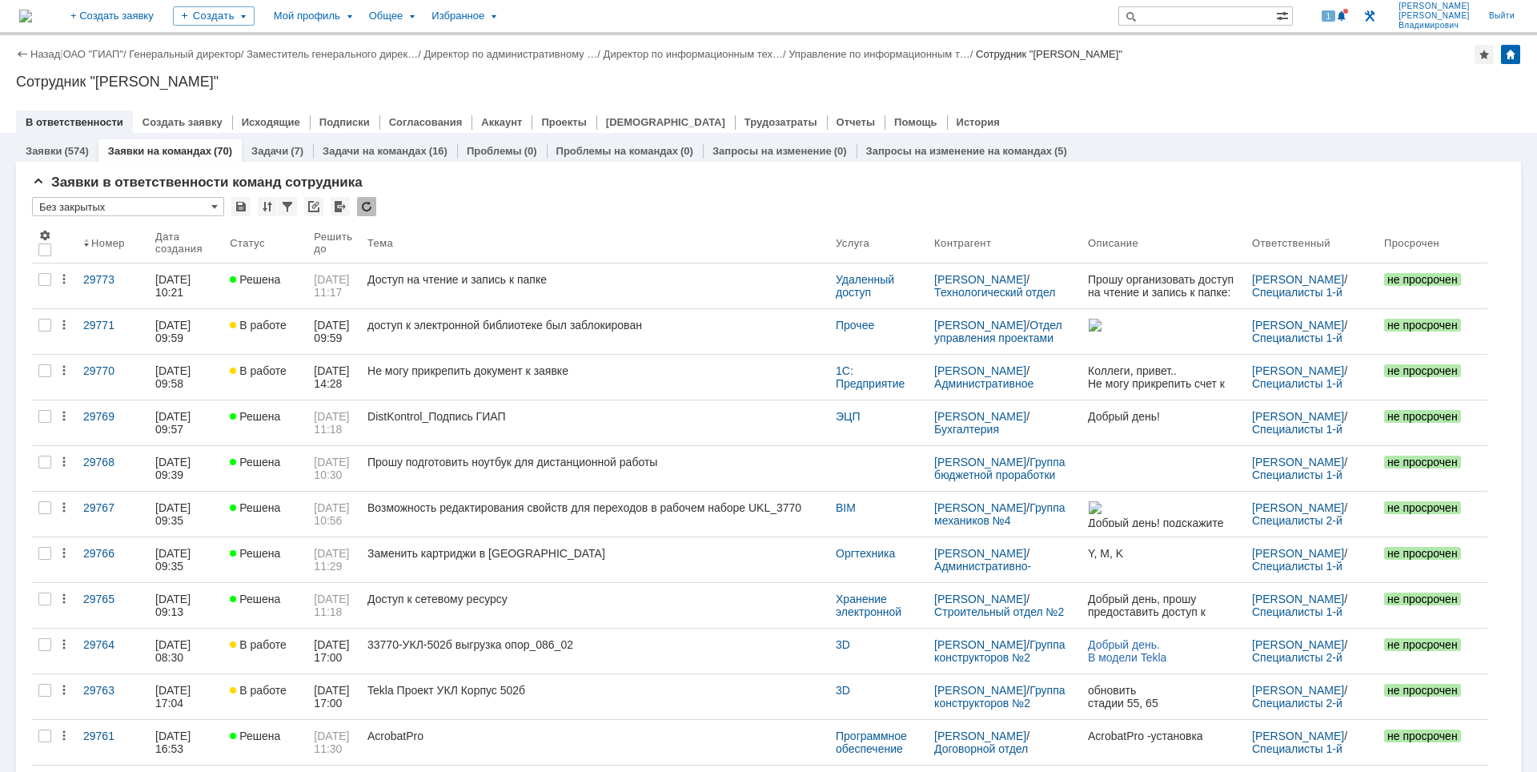
click at [32, 10] on img at bounding box center [25, 16] width 13 height 13
click at [1343, 6] on div "1" at bounding box center [1334, 15] width 33 height 19
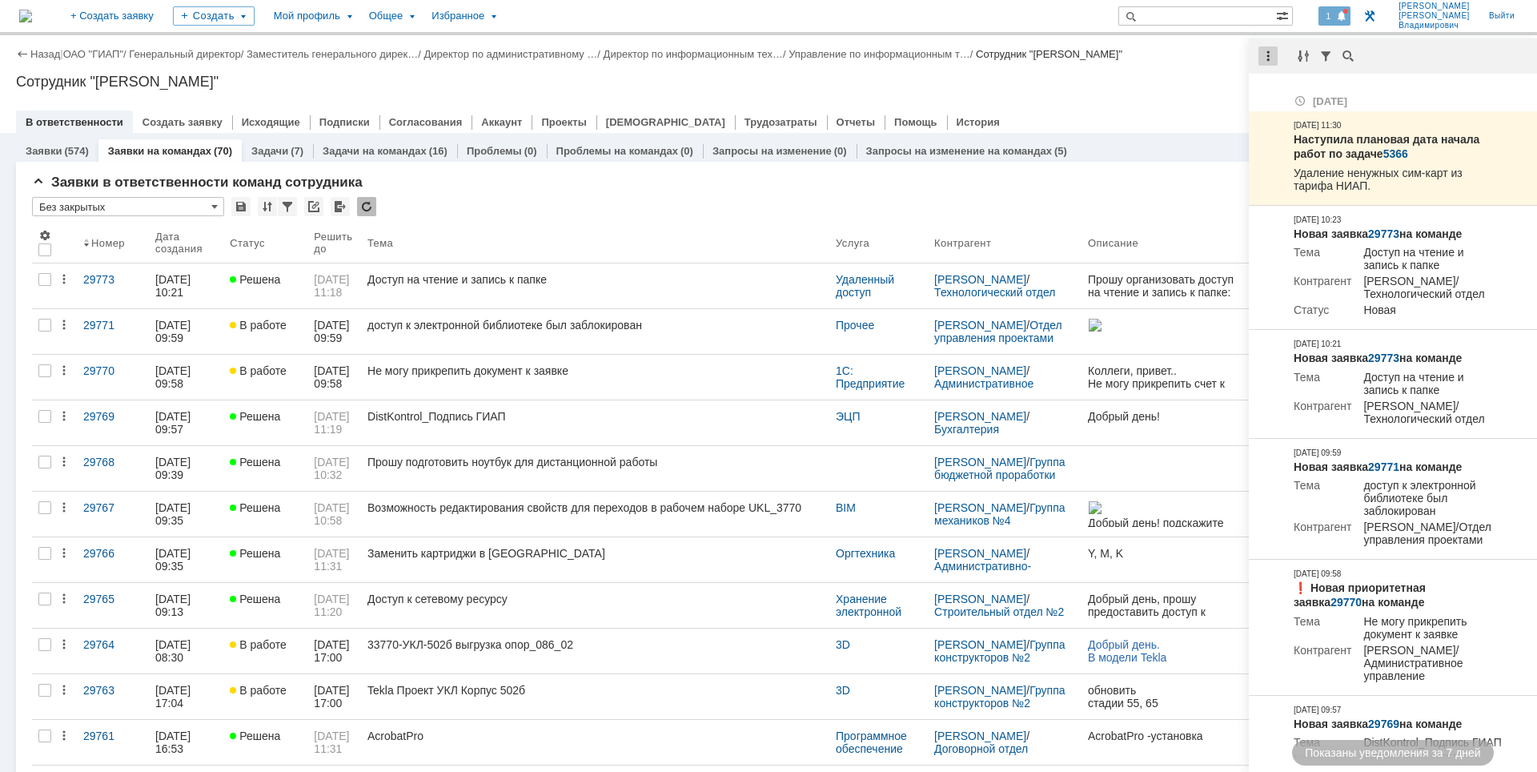
click at [1269, 54] on div at bounding box center [1267, 55] width 19 height 19
click at [1278, 82] on div "Отметить уведомления прочитанными" at bounding box center [1378, 97] width 234 height 34
click at [1293, 102] on div "Отметить уведомления прочитанными" at bounding box center [1378, 96] width 215 height 11
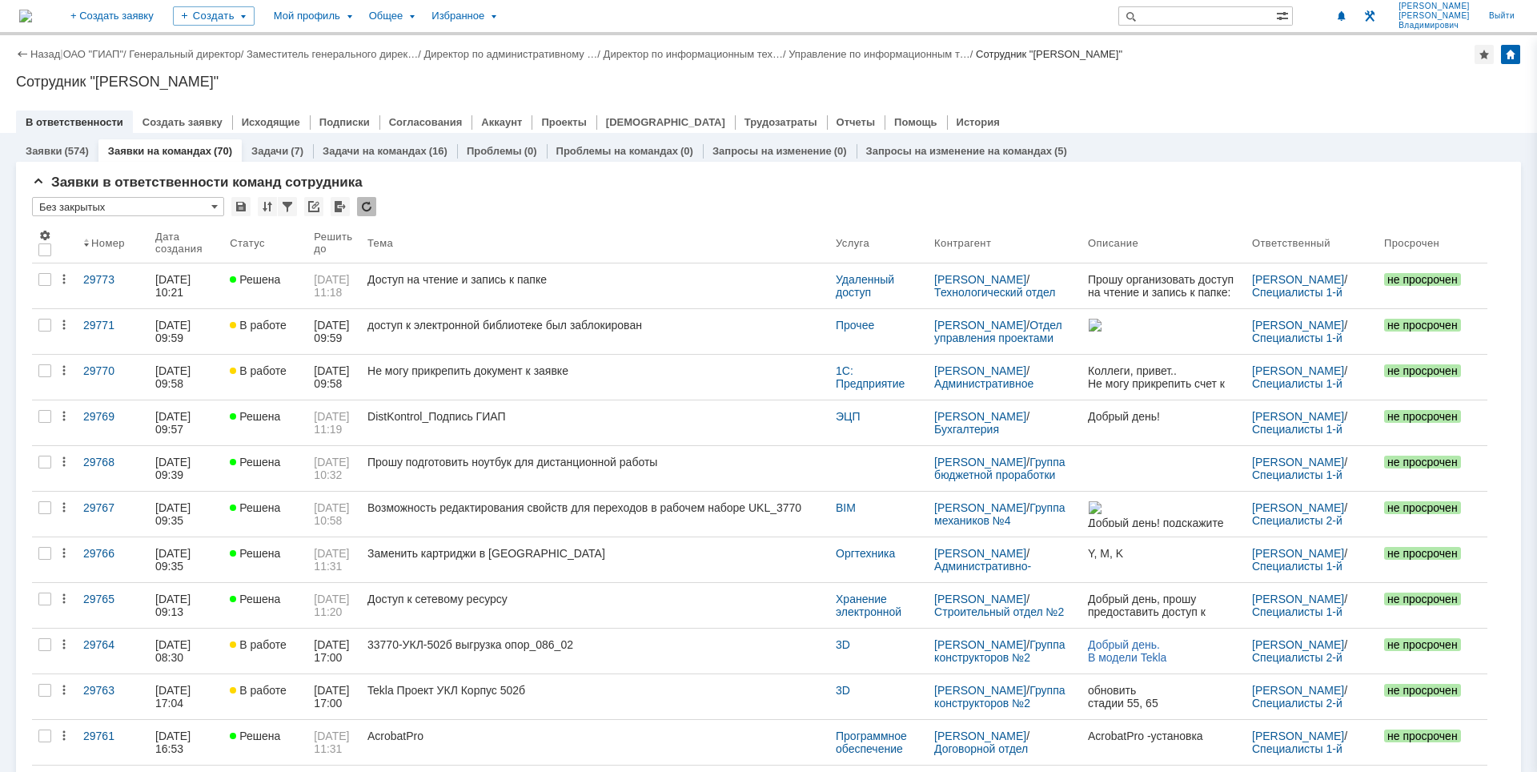
click at [1117, 100] on div at bounding box center [768, 105] width 1505 height 13
click at [1364, 115] on div "В ответственности Создать заявку Исходящие Подписки Согласования Аккаунт Проект…" at bounding box center [768, 121] width 1505 height 22
click at [1347, 16] on span at bounding box center [1341, 16] width 11 height 13
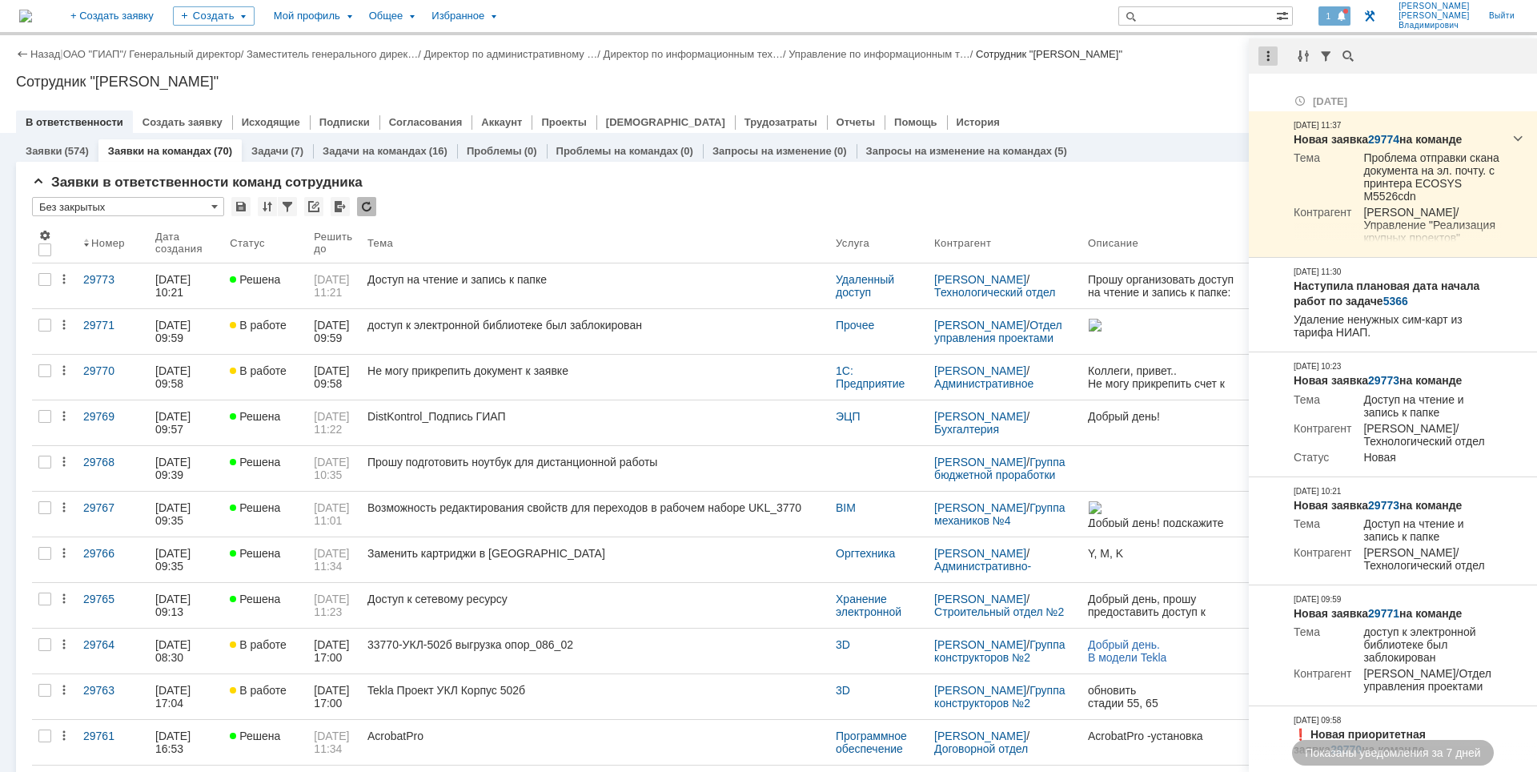
click at [1273, 64] on div at bounding box center [1267, 55] width 19 height 19
click at [1289, 91] on div "Отметить уведомления прочитанными" at bounding box center [1378, 96] width 215 height 11
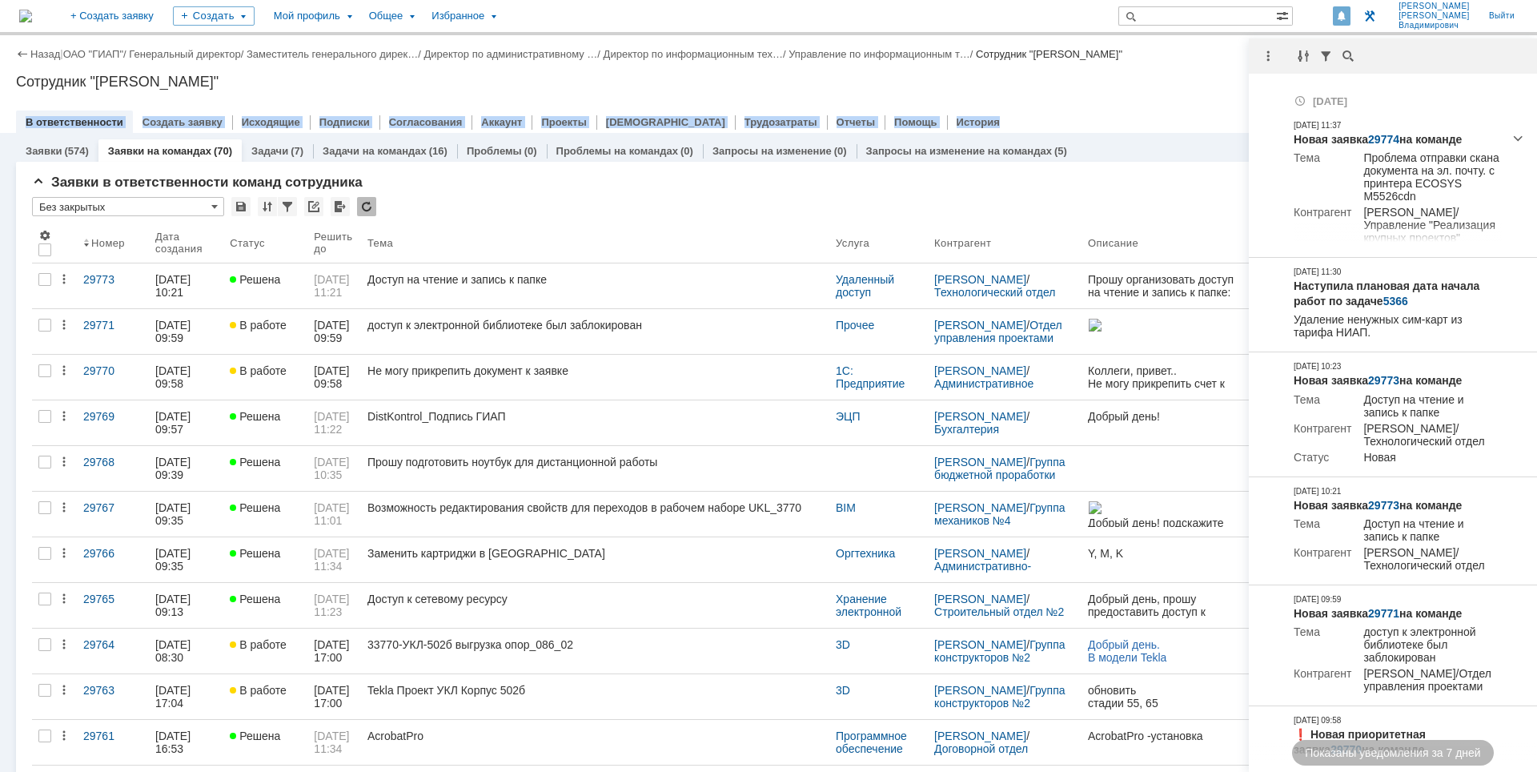
click at [1165, 110] on div "Назад | ОАО "ГИАП" / Генеральный директор / Заместитель генерального дирек… / Д…" at bounding box center [768, 84] width 1537 height 98
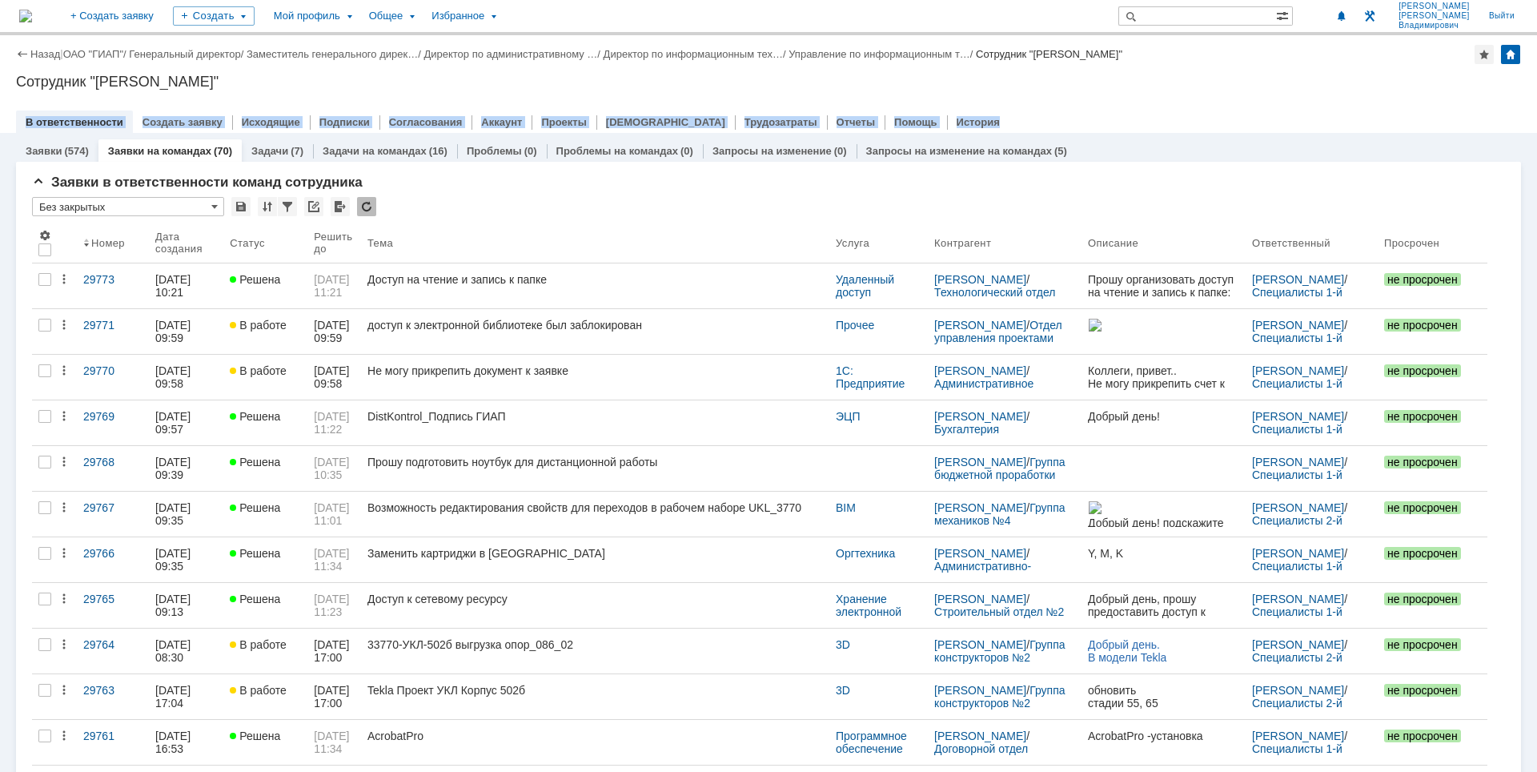
click at [1126, 103] on div at bounding box center [768, 105] width 1505 height 13
click at [1149, 96] on div "Назад | ОАО "ГИАП" / Генеральный директор / Заместитель генерального дирек… / Д…" at bounding box center [768, 84] width 1537 height 98
click at [1169, 81] on div "Сотрудник "[PERSON_NAME]"" at bounding box center [768, 82] width 1505 height 16
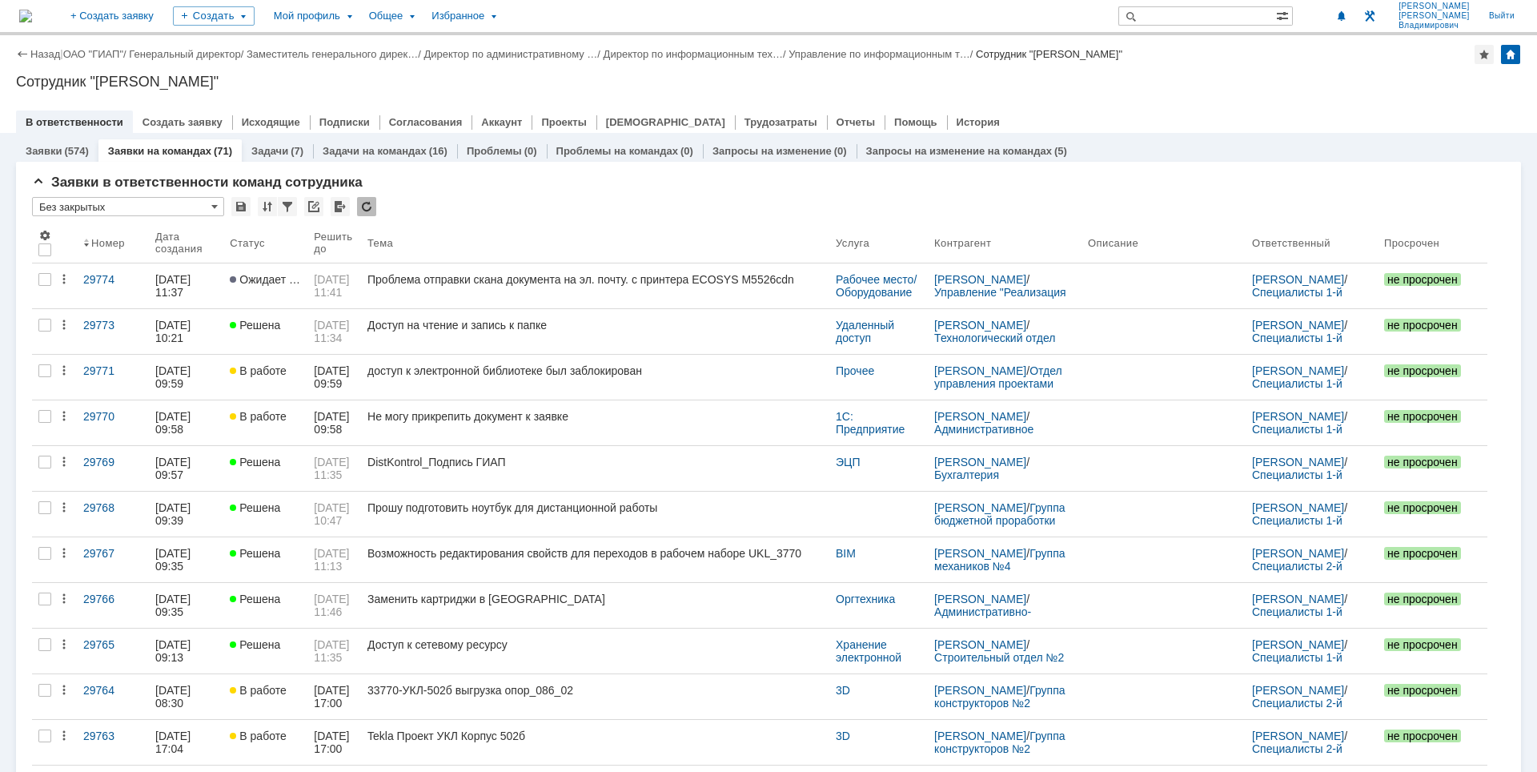
click at [1175, 105] on div at bounding box center [768, 105] width 1505 height 13
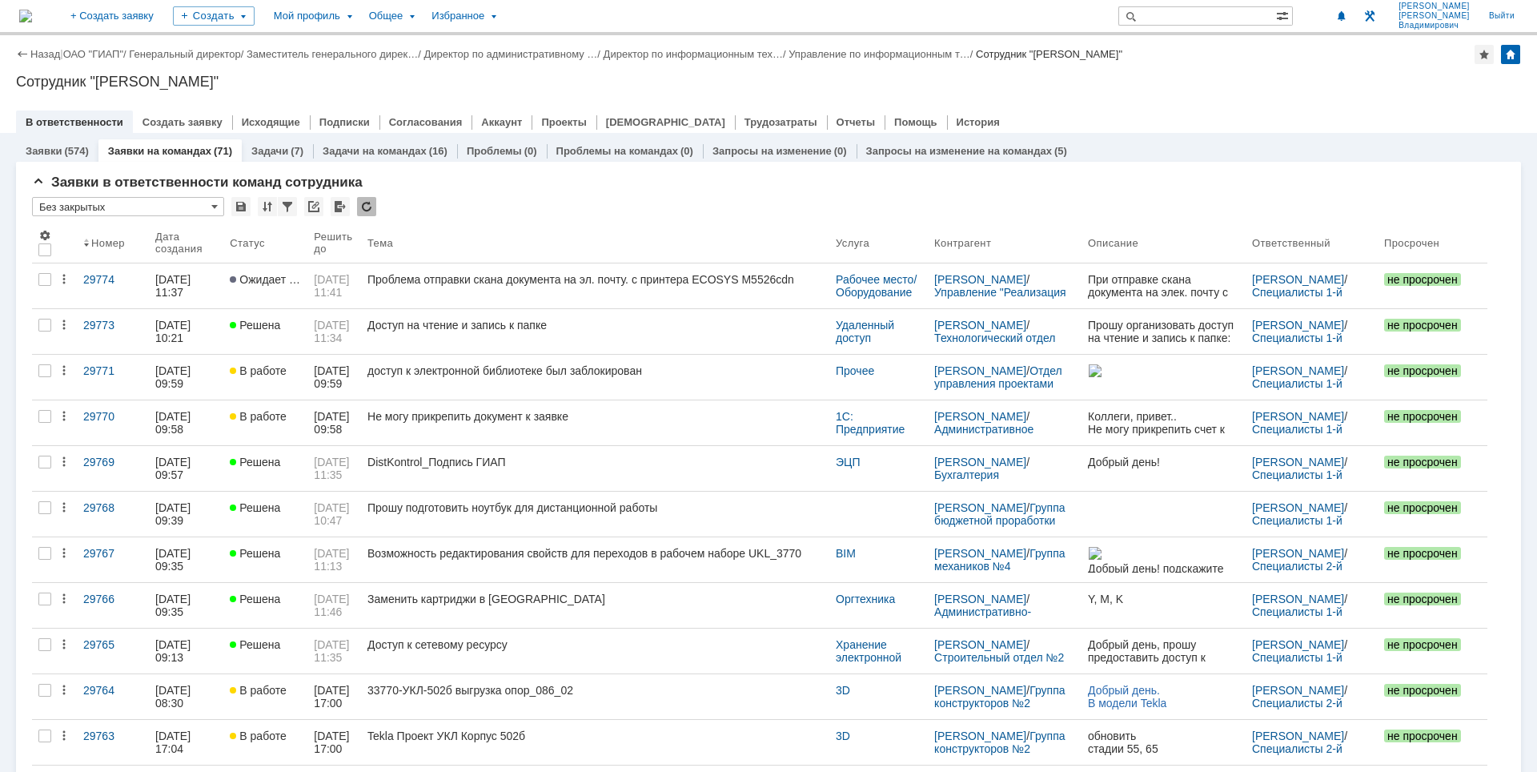
click at [1183, 122] on div "В ответственности Создать заявку Исходящие Подписки Согласования Аккаунт Проект…" at bounding box center [768, 121] width 1505 height 22
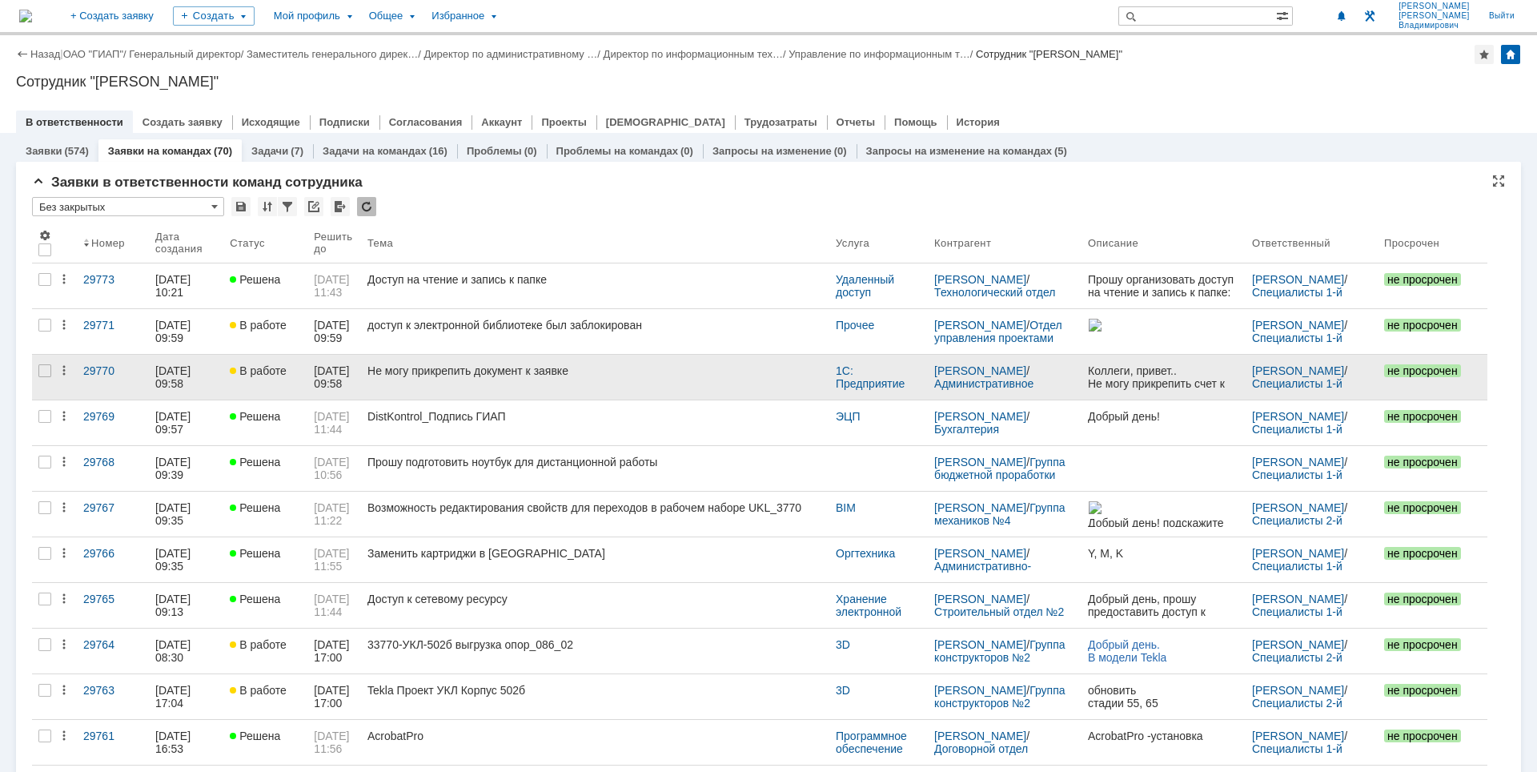
click at [622, 373] on div "Не могу прикрепить документ к заявке" at bounding box center [594, 370] width 455 height 13
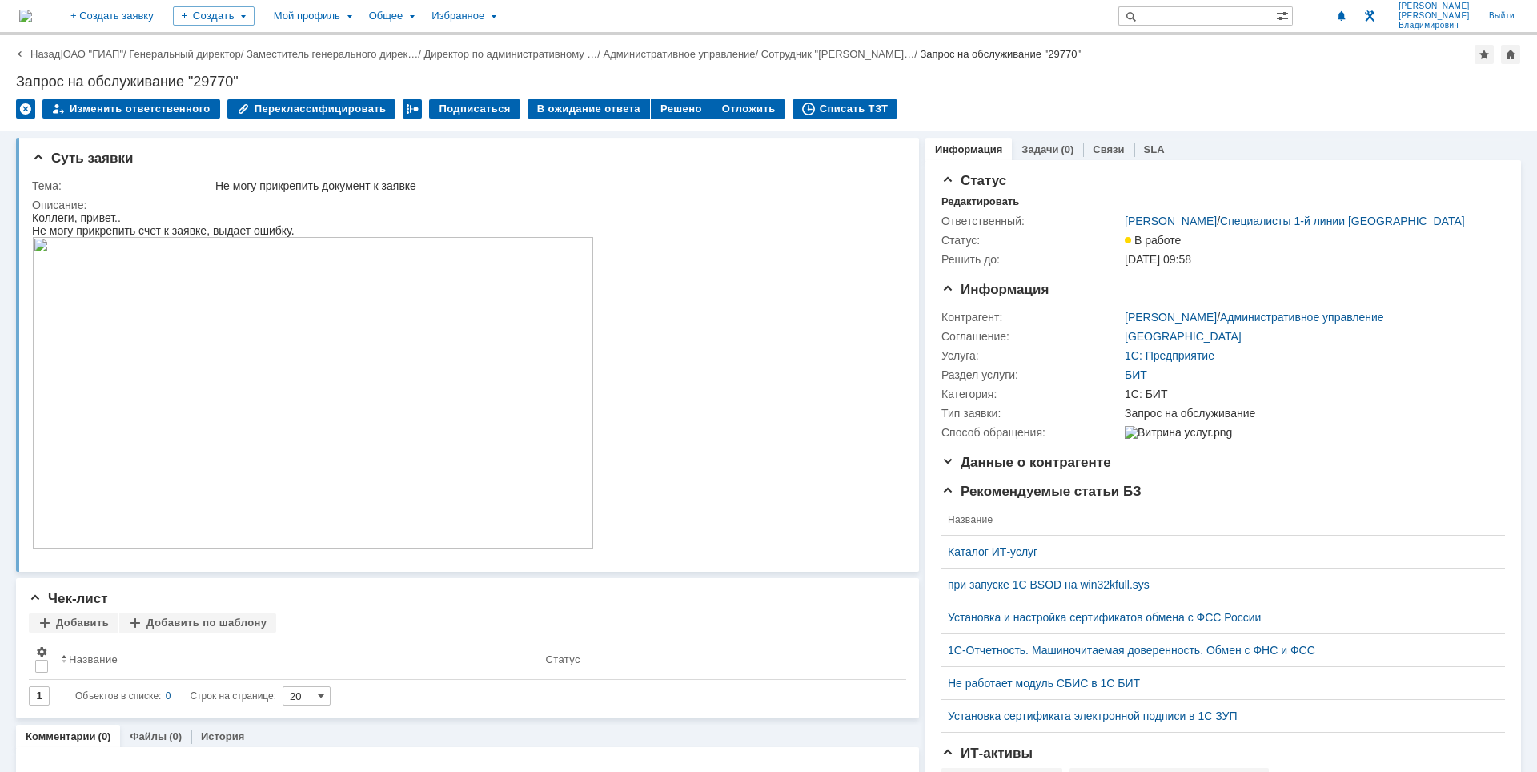
click at [272, 443] on img at bounding box center [313, 392] width 562 height 311
click at [32, 12] on img at bounding box center [25, 16] width 13 height 13
click at [1157, 149] on div "SLA" at bounding box center [1154, 149] width 40 height 23
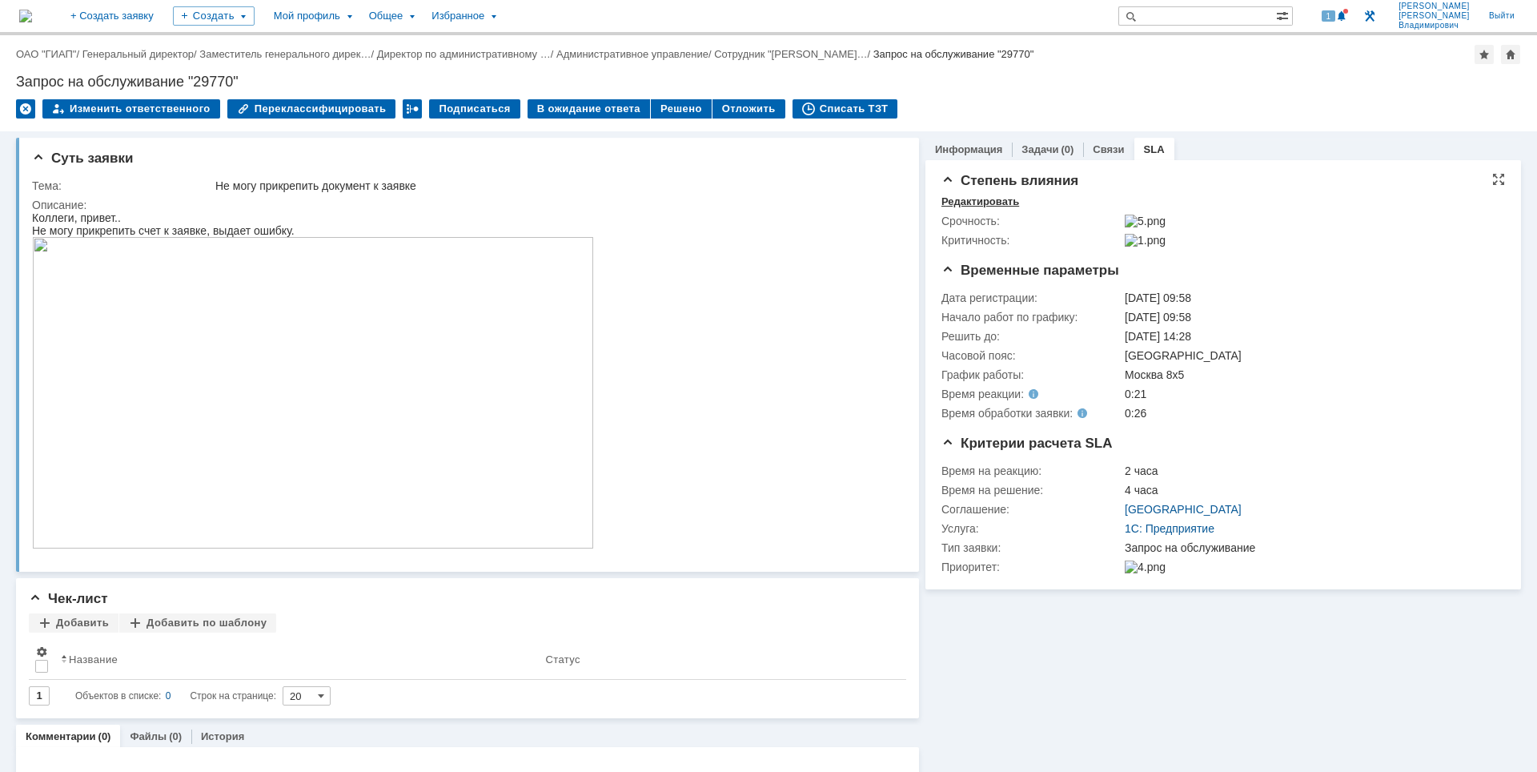
click at [1006, 200] on div "Редактировать" at bounding box center [980, 201] width 78 height 13
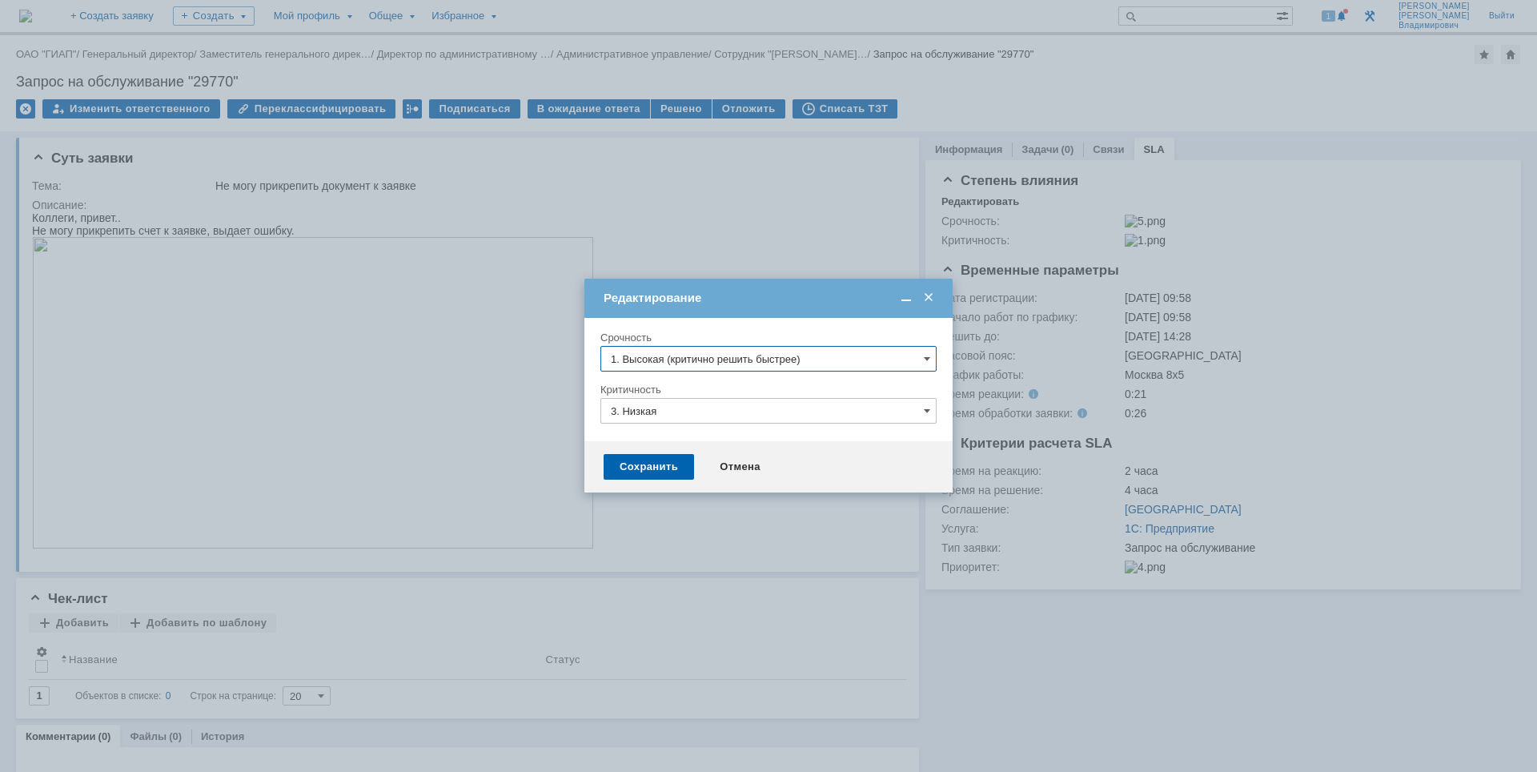
click at [745, 410] on input "3. Низкая" at bounding box center [768, 411] width 336 height 26
click at [759, 360] on input "1. Высокая (критично решить быстрее)" at bounding box center [768, 359] width 336 height 26
type input "3. Низкая"
click at [738, 443] on span "2. Средняя (решить в установленные сроки)" at bounding box center [768, 441] width 315 height 13
click at [651, 475] on div "Сохранить" at bounding box center [649, 467] width 90 height 26
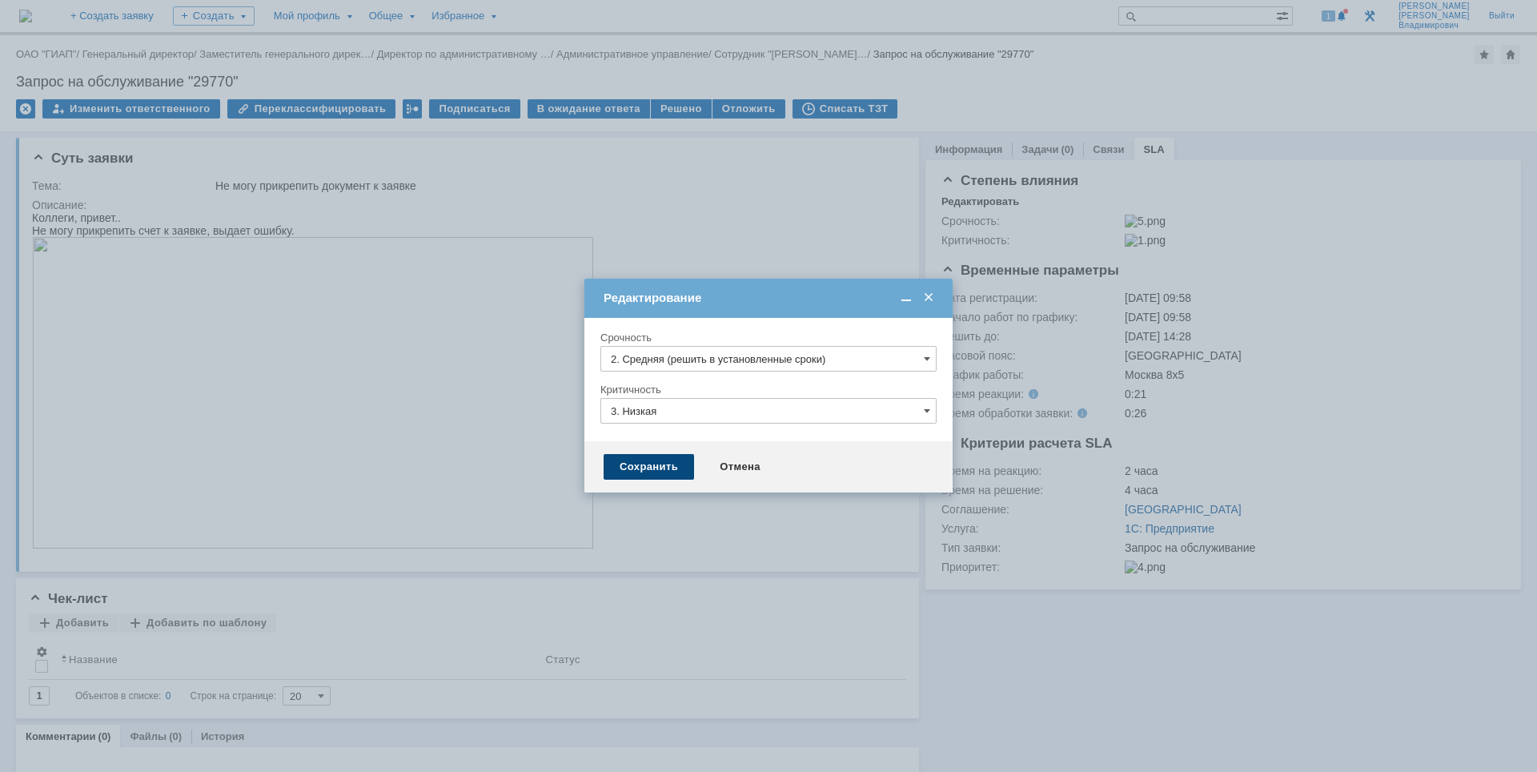
type input "2. Средняя (решить в установленные сроки)"
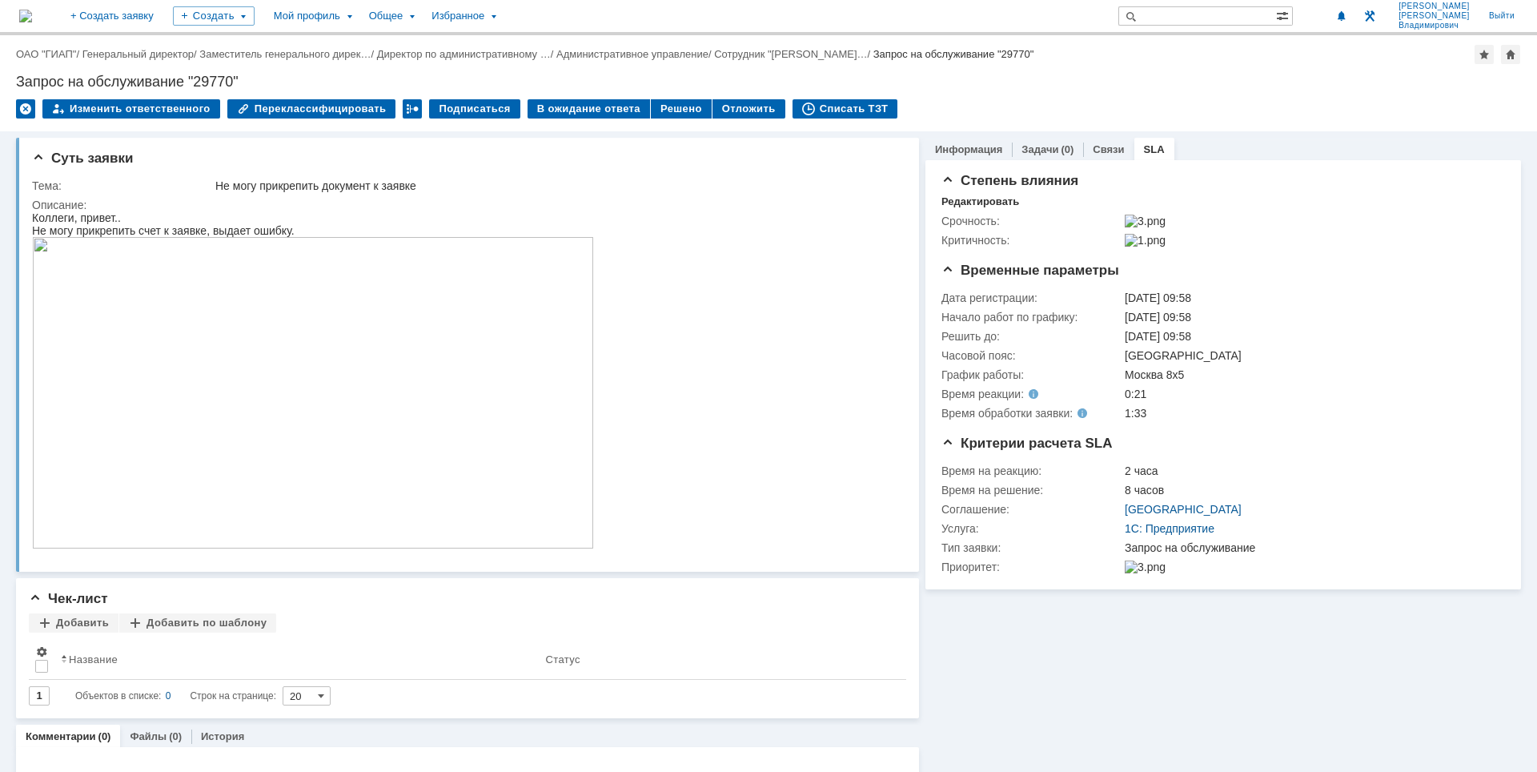
click at [1021, 95] on div "Назад | ОАО "ГИАП" / Генеральный директор / Заместитель генерального дирек… / Д…" at bounding box center [768, 83] width 1537 height 96
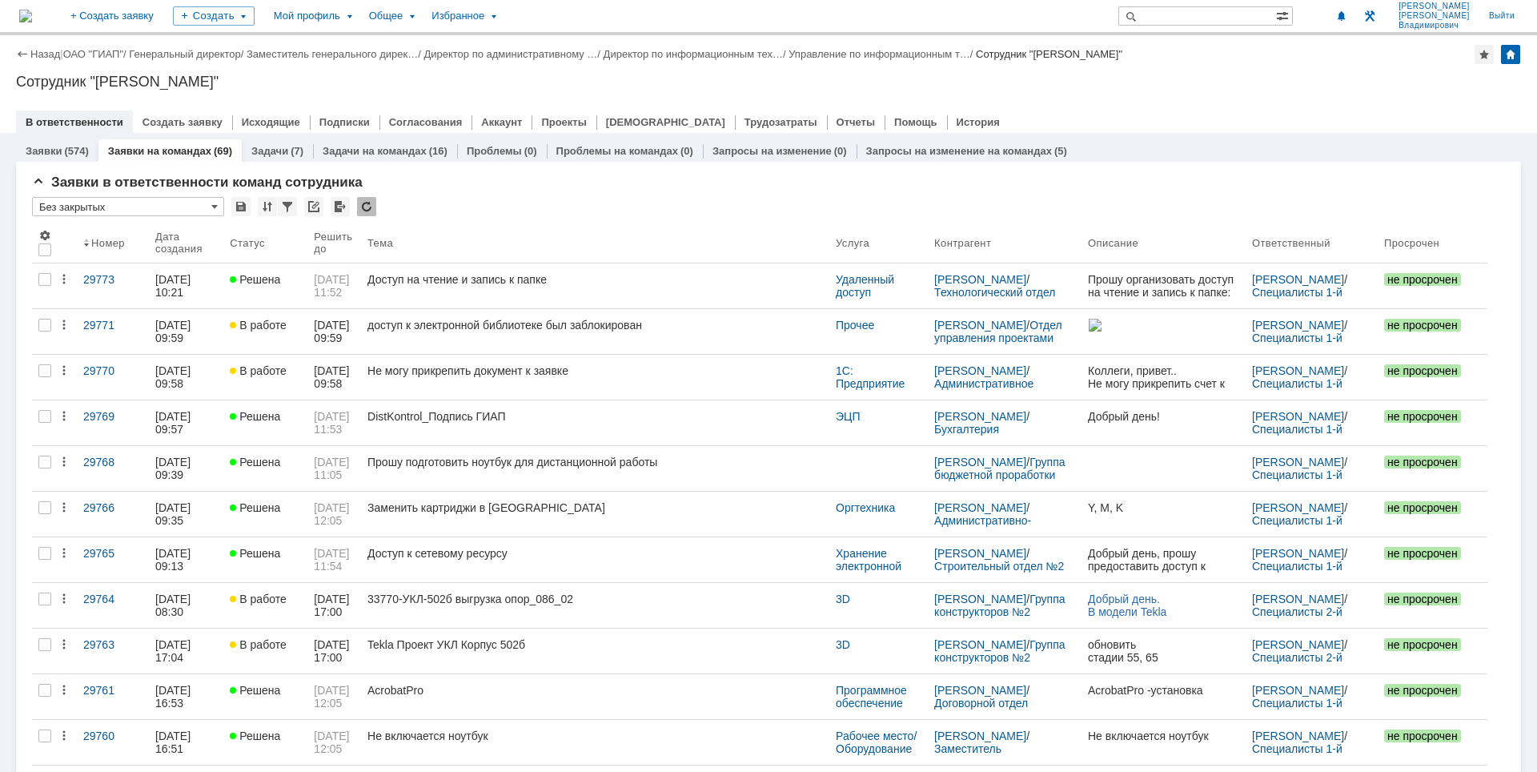
click at [1320, 90] on div "Назад | ОАО "ГИАП" / Генеральный директор / Заместитель генерального дирек… / Д…" at bounding box center [768, 84] width 1537 height 98
